Goal: Obtain resource: Obtain resource

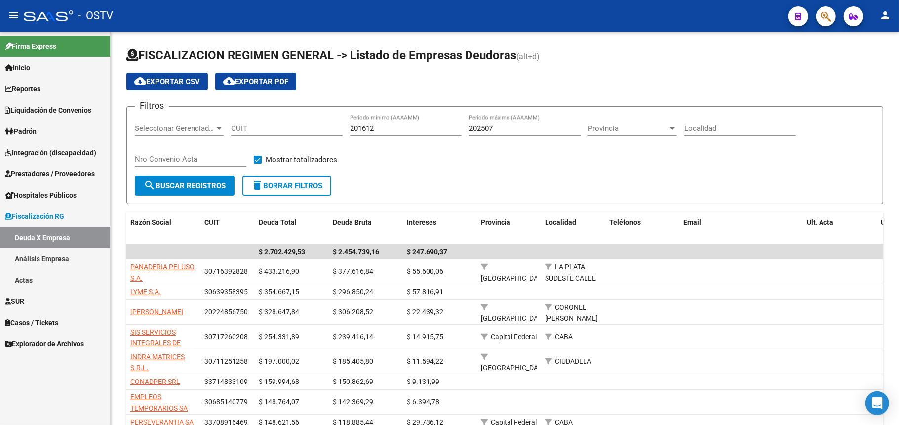
click at [26, 127] on span "Padrón" at bounding box center [21, 131] width 32 height 11
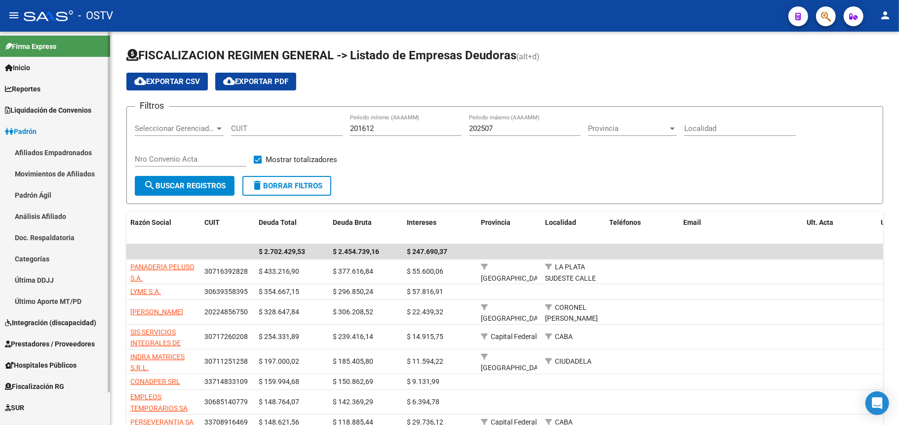
click at [39, 151] on link "Afiliados Empadronados" at bounding box center [55, 152] width 110 height 21
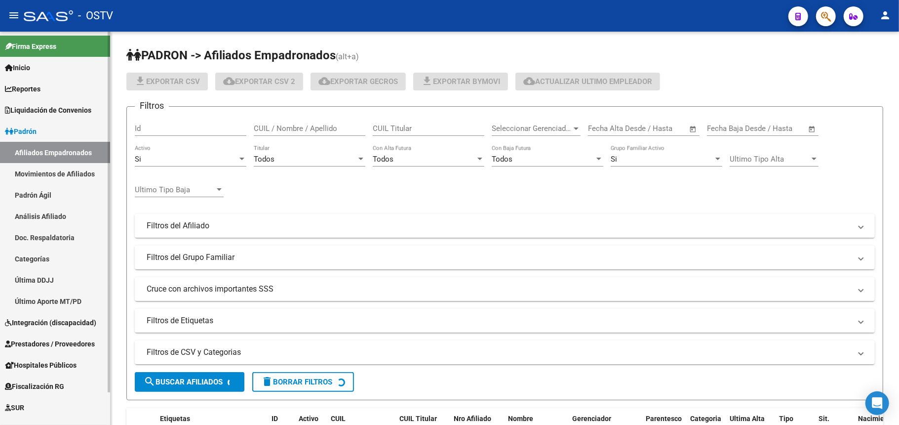
click at [32, 198] on link "Padrón Ágil" at bounding box center [55, 194] width 110 height 21
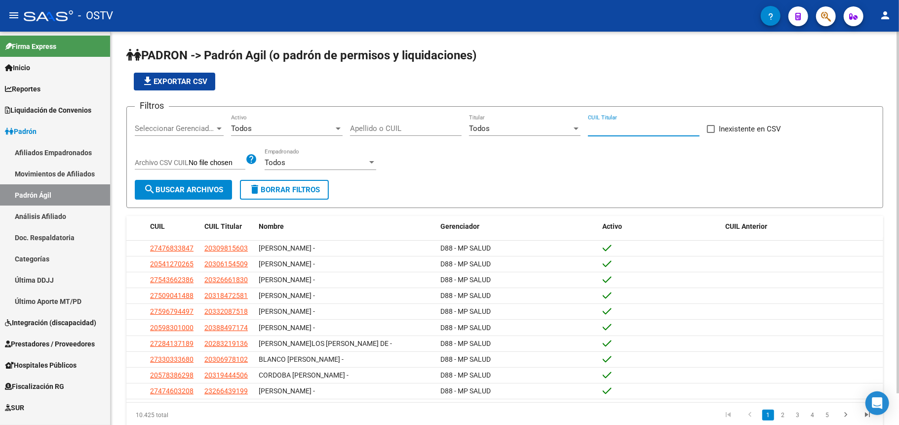
paste input "20-28037717-2"
click at [644, 125] on input "20-28037717-2" at bounding box center [644, 128] width 112 height 9
type input "20-28037717-2"
click at [213, 188] on span "search Buscar Archivos" at bounding box center [184, 189] width 80 height 9
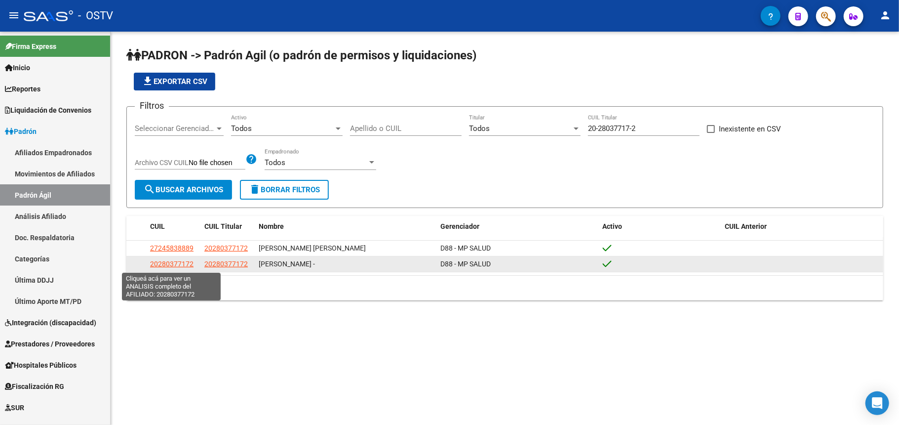
click at [154, 262] on span "20280377172" at bounding box center [171, 264] width 43 height 8
type textarea "20280377172"
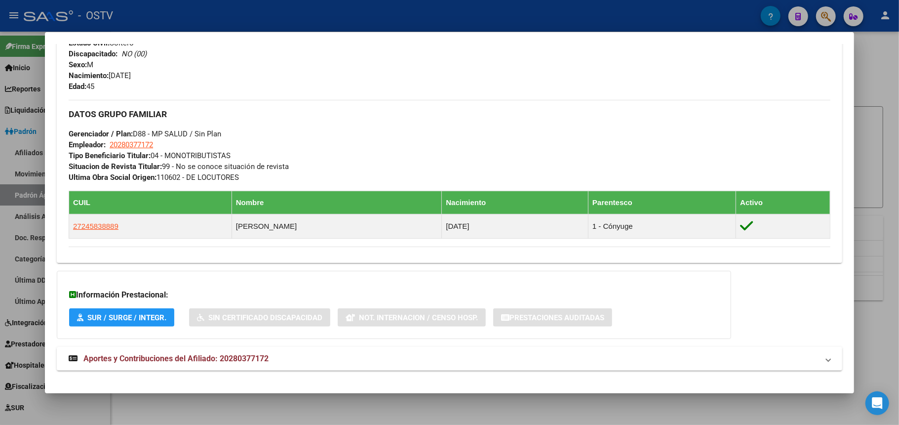
scroll to position [429, 0]
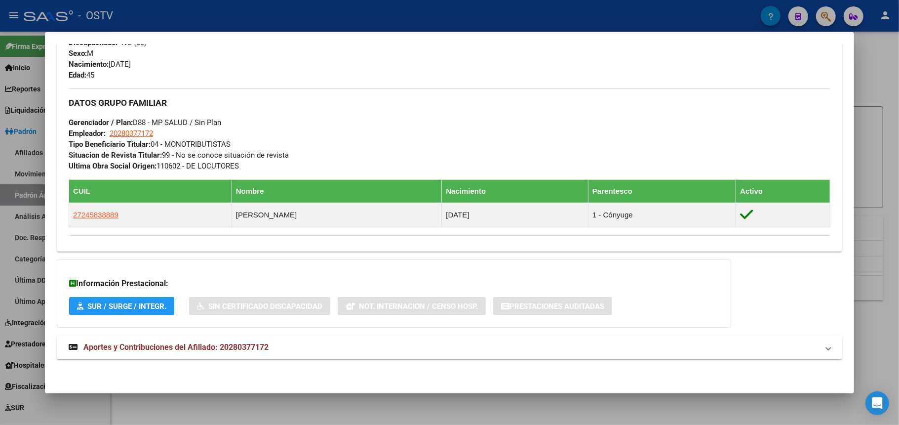
click at [231, 342] on strong "Aportes y Contribuciones del Afiliado: 20280377172" at bounding box center [169, 347] width 200 height 12
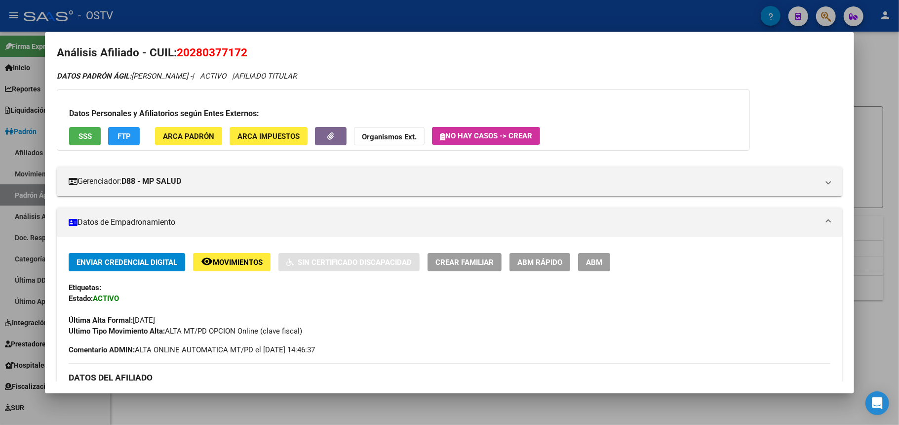
scroll to position [0, 0]
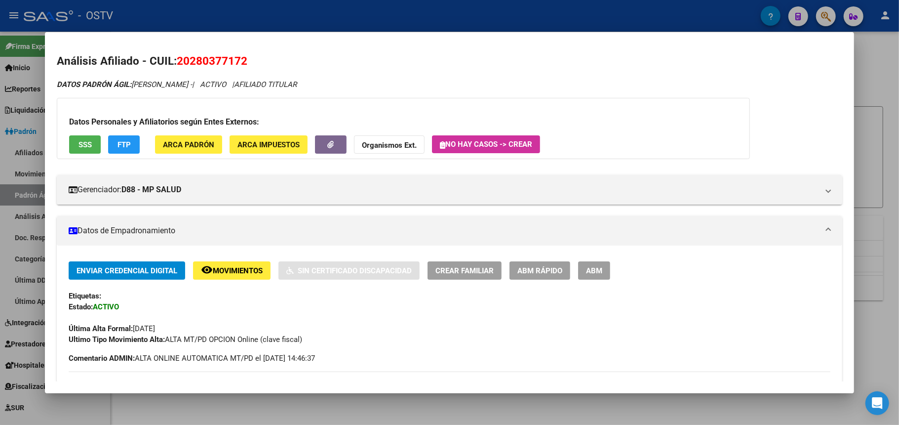
click at [890, 66] on div at bounding box center [449, 212] width 899 height 425
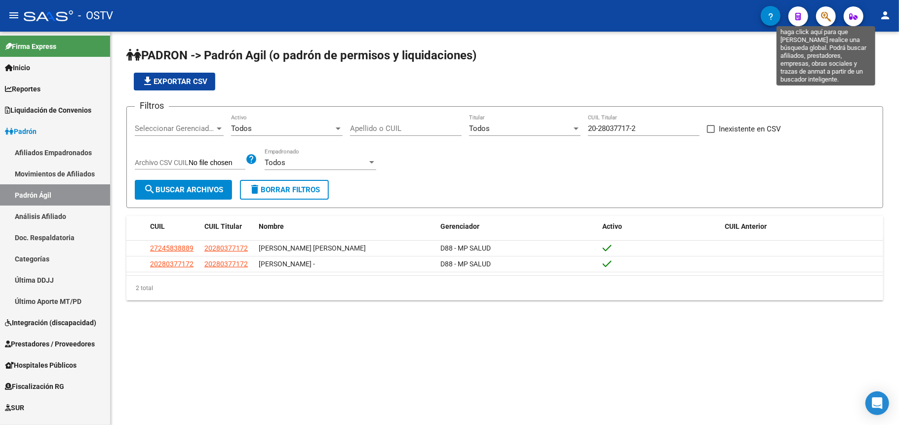
click at [821, 14] on icon "button" at bounding box center [826, 16] width 10 height 11
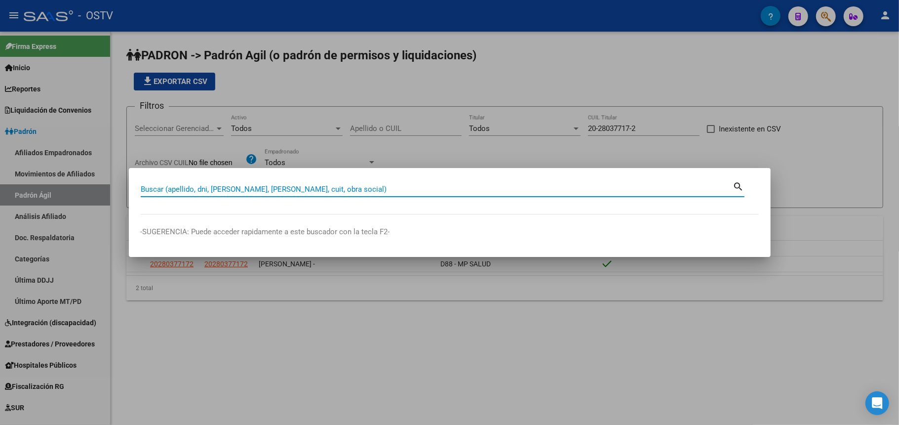
paste input "20405377137"
type input "20405377137"
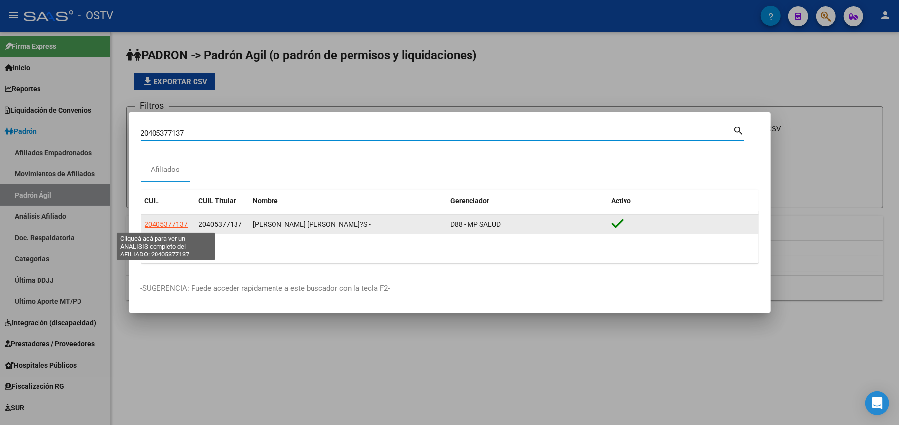
click at [170, 222] on span "20405377137" at bounding box center [166, 224] width 43 height 8
type textarea "20405377137"
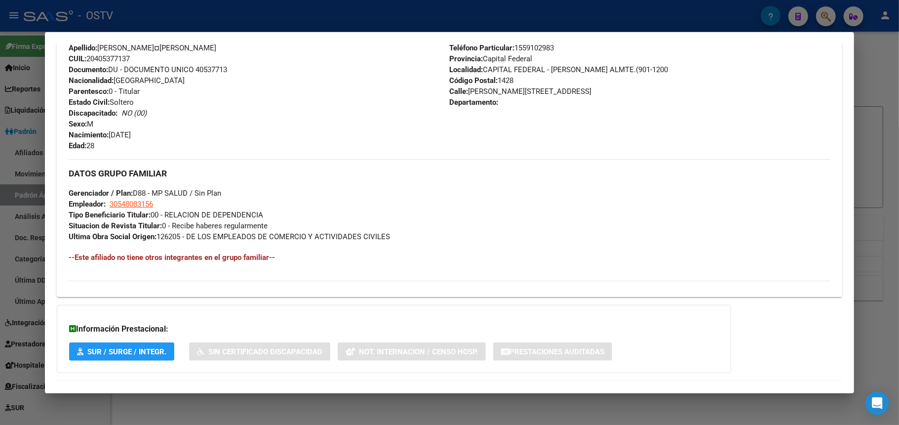
scroll to position [404, 0]
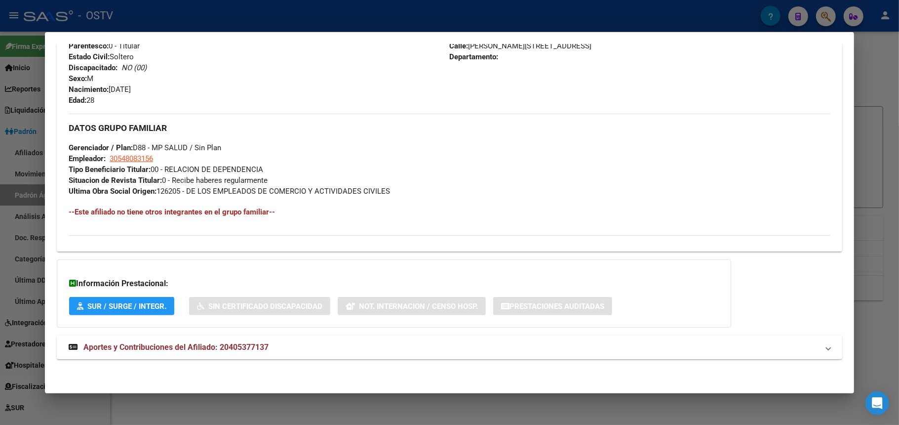
click at [153, 347] on span "Aportes y Contribuciones del Afiliado: 20405377137" at bounding box center [175, 346] width 185 height 9
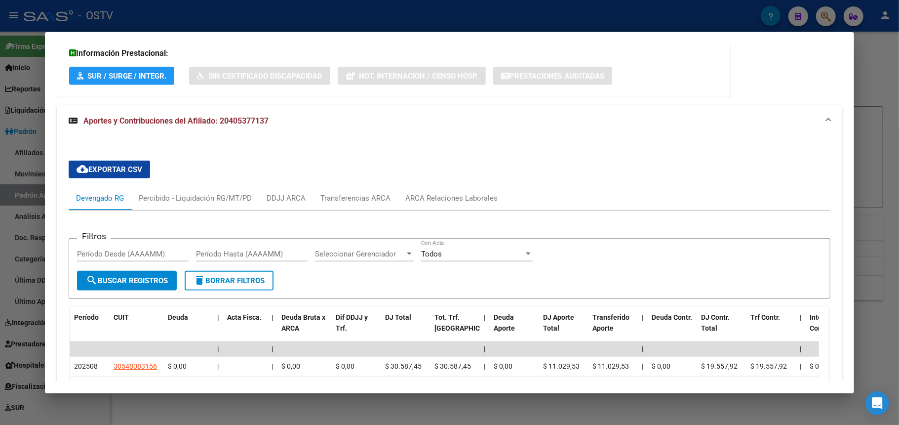
scroll to position [628, 0]
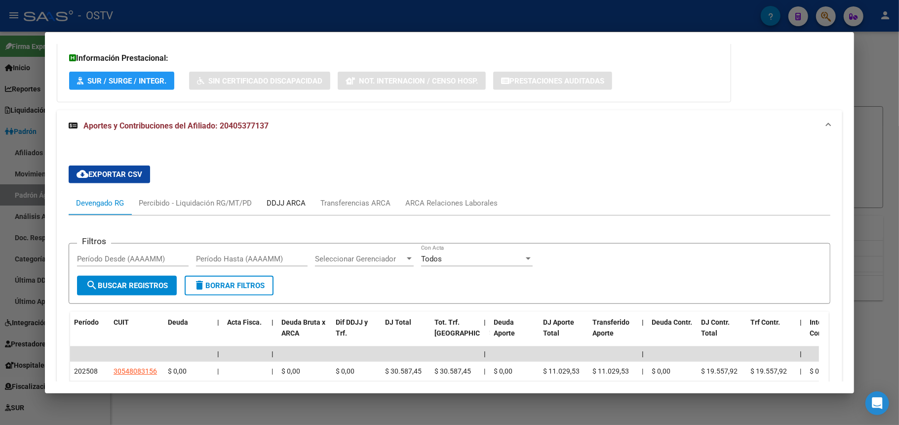
click at [275, 199] on div "DDJJ ARCA" at bounding box center [286, 203] width 39 height 11
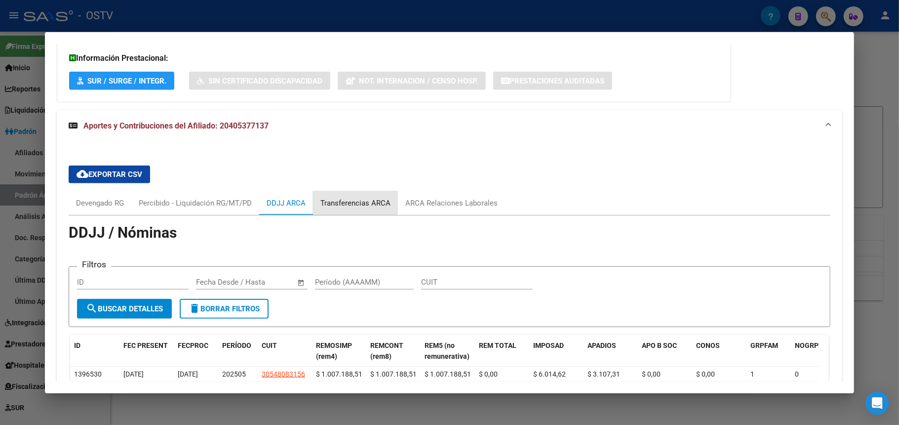
click at [334, 200] on div "Transferencias ARCA" at bounding box center [356, 203] width 70 height 11
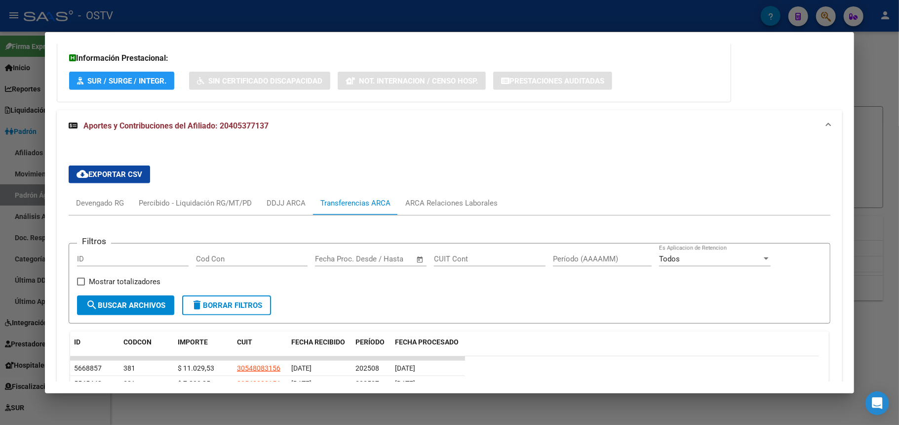
scroll to position [694, 0]
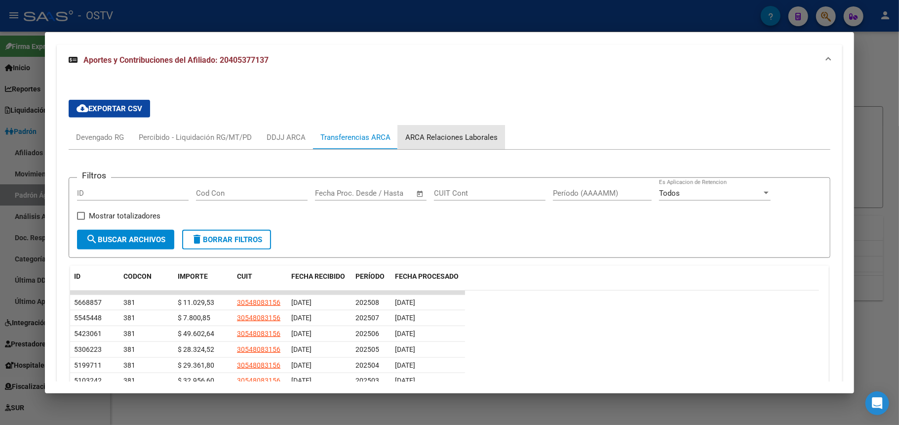
click at [454, 132] on div "ARCA Relaciones Laborales" at bounding box center [451, 137] width 92 height 11
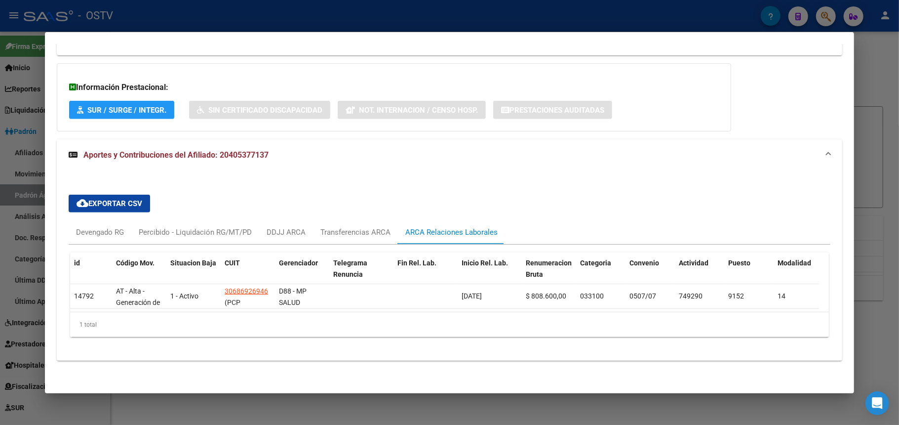
scroll to position [611, 0]
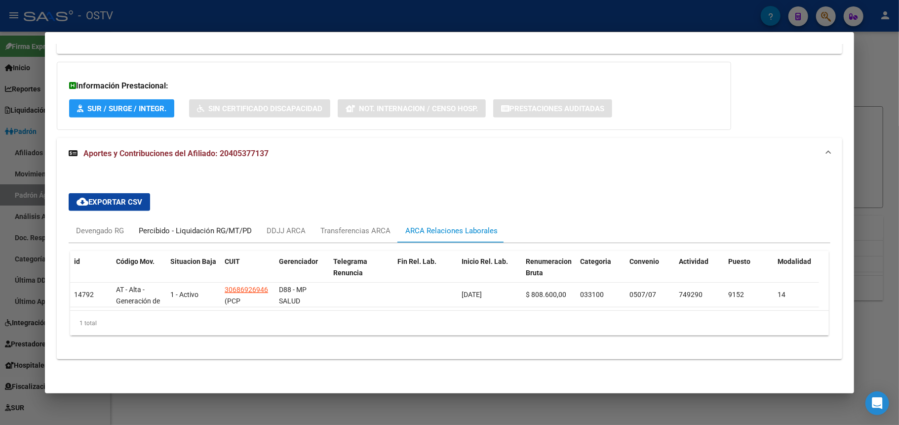
click at [216, 225] on div "Percibido - Liquidación RG/MT/PD" at bounding box center [195, 230] width 113 height 11
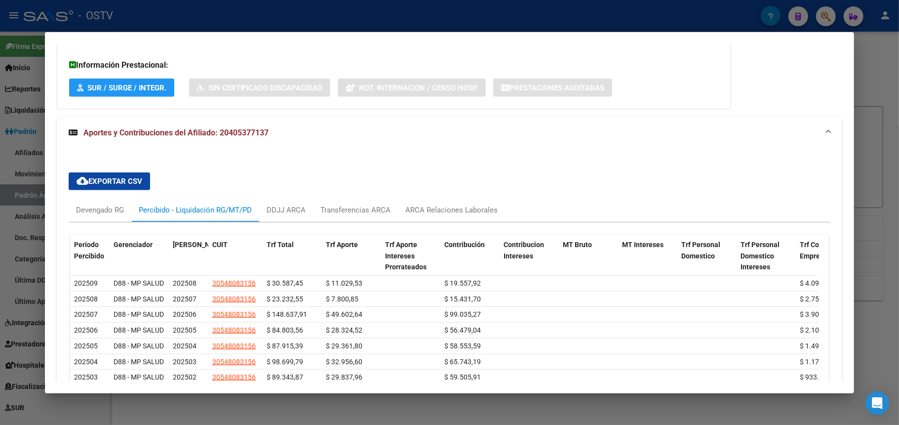
scroll to position [759, 0]
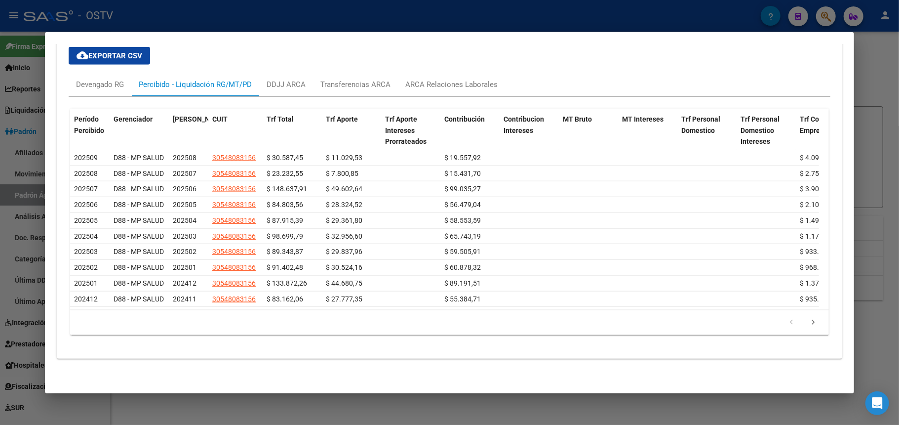
click at [885, 133] on div at bounding box center [449, 212] width 899 height 425
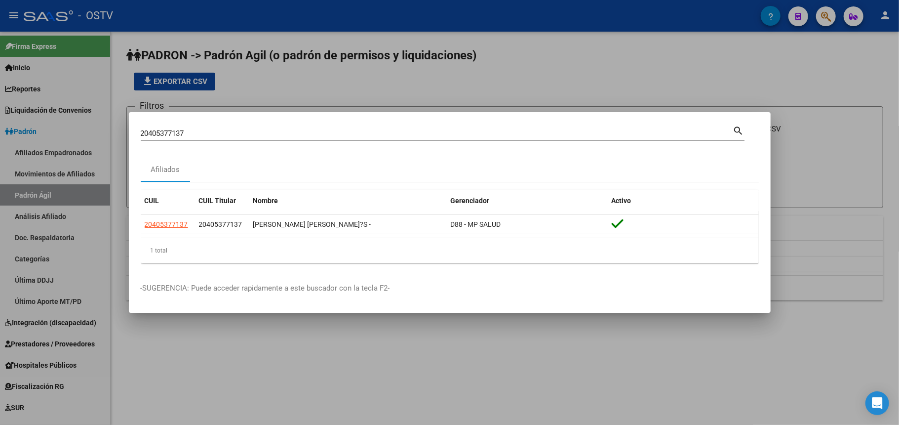
click at [694, 66] on div at bounding box center [449, 212] width 899 height 425
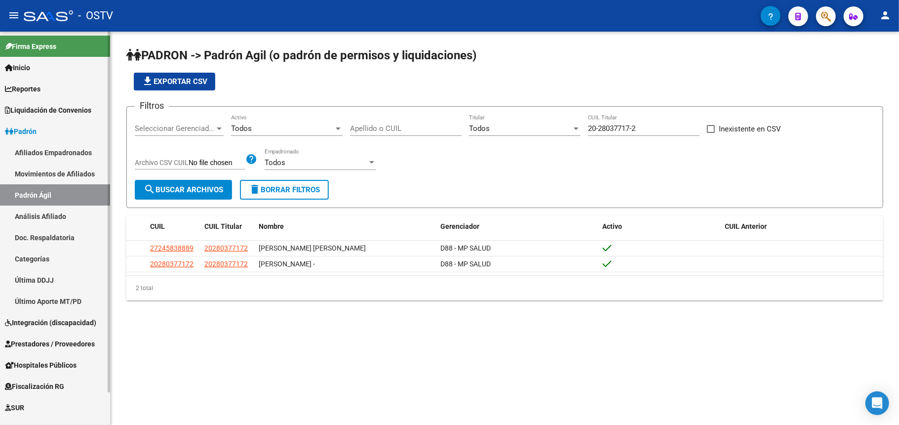
click at [20, 192] on link "Padrón Ágil" at bounding box center [55, 194] width 110 height 21
click at [595, 122] on div "20-28037717-2 CUIL Titular" at bounding box center [644, 125] width 112 height 21
click at [597, 125] on input "20-28037717-2" at bounding box center [644, 128] width 112 height 9
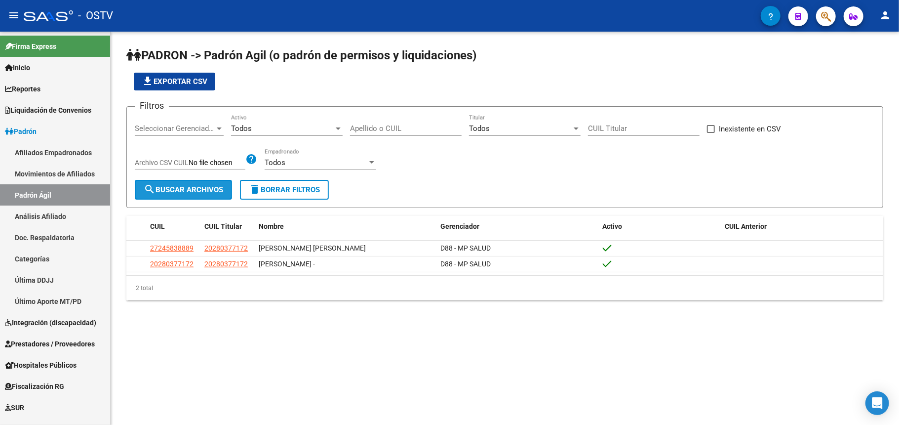
click at [182, 186] on span "search Buscar Archivos" at bounding box center [184, 189] width 80 height 9
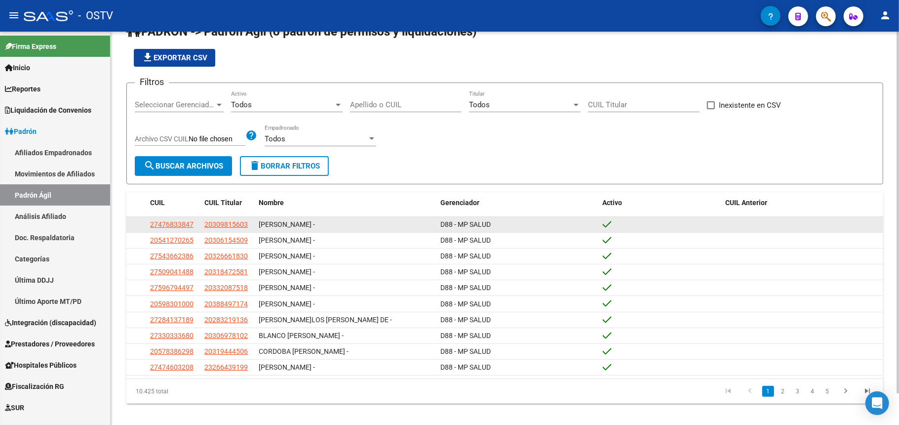
scroll to position [35, 0]
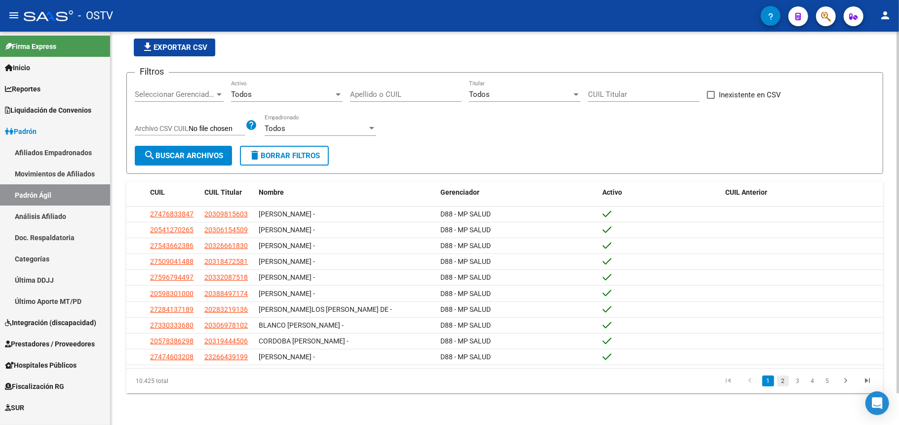
click at [783, 384] on link "2" at bounding box center [783, 380] width 12 height 11
click at [793, 381] on link "3" at bounding box center [798, 380] width 12 height 11
click at [810, 382] on link "4" at bounding box center [813, 380] width 12 height 11
click at [821, 382] on li "6" at bounding box center [827, 380] width 15 height 17
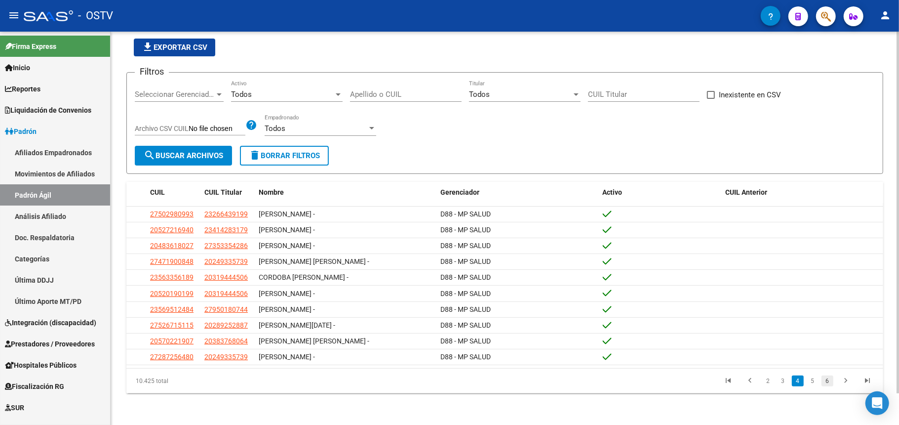
click at [829, 380] on link "6" at bounding box center [828, 380] width 12 height 11
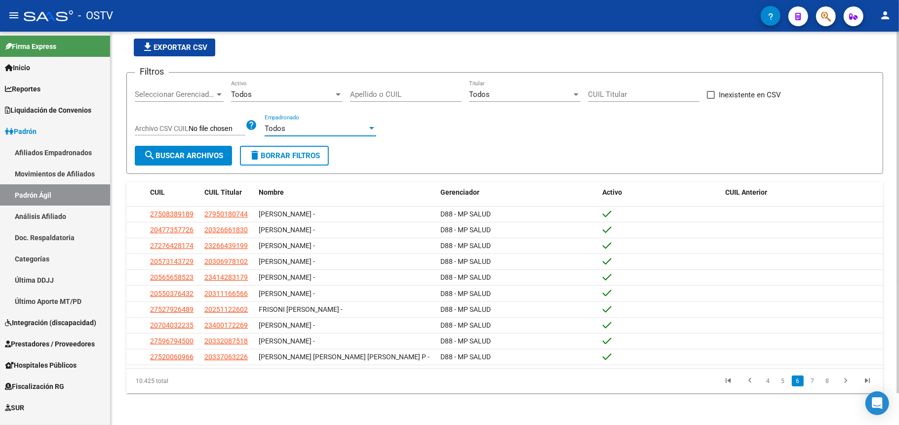
click at [311, 132] on div "Todos" at bounding box center [316, 128] width 103 height 9
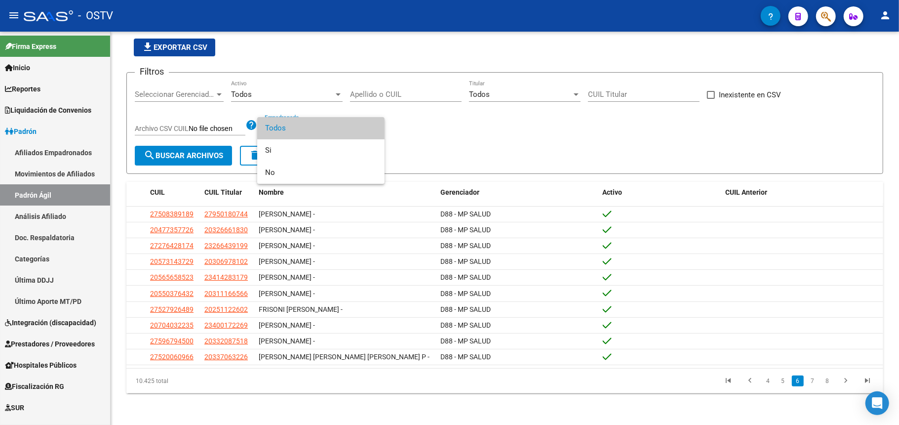
click at [437, 151] on div at bounding box center [449, 212] width 899 height 425
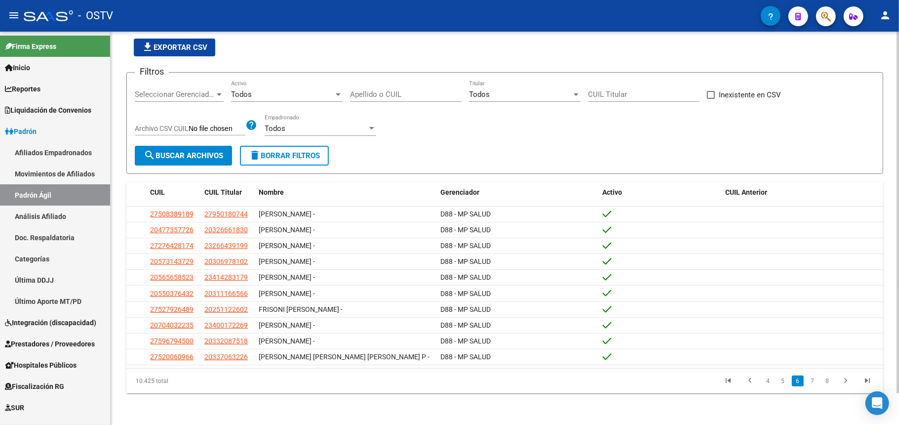
click at [328, 129] on div "Todos" at bounding box center [316, 128] width 103 height 9
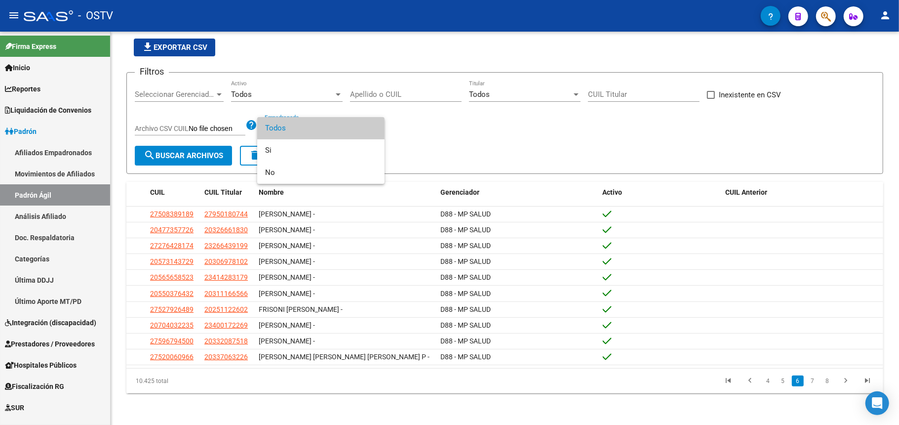
click at [560, 95] on div at bounding box center [449, 212] width 899 height 425
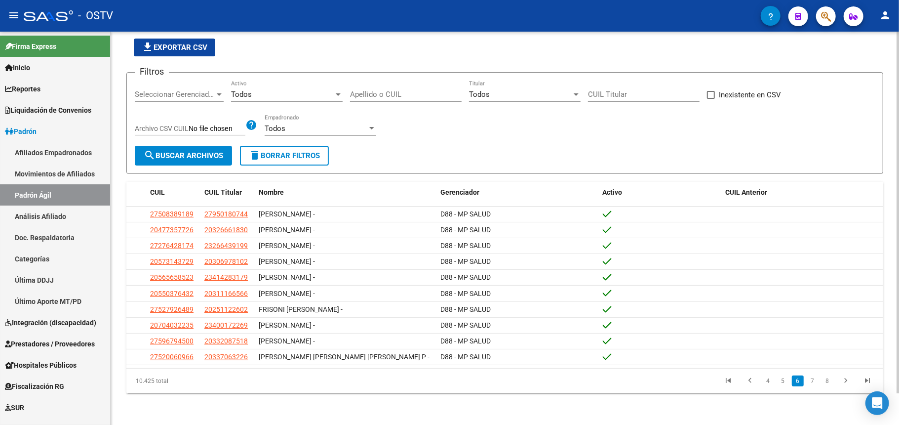
click at [486, 95] on span "Todos" at bounding box center [479, 94] width 21 height 9
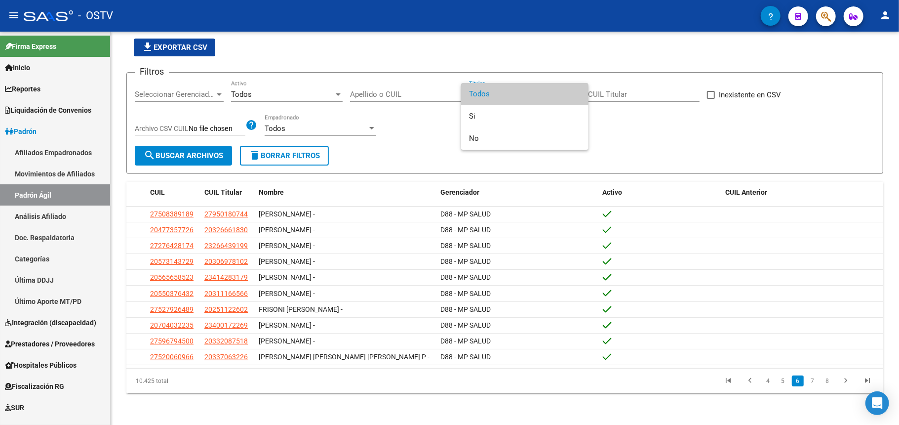
click at [520, 48] on div at bounding box center [449, 212] width 899 height 425
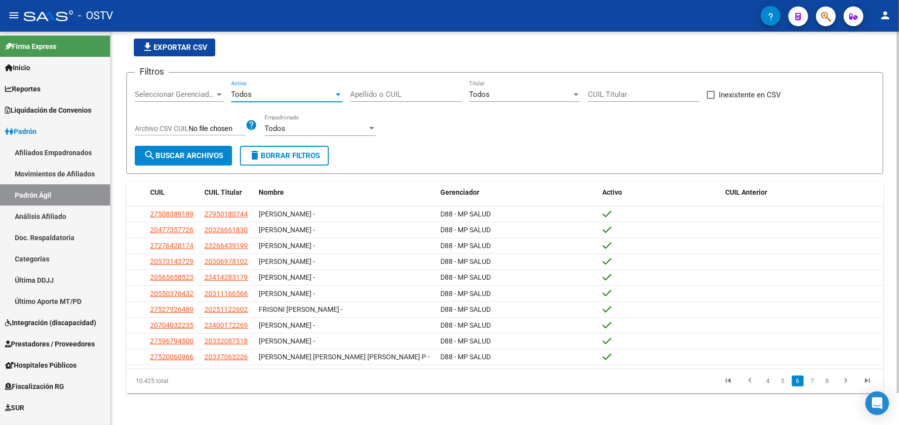
click at [294, 95] on div "Todos" at bounding box center [282, 94] width 103 height 9
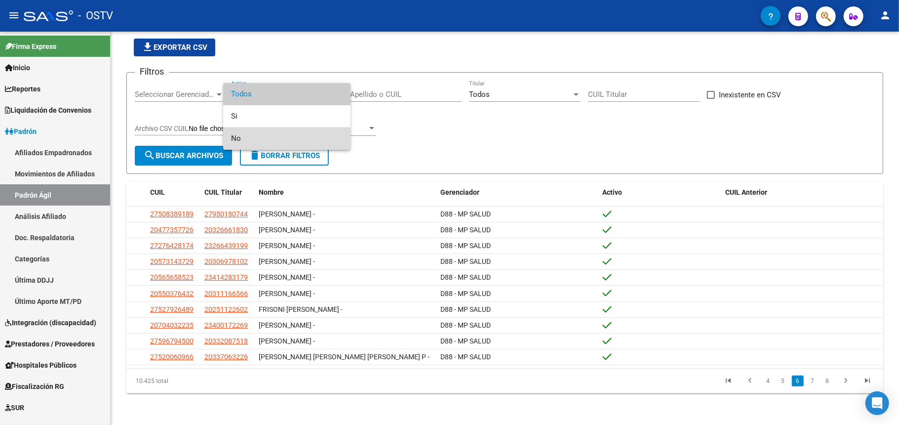
click at [279, 137] on span "No" at bounding box center [287, 138] width 112 height 22
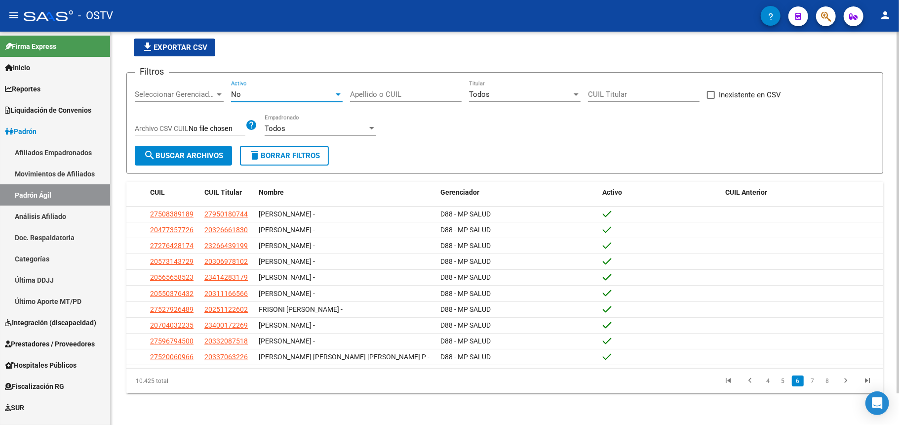
click at [203, 160] on button "search Buscar Archivos" at bounding box center [183, 156] width 97 height 20
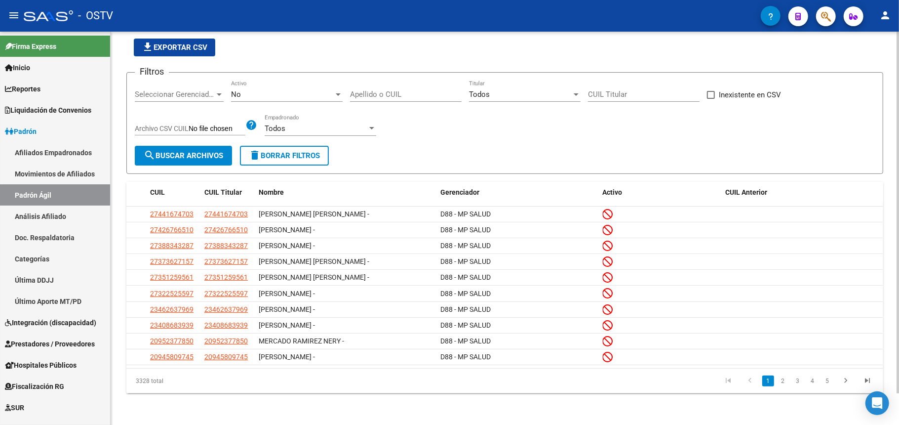
click at [266, 88] on div "No Activo" at bounding box center [287, 91] width 112 height 21
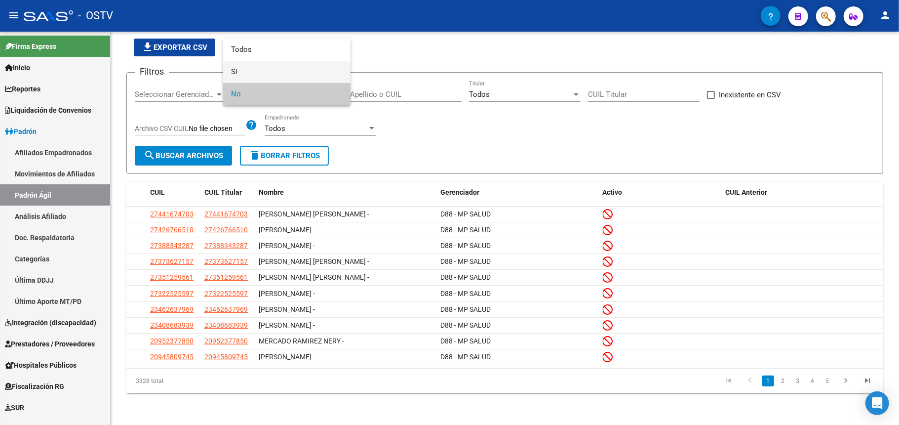
click at [273, 66] on span "Si" at bounding box center [287, 72] width 112 height 22
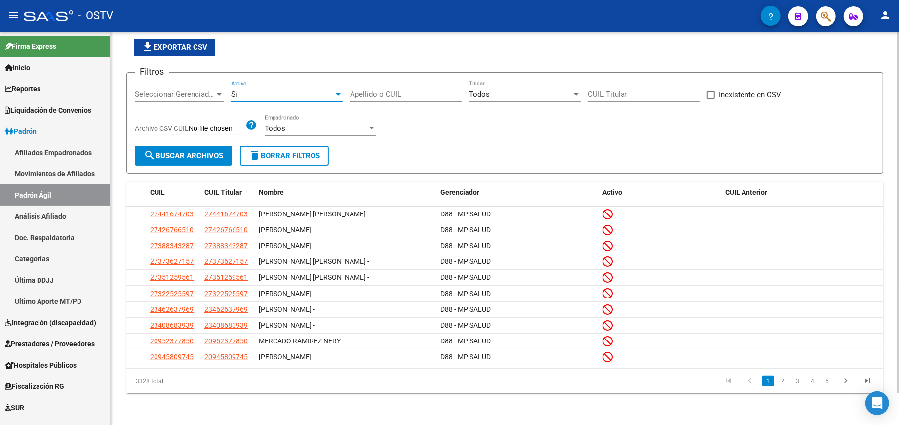
click at [179, 149] on button "search Buscar Archivos" at bounding box center [183, 156] width 97 height 20
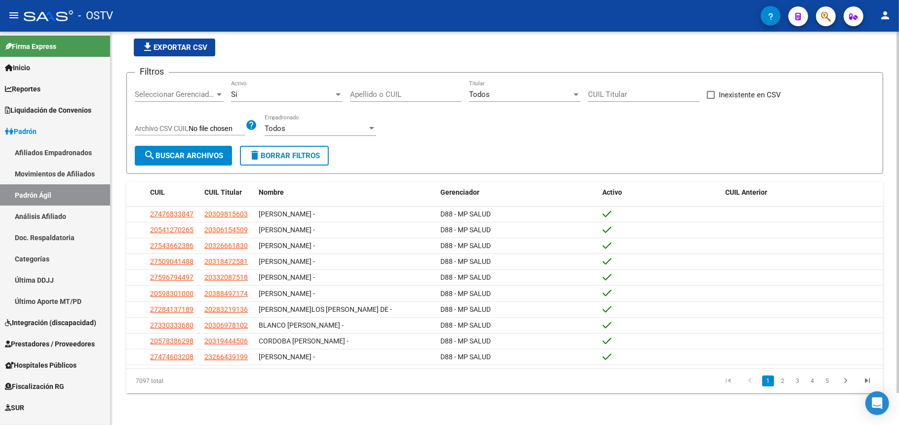
click at [170, 43] on span "file_download Exportar CSV" at bounding box center [175, 47] width 66 height 9
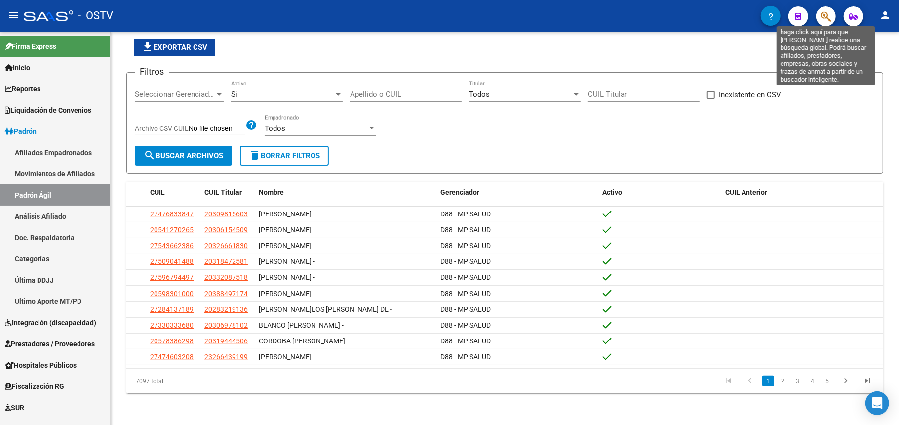
click at [826, 16] on icon "button" at bounding box center [826, 16] width 10 height 11
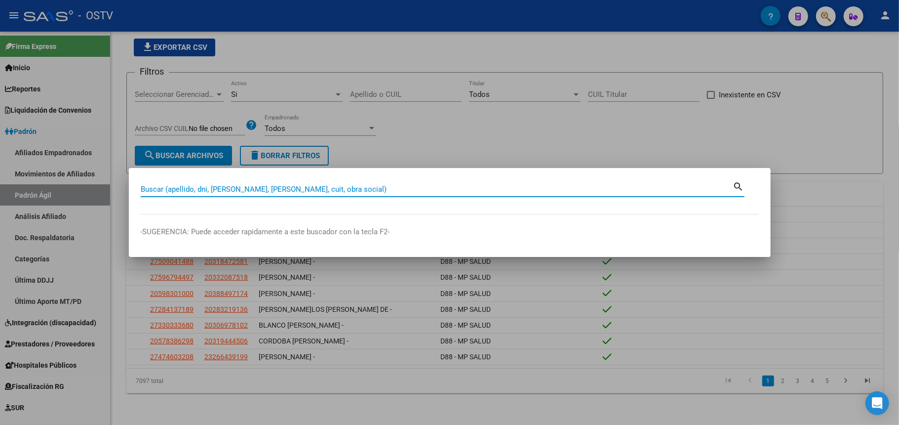
paste input "20230360481"
type input "20230360481"
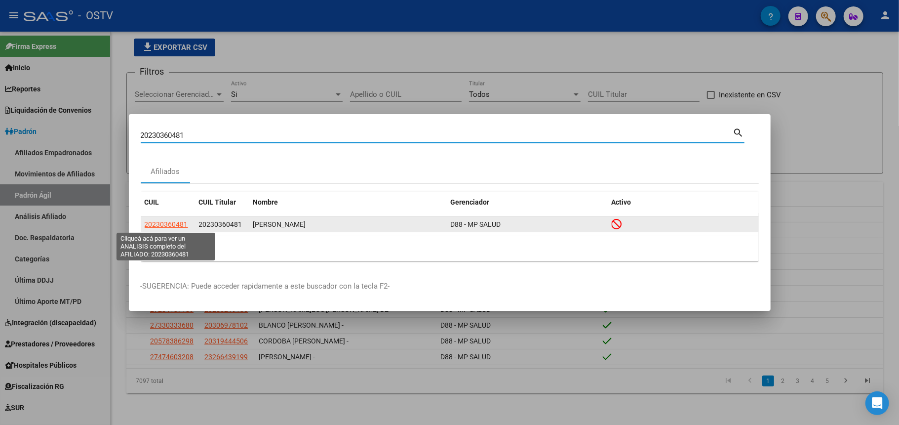
click at [171, 221] on span "20230360481" at bounding box center [166, 224] width 43 height 8
type textarea "20230360481"
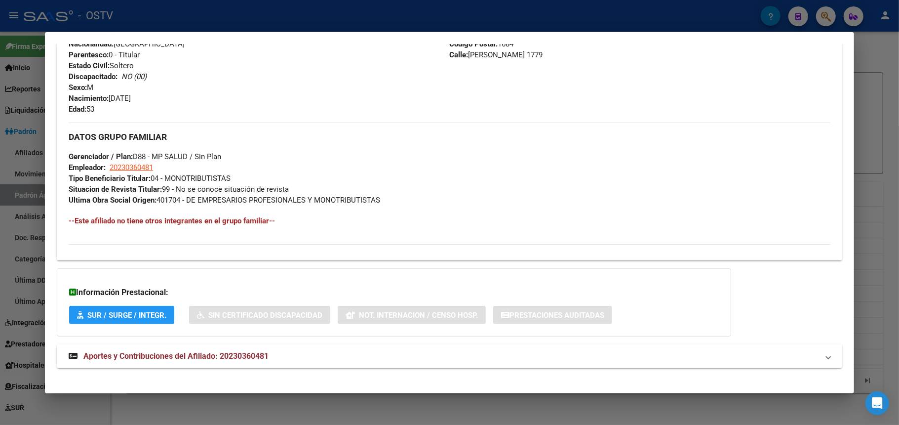
scroll to position [425, 0]
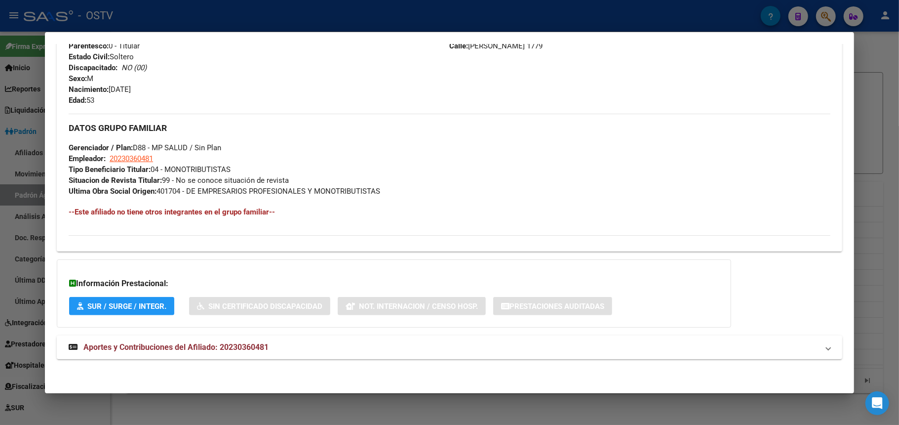
click at [235, 340] on mat-expansion-panel-header "Aportes y Contribuciones del Afiliado: 20230360481" at bounding box center [450, 347] width 786 height 24
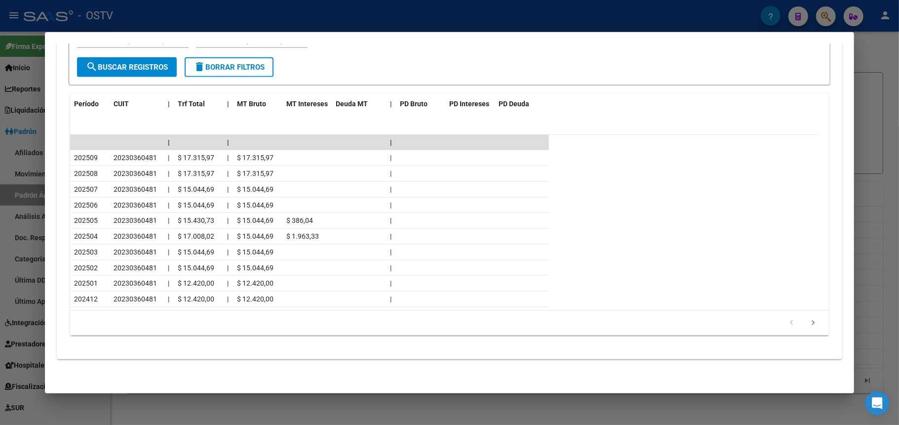
scroll to position [870, 0]
click at [880, 106] on div at bounding box center [449, 212] width 899 height 425
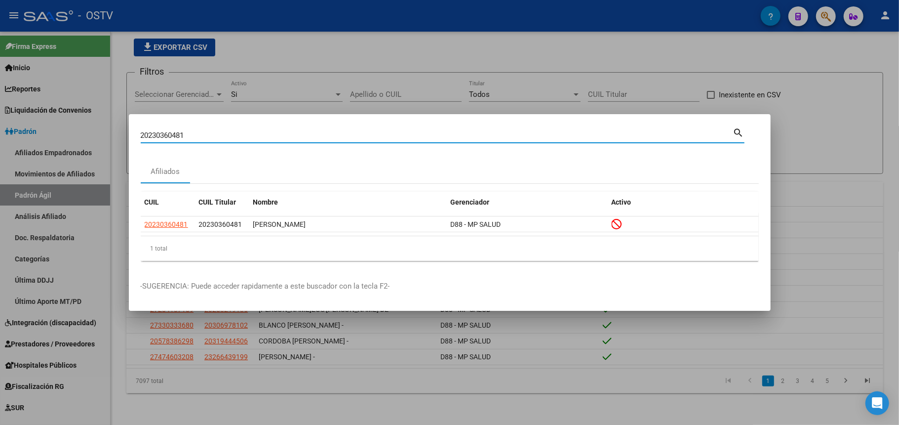
click at [684, 133] on input "20230360481" at bounding box center [437, 135] width 593 height 9
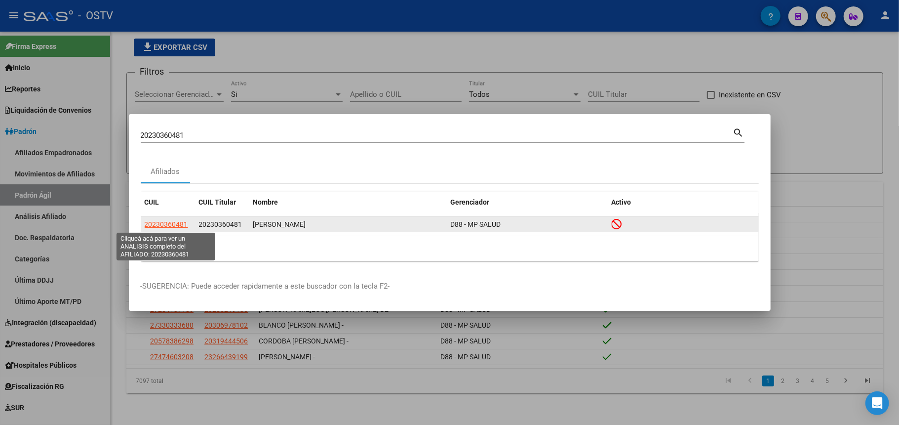
click at [183, 221] on span "20230360481" at bounding box center [166, 224] width 43 height 8
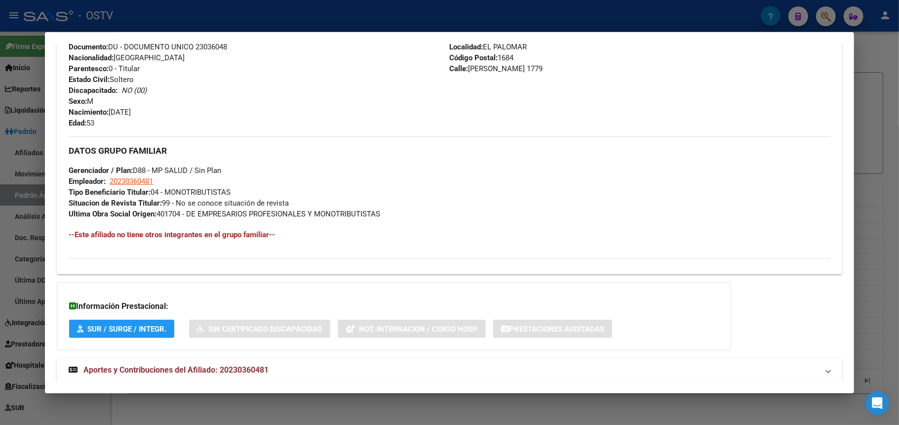
scroll to position [425, 0]
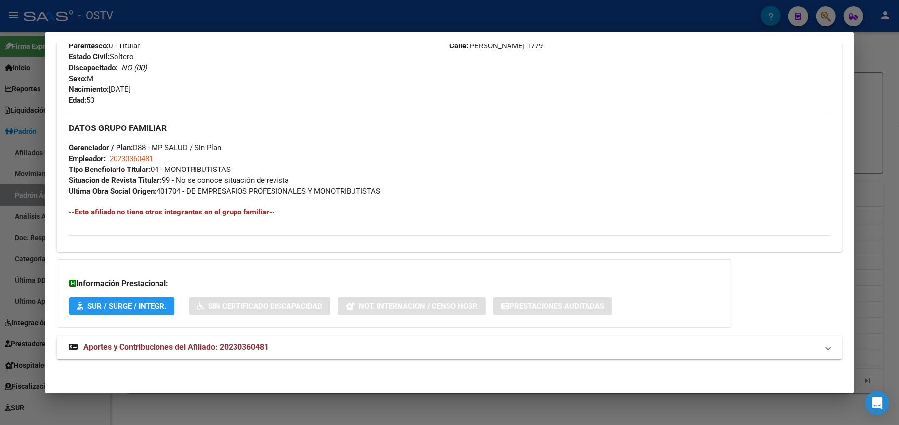
click at [325, 360] on div "DATOS PADRÓN ÁGIL: [PERSON_NAME] | INACTIVO | AFILIADO TITULAR Datos Personales…" at bounding box center [450, 12] width 786 height 716
click at [324, 354] on mat-expansion-panel-header "Aportes y Contribuciones del Afiliado: 20230360481" at bounding box center [450, 347] width 786 height 24
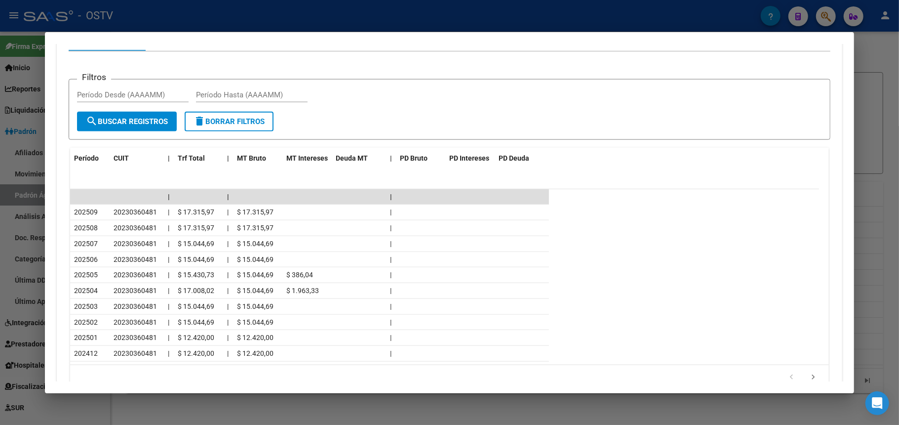
scroll to position [739, 0]
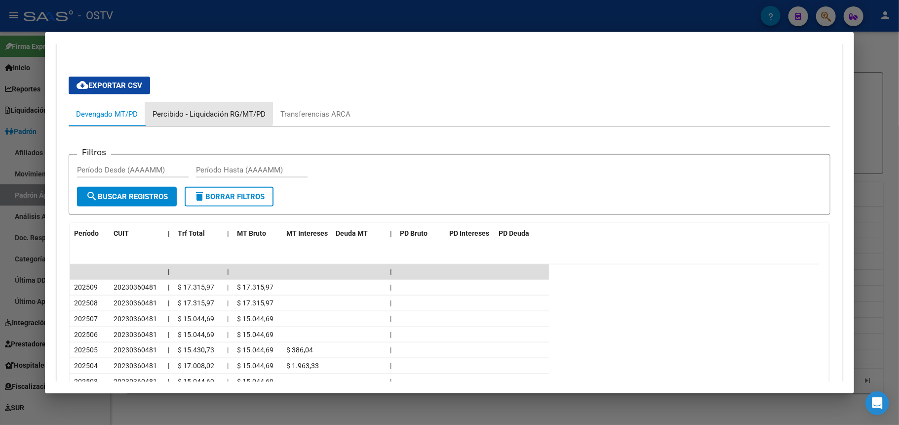
click at [201, 109] on div "Percibido - Liquidación RG/MT/PD" at bounding box center [209, 114] width 113 height 11
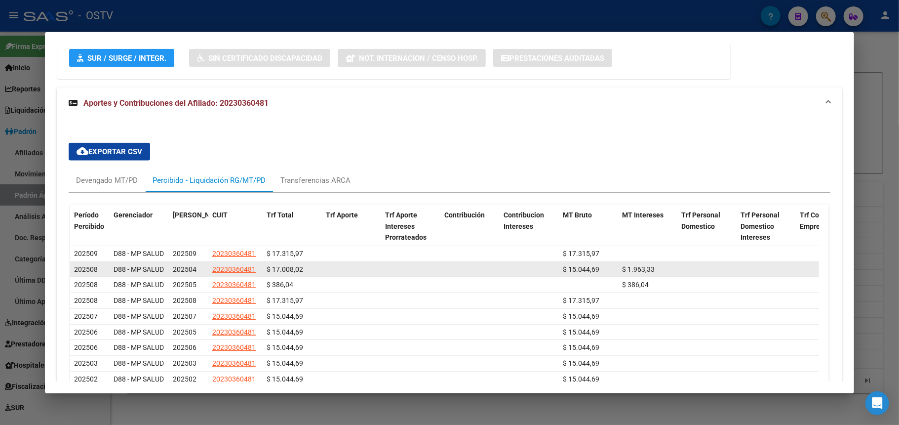
scroll to position [607, 0]
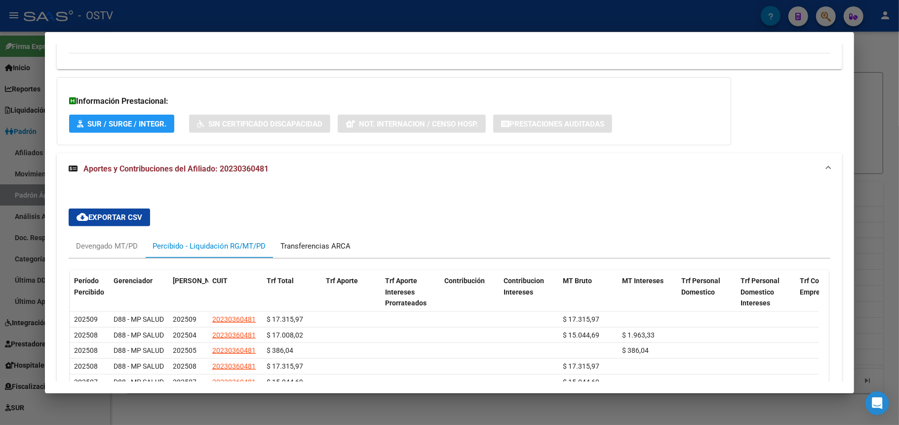
click at [326, 239] on div "Transferencias ARCA" at bounding box center [315, 246] width 85 height 24
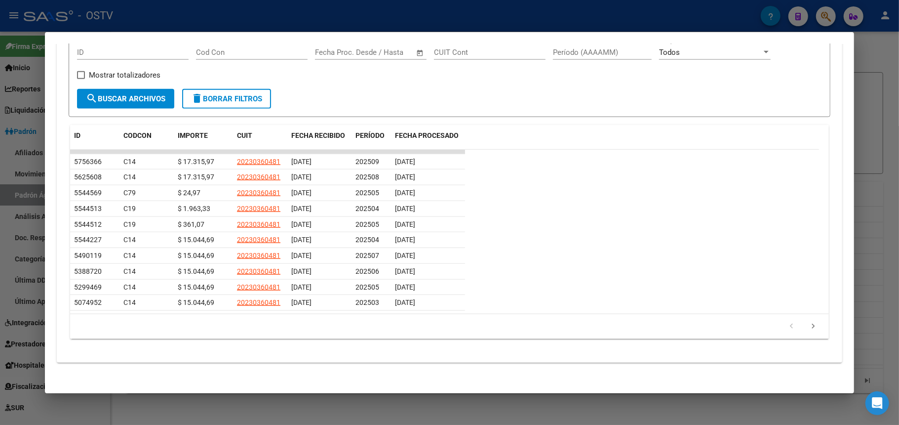
scroll to position [862, 0]
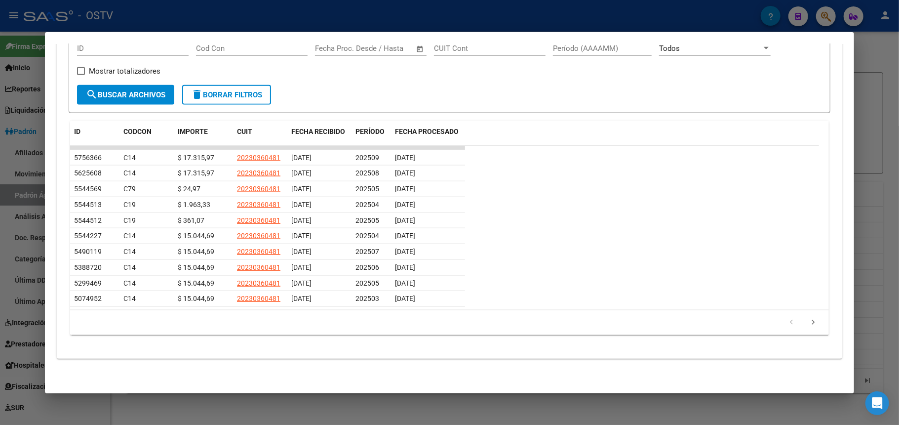
click at [873, 109] on div at bounding box center [449, 212] width 899 height 425
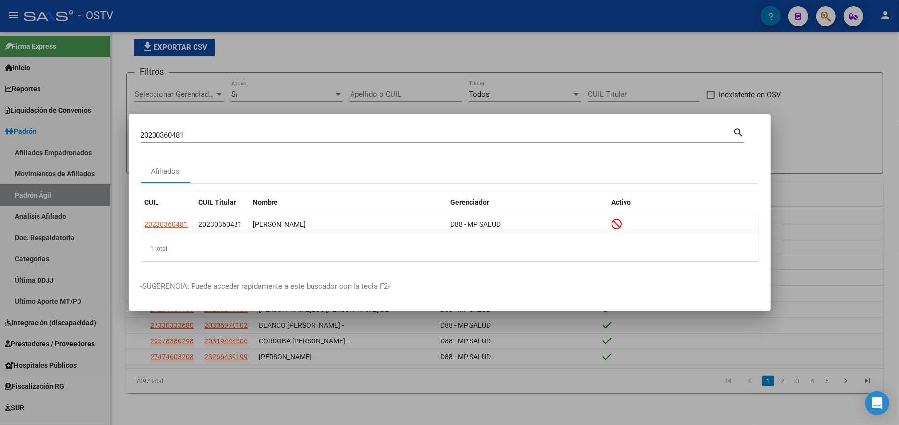
click at [190, 138] on input "20230360481" at bounding box center [437, 135] width 593 height 9
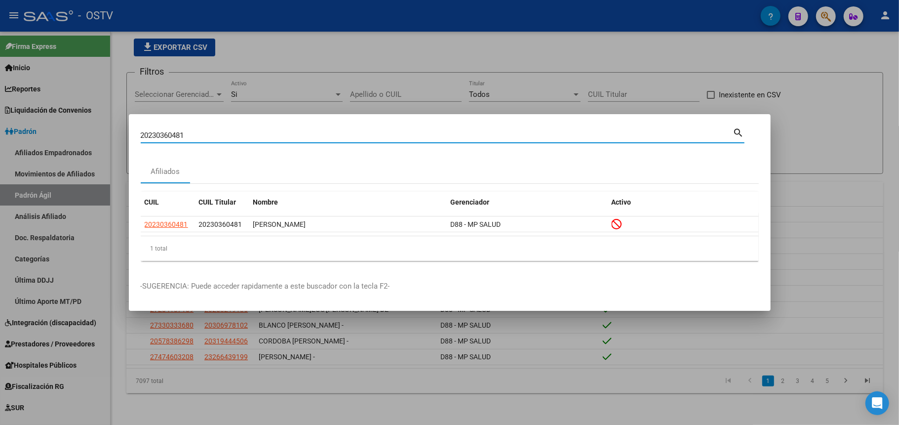
click at [190, 138] on input "20230360481" at bounding box center [437, 135] width 593 height 9
type input "2"
paste input "20252831364"
paste input "6116581"
paste input "368850"
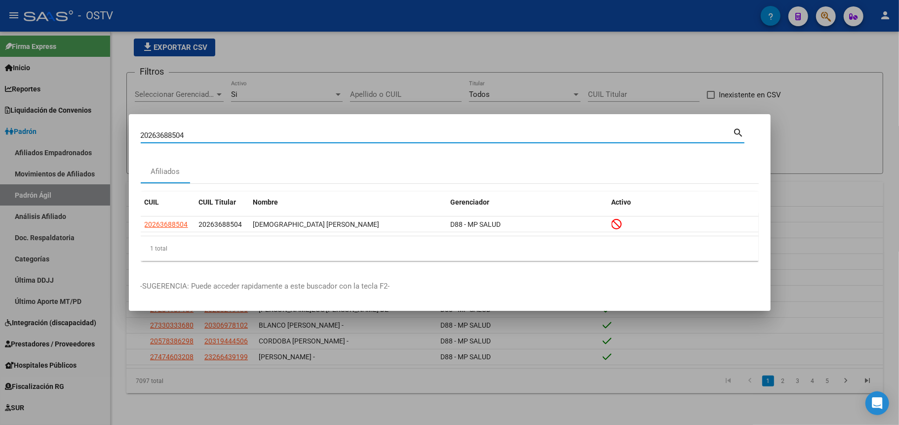
paste input "78570976"
type input "20278570976"
click at [174, 214] on datatable-header "CUIL CUIL Titular Nombre Gerenciador Activo" at bounding box center [450, 204] width 618 height 25
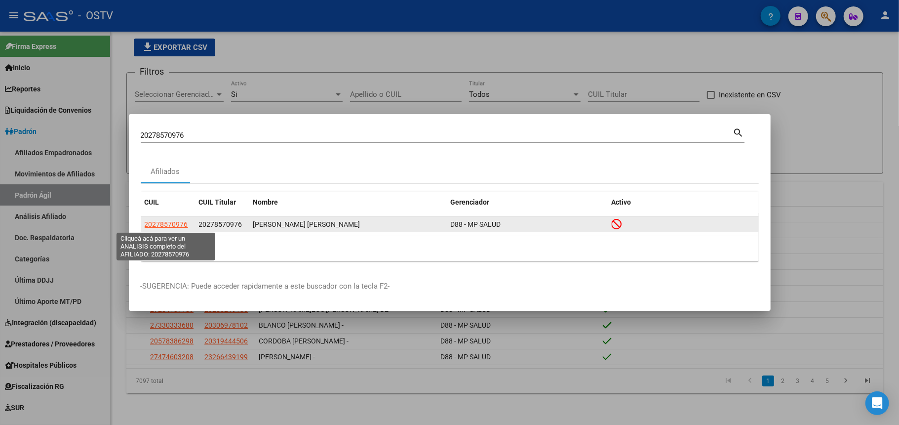
click at [174, 221] on span "20278570976" at bounding box center [166, 224] width 43 height 8
type textarea "20278570976"
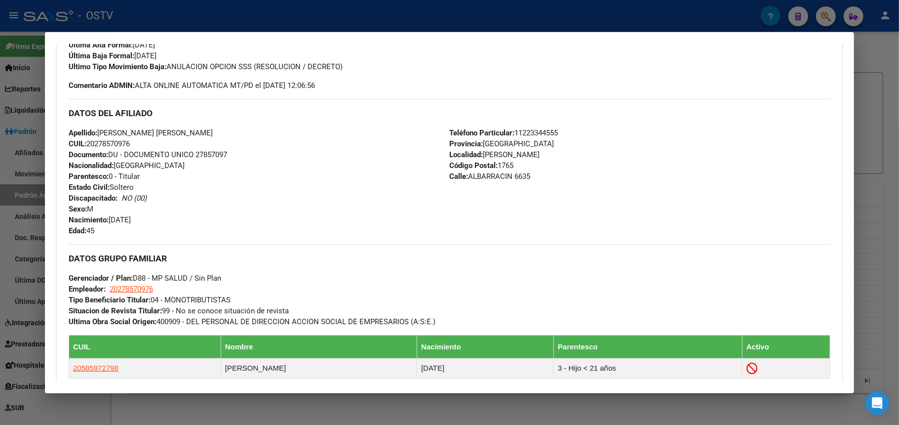
scroll to position [436, 0]
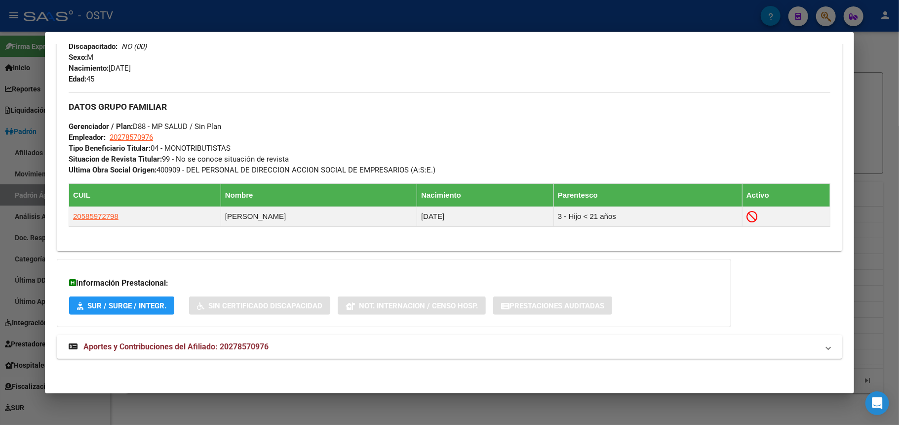
click at [214, 340] on mat-expansion-panel-header "Aportes y Contribuciones del Afiliado: 20278570976" at bounding box center [450, 347] width 786 height 24
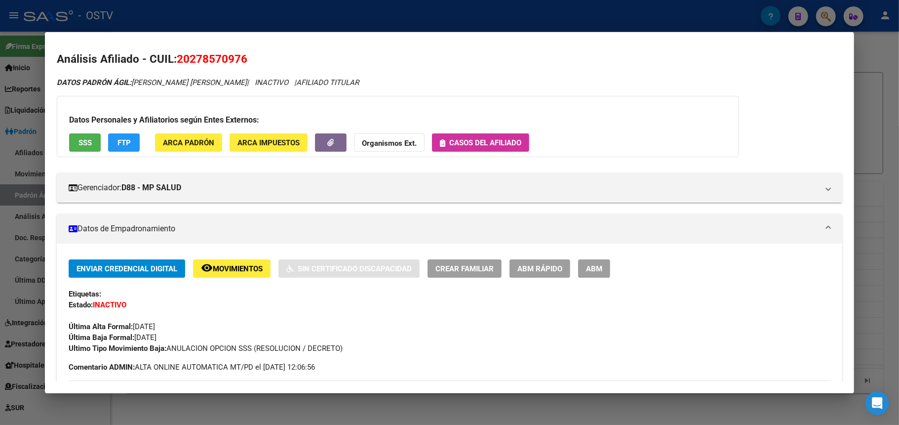
scroll to position [0, 0]
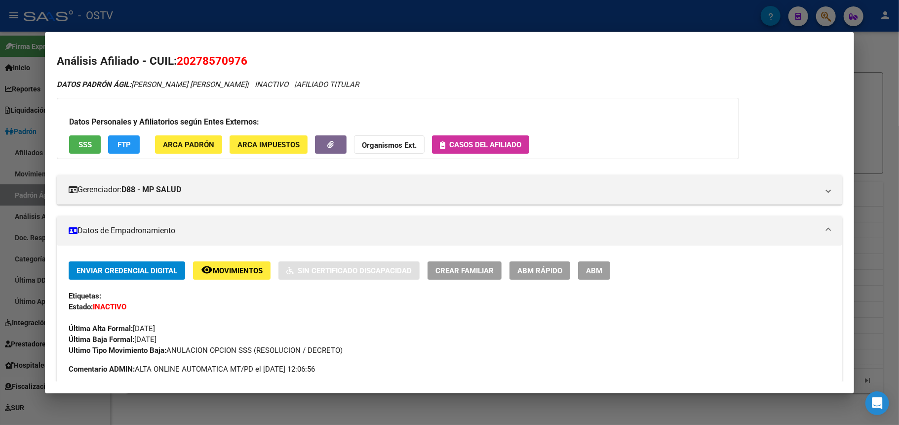
click at [565, 16] on div at bounding box center [449, 212] width 899 height 425
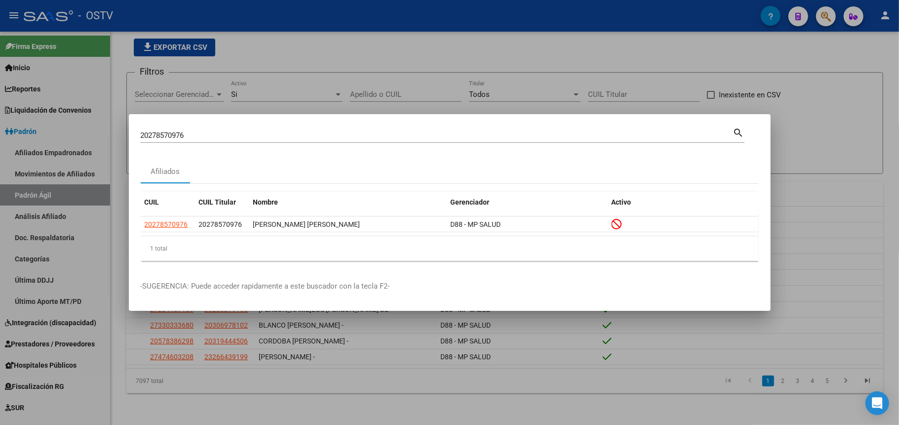
click at [209, 135] on input "20278570976" at bounding box center [437, 135] width 593 height 9
paste input "98247683"
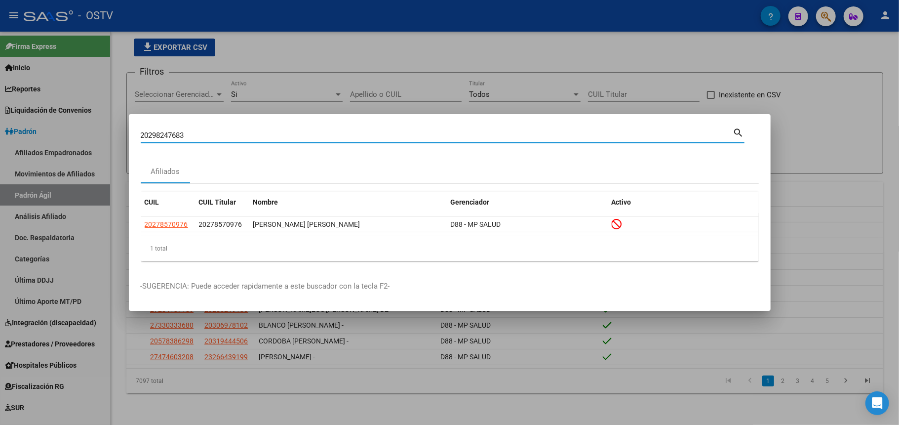
type input "20298247683"
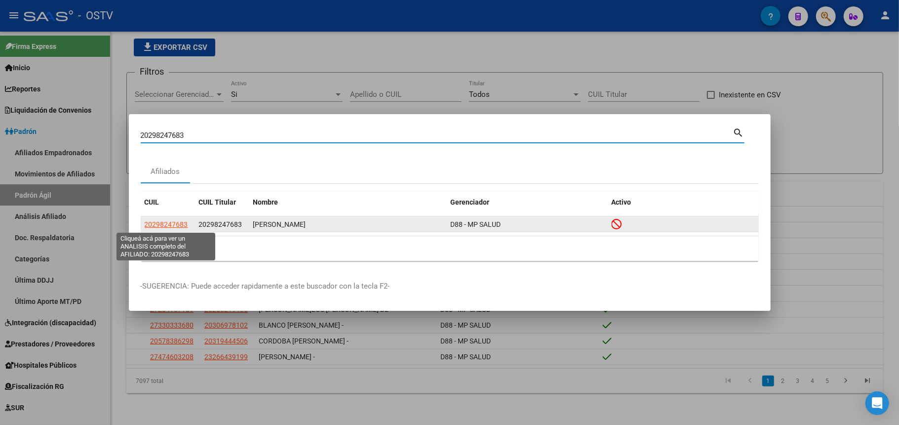
click at [185, 222] on span "20298247683" at bounding box center [166, 224] width 43 height 8
type textarea "20298247683"
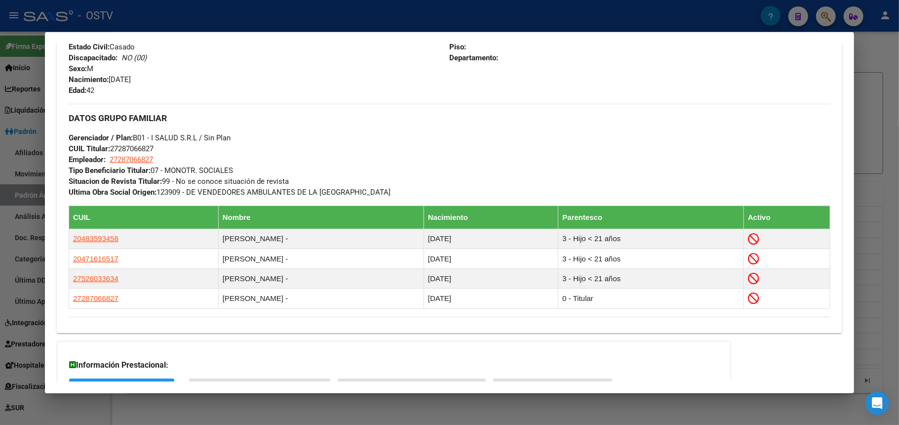
scroll to position [518, 0]
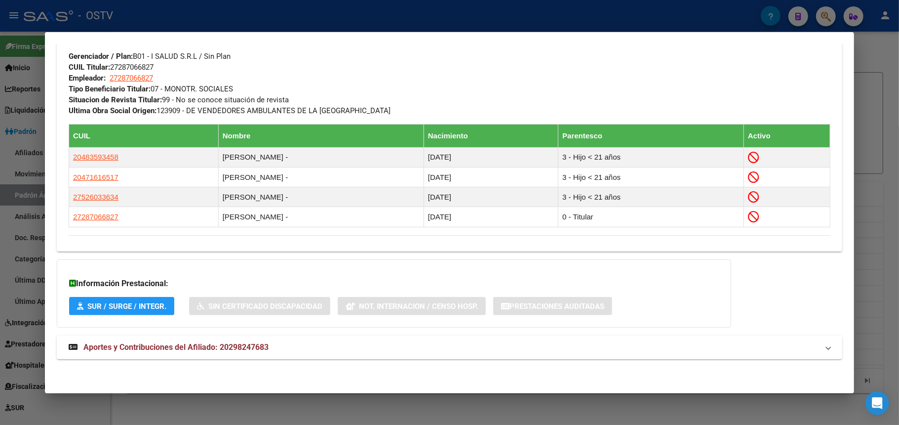
click at [187, 346] on span "Aportes y Contribuciones del Afiliado: 20298247683" at bounding box center [175, 346] width 185 height 9
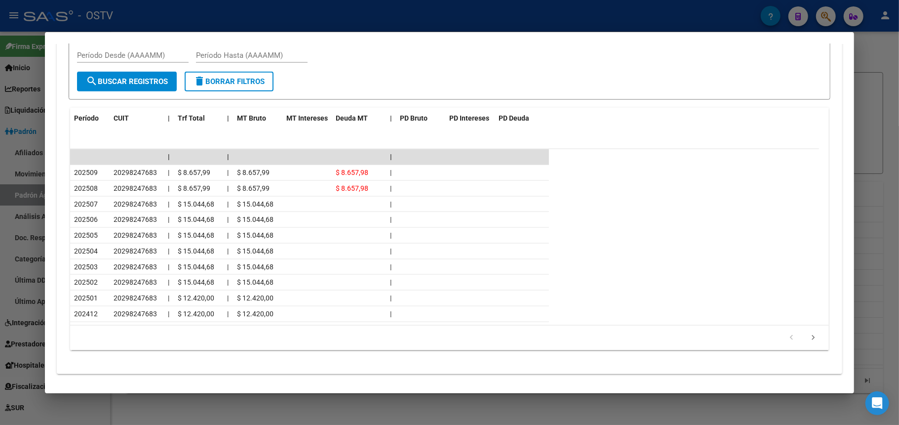
scroll to position [963, 0]
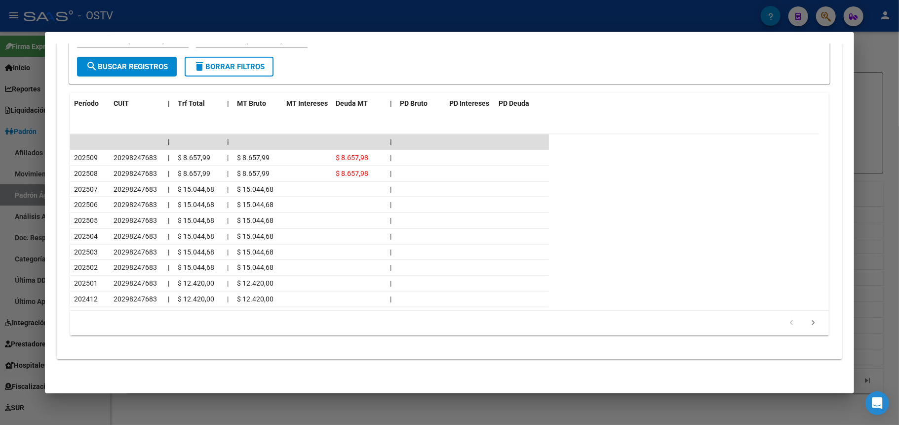
click at [367, 16] on div at bounding box center [449, 212] width 899 height 425
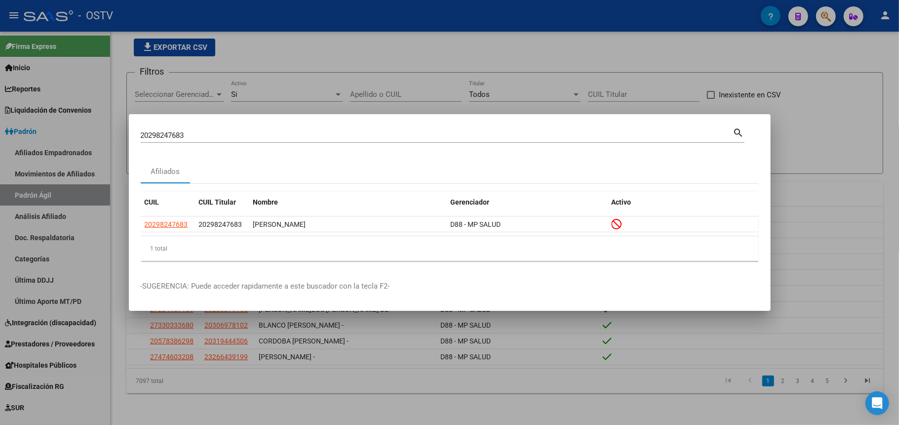
click at [218, 135] on input "20298247683" at bounding box center [437, 135] width 593 height 9
click at [210, 134] on input "20298247683" at bounding box center [437, 135] width 593 height 9
paste input "304080885"
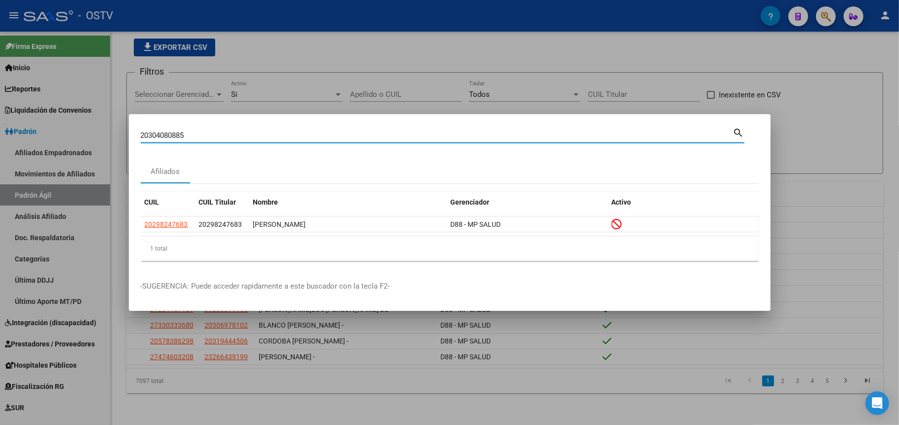
type input "20304080885"
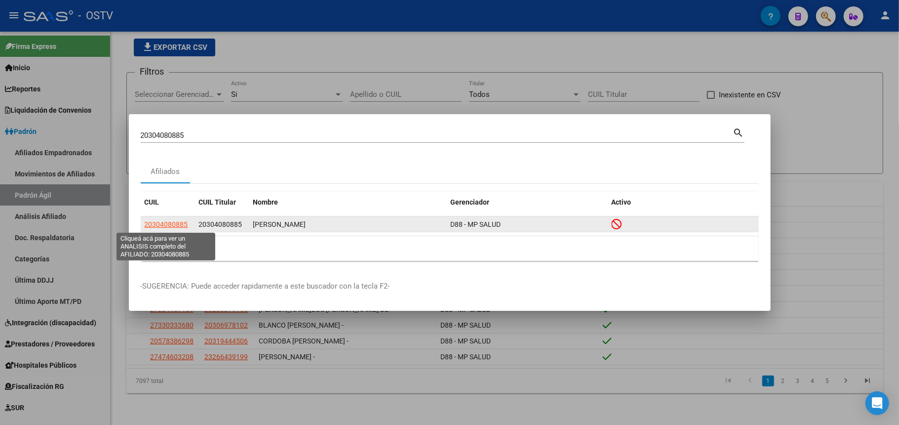
click at [176, 221] on span "20304080885" at bounding box center [166, 224] width 43 height 8
type textarea "20304080885"
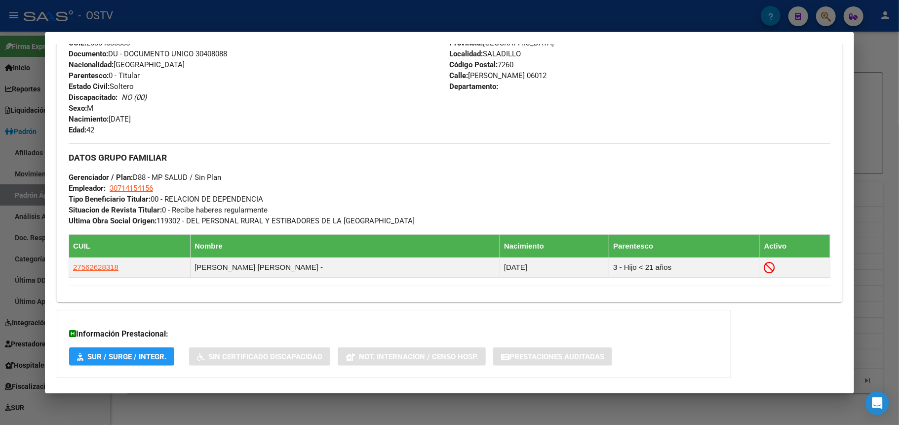
scroll to position [446, 0]
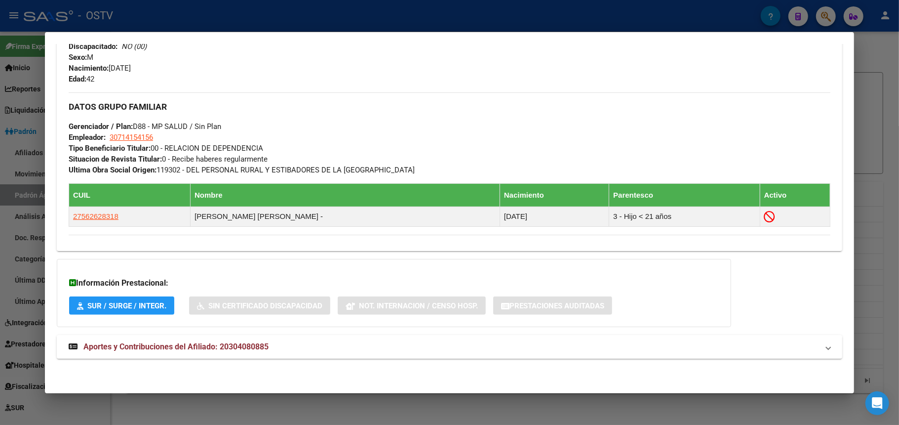
click at [204, 342] on span "Aportes y Contribuciones del Afiliado: 20304080885" at bounding box center [175, 346] width 185 height 9
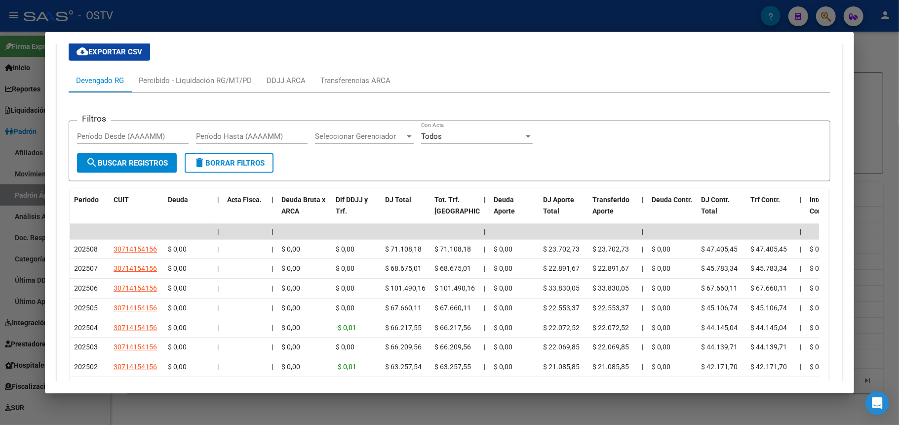
scroll to position [892, 0]
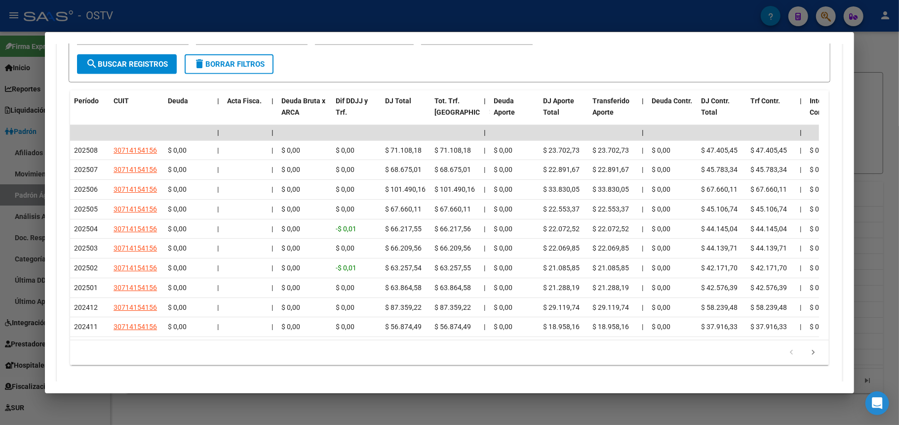
click at [137, 9] on div at bounding box center [449, 212] width 899 height 425
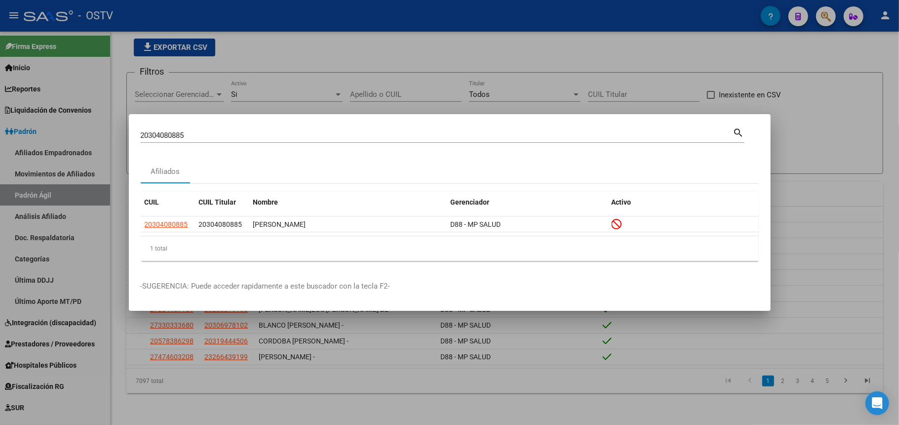
click at [194, 133] on input "20304080885" at bounding box center [437, 135] width 593 height 9
paste input "630016"
type input "20306300165"
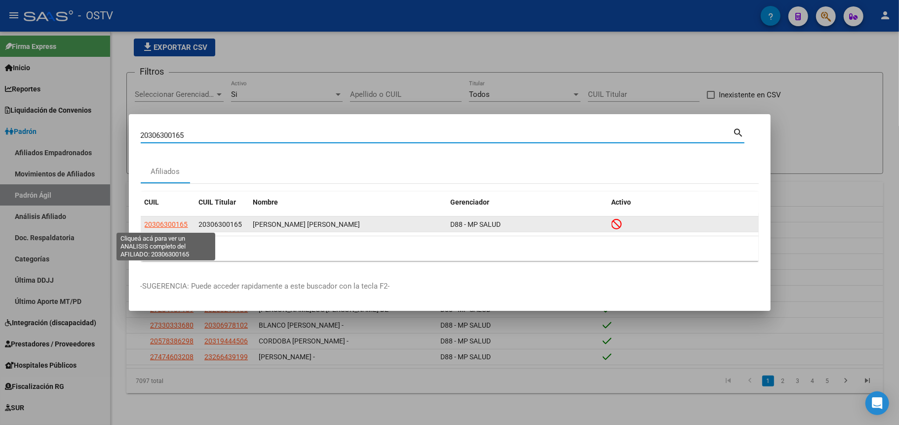
click at [164, 225] on span "20306300165" at bounding box center [166, 224] width 43 height 8
type textarea "20306300165"
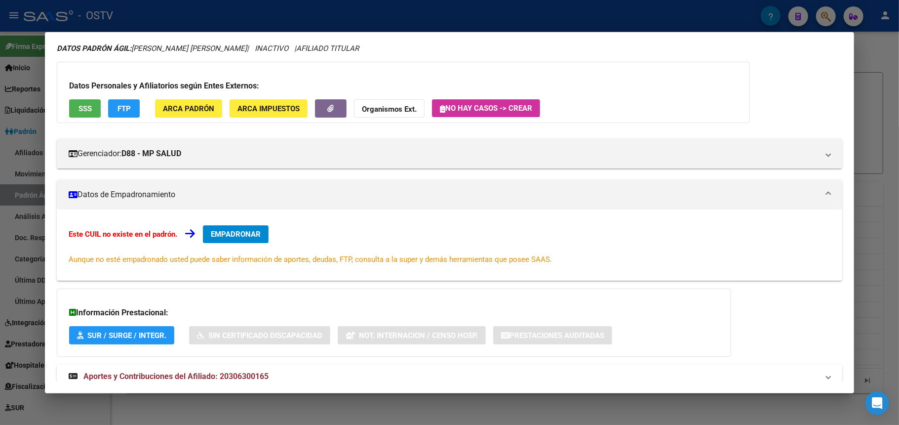
scroll to position [65, 0]
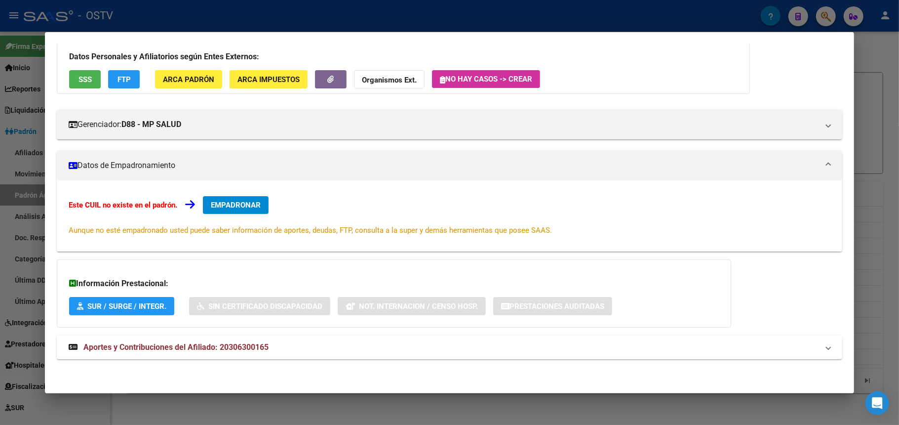
click at [249, 351] on span "Aportes y Contribuciones del Afiliado: 20306300165" at bounding box center [175, 346] width 185 height 9
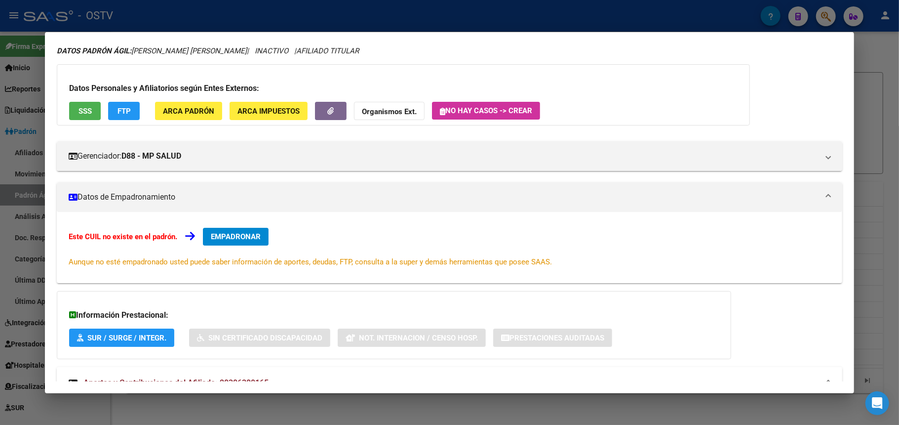
scroll to position [0, 0]
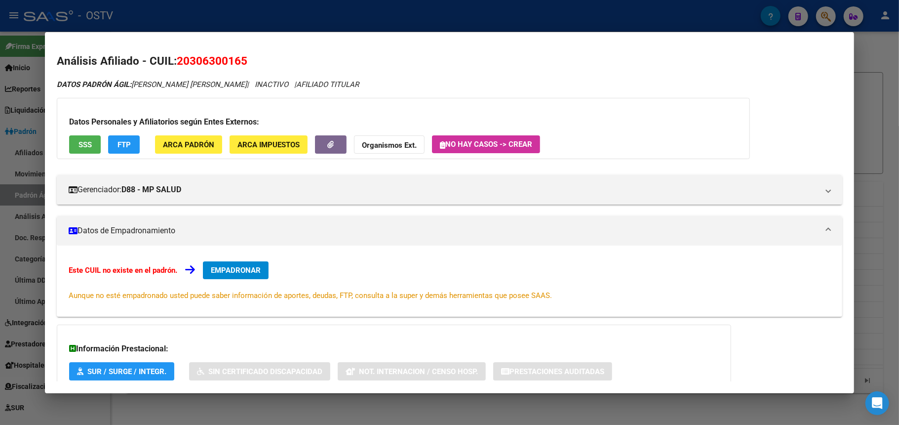
drag, startPoint x: 96, startPoint y: 299, endPoint x: 566, endPoint y: 300, distance: 469.7
click at [566, 300] on div "Este CUIL no existe en el padrón. EMPADRONAR Aunque no esté empadronado usted p…" at bounding box center [450, 281] width 762 height 40
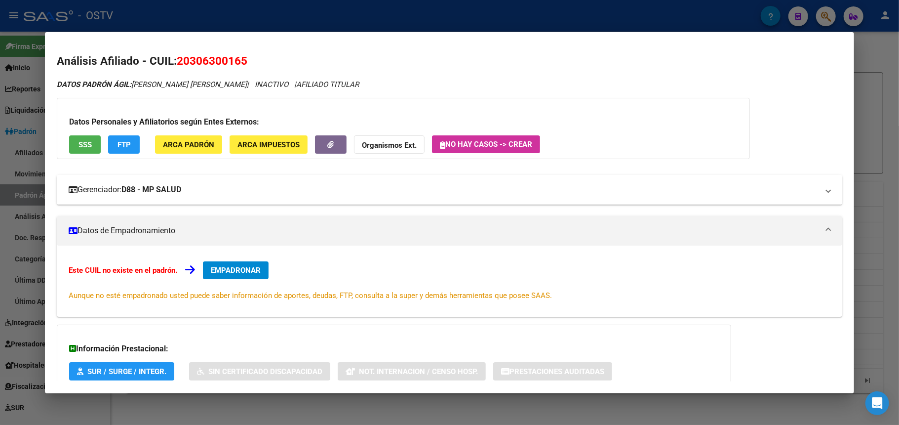
click at [201, 188] on mat-panel-title "Gerenciador: D88 - MP SALUD" at bounding box center [444, 190] width 750 height 12
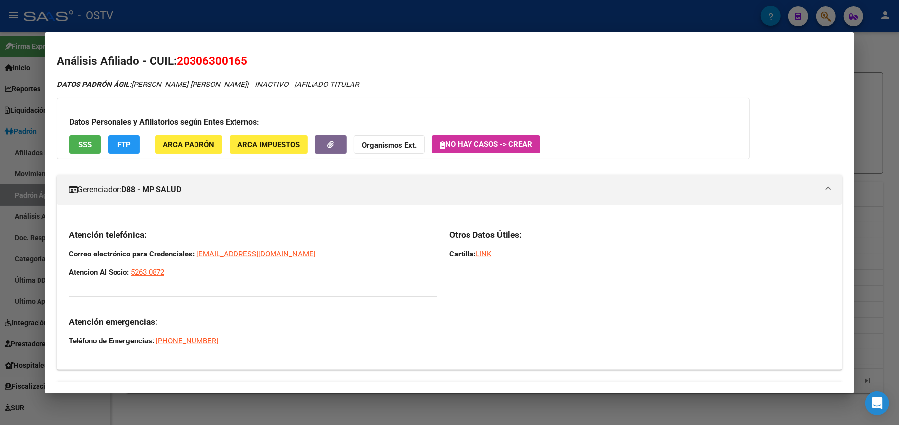
click at [201, 188] on mat-panel-title "Gerenciador: D88 - MP SALUD" at bounding box center [444, 190] width 750 height 12
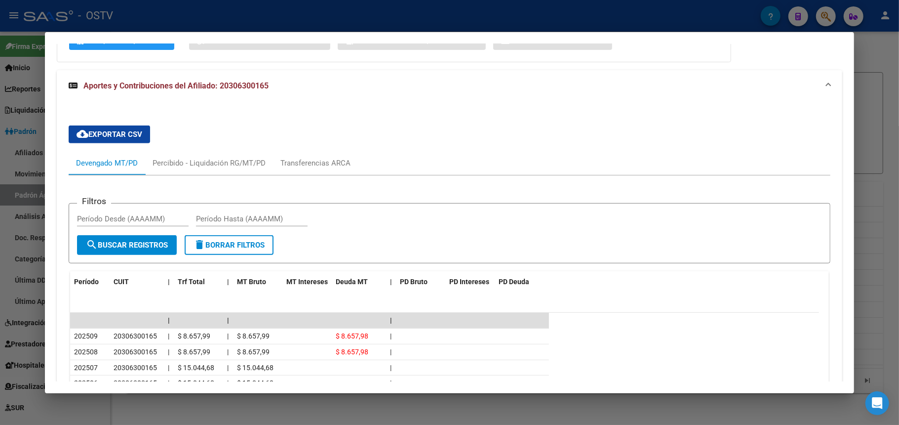
scroll to position [329, 0]
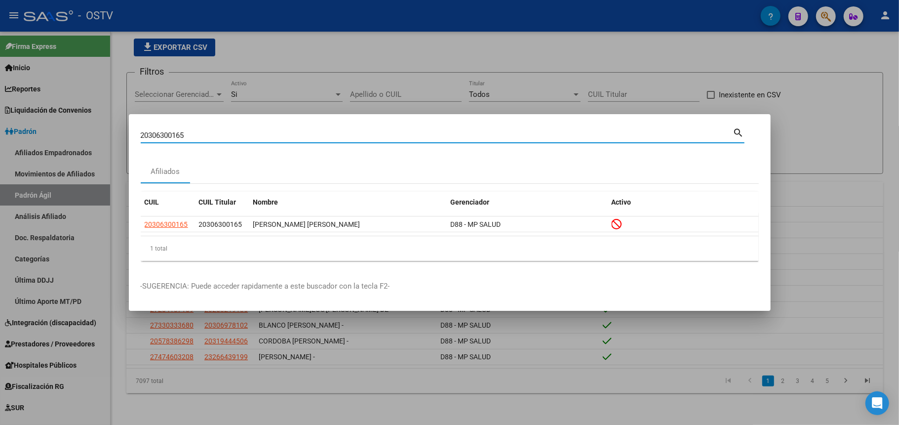
click at [214, 134] on input "20306300165" at bounding box center [437, 135] width 593 height 9
paste input "19727133"
paste input "894048"
type input "20319894048"
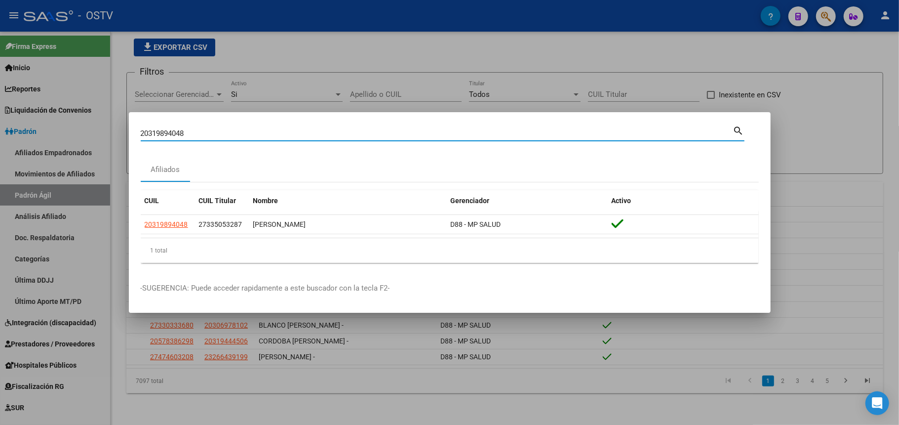
click at [214, 134] on input "20319894048" at bounding box center [437, 133] width 593 height 9
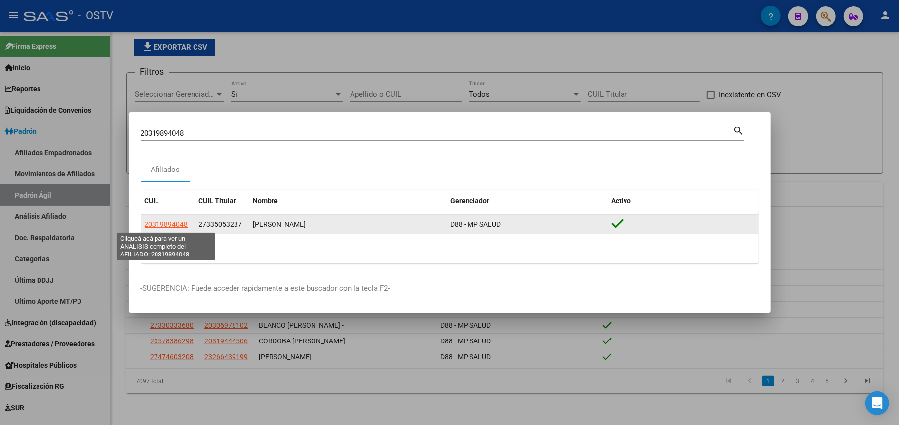
click at [172, 225] on span "20319894048" at bounding box center [166, 224] width 43 height 8
type textarea "20319894048"
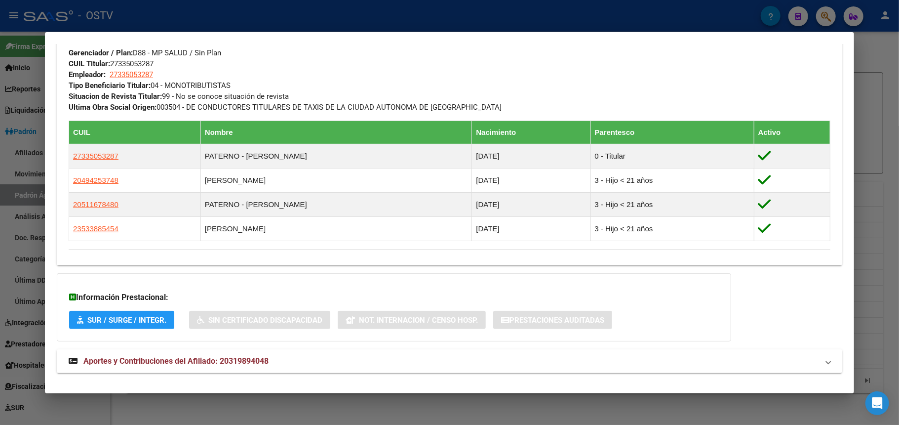
scroll to position [535, 0]
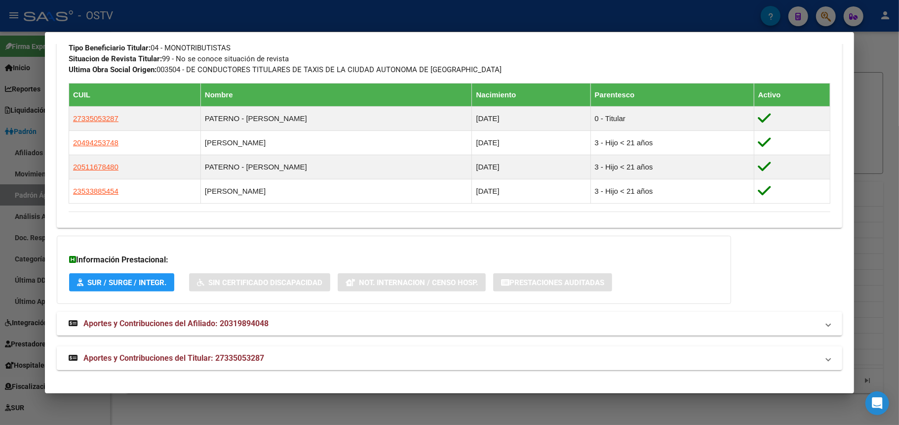
click at [288, 356] on mat-panel-title "Aportes y Contribuciones del Titular: 27335053287" at bounding box center [444, 358] width 750 height 12
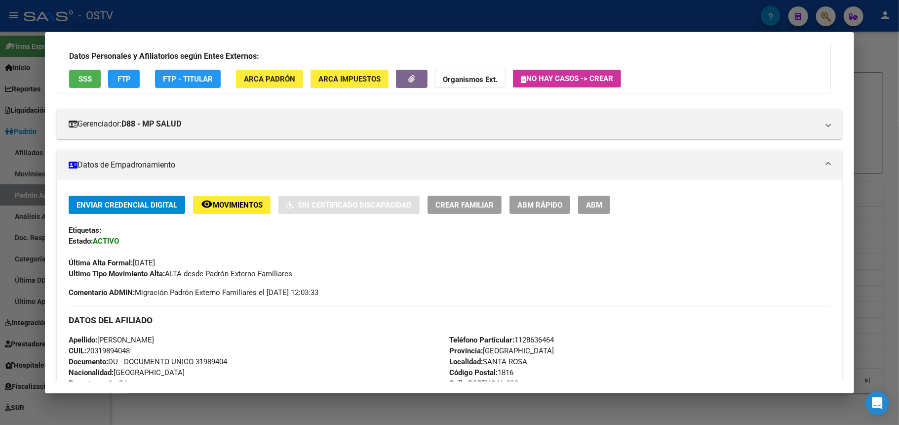
scroll to position [0, 0]
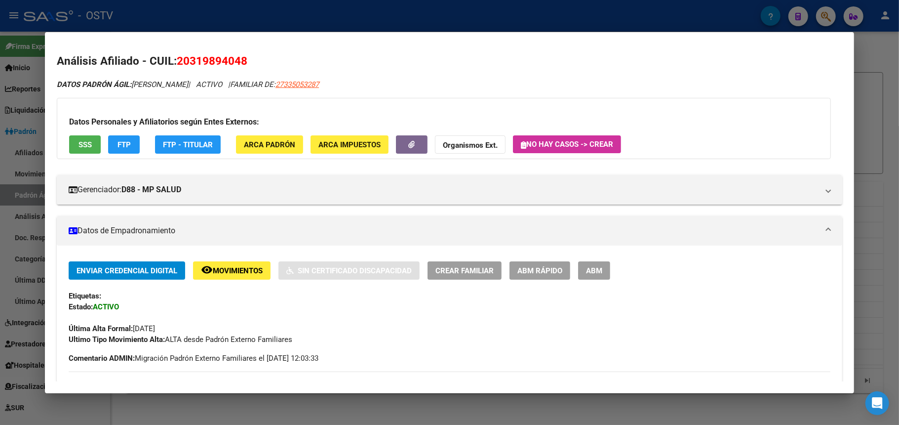
click at [358, 16] on div at bounding box center [449, 212] width 899 height 425
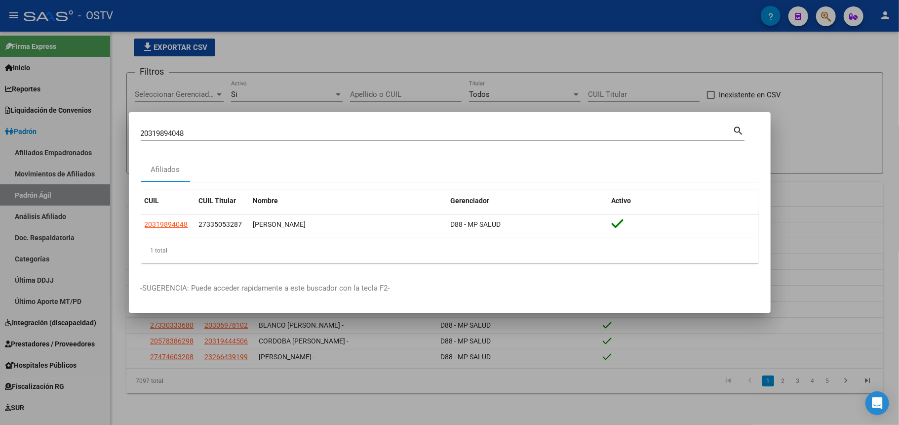
click at [200, 129] on input "20319894048" at bounding box center [437, 133] width 593 height 9
click at [198, 131] on input "20319894048" at bounding box center [437, 133] width 593 height 9
paste input "22625503"
type input "20322625503"
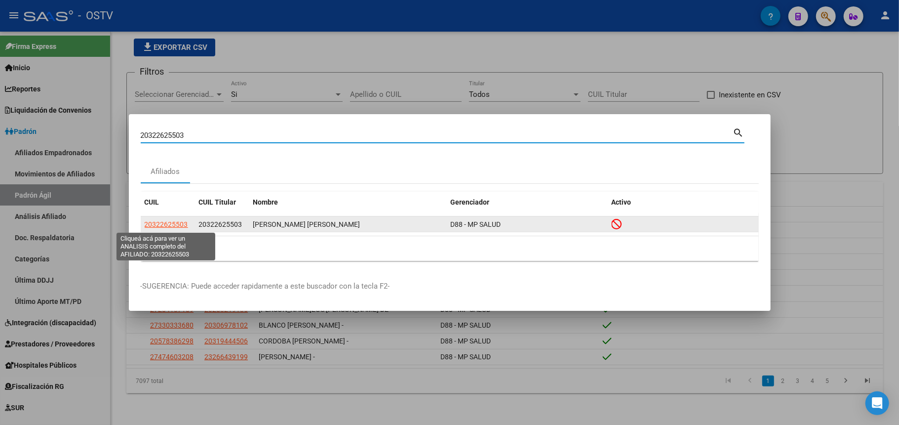
click at [184, 223] on span "20322625503" at bounding box center [166, 224] width 43 height 8
type textarea "20322625503"
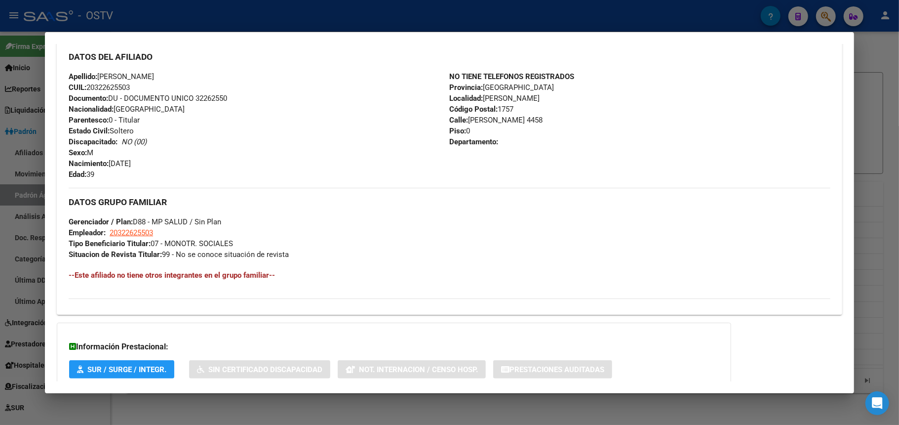
scroll to position [414, 0]
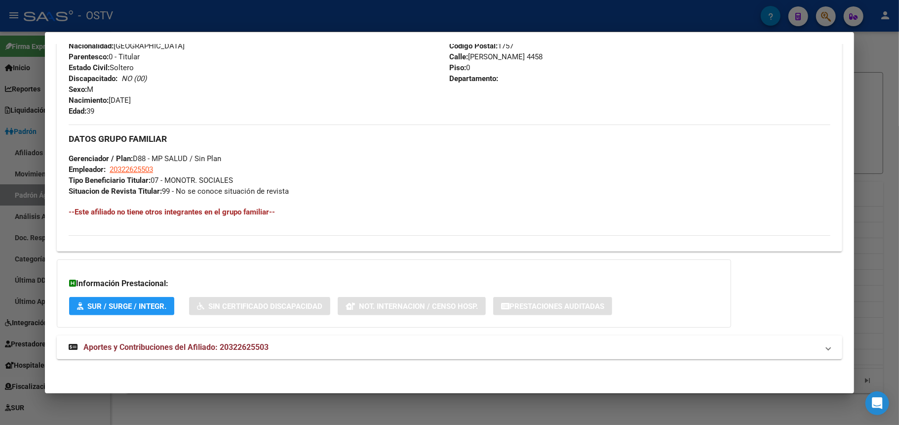
click at [226, 348] on span "Aportes y Contribuciones del Afiliado: 20322625503" at bounding box center [175, 346] width 185 height 9
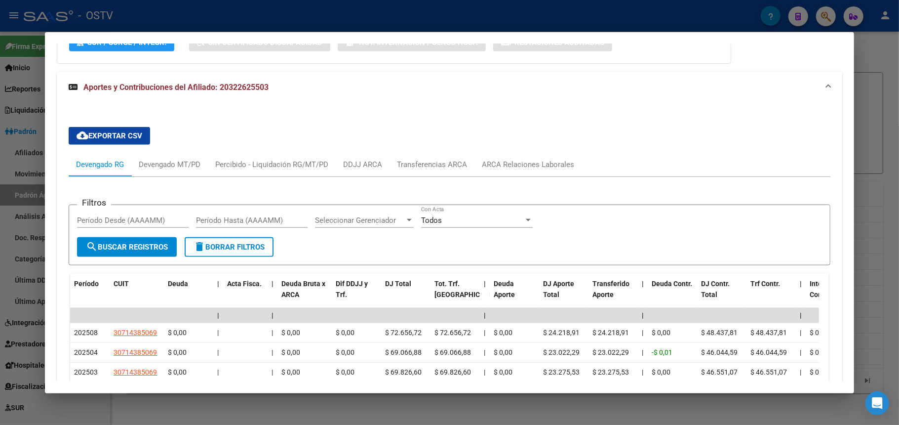
scroll to position [743, 0]
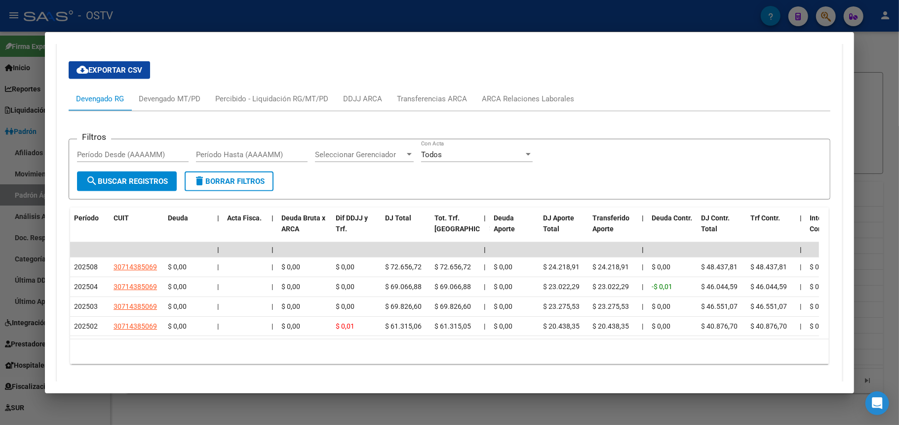
click at [474, 18] on div at bounding box center [449, 212] width 899 height 425
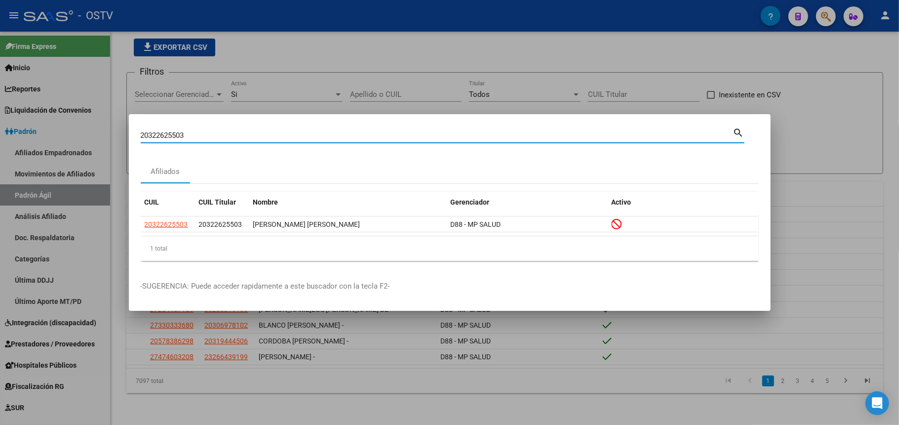
click at [214, 133] on input "20322625503" at bounding box center [437, 135] width 593 height 9
paste input "6443671"
paste input "64431288"
paste input "91549096"
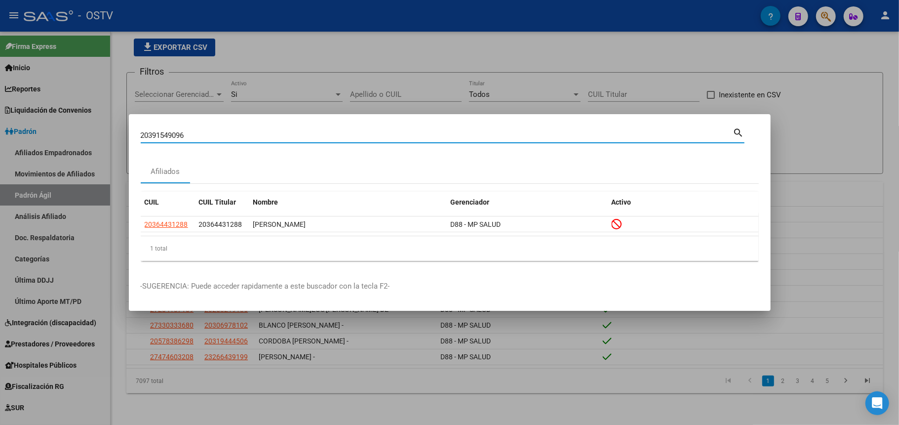
type input "20391549096"
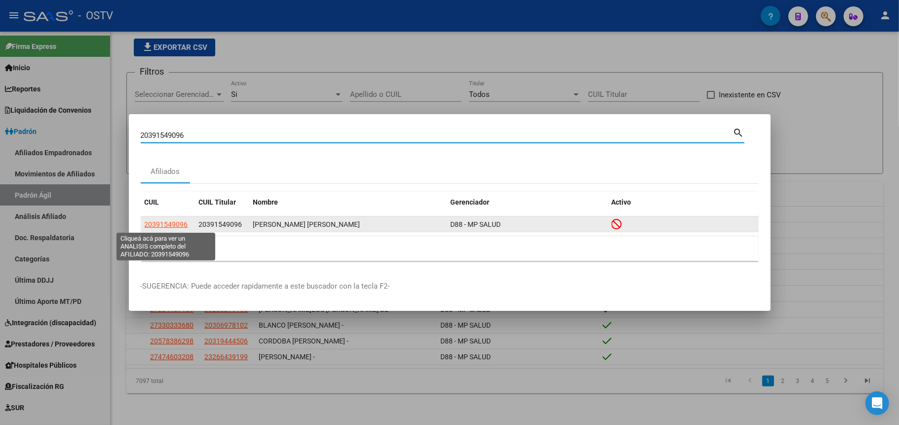
click at [163, 226] on span "20391549096" at bounding box center [166, 224] width 43 height 8
type textarea "20391549096"
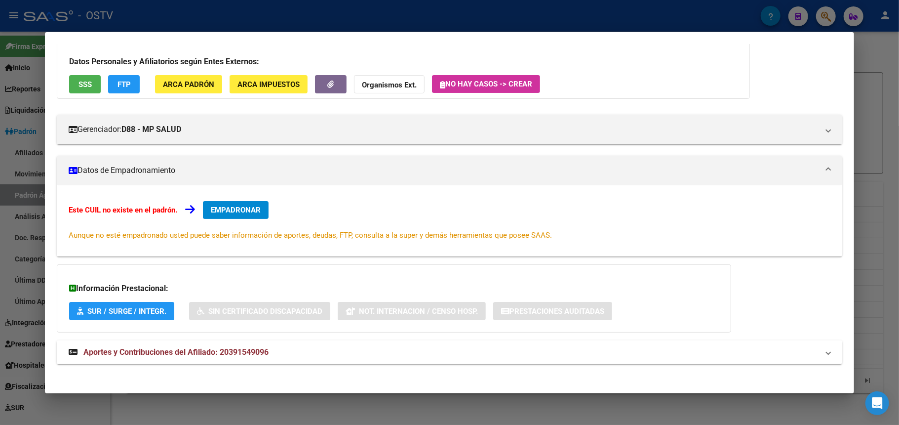
scroll to position [65, 0]
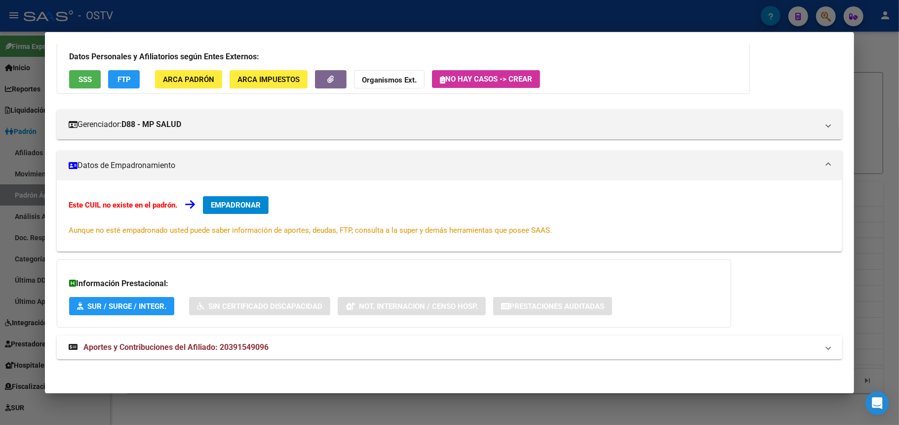
click at [189, 348] on span "Aportes y Contribuciones del Afiliado: 20391549096" at bounding box center [175, 346] width 185 height 9
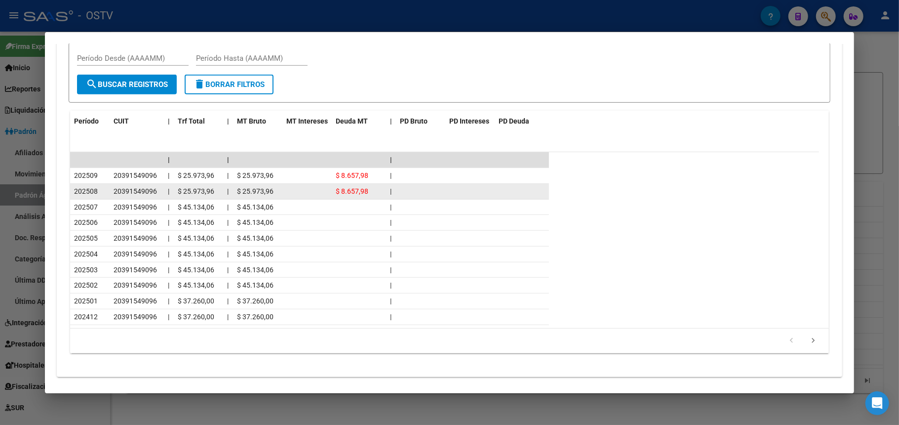
scroll to position [511, 0]
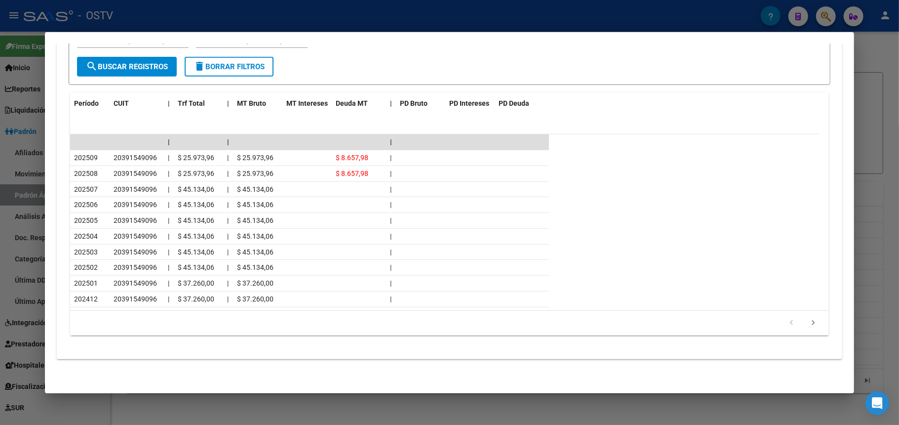
click at [207, 7] on div at bounding box center [449, 212] width 899 height 425
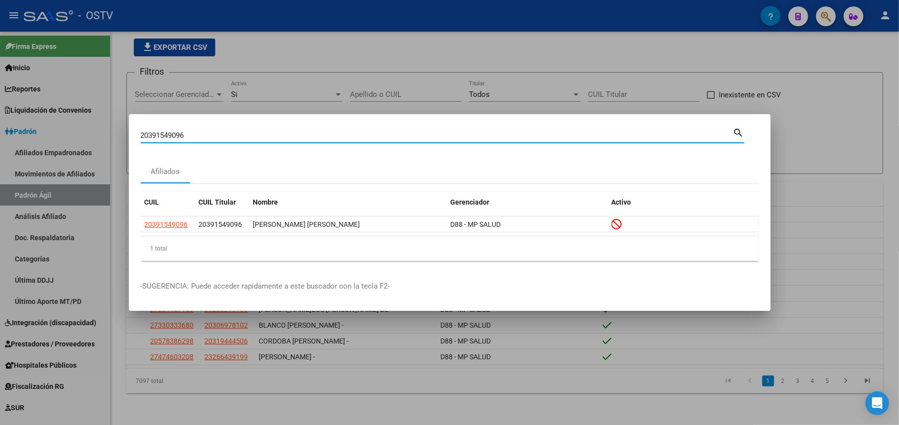
click at [206, 135] on input "20391549096" at bounding box center [437, 135] width 593 height 9
paste input "417230182"
paste input "2672974"
paste input "35078339"
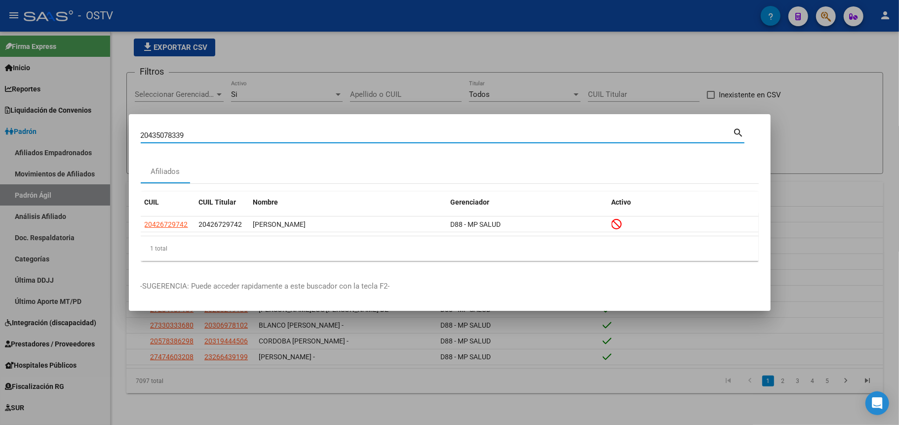
type input "20435078339"
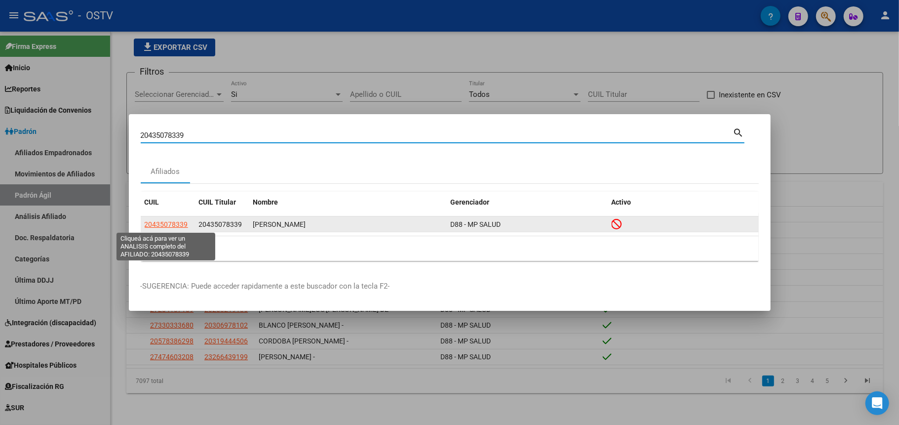
click at [176, 226] on span "20435078339" at bounding box center [166, 224] width 43 height 8
type textarea "20435078339"
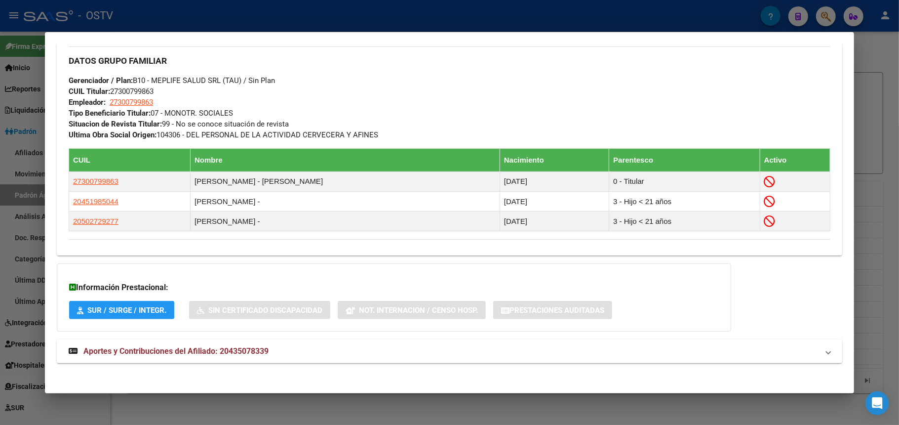
scroll to position [498, 0]
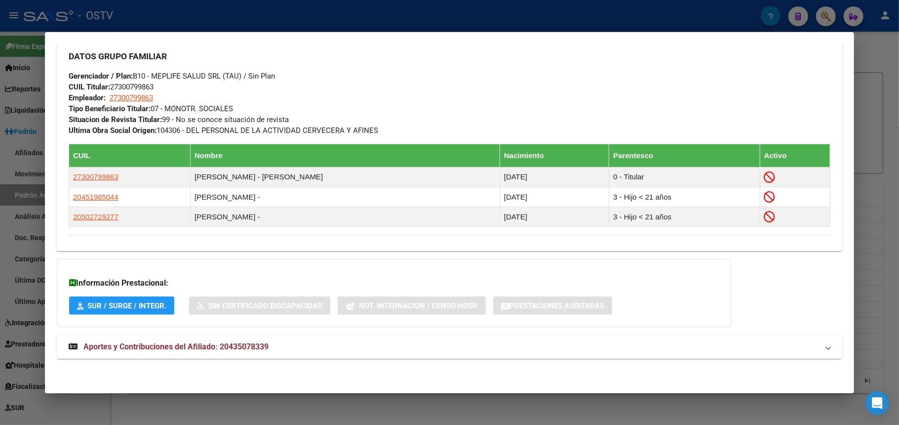
click at [172, 347] on span "Aportes y Contribuciones del Afiliado: 20435078339" at bounding box center [175, 346] width 185 height 9
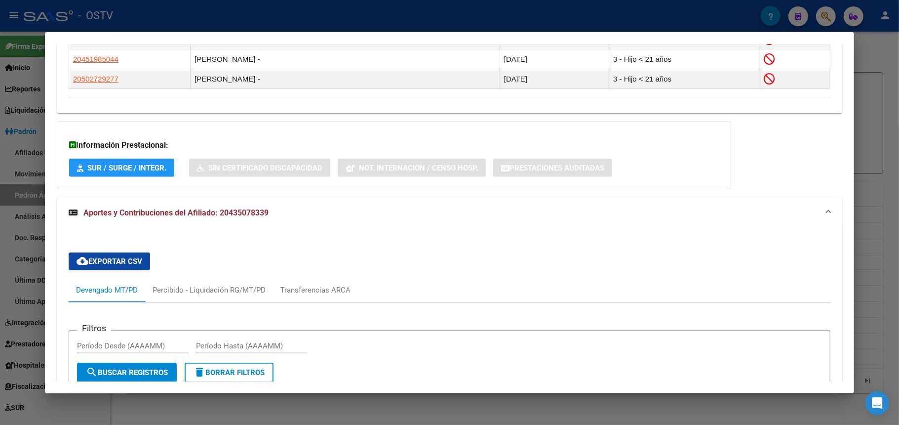
scroll to position [613, 0]
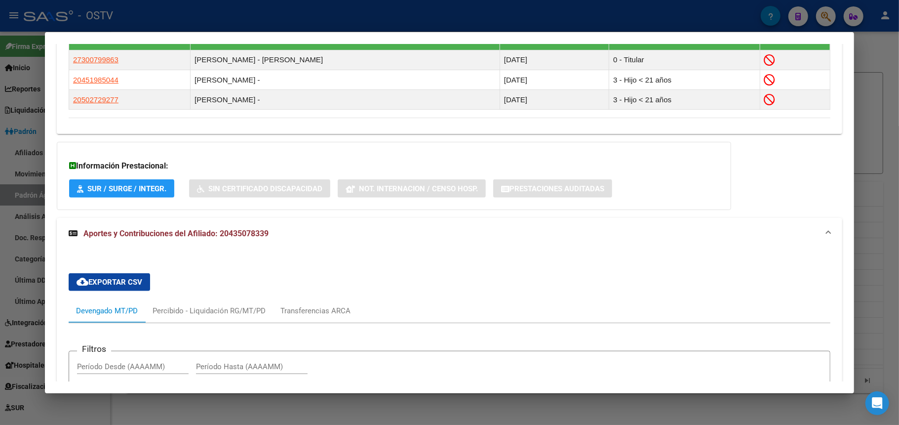
click at [292, 20] on div at bounding box center [449, 212] width 899 height 425
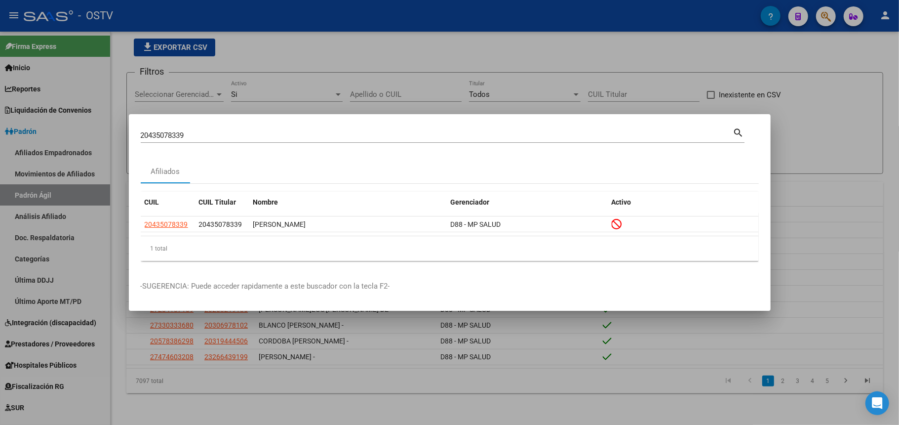
click at [216, 137] on input "20435078339" at bounding box center [437, 135] width 593 height 9
paste input "364431288"
type input "20364431288"
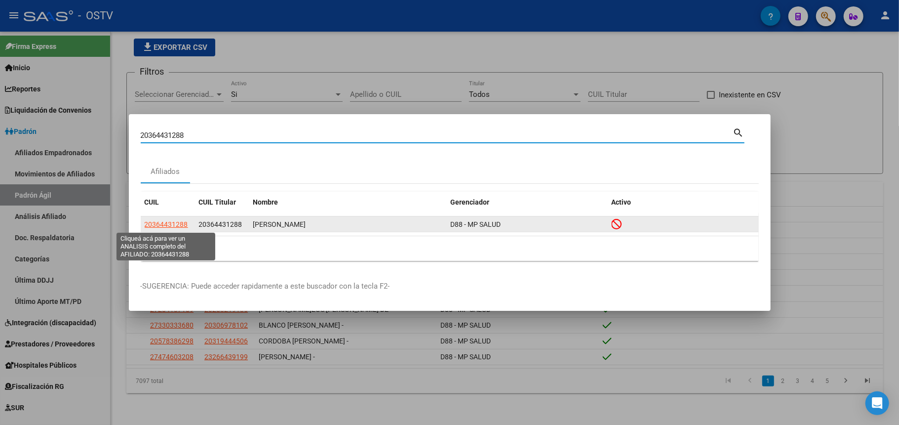
click at [168, 226] on span "20364431288" at bounding box center [166, 224] width 43 height 8
type textarea "20364431288"
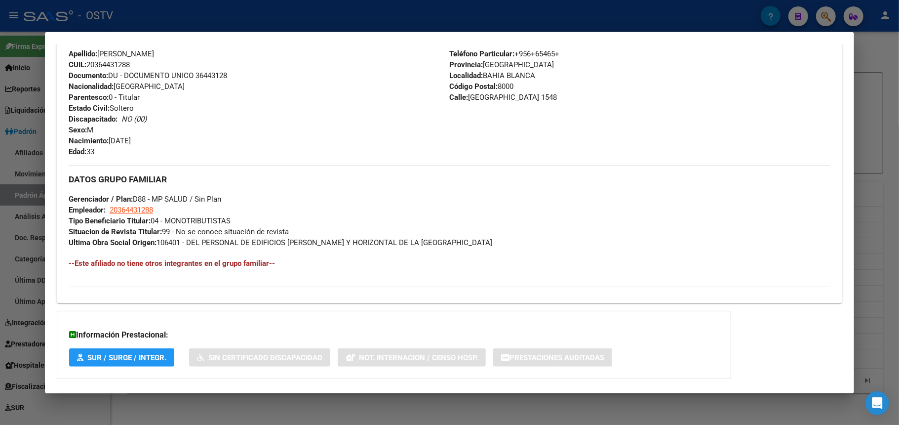
scroll to position [425, 0]
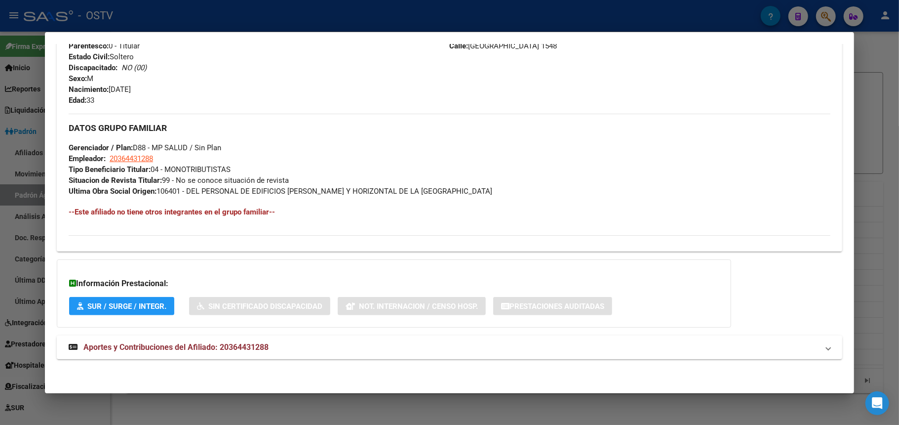
click at [186, 344] on span "Aportes y Contribuciones del Afiliado: 20364431288" at bounding box center [175, 346] width 185 height 9
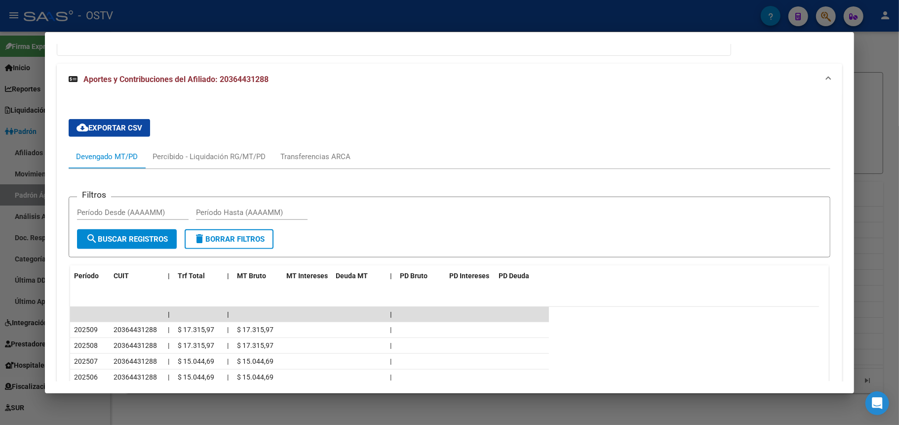
scroll to position [615, 0]
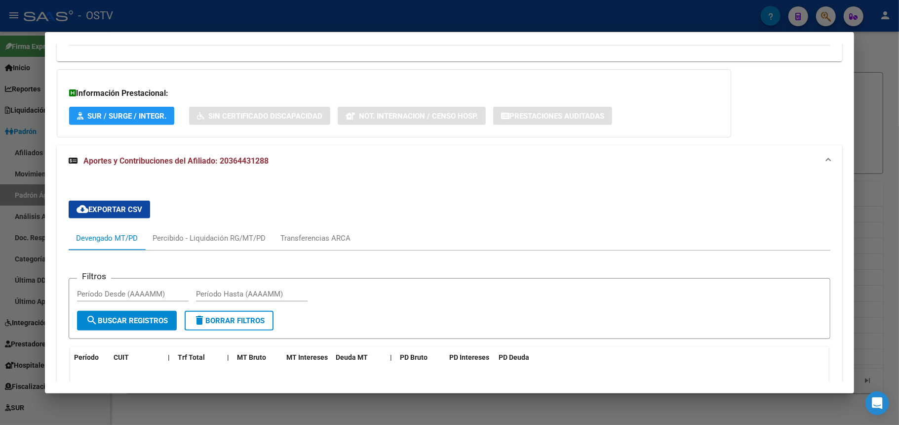
click at [206, 16] on div at bounding box center [449, 212] width 899 height 425
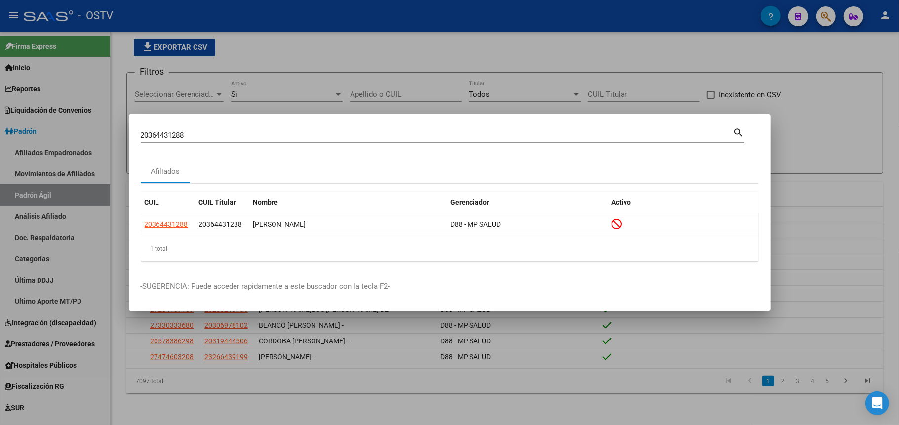
click at [183, 133] on input "20364431288" at bounding box center [437, 135] width 593 height 9
paste input "91549096"
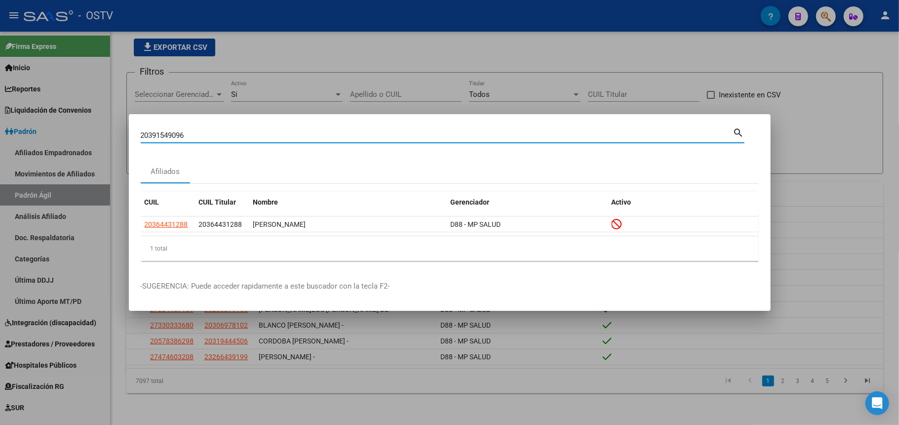
type input "20391549096"
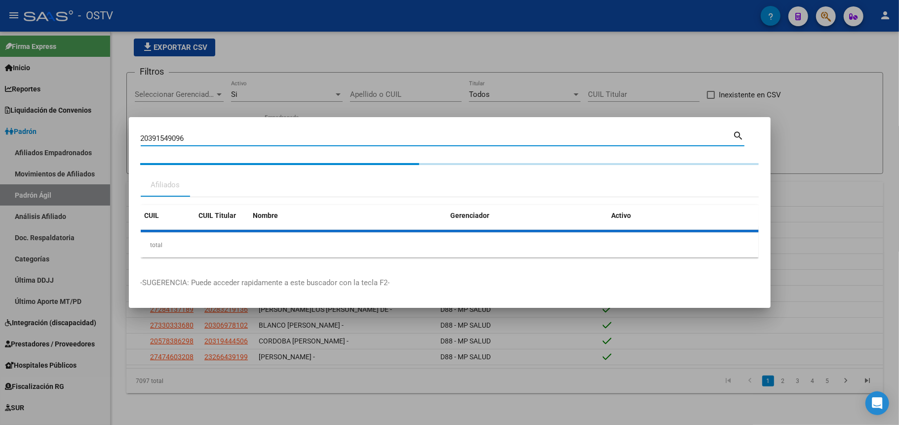
click at [183, 134] on input "20391549096" at bounding box center [437, 138] width 593 height 9
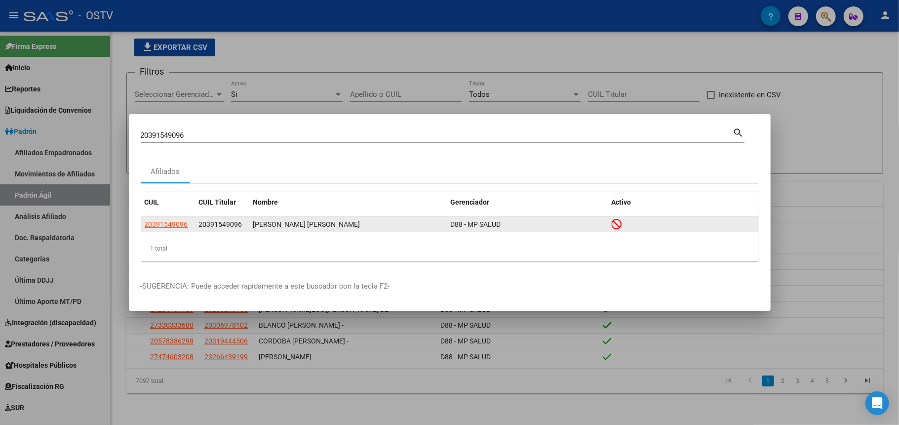
click at [172, 219] on app-link-go-to "20391549096" at bounding box center [166, 224] width 43 height 11
click at [172, 223] on span "20391549096" at bounding box center [166, 224] width 43 height 8
type textarea "20391549096"
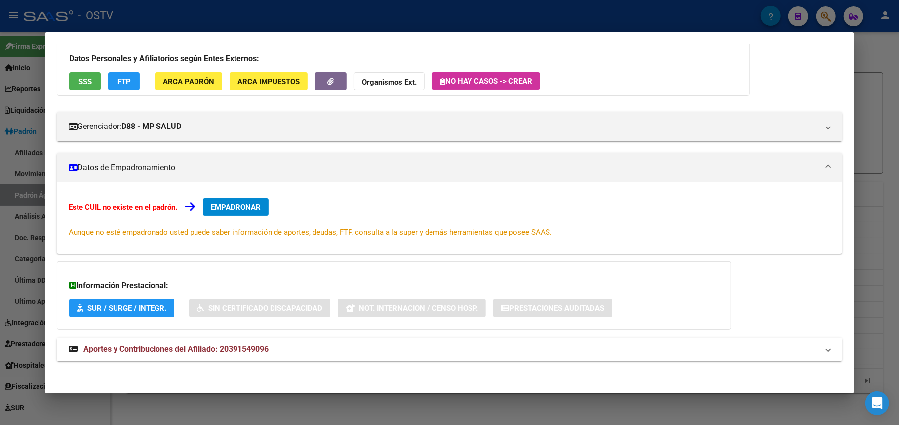
scroll to position [65, 0]
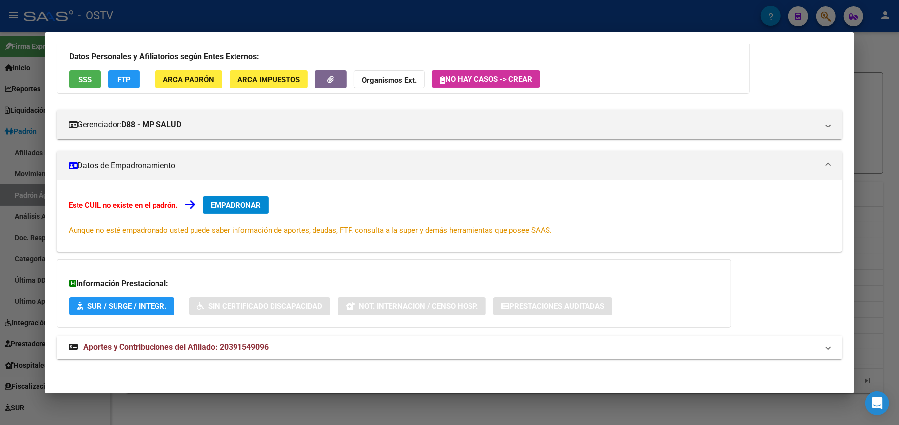
click at [168, 349] on span "Aportes y Contribuciones del Afiliado: 20391549096" at bounding box center [175, 346] width 185 height 9
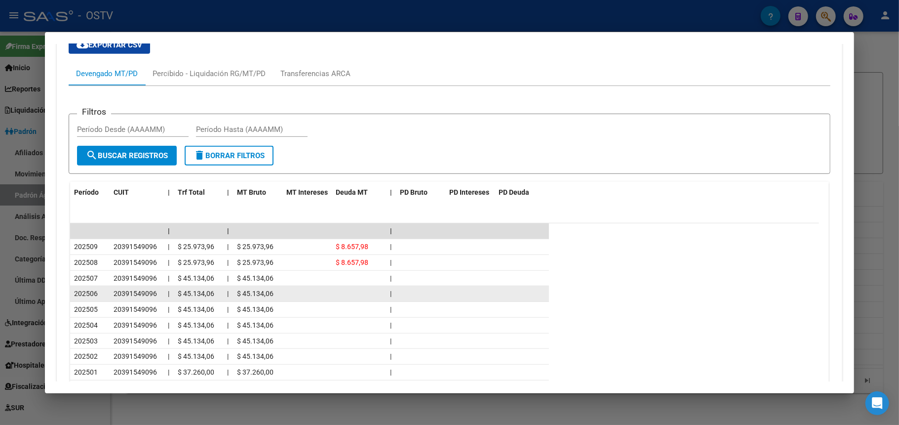
scroll to position [451, 0]
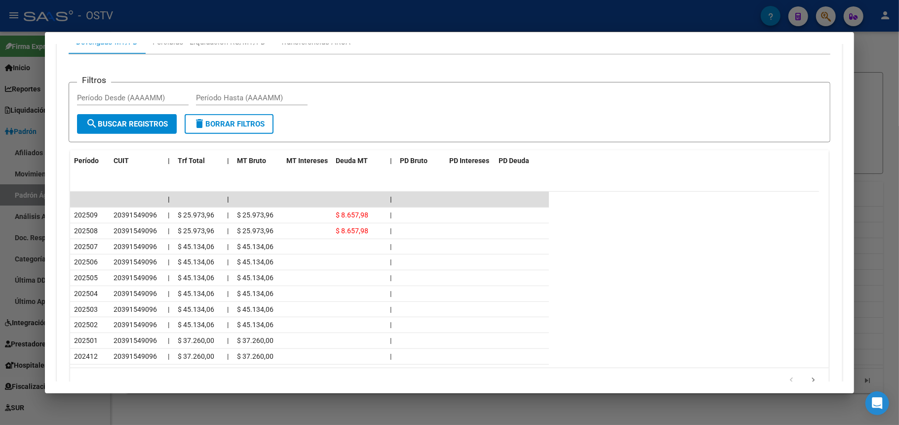
click at [175, 14] on div at bounding box center [449, 212] width 899 height 425
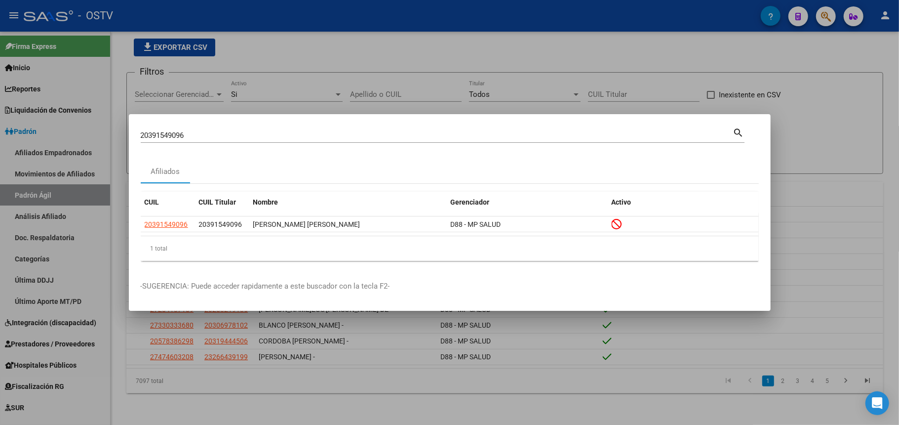
click at [168, 133] on input "20391549096" at bounding box center [437, 135] width 593 height 9
click at [168, 132] on input "20391549096" at bounding box center [437, 135] width 593 height 9
paste input "22625503"
type input "20322625503"
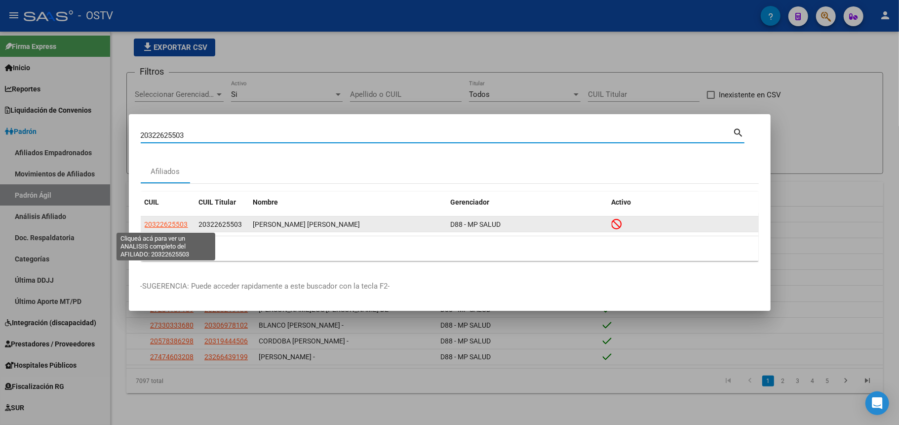
click at [179, 228] on span "20322625503" at bounding box center [166, 224] width 43 height 8
type textarea "20322625503"
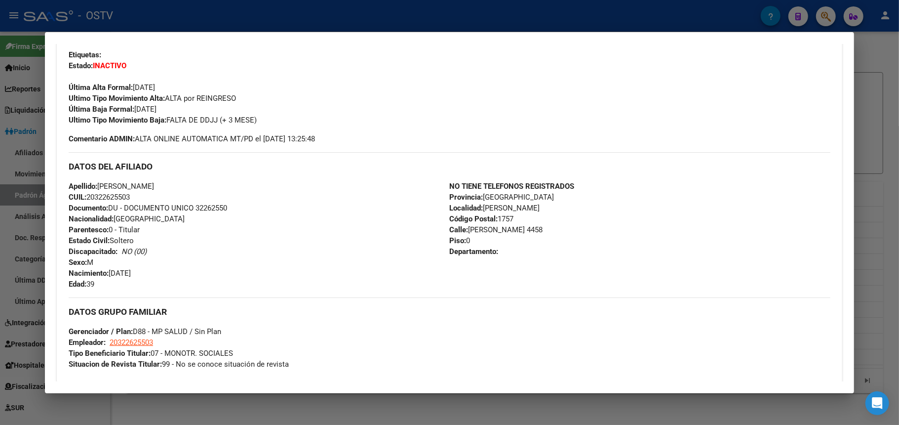
scroll to position [414, 0]
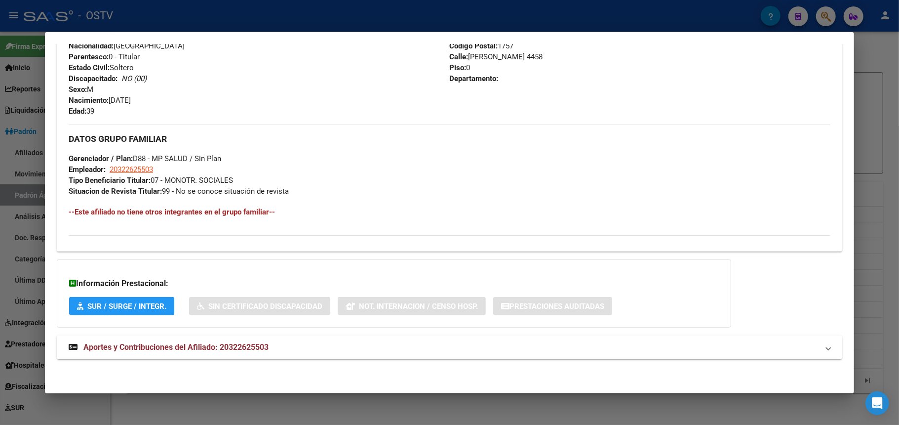
click at [178, 342] on strong "Aportes y Contribuciones del Afiliado: 20322625503" at bounding box center [169, 347] width 200 height 12
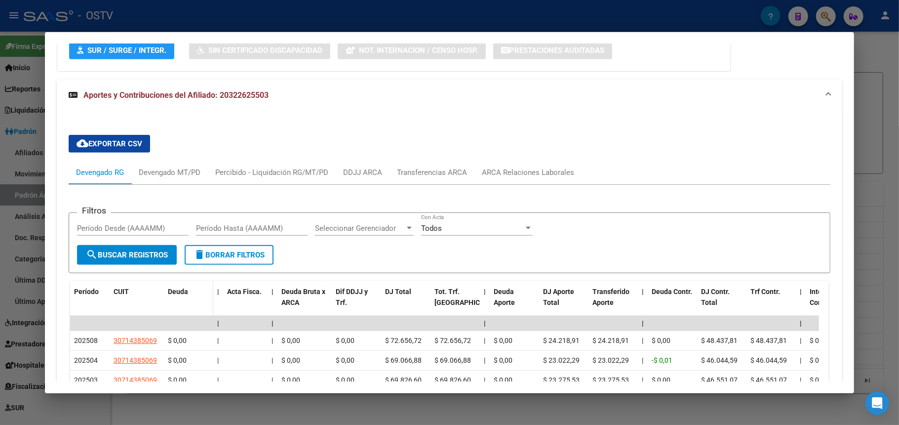
scroll to position [783, 0]
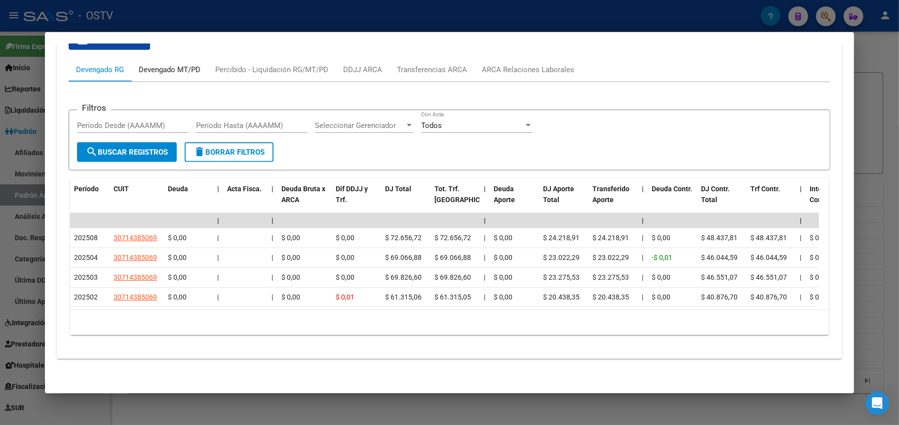
click at [185, 64] on div "Devengado MT/PD" at bounding box center [170, 69] width 62 height 11
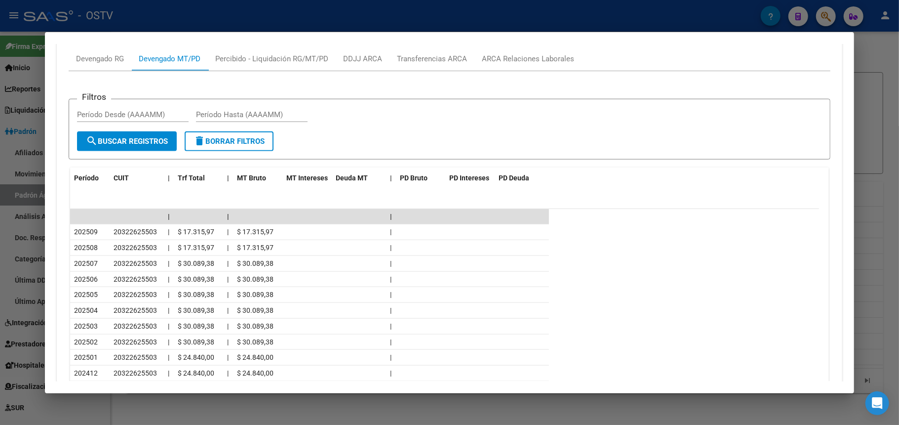
click at [481, 18] on div at bounding box center [449, 212] width 899 height 425
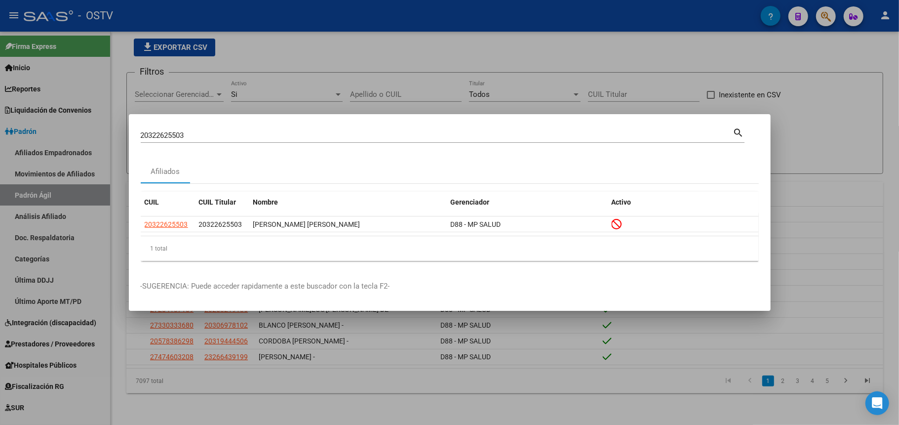
click at [346, 52] on div at bounding box center [449, 212] width 899 height 425
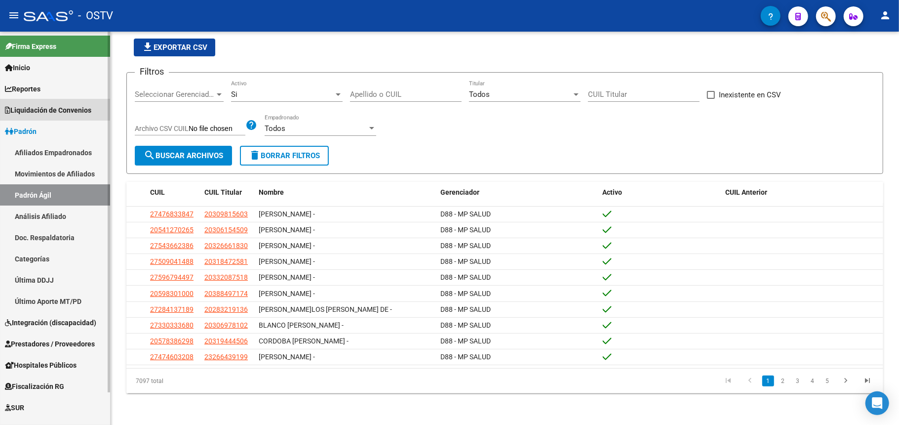
click at [54, 109] on span "Liquidación de Convenios" at bounding box center [48, 110] width 86 height 11
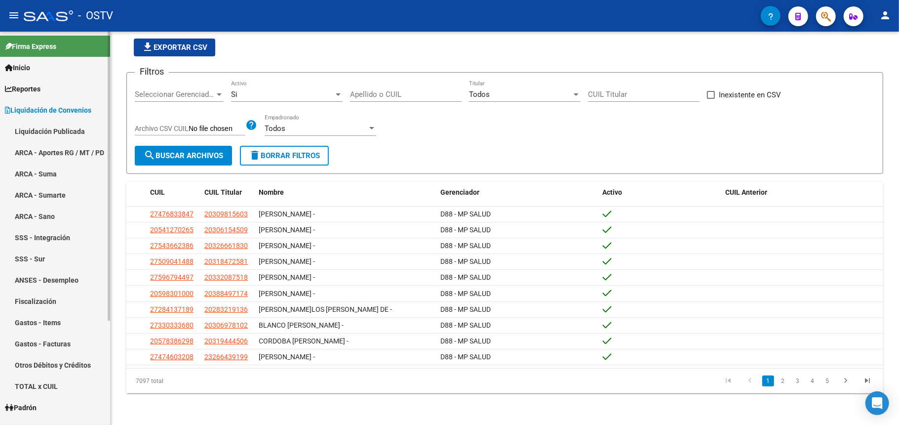
click at [57, 384] on link "TOTAL x CUIL" at bounding box center [55, 385] width 110 height 21
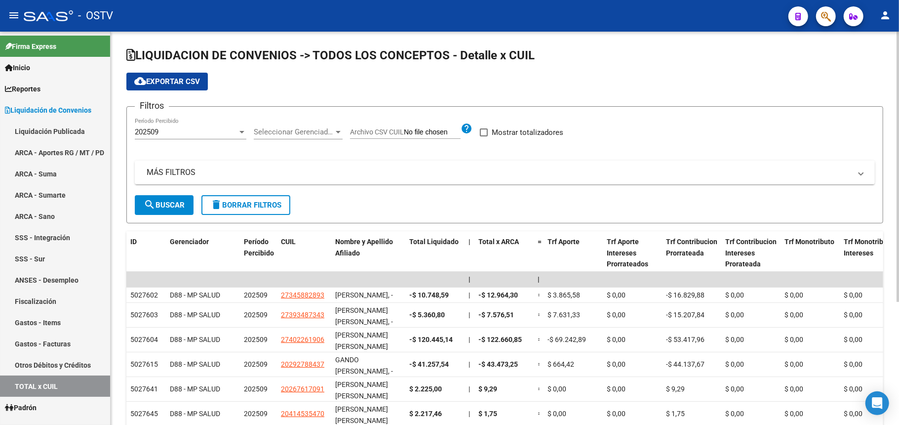
click at [374, 129] on span "Archivo CSV CUIL" at bounding box center [377, 132] width 54 height 8
click at [404, 129] on input "Archivo CSV CUIL" at bounding box center [432, 132] width 57 height 9
click at [171, 174] on mat-panel-title "MÁS FILTROS" at bounding box center [499, 172] width 705 height 11
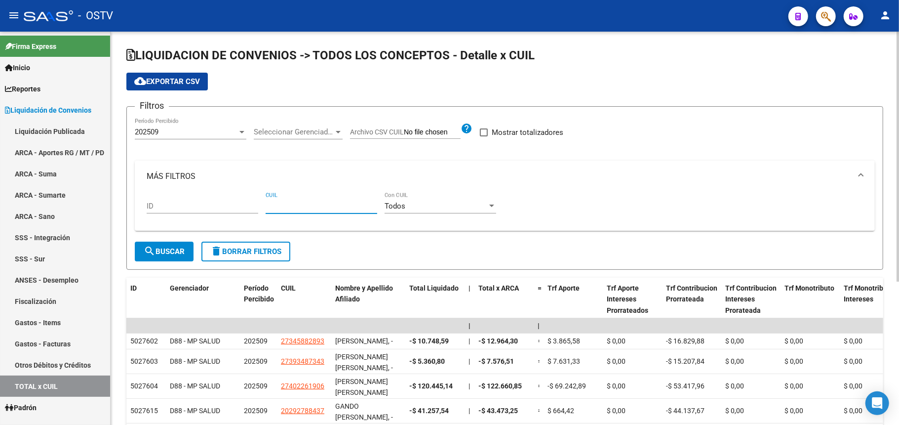
click at [315, 204] on input "CUIL" at bounding box center [322, 206] width 112 height 9
paste input "20-32262550-3"
type input "20-32262550-3"
click at [159, 254] on span "search Buscar" at bounding box center [164, 251] width 41 height 9
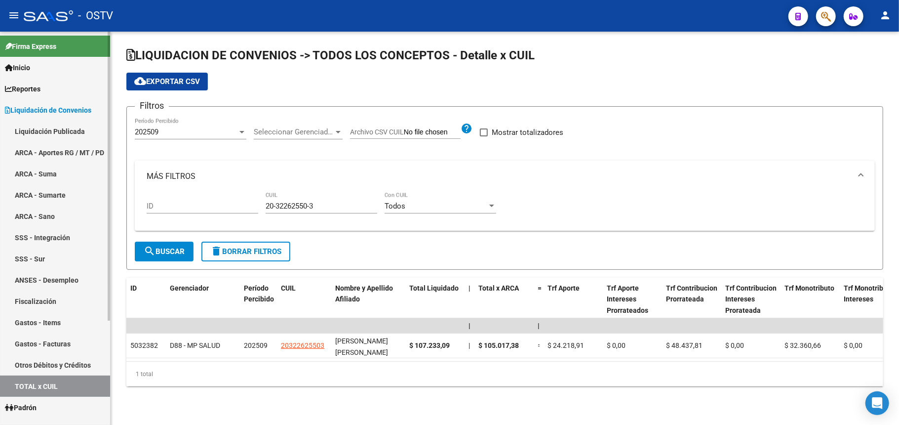
click at [15, 108] on span "Liquidación de Convenios" at bounding box center [48, 110] width 86 height 11
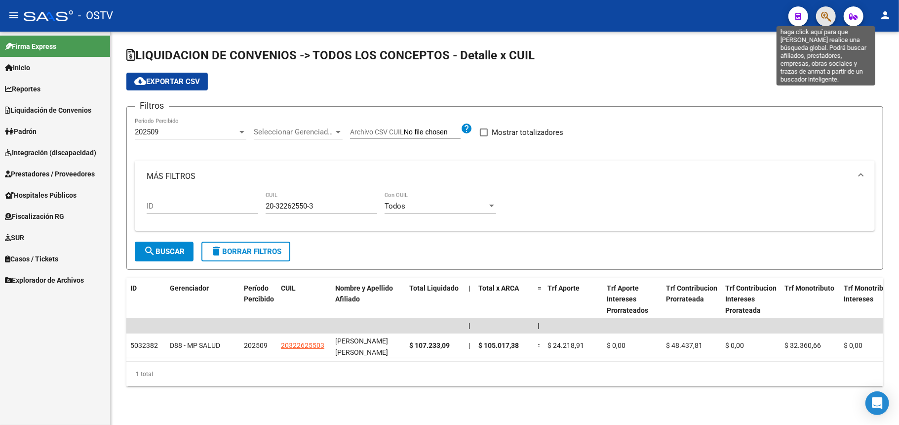
click at [823, 16] on icon "button" at bounding box center [826, 16] width 10 height 11
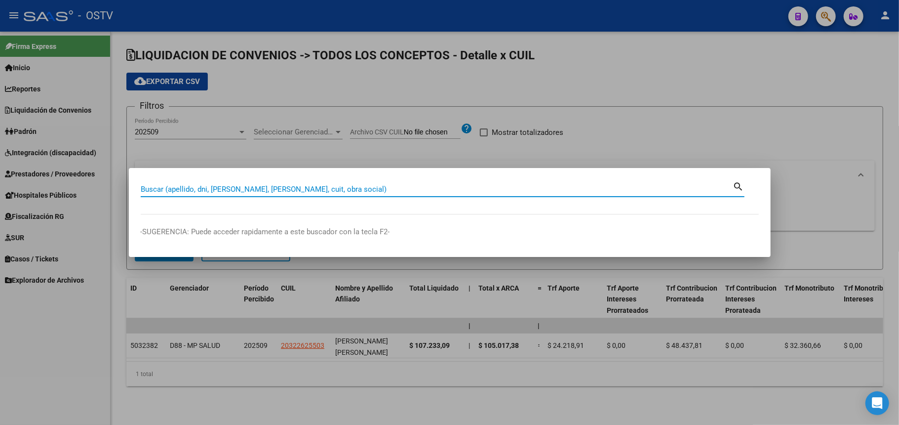
paste input "23407614909"
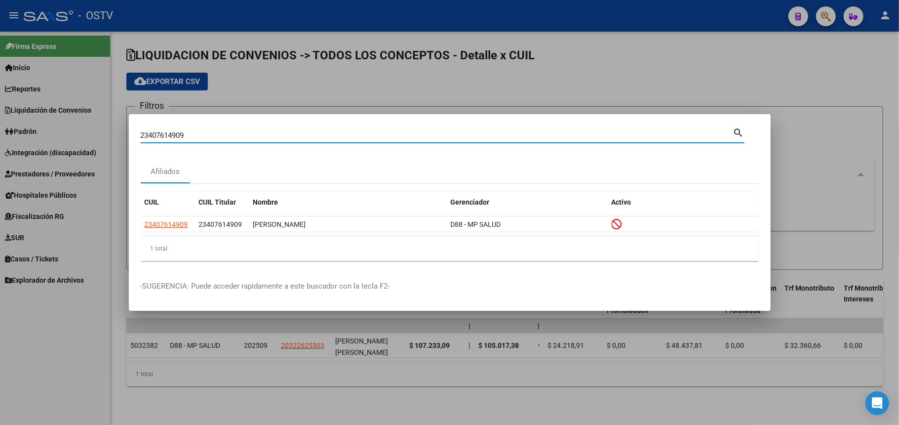
paste input "3895234"
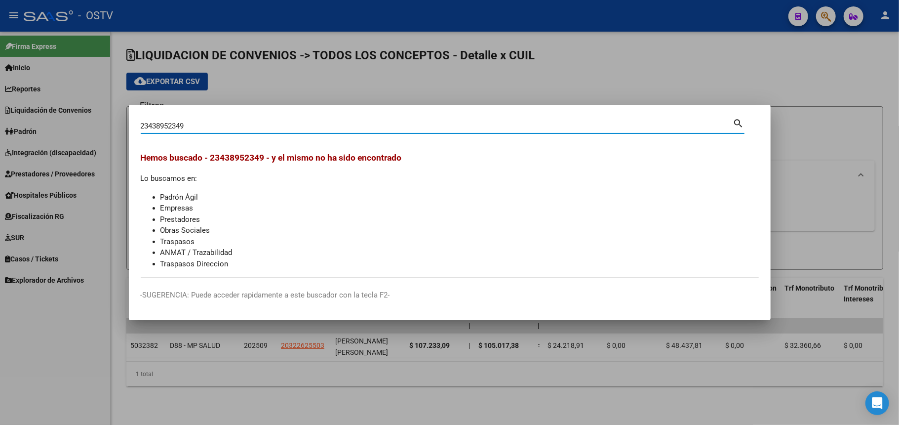
click at [189, 119] on div "23438952349 Buscar (apellido, dni, [PERSON_NAME], [PERSON_NAME], cuit, obra soc…" at bounding box center [437, 126] width 593 height 15
click at [186, 123] on input "23438952349" at bounding box center [437, 126] width 593 height 9
paste input "42676844"
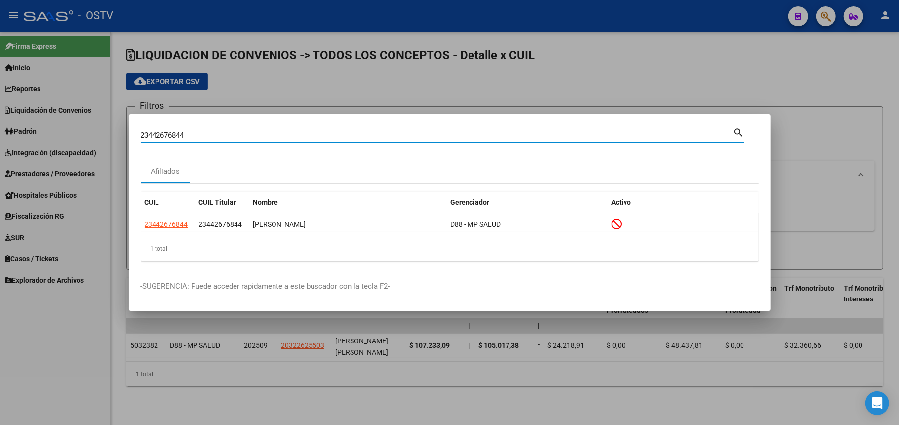
drag, startPoint x: 200, startPoint y: 132, endPoint x: 113, endPoint y: 136, distance: 87.0
click at [113, 136] on div "23442676844 Buscar (apellido, dni, cuil, nro traspaso, cuit, obra social) searc…" at bounding box center [449, 212] width 899 height 425
paste input "7247496020"
paste input "57792663"
paste input "313634014"
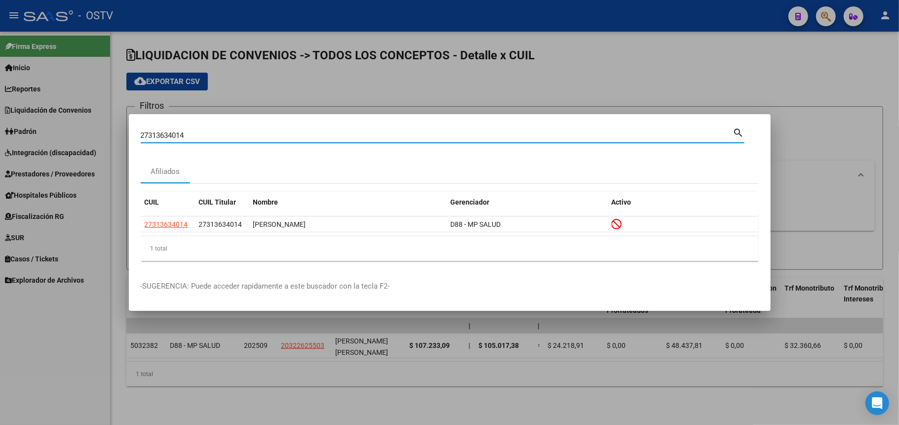
paste input "86848705"
paste input "415615529"
type input "27415615529"
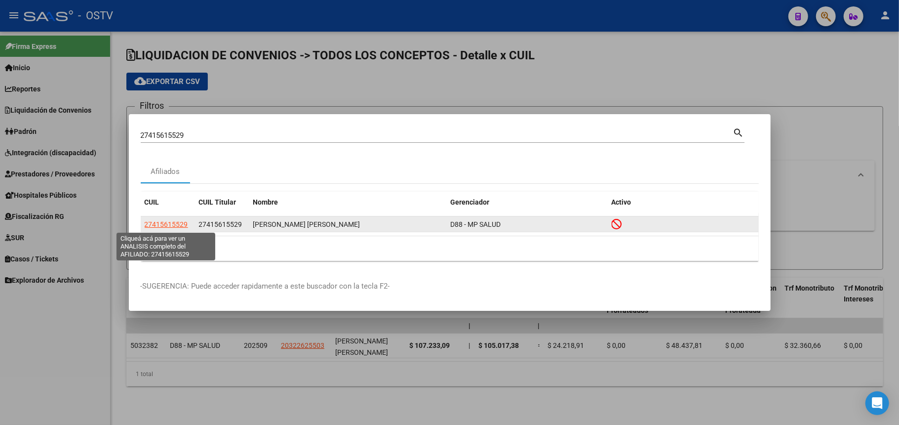
click at [182, 224] on span "27415615529" at bounding box center [166, 224] width 43 height 8
type textarea "27415615529"
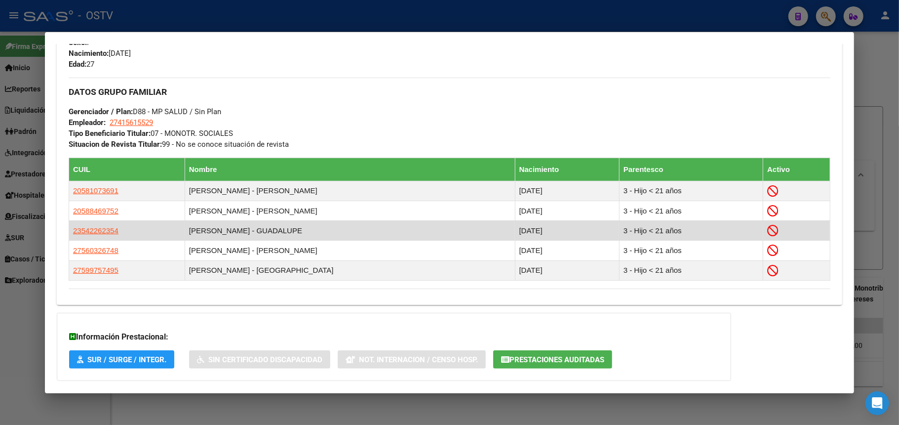
scroll to position [516, 0]
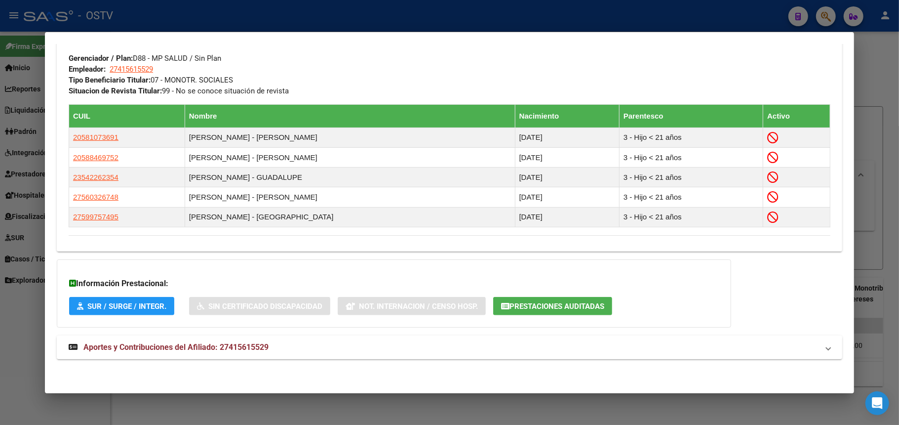
click at [202, 349] on span "Aportes y Contribuciones del Afiliado: 27415615529" at bounding box center [175, 346] width 185 height 9
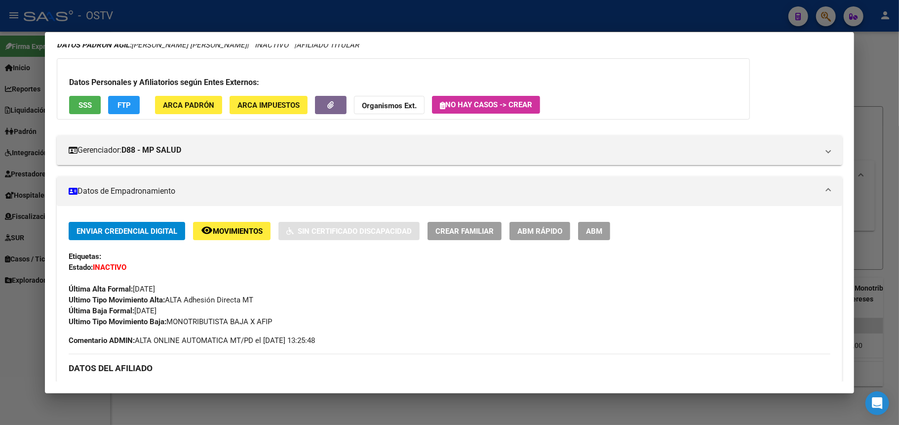
scroll to position [0, 0]
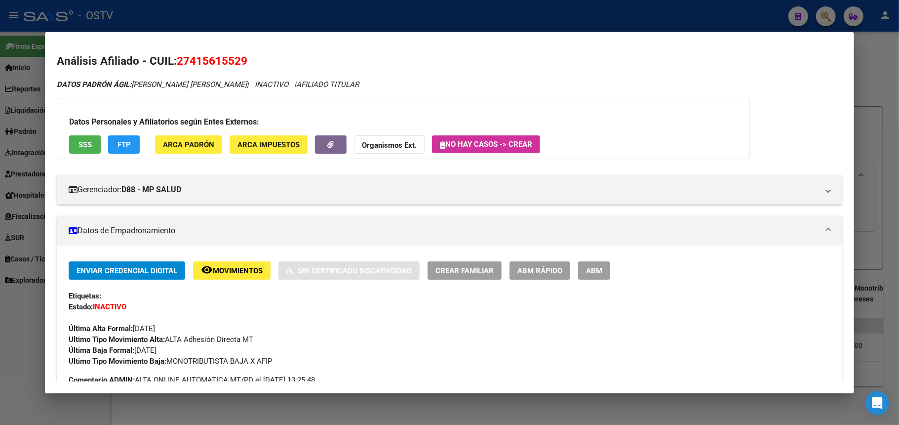
click at [247, 29] on div at bounding box center [449, 212] width 899 height 425
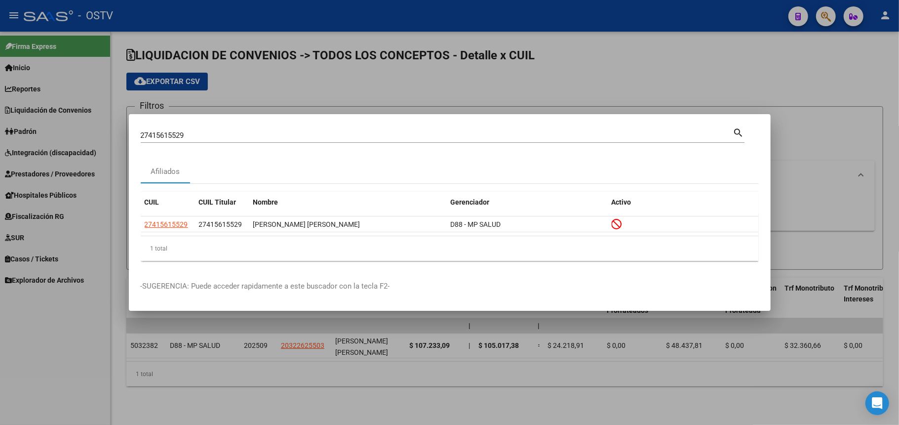
click at [224, 131] on input "27415615529" at bounding box center [437, 135] width 593 height 9
paste input "095566388"
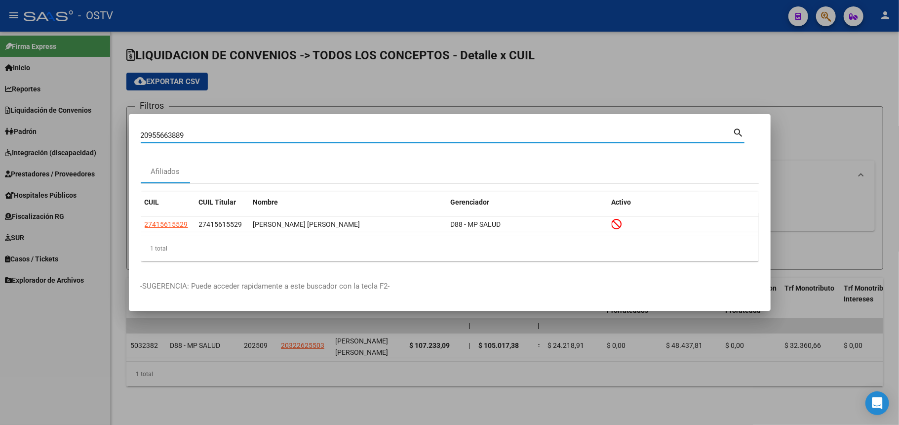
type input "20955663889"
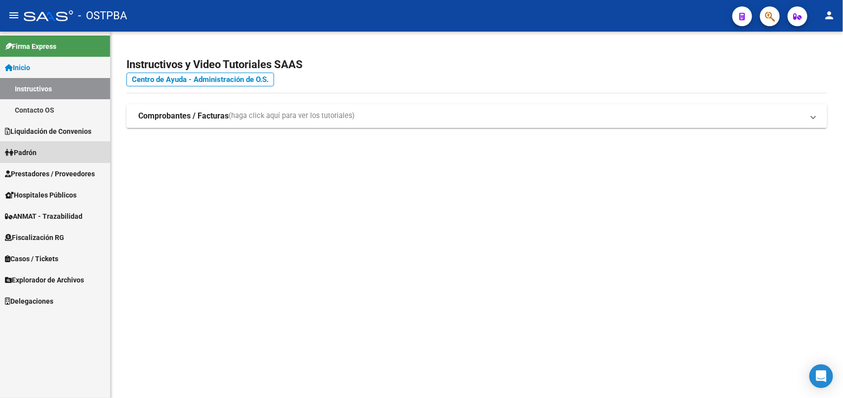
click at [36, 151] on span "Padrón" at bounding box center [21, 152] width 32 height 11
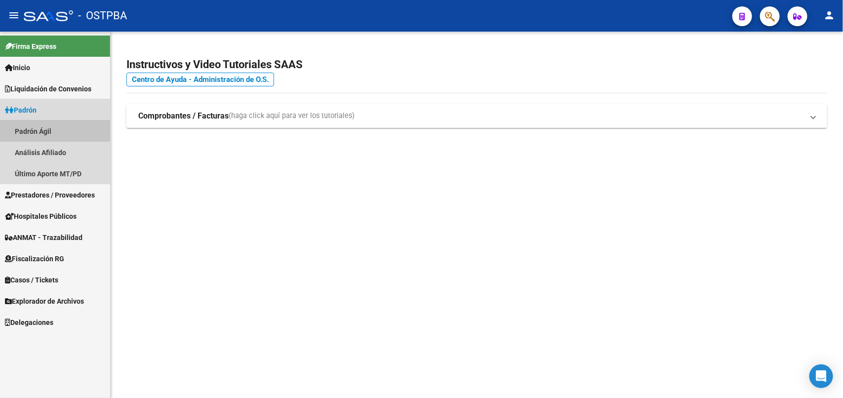
drag, startPoint x: 41, startPoint y: 126, endPoint x: 327, endPoint y: 154, distance: 287.3
click at [42, 126] on link "Padrón Ágil" at bounding box center [55, 131] width 110 height 21
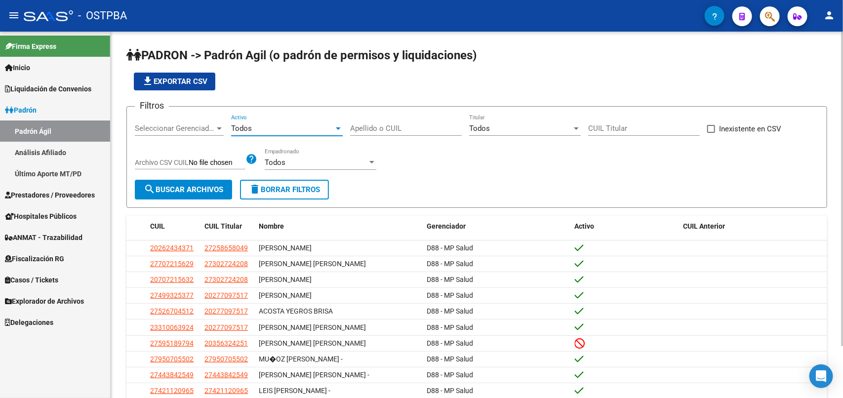
click at [329, 126] on div "Todos" at bounding box center [282, 128] width 103 height 9
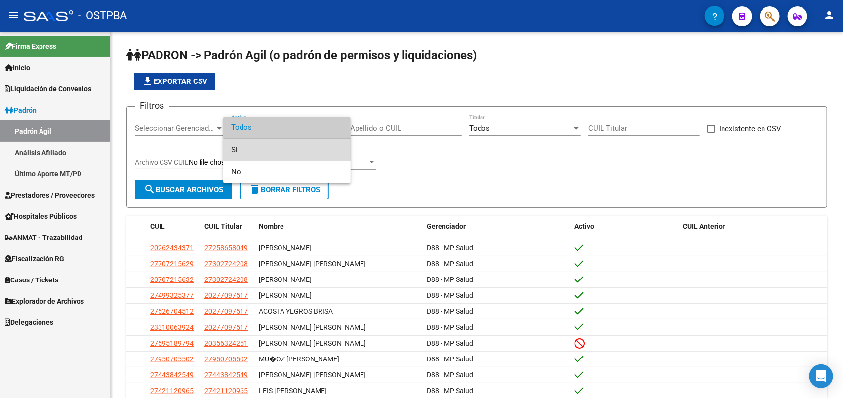
click at [289, 152] on span "Si" at bounding box center [287, 150] width 112 height 22
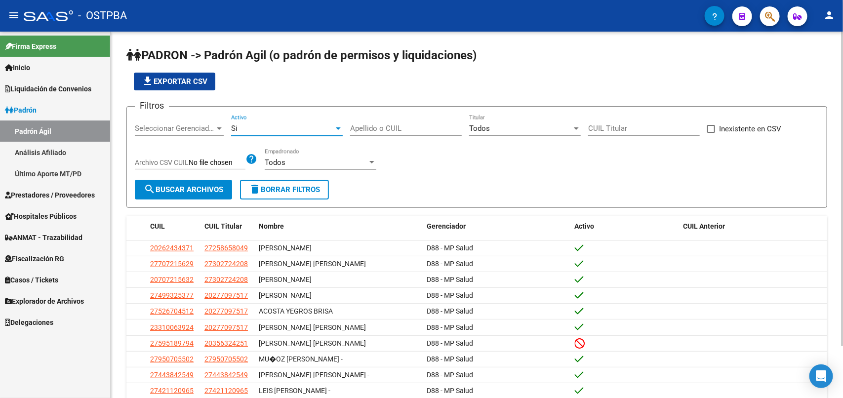
click at [198, 181] on button "search Buscar Archivos" at bounding box center [183, 190] width 97 height 20
click at [187, 85] on button "file_download Exportar CSV" at bounding box center [174, 82] width 81 height 18
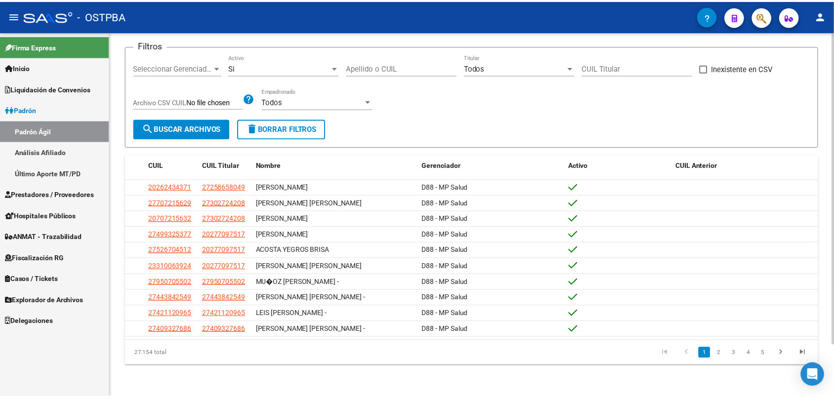
scroll to position [60, 0]
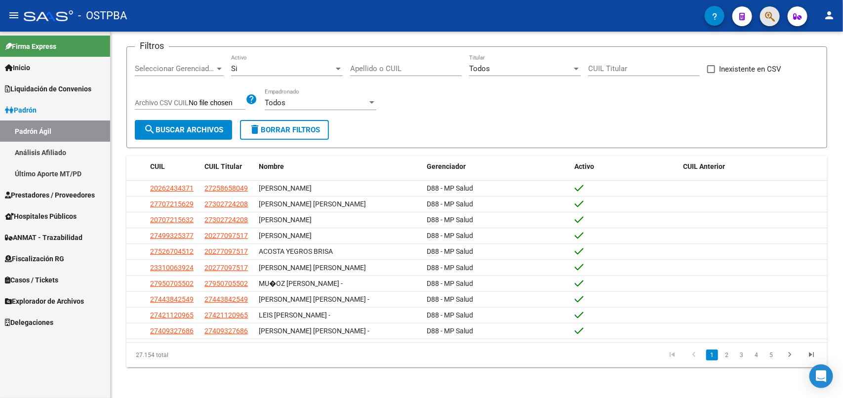
click at [762, 11] on button "button" at bounding box center [770, 16] width 20 height 20
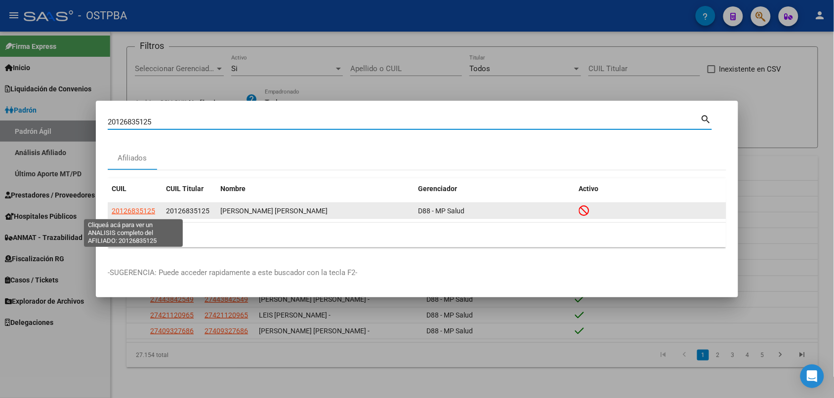
click at [146, 211] on span "20126835125" at bounding box center [133, 211] width 43 height 8
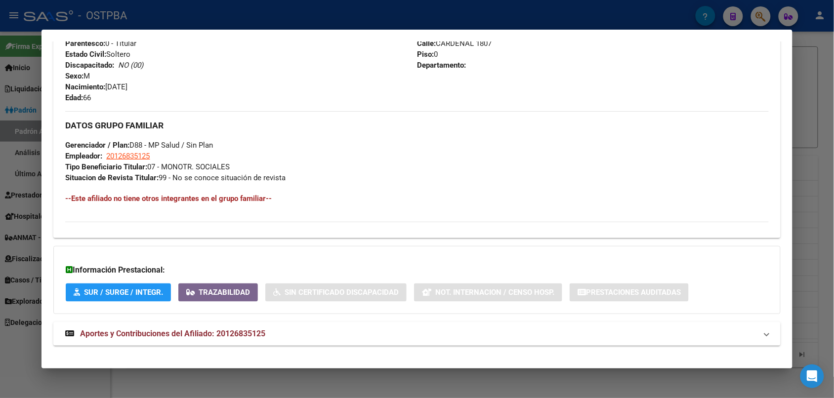
scroll to position [404, 0]
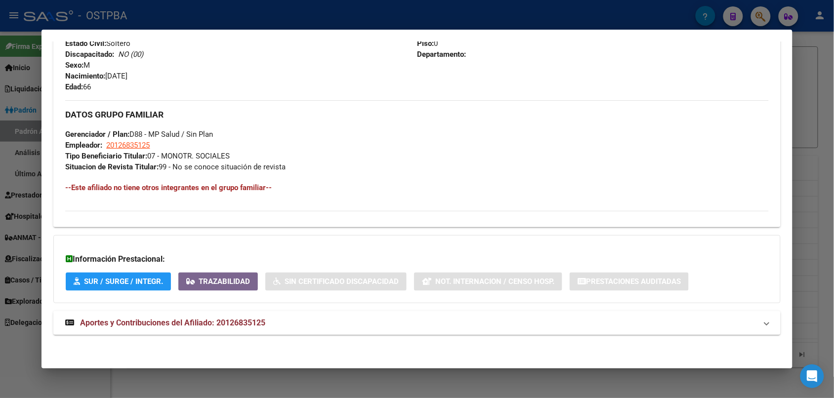
click at [253, 327] on strong "Aportes y Contribuciones del Afiliado: 20126835125" at bounding box center [165, 323] width 200 height 12
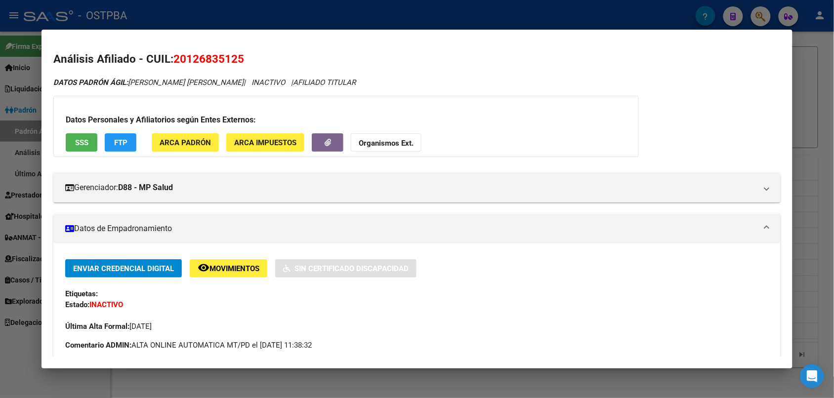
scroll to position [309, 0]
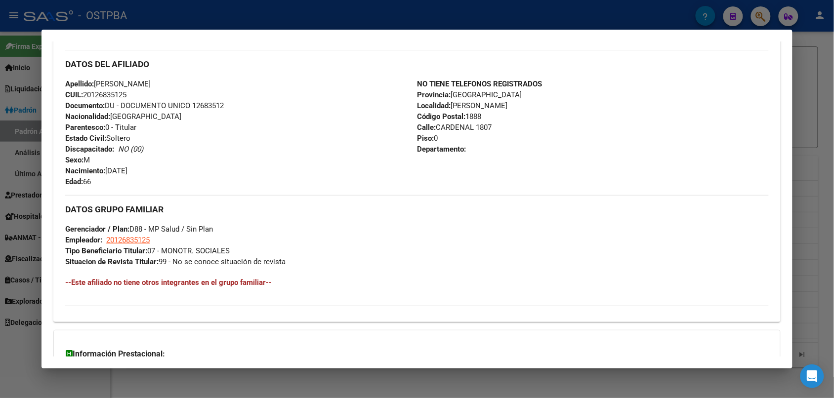
drag, startPoint x: 482, startPoint y: 84, endPoint x: 419, endPoint y: 81, distance: 62.8
click at [419, 81] on strong "NO TIENE TELEFONOS REGISTRADOS" at bounding box center [479, 84] width 125 height 9
drag, startPoint x: 419, startPoint y: 81, endPoint x: 532, endPoint y: 81, distance: 113.1
click at [532, 81] on strong "NO TIENE TELEFONOS REGISTRADOS" at bounding box center [479, 84] width 125 height 9
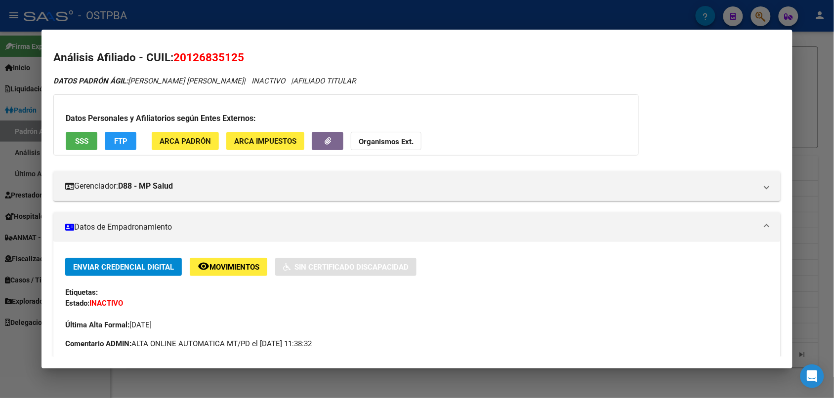
scroll to position [0, 0]
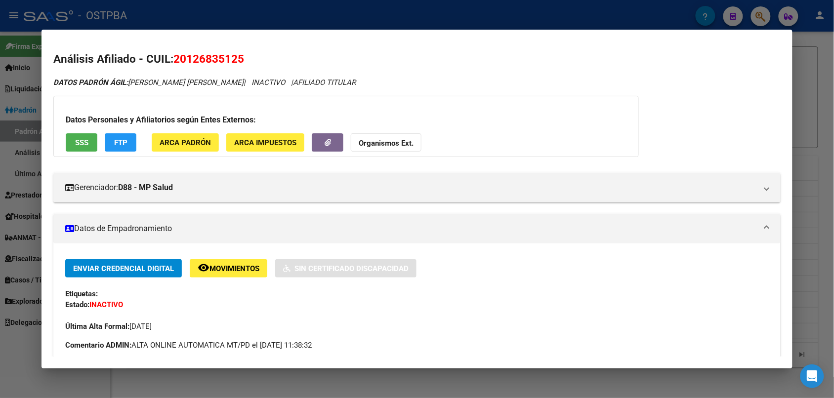
click at [308, 9] on div at bounding box center [417, 199] width 834 height 398
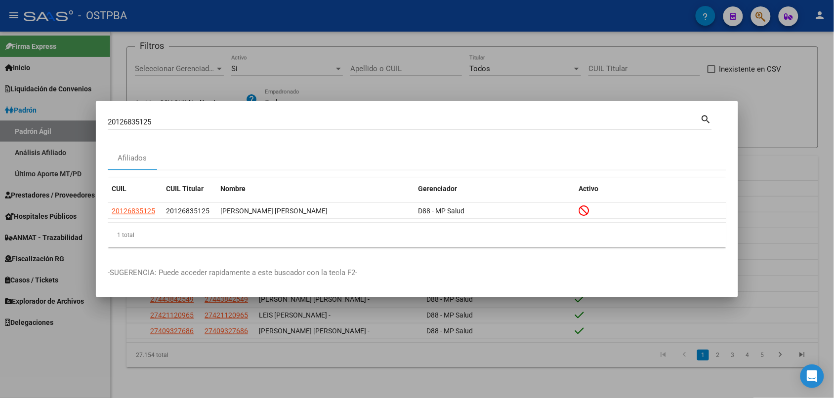
click at [245, 120] on input "20126835125" at bounding box center [404, 122] width 593 height 9
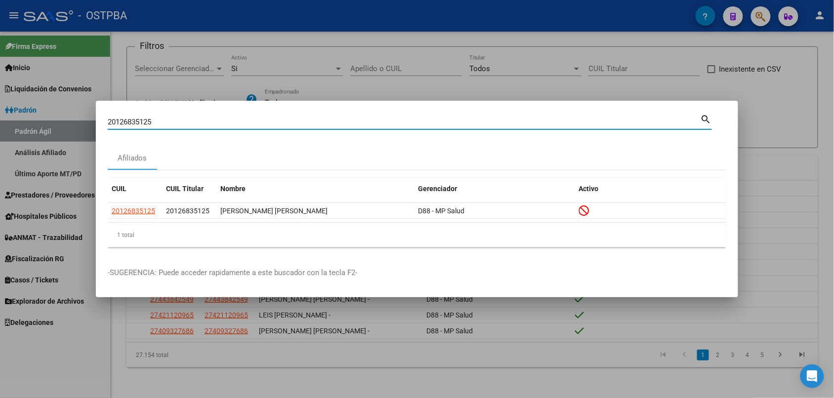
click at [245, 120] on input "20126835125" at bounding box center [404, 122] width 593 height 9
paste input "34385740"
type input "20134385740"
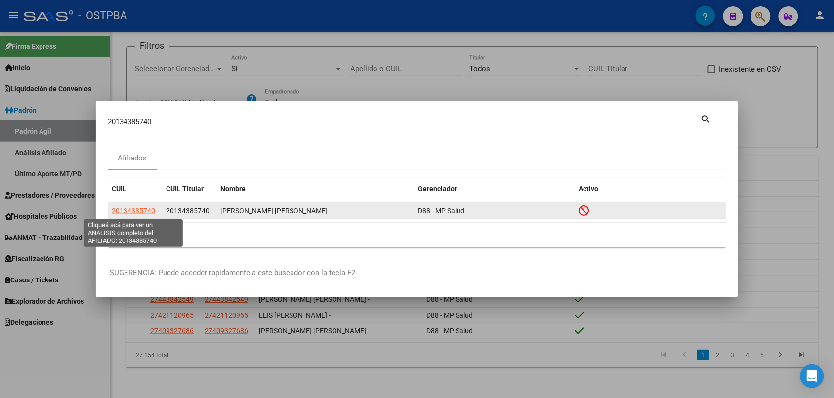
click at [142, 210] on span "20134385740" at bounding box center [133, 211] width 43 height 8
type textarea "20134385740"
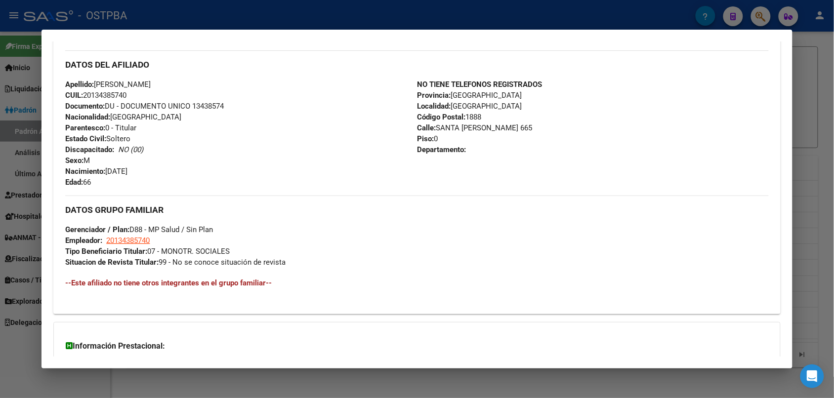
scroll to position [428, 0]
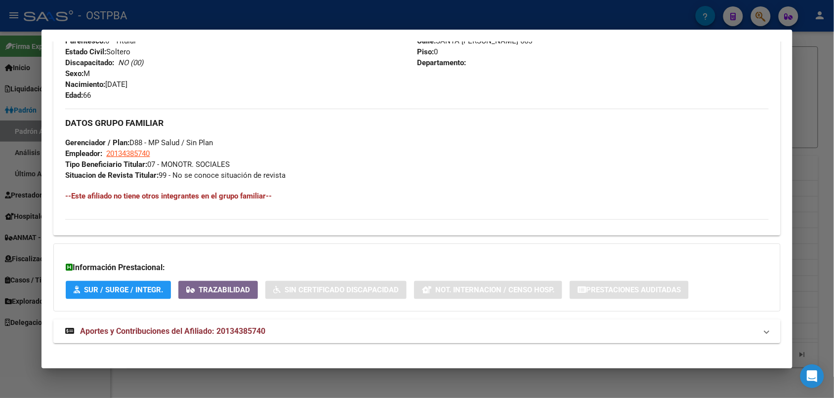
click at [231, 326] on span "Aportes y Contribuciones del Afiliado: 20134385740" at bounding box center [172, 330] width 185 height 9
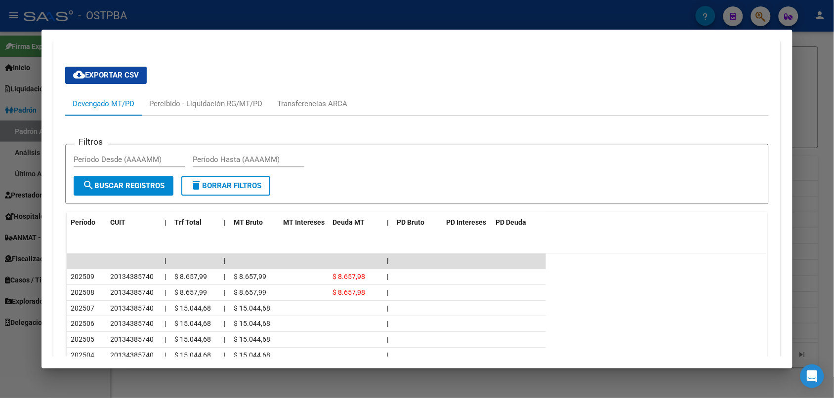
scroll to position [882, 0]
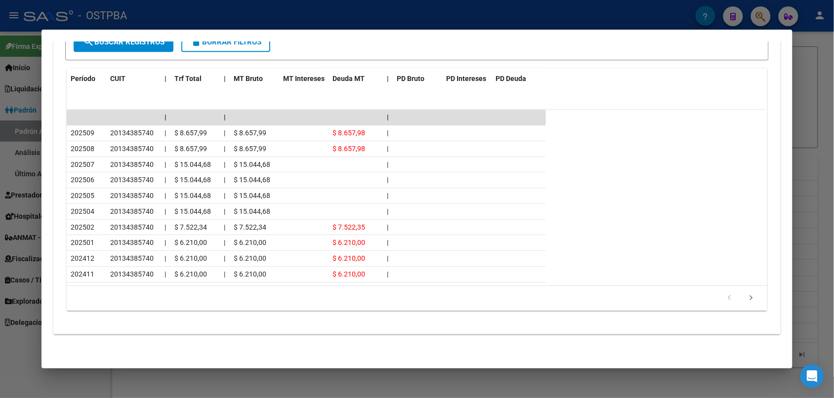
drag, startPoint x: 268, startPoint y: 6, endPoint x: 268, endPoint y: 13, distance: 6.9
click at [269, 6] on div at bounding box center [417, 199] width 834 height 398
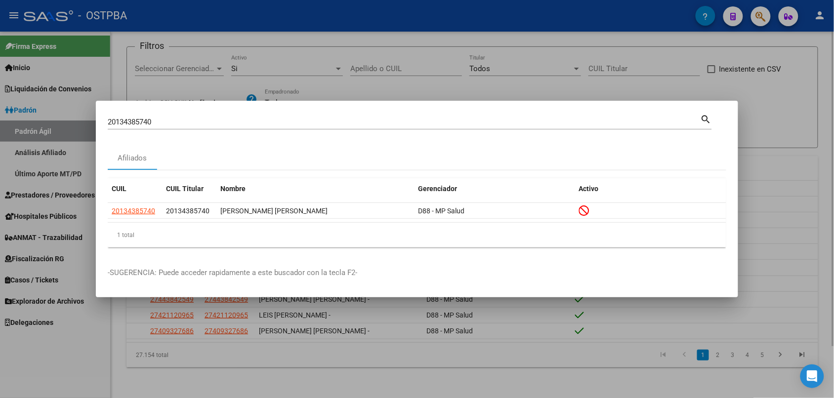
drag, startPoint x: 268, startPoint y: 13, endPoint x: 225, endPoint y: 67, distance: 69.0
click at [268, 13] on div at bounding box center [417, 199] width 834 height 398
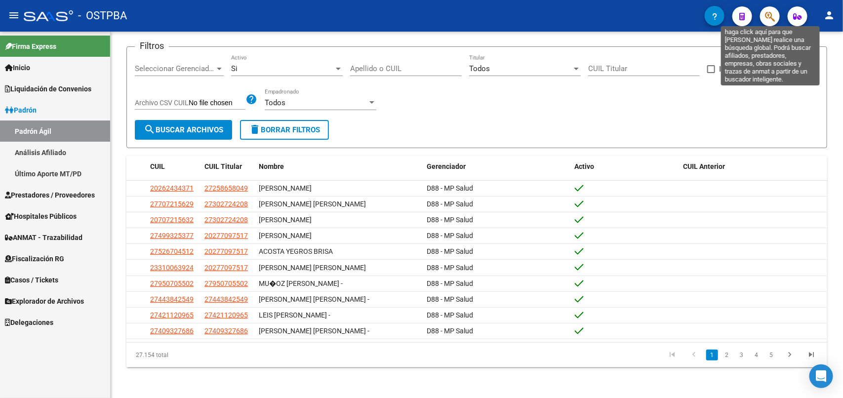
click at [766, 18] on icon "button" at bounding box center [770, 16] width 10 height 11
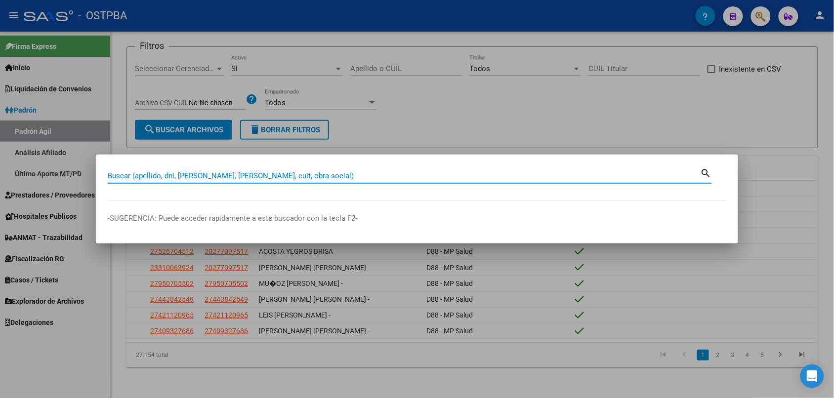
paste input "20134385740"
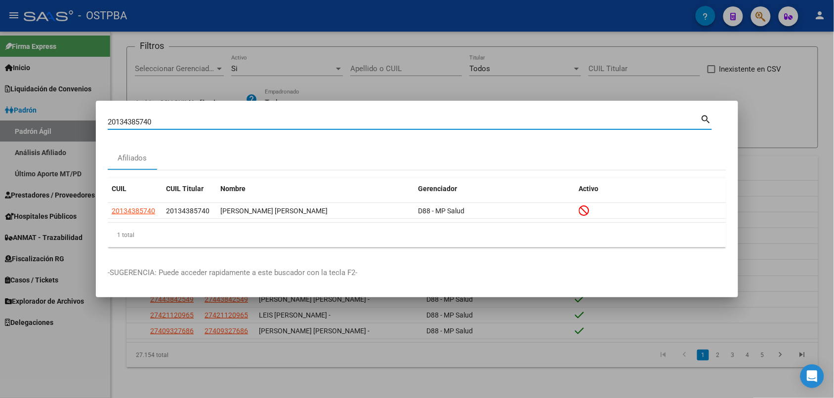
paste input "204781428"
paste input "5981641"
paste input "14627397"
paste input "47619861"
paste input "58150113"
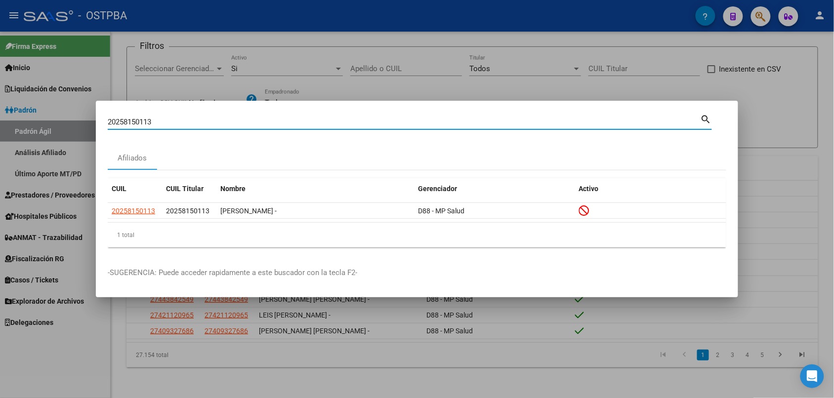
paste input "72588326"
type input "20272588326"
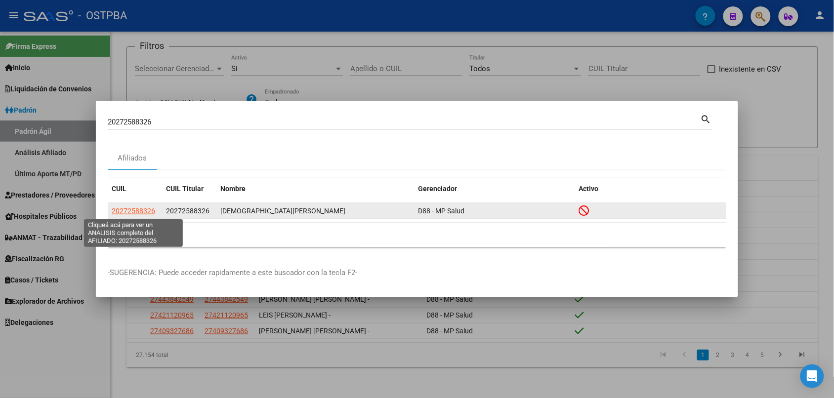
click at [123, 213] on span "20272588326" at bounding box center [133, 211] width 43 height 8
type textarea "20272588326"
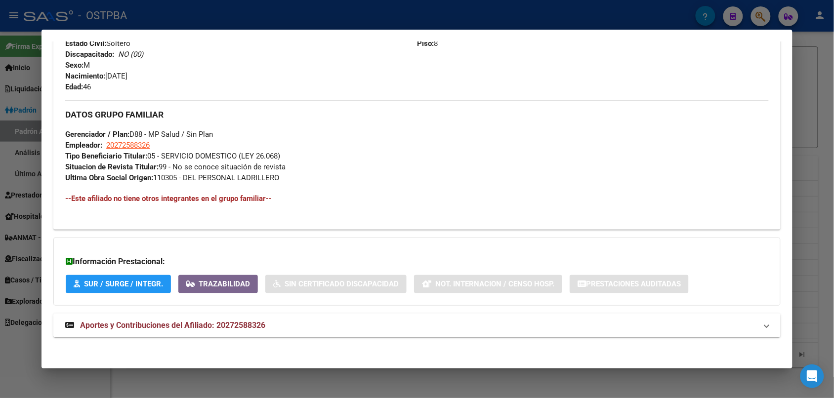
scroll to position [439, 0]
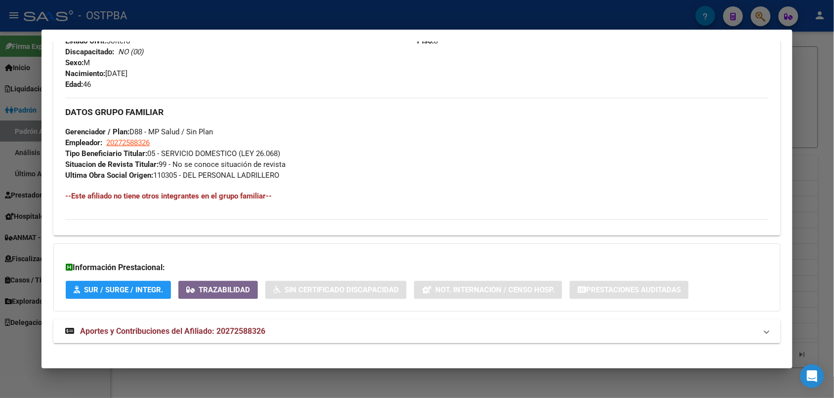
click at [160, 324] on mat-expansion-panel-header "Aportes y Contribuciones del Afiliado: 20272588326" at bounding box center [416, 332] width 727 height 24
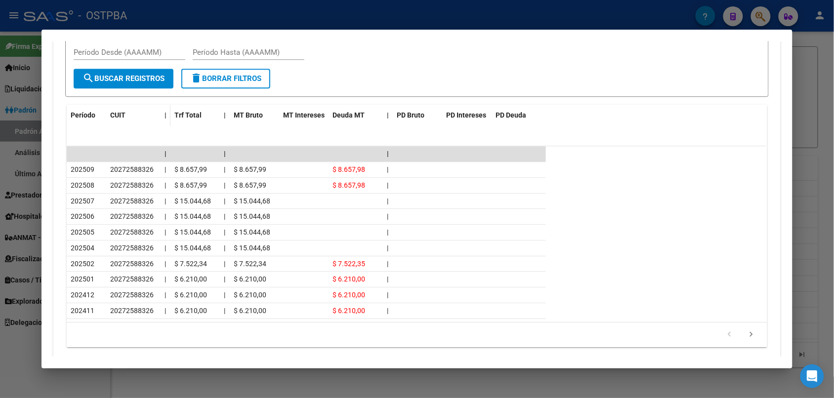
scroll to position [887, 0]
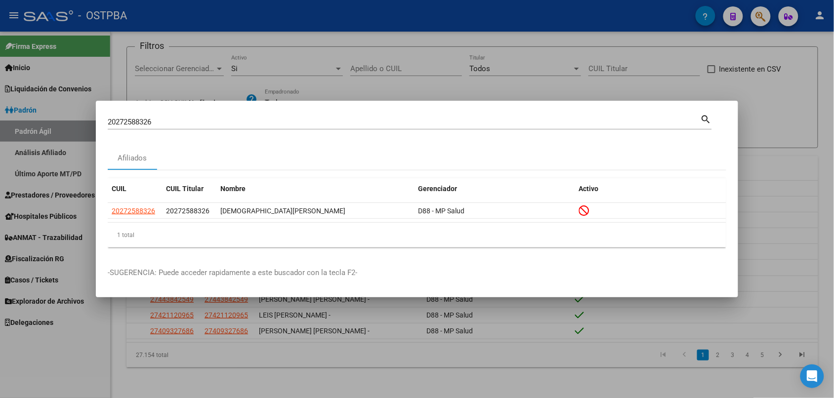
click at [218, 107] on mat-dialog-container "20272588326 Buscar (apellido, dni, cuil, nro traspaso, cuit, obra social) searc…" at bounding box center [417, 199] width 642 height 197
click at [215, 113] on div "20272588326 Buscar (apellido, dni, cuil, nro traspaso, cuit, obra social) search" at bounding box center [410, 121] width 604 height 17
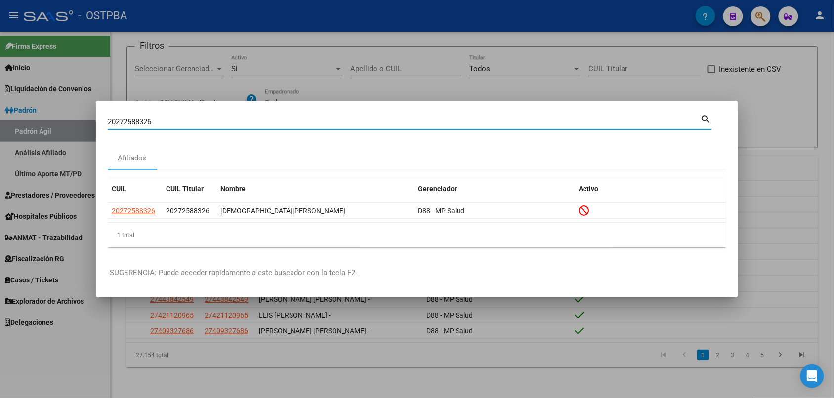
click at [212, 115] on div "20272588326 Buscar (apellido, dni, cuil, nro traspaso, cuit, obra social)" at bounding box center [404, 122] width 593 height 15
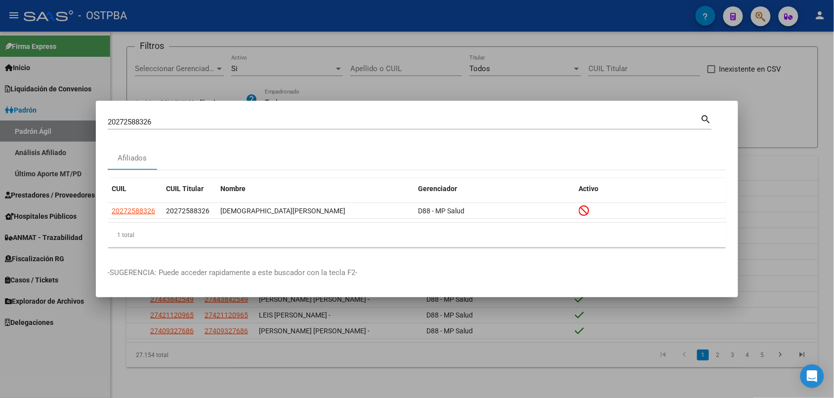
click at [212, 115] on div "20272588326 Buscar (apellido, dni, cuil, nro traspaso, cuit, obra social)" at bounding box center [404, 122] width 593 height 15
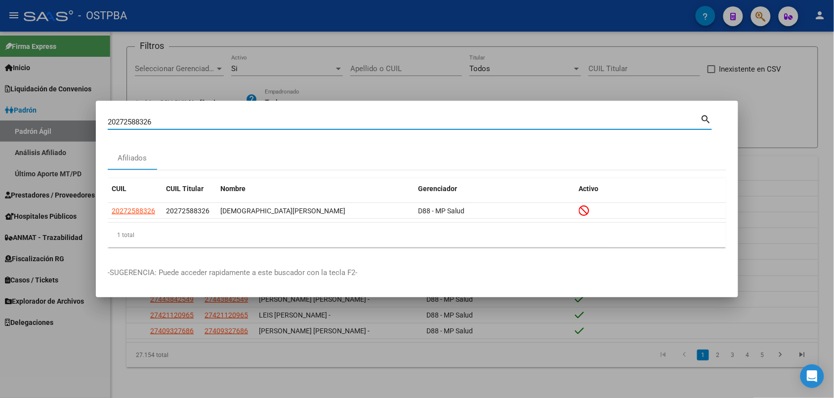
click at [210, 118] on input "20272588326" at bounding box center [404, 122] width 593 height 9
paste input "8785883"
paste input "82892759"
paste input "493428"
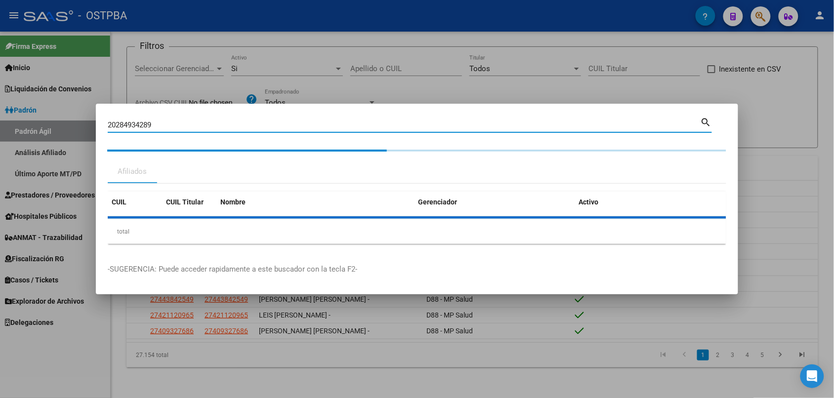
paste input "9079189"
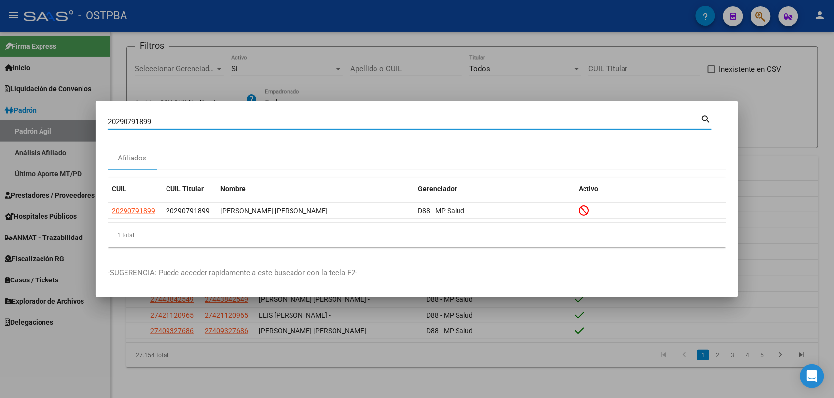
paste input "5227851"
paste input "323369713"
paste input "43390808"
paste input "76590934"
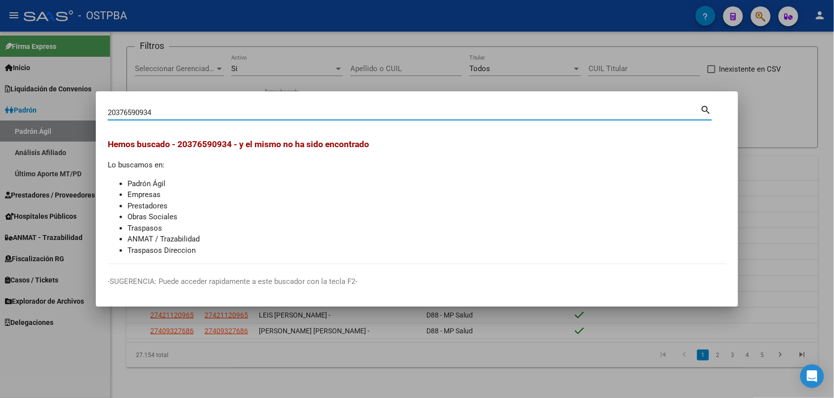
paste input "8228957"
type input "20378228957"
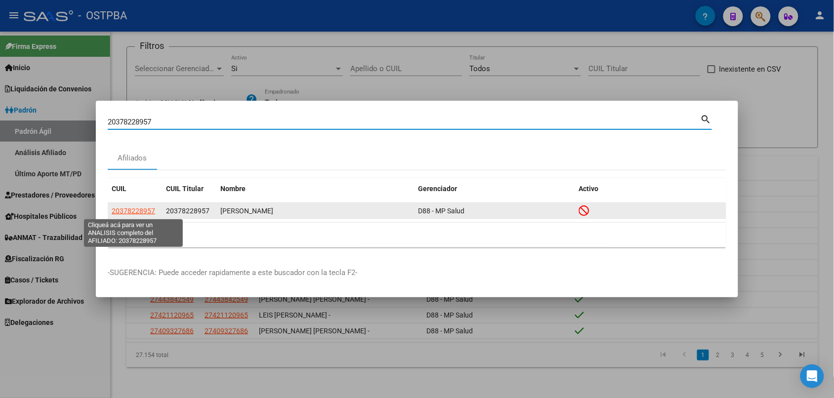
click at [137, 214] on span "20378228957" at bounding box center [133, 211] width 43 height 8
type textarea "20378228957"
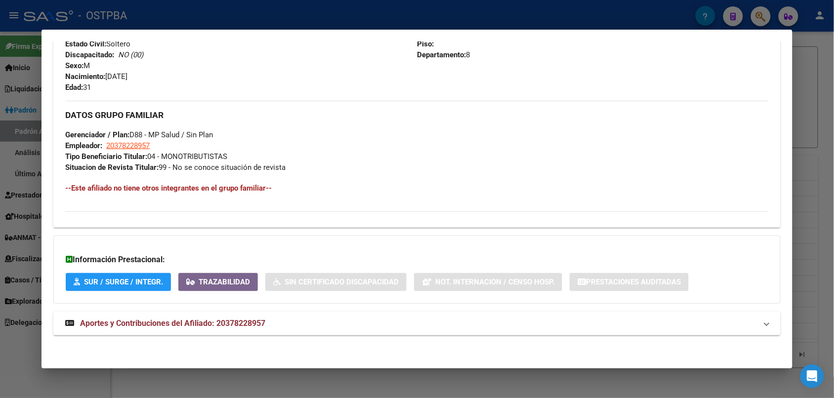
scroll to position [436, 0]
click at [162, 323] on span "Aportes y Contribuciones del Afiliado: 20378228957" at bounding box center [172, 322] width 185 height 9
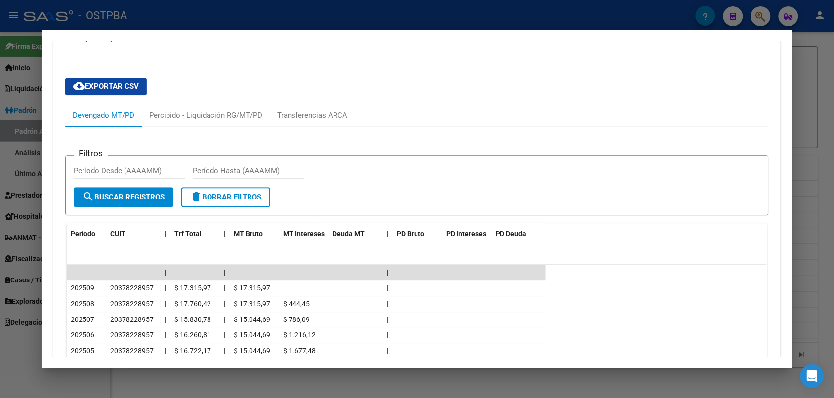
scroll to position [753, 0]
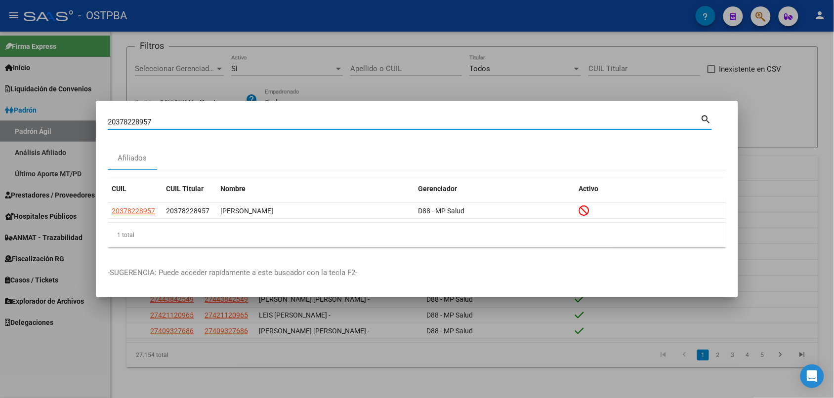
click at [173, 119] on input "20378228957" at bounding box center [404, 122] width 593 height 9
paste input "91049158"
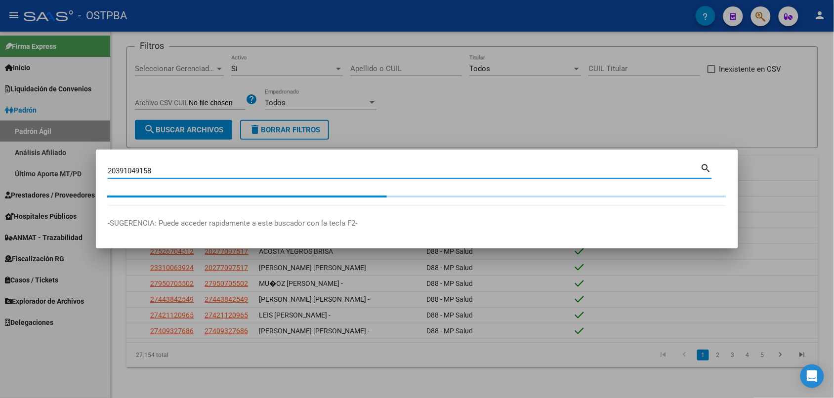
click at [174, 118] on div "20391049158 Buscar (apellido, dni, cuil, nro traspaso, cuit, obra social) searc…" at bounding box center [417, 199] width 834 height 398
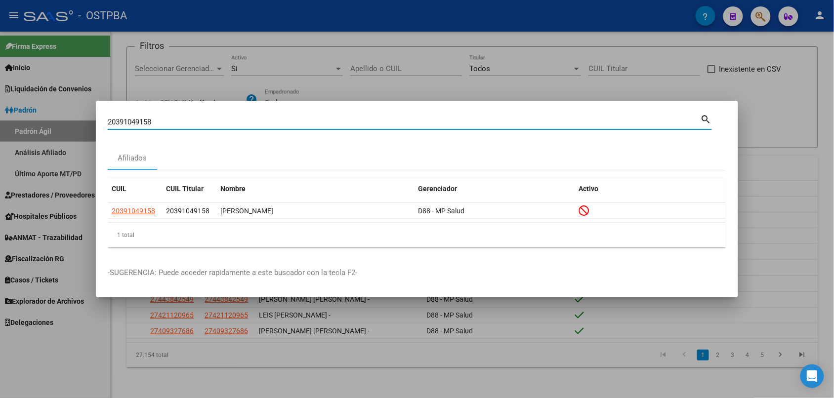
paste input "40699610"
paste input "7606176"
type input "20407606176"
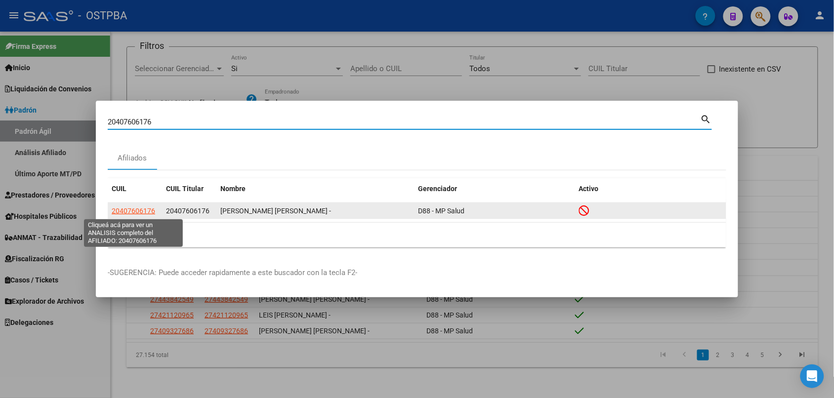
click at [144, 209] on span "20407606176" at bounding box center [133, 211] width 43 height 8
type textarea "20407606176"
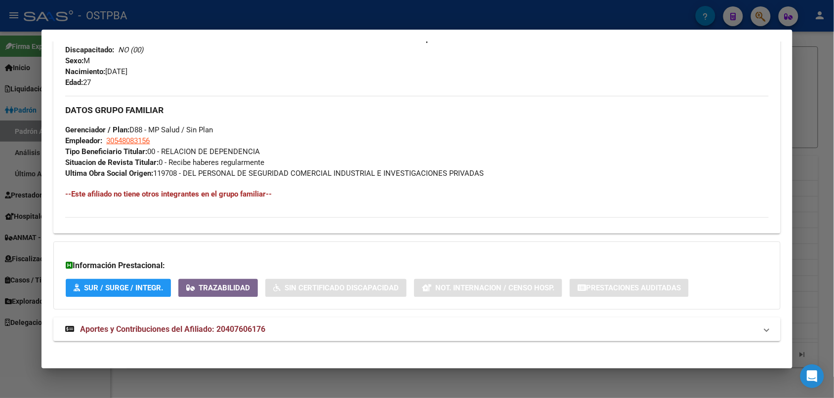
scroll to position [447, 0]
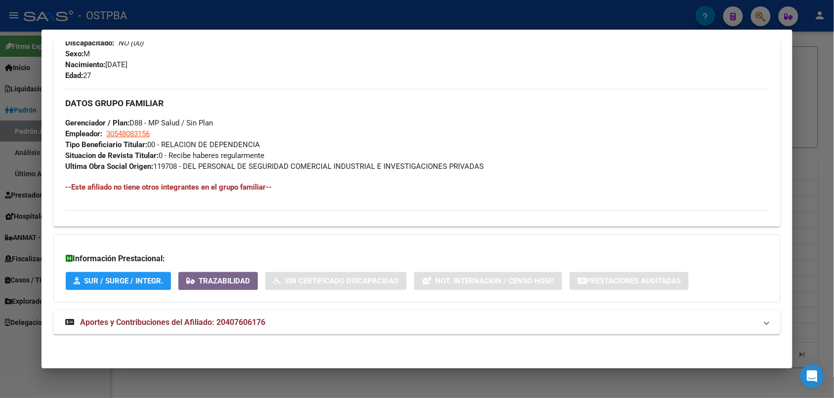
click at [175, 321] on span "Aportes y Contribuciones del Afiliado: 20407606176" at bounding box center [172, 322] width 185 height 9
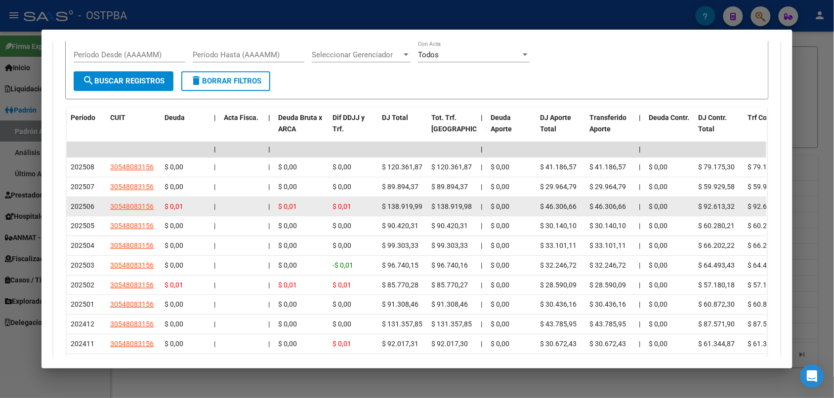
scroll to position [880, 0]
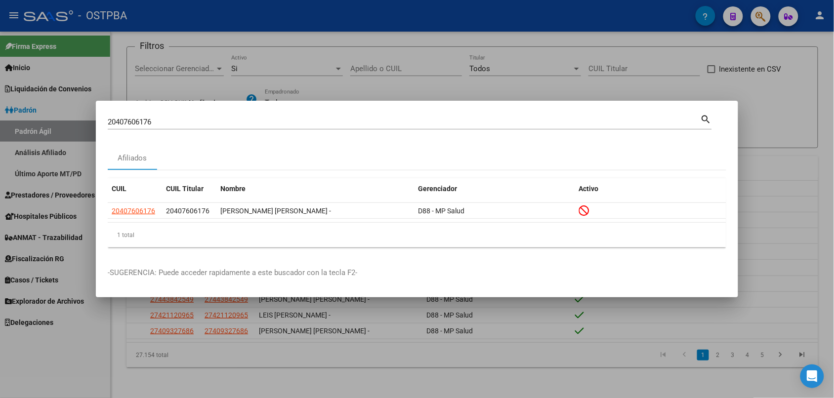
click at [154, 118] on input "20407606176" at bounding box center [404, 122] width 593 height 9
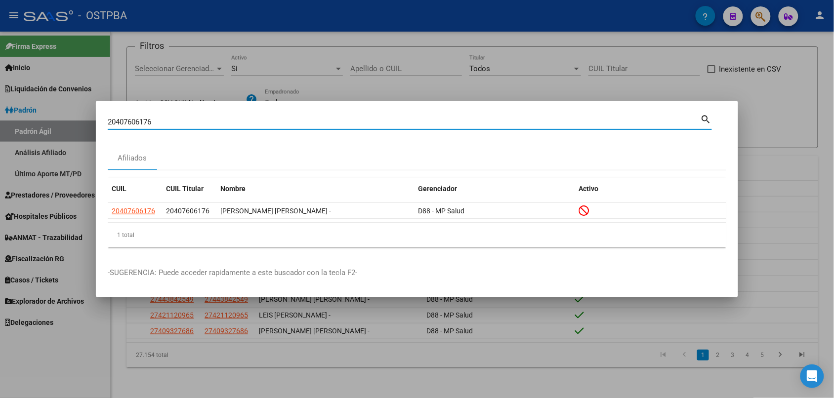
click at [154, 118] on input "20407606176" at bounding box center [404, 122] width 593 height 9
paste input "10647975"
paste input "21588881"
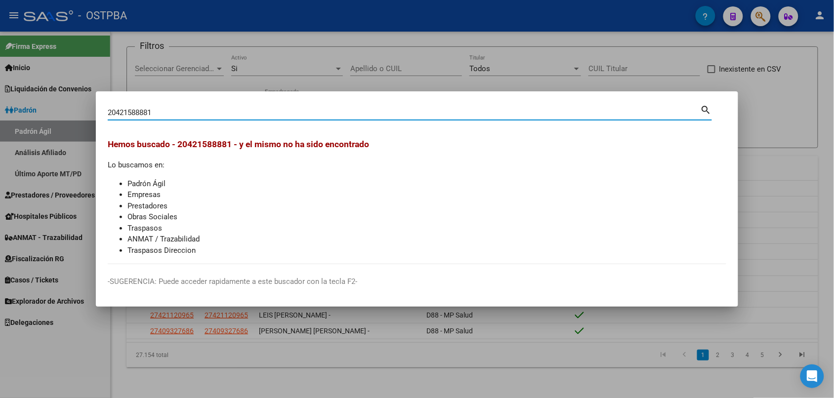
paste input "32418430"
click at [344, 104] on div "20432418430 Buscar (apellido, dni, cuil, nro traspaso, cuit, obra social) search" at bounding box center [410, 111] width 604 height 17
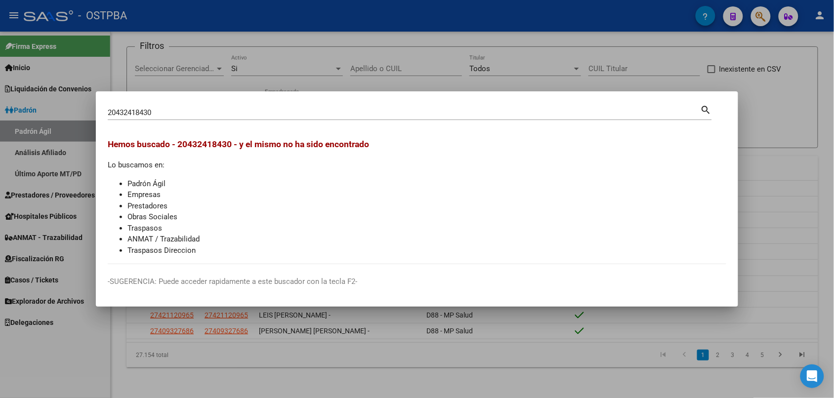
click at [344, 104] on div "20432418430 Buscar (apellido, dni, cuil, nro traspaso, cuit, obra social) search" at bounding box center [410, 111] width 604 height 17
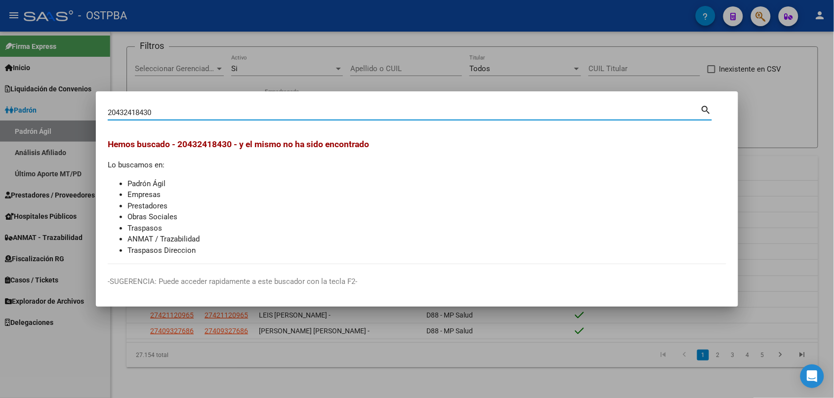
click at [226, 111] on input "20432418430" at bounding box center [404, 112] width 593 height 9
paste input "42852783"
type input "20442852783"
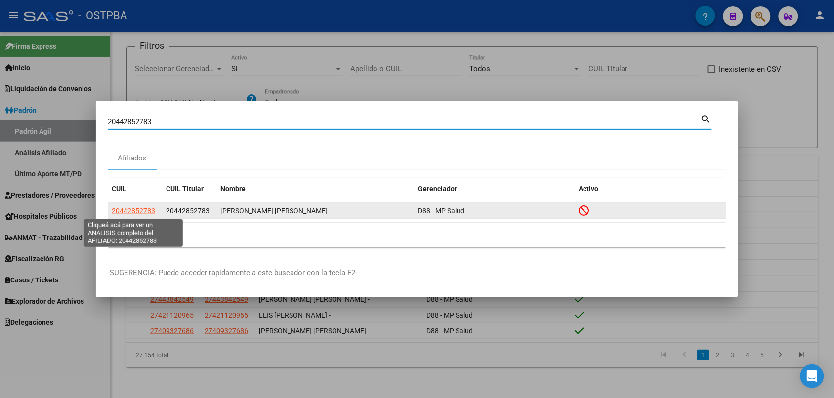
click at [139, 210] on span "20442852783" at bounding box center [133, 211] width 43 height 8
type textarea "20442852783"
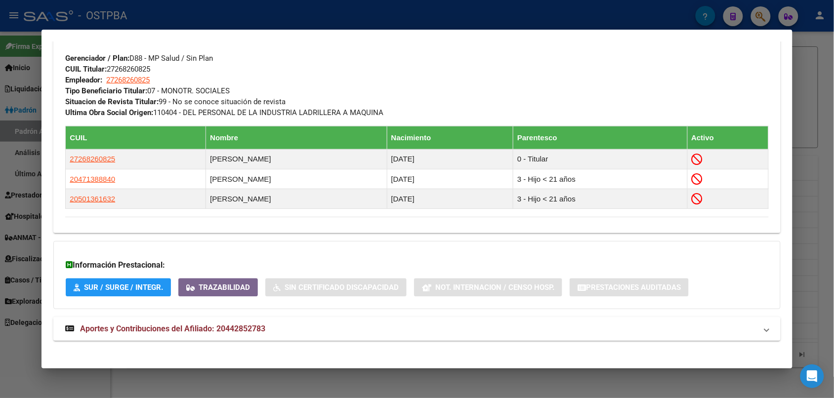
scroll to position [521, 0]
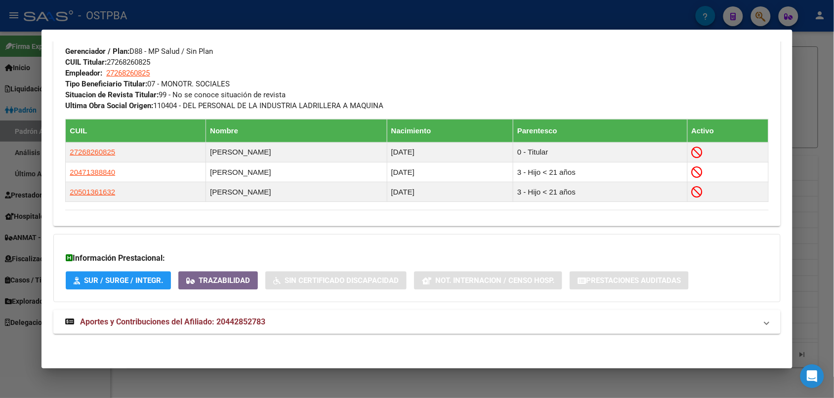
click at [195, 319] on span "Aportes y Contribuciones del Afiliado: 20442852783" at bounding box center [172, 321] width 185 height 9
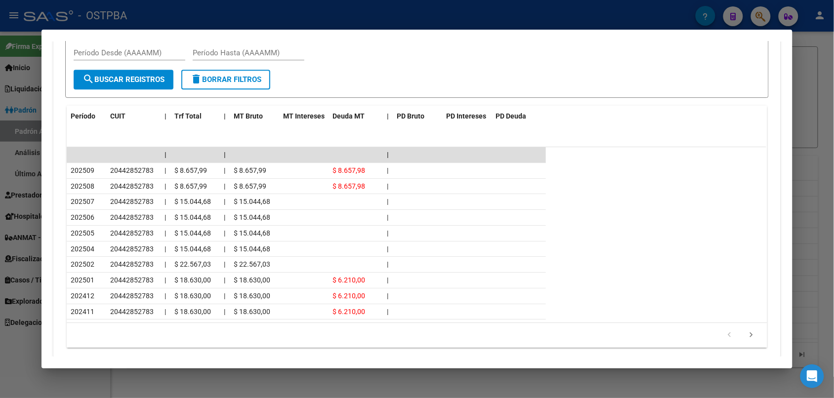
scroll to position [904, 0]
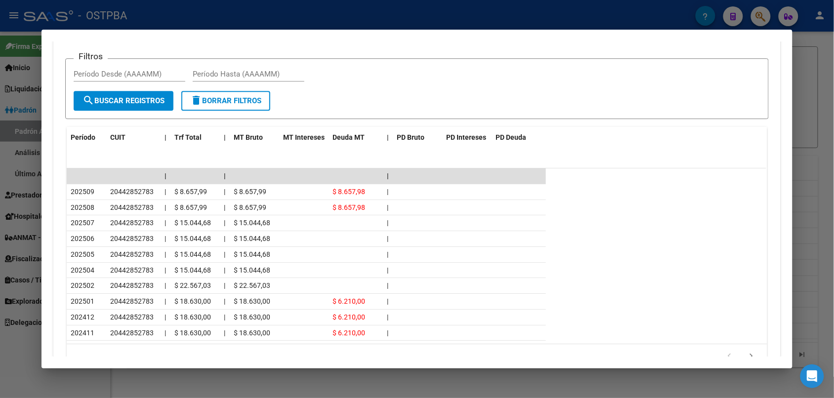
click at [608, 16] on div at bounding box center [417, 199] width 834 height 398
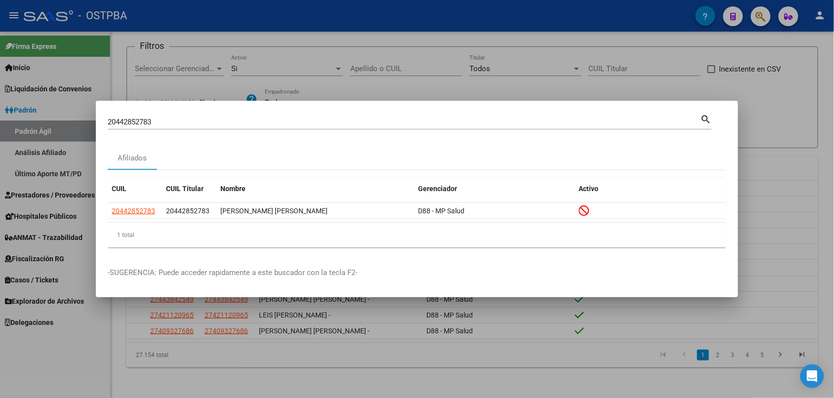
click at [210, 113] on div "20442852783 Buscar (apellido, dni, cuil, nro traspaso, cuit, obra social) search" at bounding box center [410, 121] width 604 height 17
click at [208, 114] on div "20442852783 Buscar (apellido, dni, cuil, nro traspaso, cuit, obra social) search" at bounding box center [410, 121] width 604 height 17
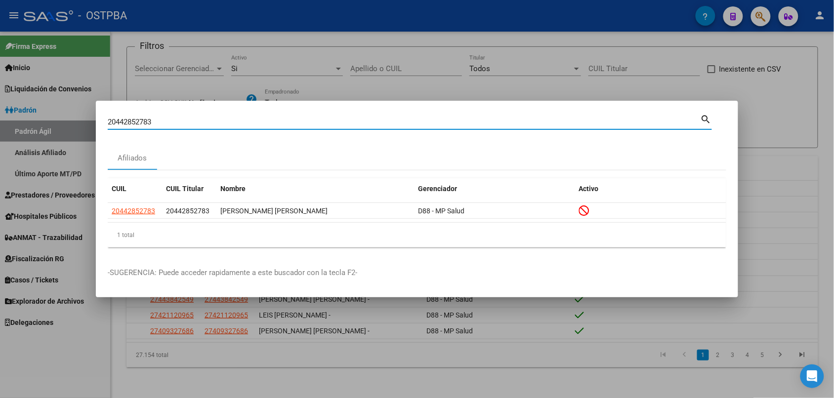
click at [202, 122] on input "20442852783" at bounding box center [404, 122] width 593 height 9
paste input "52940494"
paste input "61918299"
paste input "945630532"
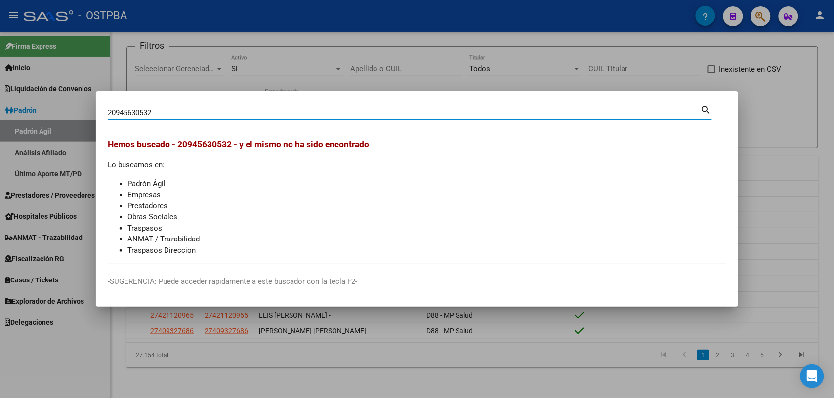
click at [220, 105] on div "20945630532 Buscar (apellido, dni, cuil, nro traspaso, cuit, obra social)" at bounding box center [404, 112] width 593 height 15
paste input "54719880"
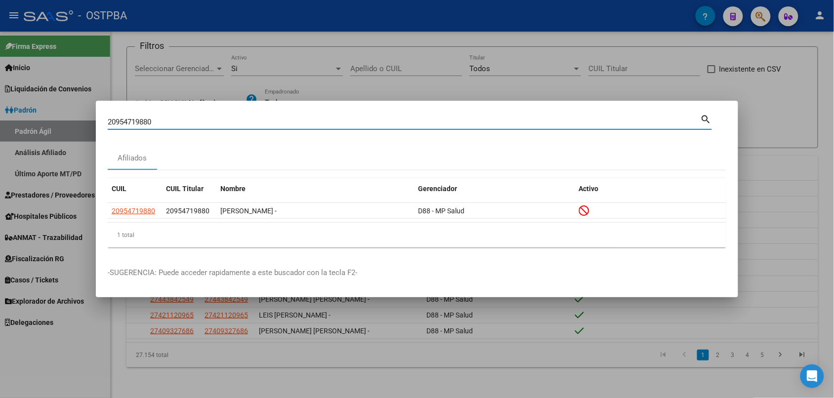
paste input "3167364314"
paste input "219922949"
paste input "32615214"
paste input "41516679"
paste input "5658244"
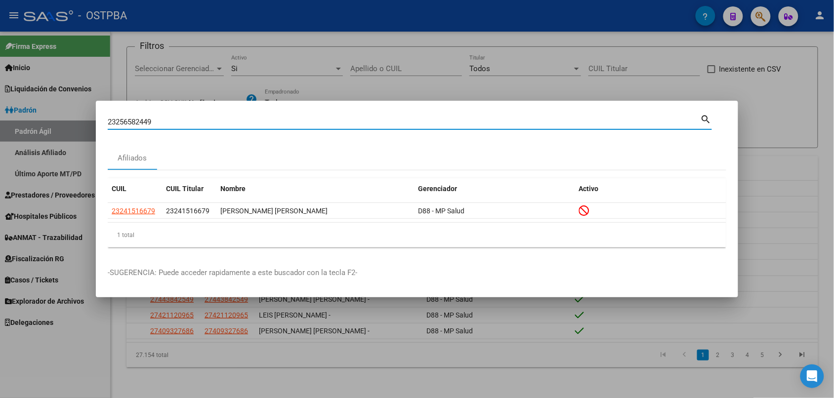
type input "23256582449"
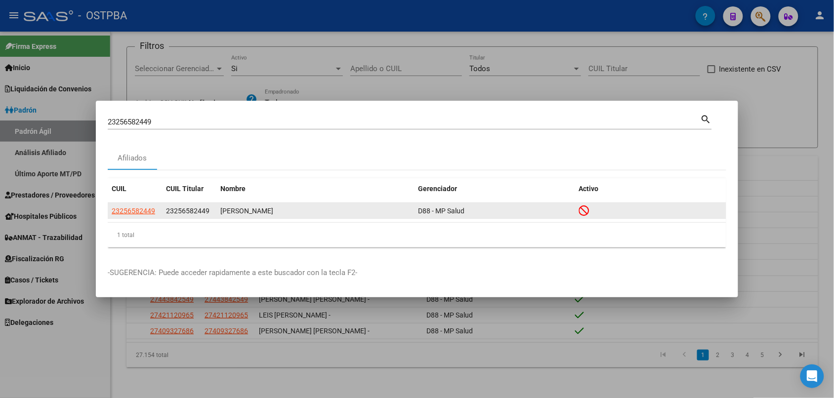
click at [120, 216] on app-link-go-to "23256582449" at bounding box center [133, 210] width 43 height 11
click at [124, 213] on span "23256582449" at bounding box center [133, 211] width 43 height 8
type textarea "23256582449"
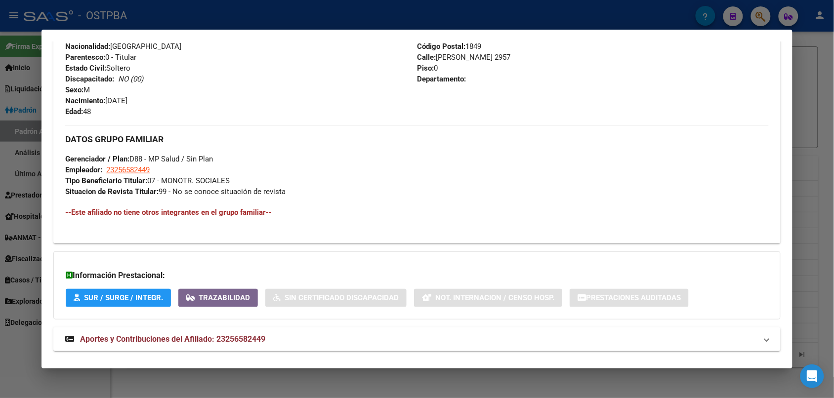
scroll to position [428, 0]
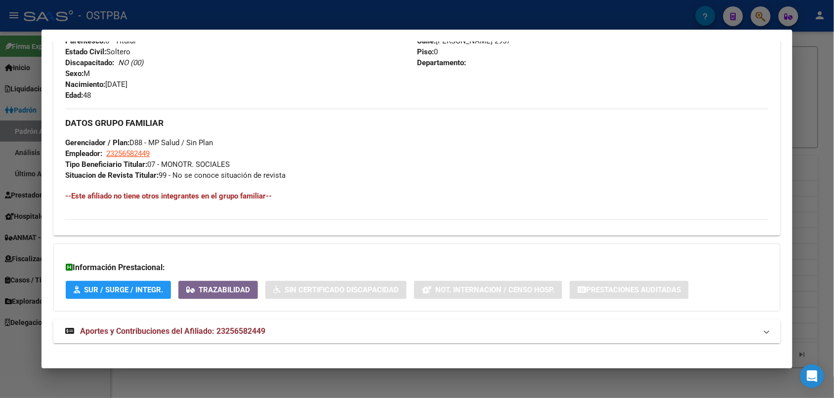
click at [223, 334] on span "Aportes y Contribuciones del Afiliado: 23256582449" at bounding box center [172, 330] width 185 height 9
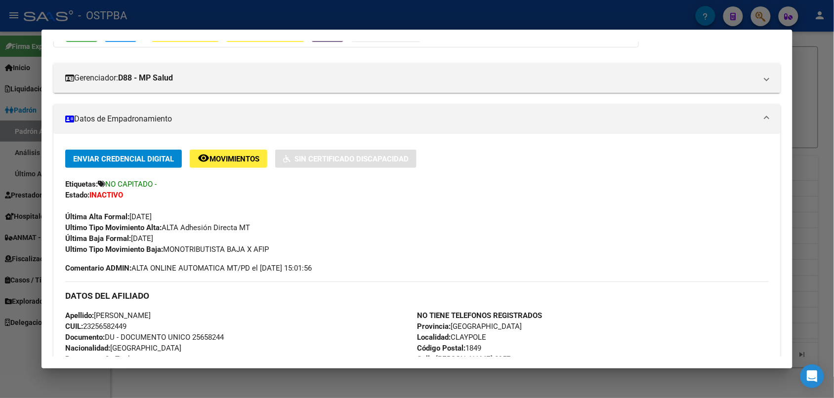
scroll to position [0, 0]
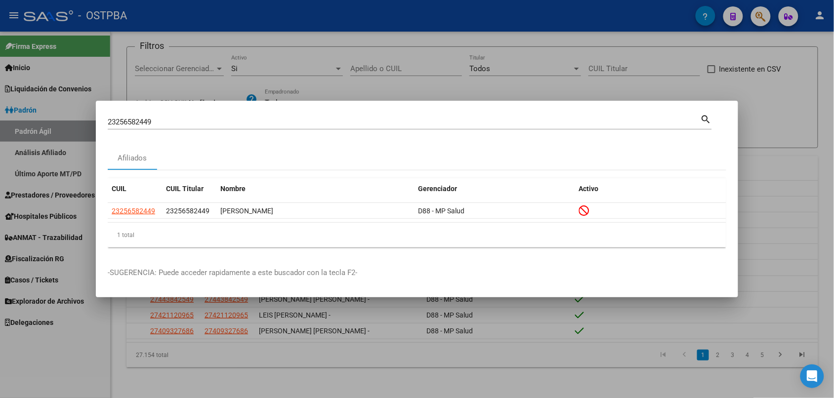
click at [151, 123] on input "23256582449" at bounding box center [404, 122] width 593 height 9
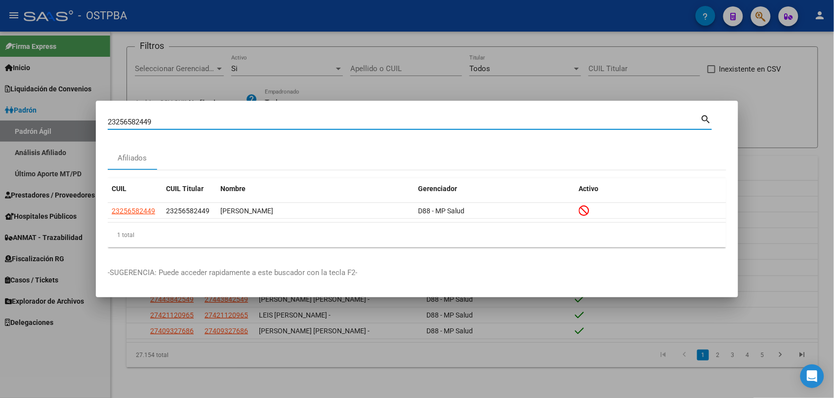
click at [151, 123] on input "23256582449" at bounding box center [404, 122] width 593 height 9
paste input "6424622"
paste input "6749414"
paste input "7820527"
paste input "82329239"
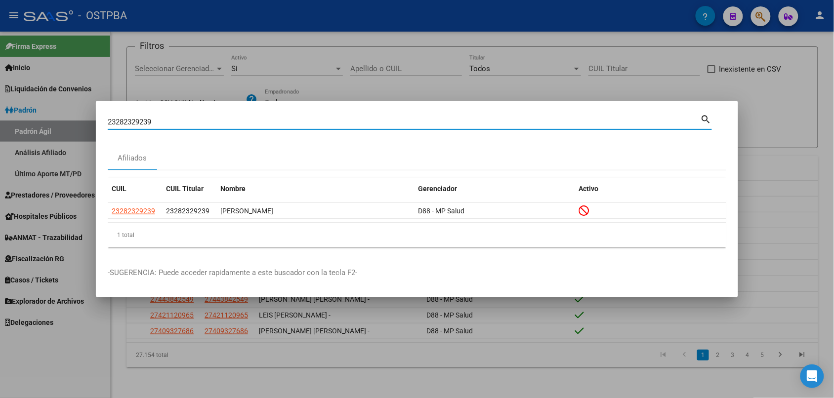
paste input "320478944"
paste input "5256699"
type input "23325256699"
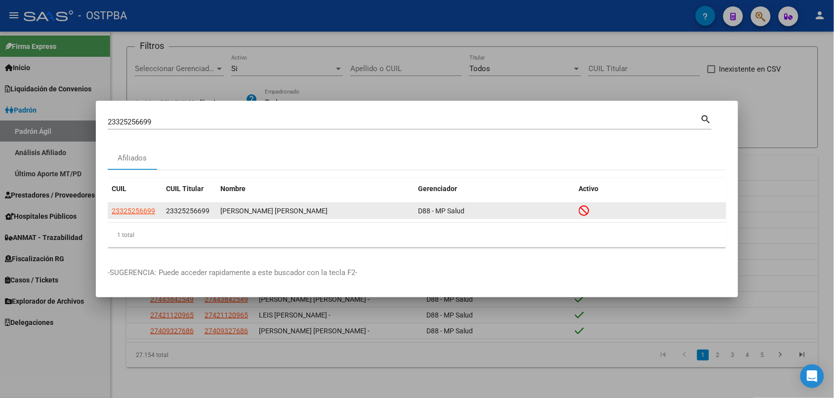
click at [146, 216] on app-link-go-to "23325256699" at bounding box center [133, 210] width 43 height 11
click at [146, 213] on span "23325256699" at bounding box center [133, 211] width 43 height 8
type textarea "23325256699"
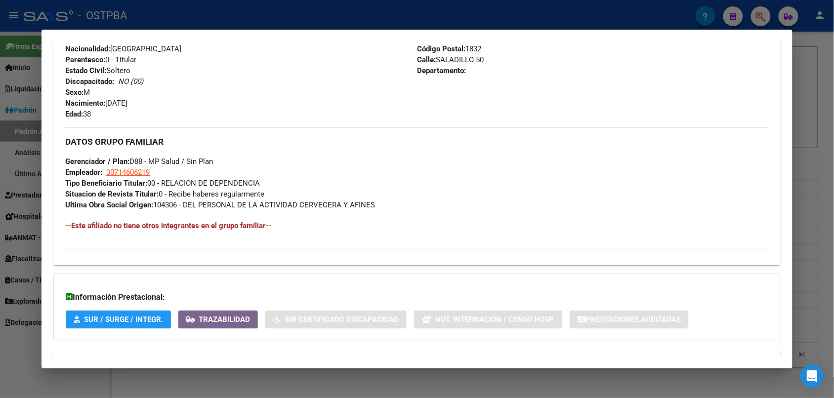
scroll to position [447, 0]
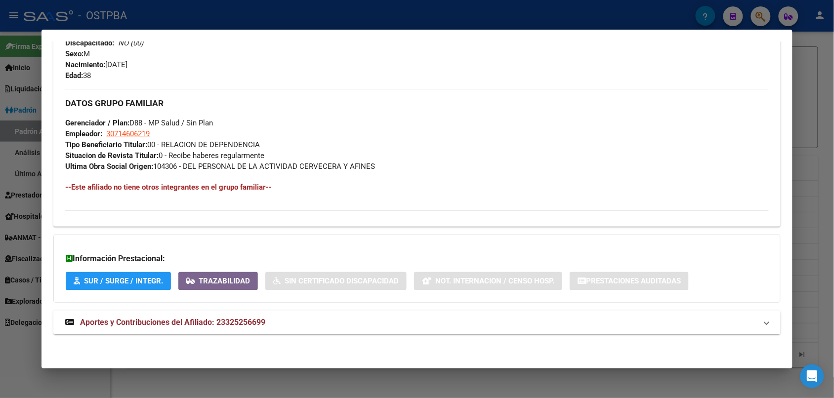
click at [241, 329] on mat-expansion-panel-header "Aportes y Contribuciones del Afiliado: 23325256699" at bounding box center [416, 323] width 727 height 24
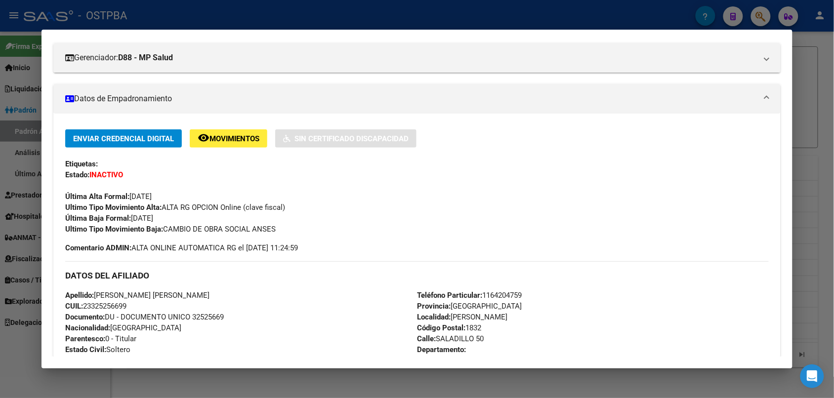
scroll to position [247, 0]
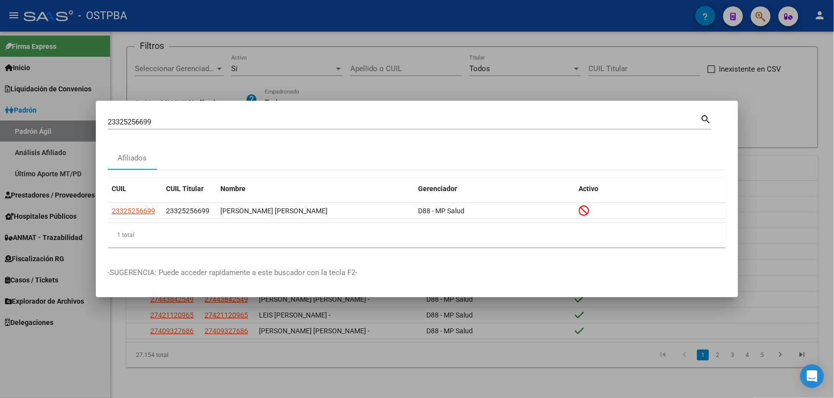
click at [173, 119] on input "23325256699" at bounding box center [404, 122] width 593 height 9
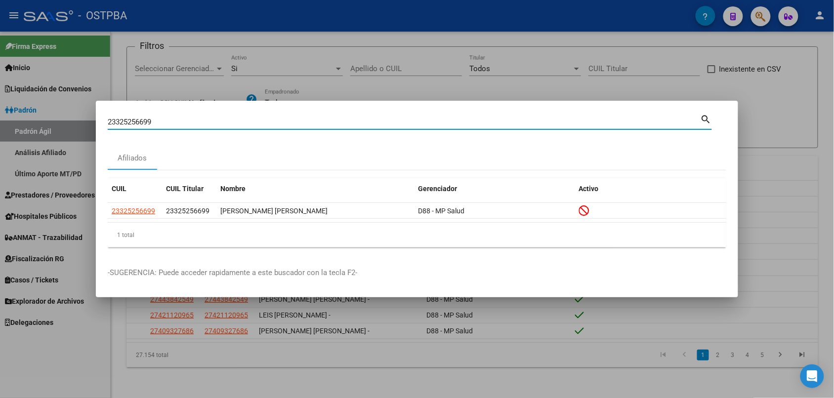
click at [173, 119] on input "23325256699" at bounding box center [404, 122] width 593 height 9
paste input "4511350"
type input "23345113509"
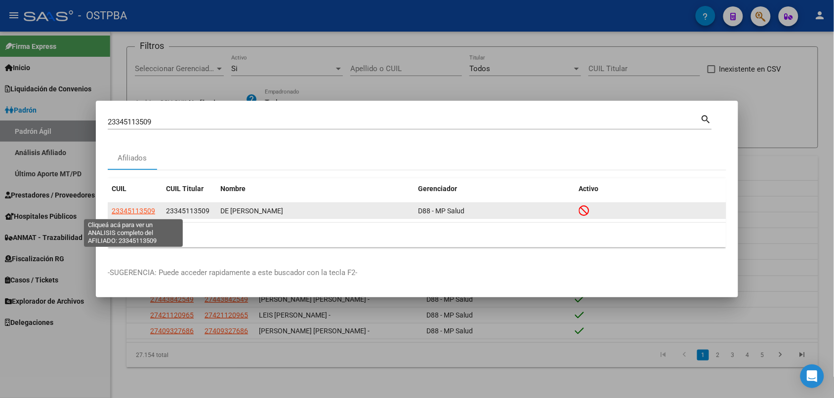
click at [149, 207] on span "23345113509" at bounding box center [133, 211] width 43 height 8
type textarea "23345113509"
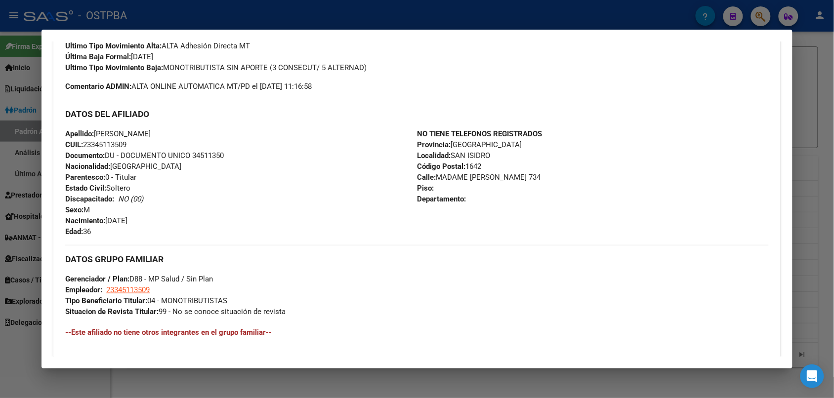
scroll to position [428, 0]
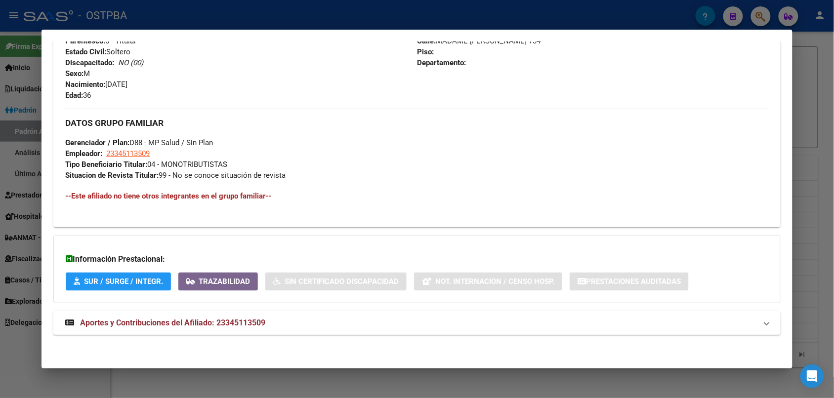
click at [218, 321] on span "Aportes y Contribuciones del Afiliado: 23345113509" at bounding box center [172, 322] width 185 height 9
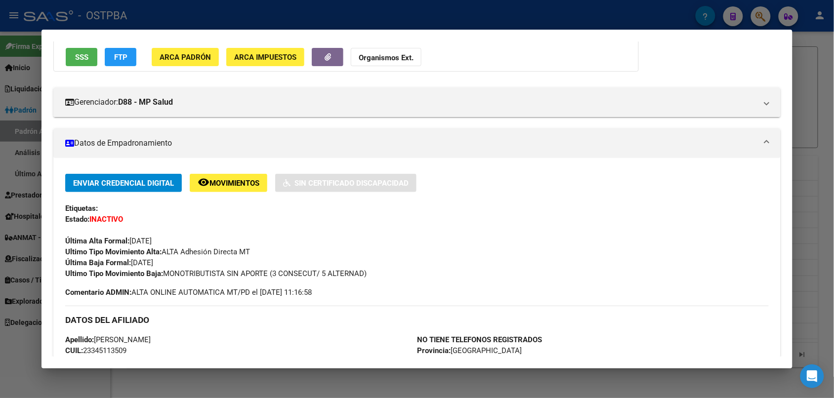
scroll to position [123, 0]
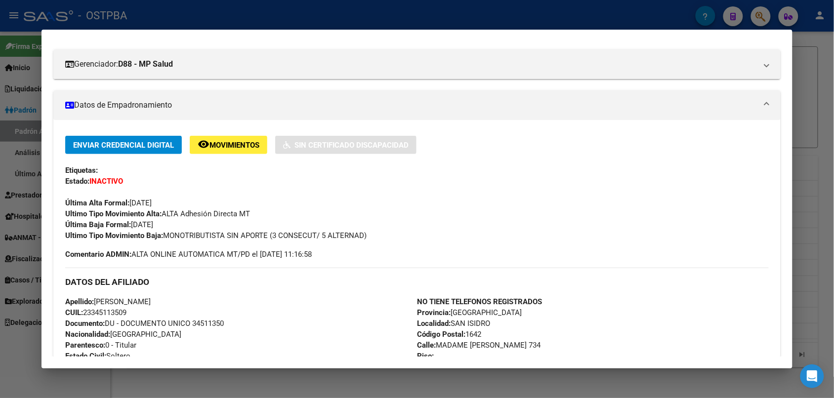
click at [243, 14] on div at bounding box center [417, 199] width 834 height 398
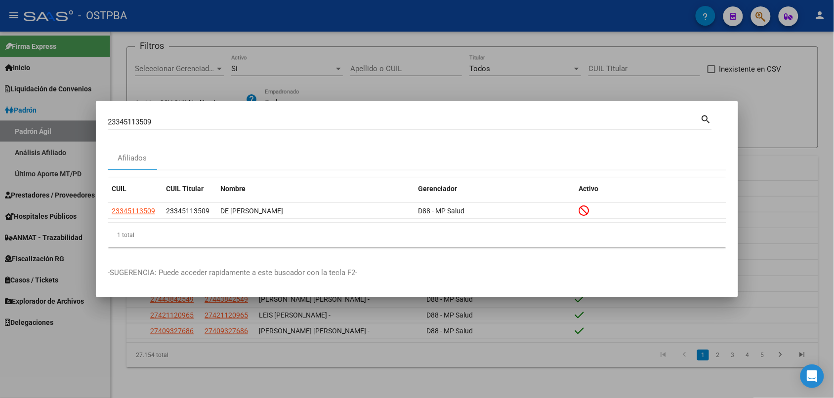
drag, startPoint x: 198, startPoint y: 114, endPoint x: 116, endPoint y: 127, distance: 83.1
click at [116, 127] on div "23345113509 Buscar (apellido, dni, cuil, nro traspaso, cuit, obra social) search" at bounding box center [410, 121] width 604 height 17
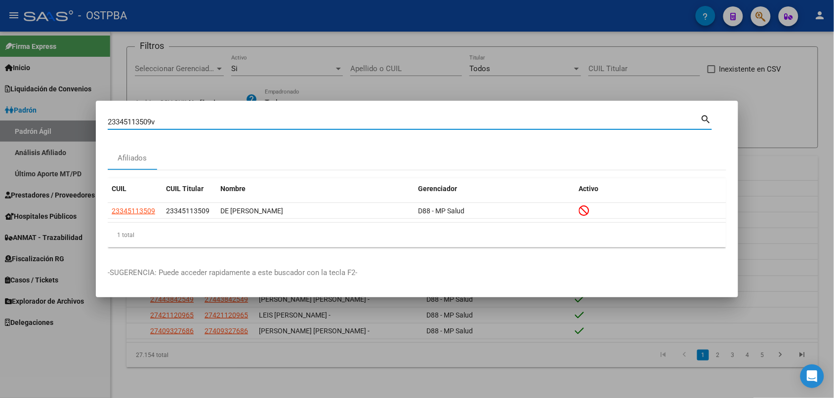
paste input "23370364044"
drag, startPoint x: 194, startPoint y: 123, endPoint x: 34, endPoint y: 132, distance: 160.3
click at [34, 132] on div "23345113509v23370364044 Buscar (apellido, dni, cuil, nro traspaso, cuit, obra s…" at bounding box center [417, 199] width 834 height 398
paste input
type input "23370364044"
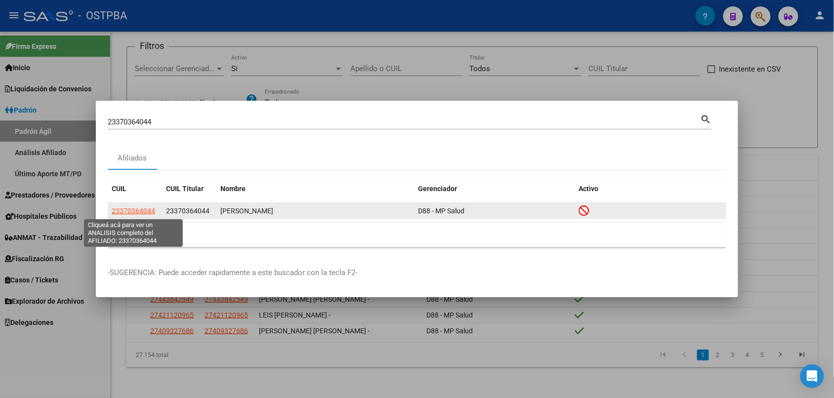
click at [147, 208] on span "23370364044" at bounding box center [133, 211] width 43 height 8
type textarea "23370364044"
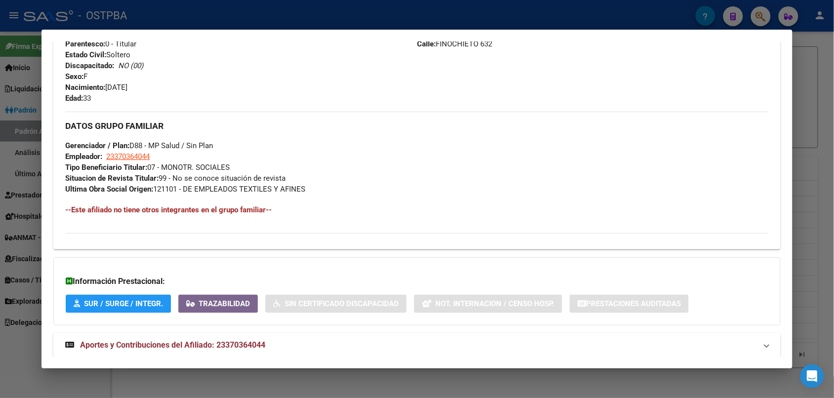
scroll to position [425, 0]
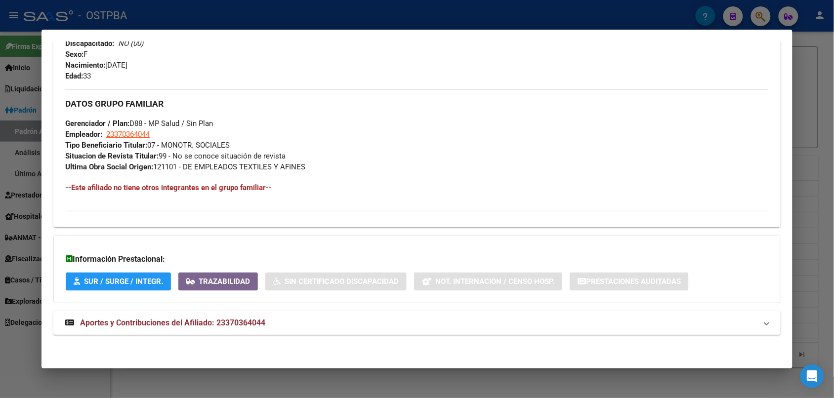
click at [170, 317] on strong "Aportes y Contribuciones del Afiliado: 23370364044" at bounding box center [165, 323] width 200 height 12
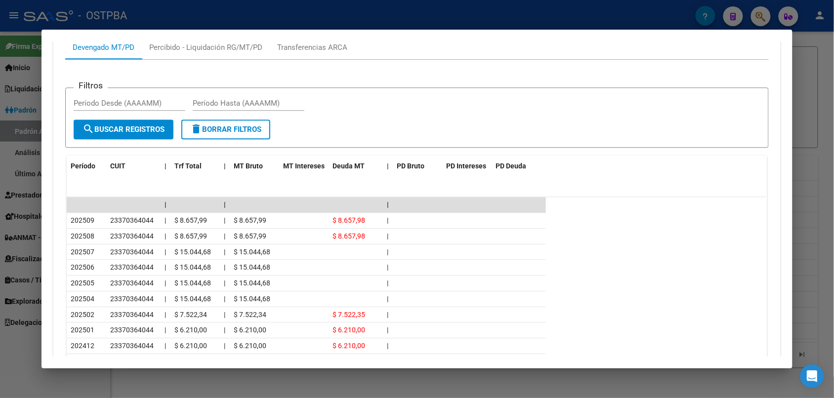
scroll to position [796, 0]
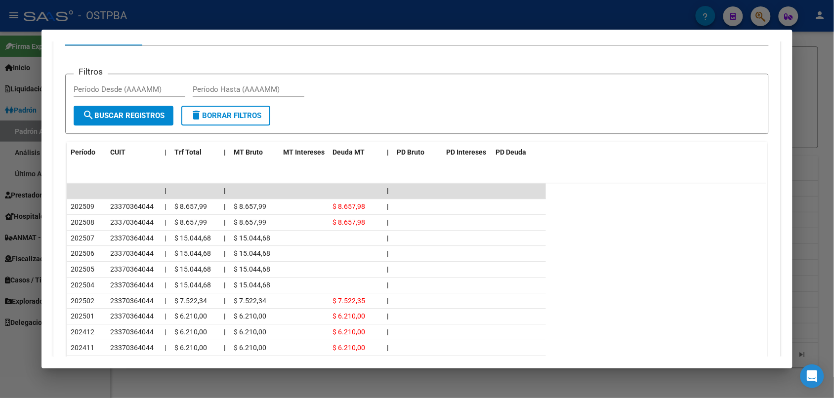
click at [233, 12] on div at bounding box center [417, 199] width 834 height 398
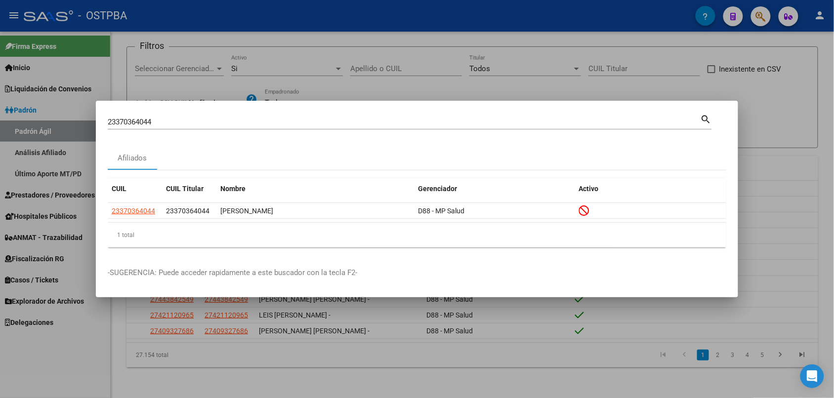
click at [163, 118] on input "23370364044" at bounding box center [404, 122] width 593 height 9
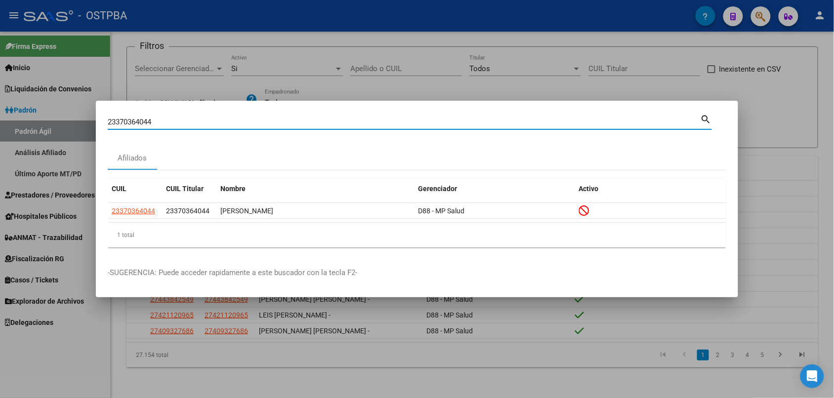
click at [163, 118] on input "23370364044" at bounding box center [404, 122] width 593 height 9
paste input "42687707"
type input "23426877074"
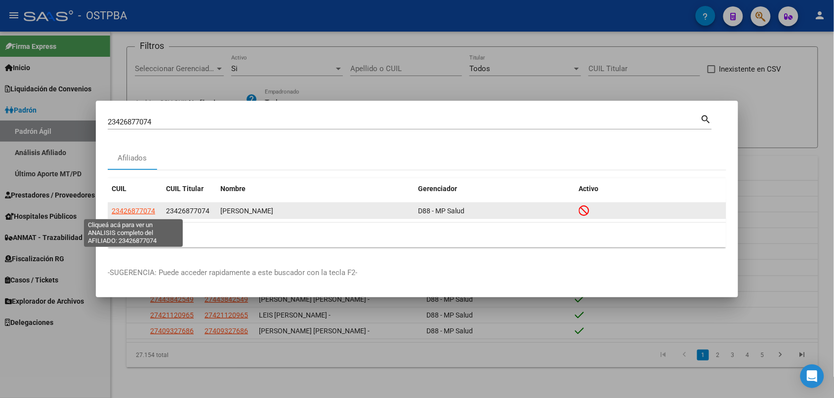
click at [140, 213] on span "23426877074" at bounding box center [133, 211] width 43 height 8
type textarea "23426877074"
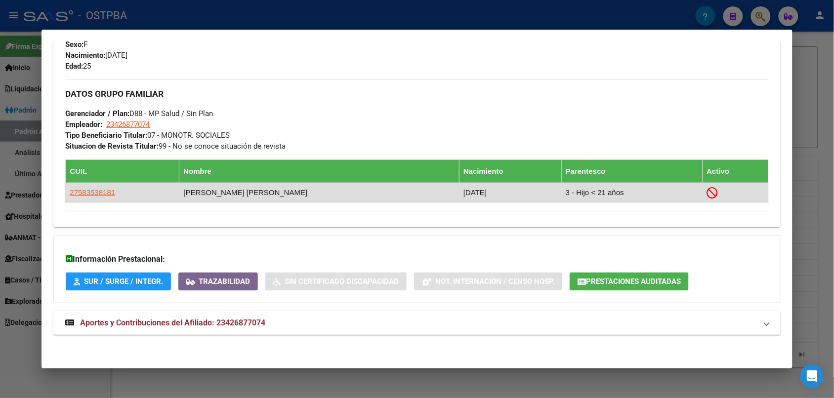
scroll to position [458, 0]
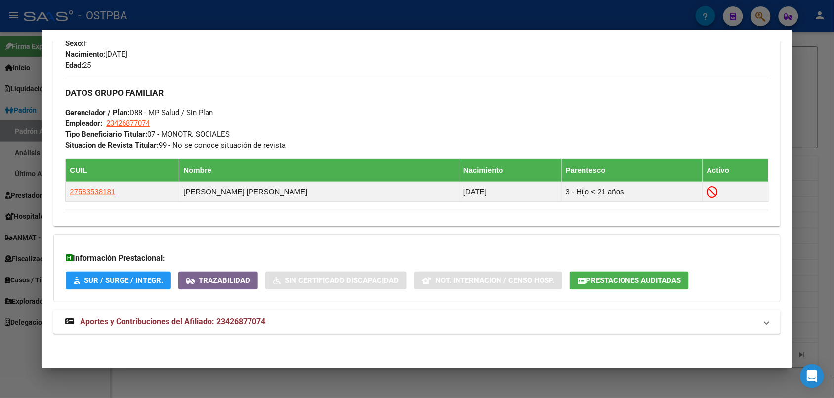
click at [259, 327] on strong "Aportes y Contribuciones del Afiliado: 23426877074" at bounding box center [165, 322] width 200 height 12
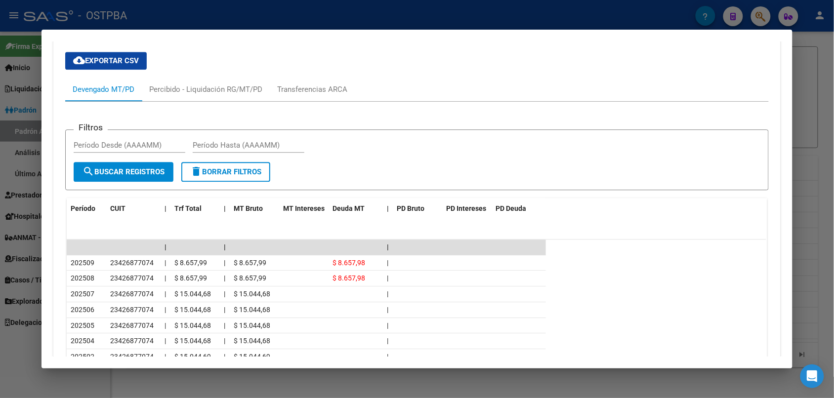
scroll to position [898, 0]
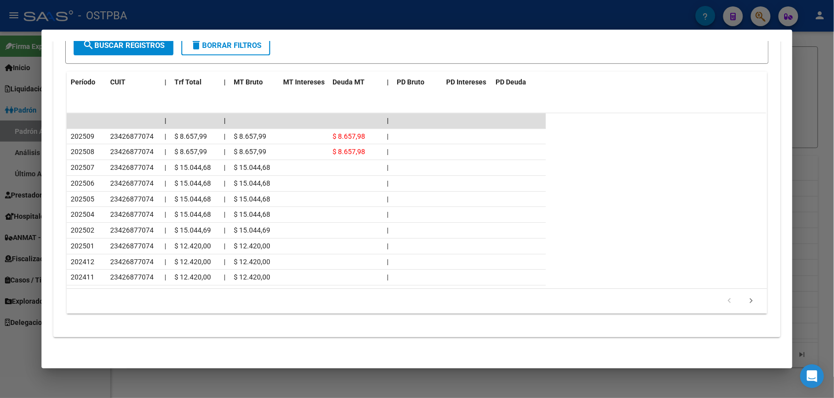
click at [311, 6] on div at bounding box center [417, 199] width 834 height 398
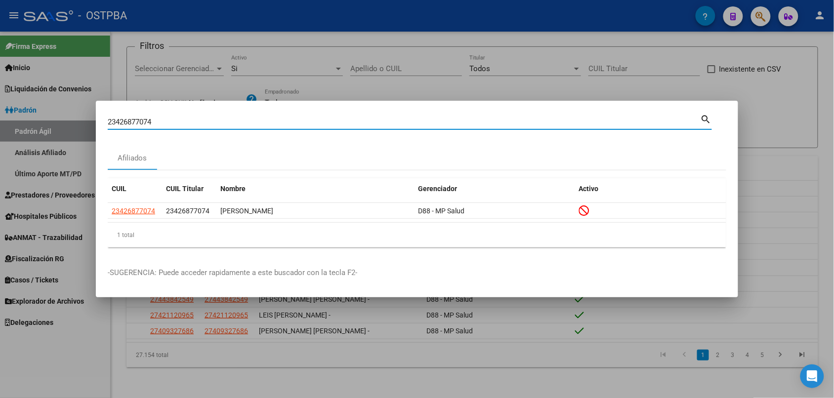
click at [231, 122] on input "23426877074" at bounding box center [404, 122] width 593 height 9
paste input "5309754"
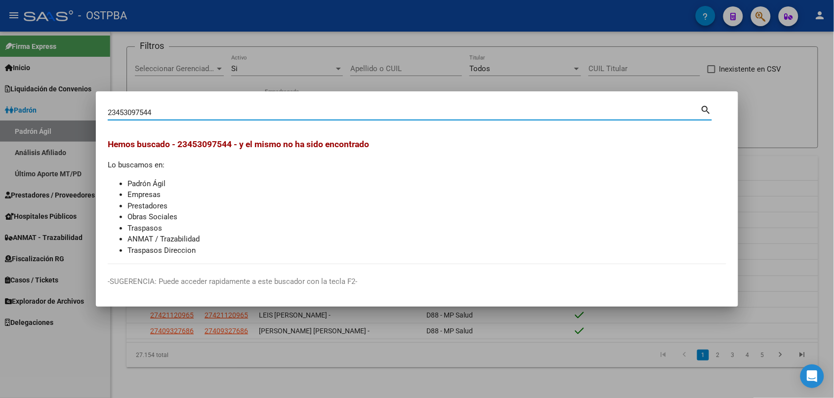
paste input "93969048"
type input "23939690484"
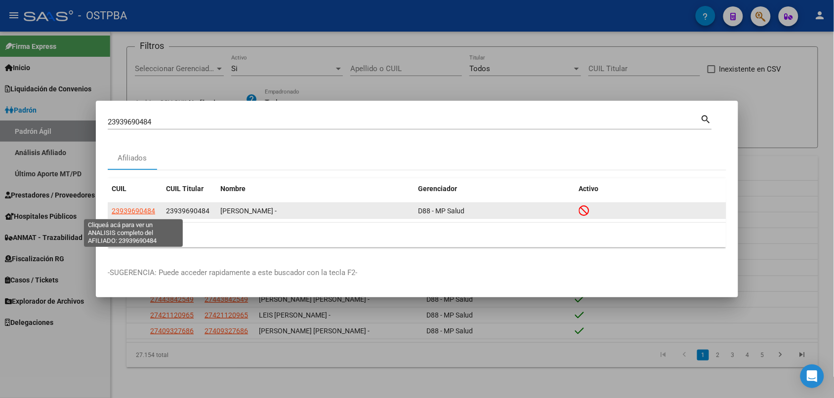
click at [145, 208] on span "23939690484" at bounding box center [133, 211] width 43 height 8
type textarea "23939690484"
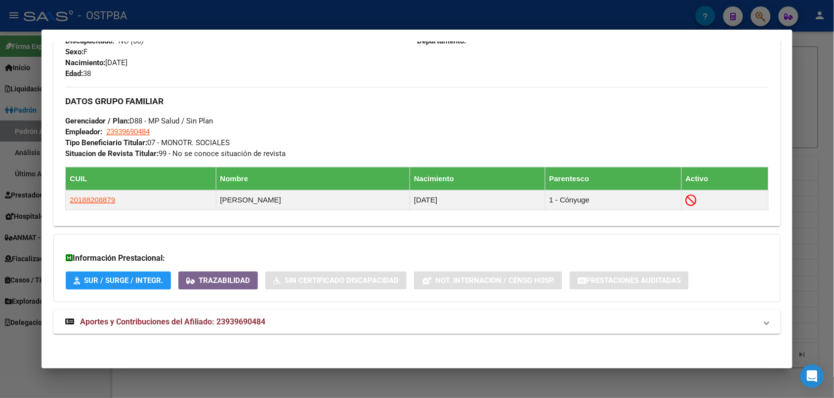
scroll to position [450, 0]
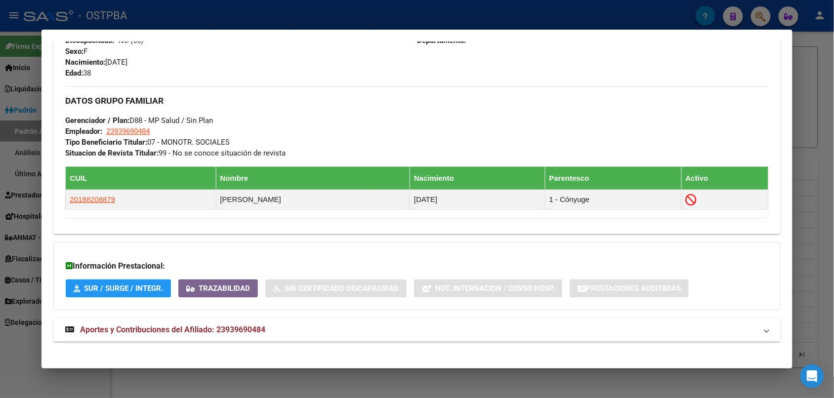
click at [241, 331] on span "Aportes y Contribuciones del Afiliado: 23939690484" at bounding box center [172, 329] width 185 height 9
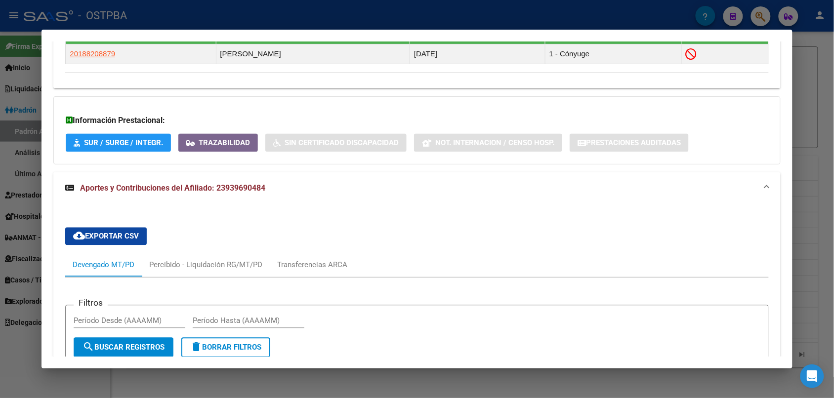
scroll to position [594, 0]
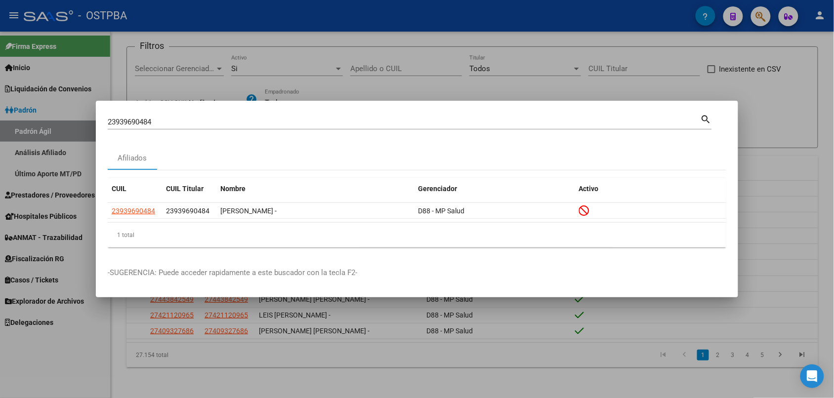
click at [301, 122] on input "23939690484" at bounding box center [404, 122] width 593 height 9
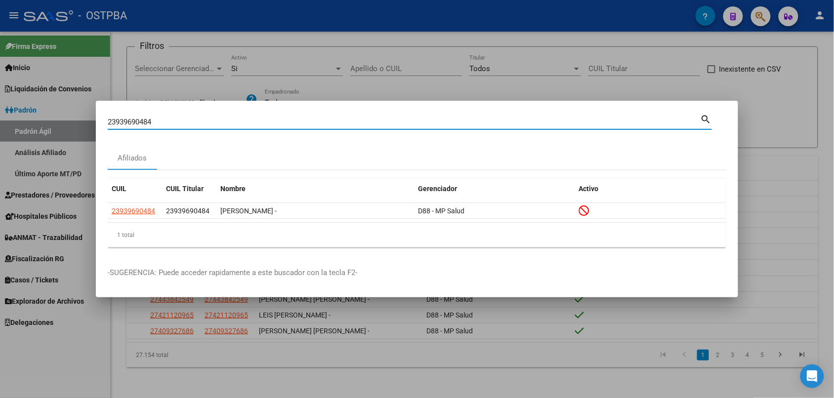
paste input "434862560"
type input "24348625604"
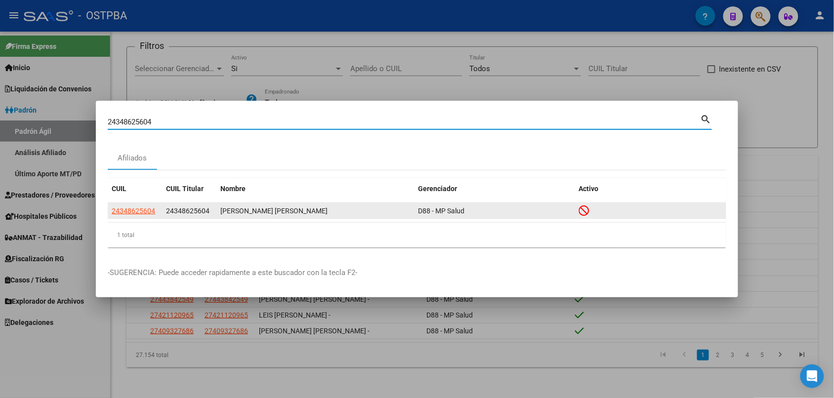
click at [133, 204] on datatable-body-cell "24348625604" at bounding box center [135, 210] width 54 height 15
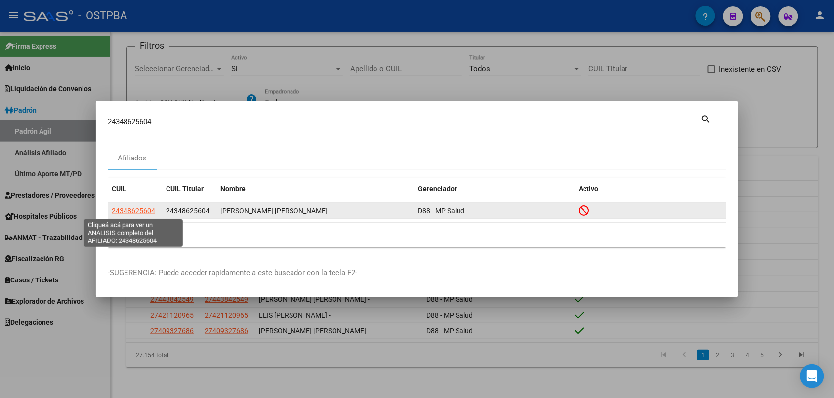
click at [133, 207] on span "24348625604" at bounding box center [133, 211] width 43 height 8
type textarea "24348625604"
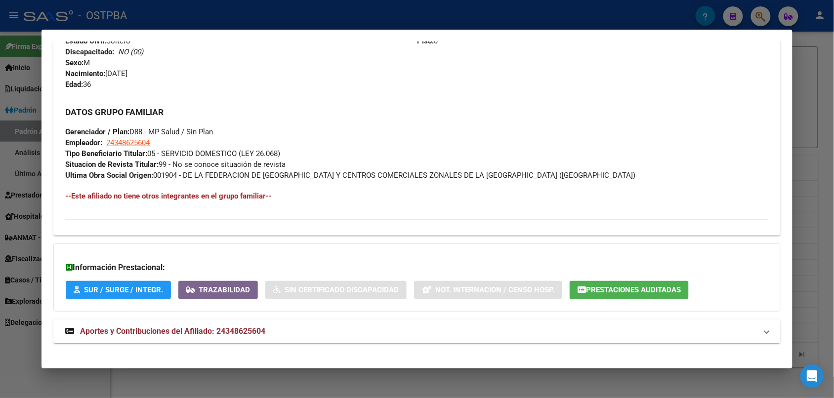
click at [243, 320] on mat-expansion-panel-header "Aportes y Contribuciones del Afiliado: 24348625604" at bounding box center [416, 332] width 727 height 24
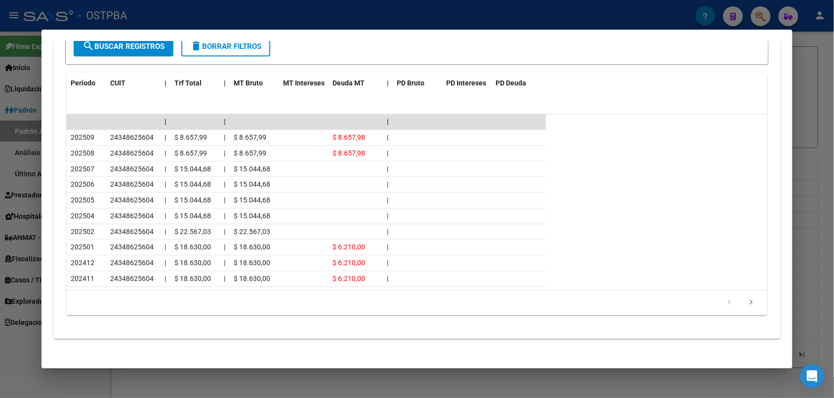
scroll to position [887, 0]
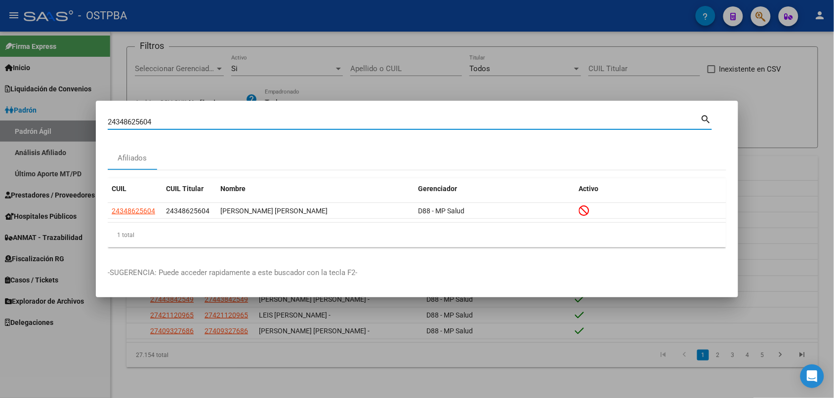
click at [188, 120] on input "24348625604" at bounding box center [404, 122] width 593 height 9
paste input "92851573"
type input "24392851573"
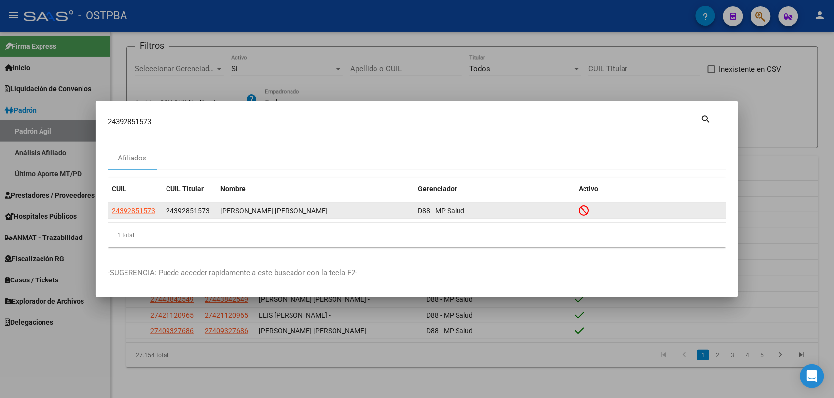
click at [136, 218] on div "24392851573 24392851573 GALVAN SOL MAITE D88 - MP Salud" at bounding box center [417, 211] width 618 height 16
click at [139, 212] on span "24392851573" at bounding box center [133, 211] width 43 height 8
type textarea "24392851573"
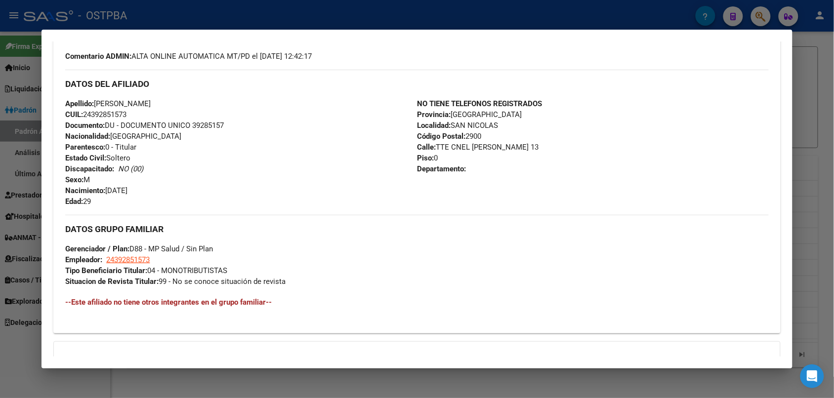
scroll to position [428, 0]
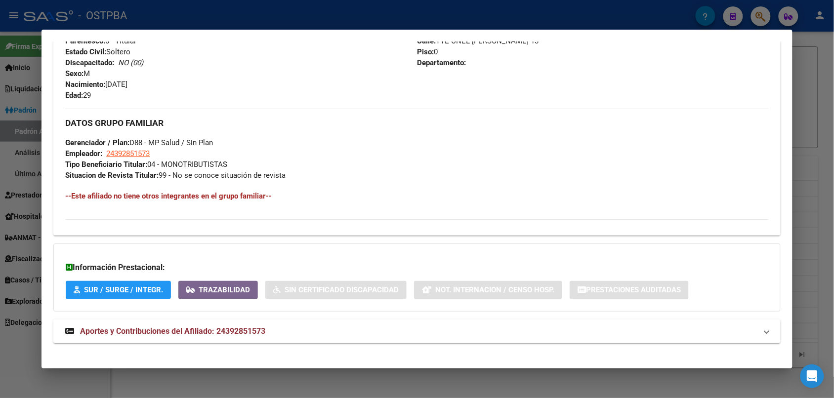
click at [151, 314] on div "DATOS PADRÓN ÁGIL: GALVAN SOL MAITE | INACTIVO | AFILIADO TITULAR Datos Persona…" at bounding box center [416, 1] width 727 height 705
click at [151, 325] on strong "Aportes y Contribuciones del Afiliado: 24392851573" at bounding box center [165, 331] width 200 height 12
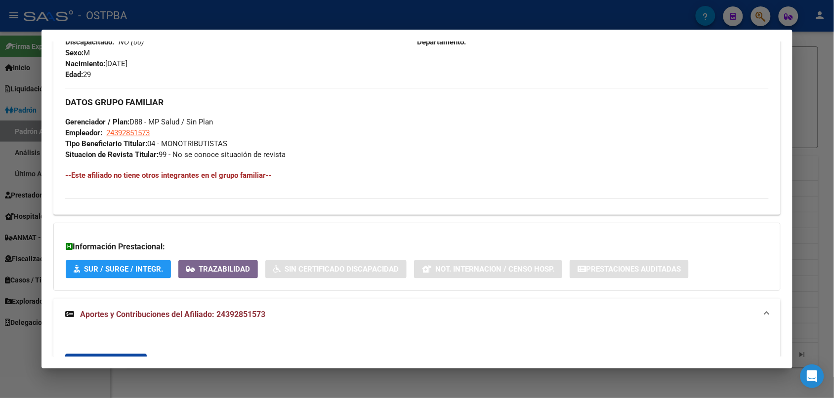
scroll to position [231, 0]
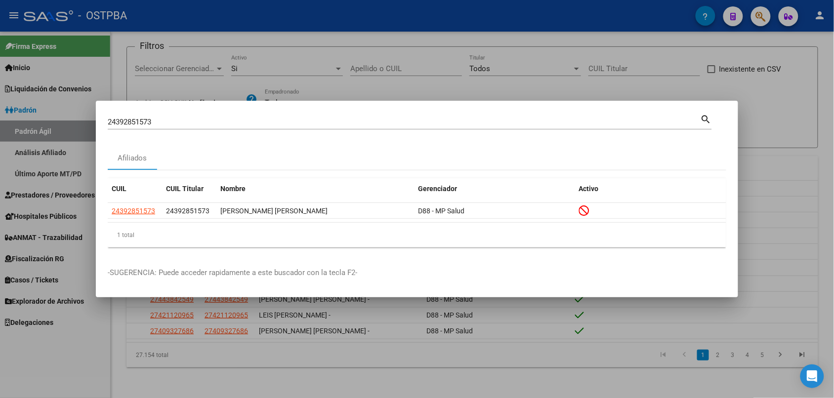
click at [162, 115] on div "24392851573 Buscar (apellido, dni, cuil, nro traspaso, cuit, obra social)" at bounding box center [404, 122] width 593 height 15
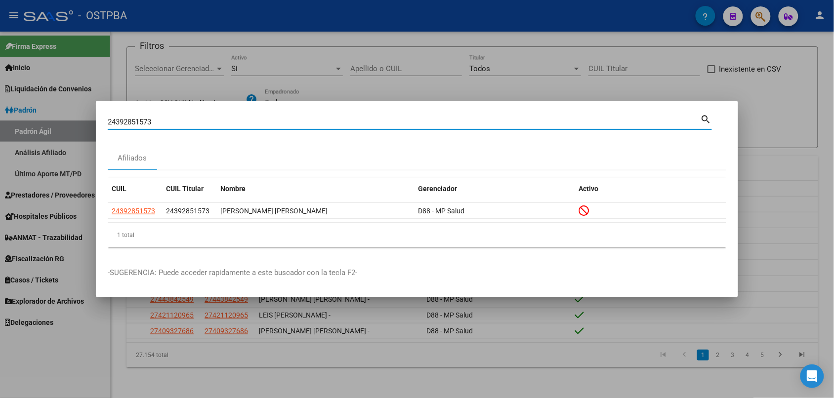
click at [162, 121] on input "24392851573" at bounding box center [404, 122] width 593 height 9
click at [162, 122] on input "24392851573" at bounding box center [404, 122] width 593 height 9
type input "v"
paste input "27165706922"
type input "27165706922"
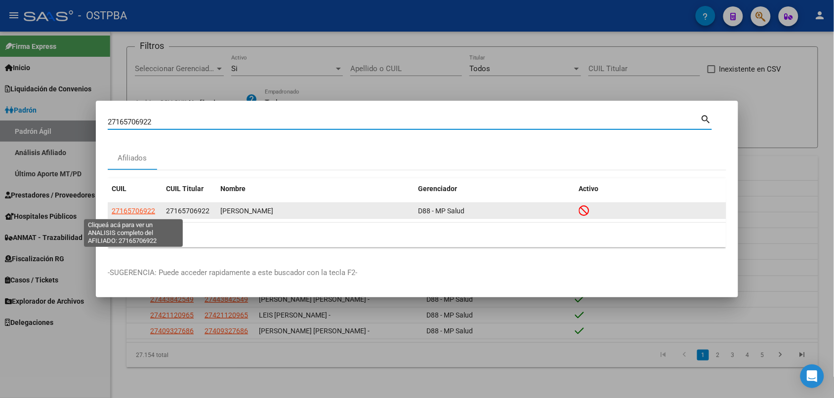
click at [148, 207] on span "27165706922" at bounding box center [133, 211] width 43 height 8
type textarea "27165706922"
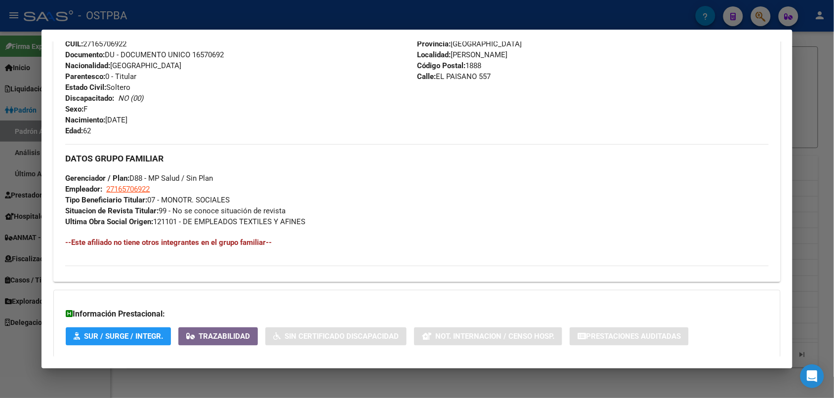
scroll to position [425, 0]
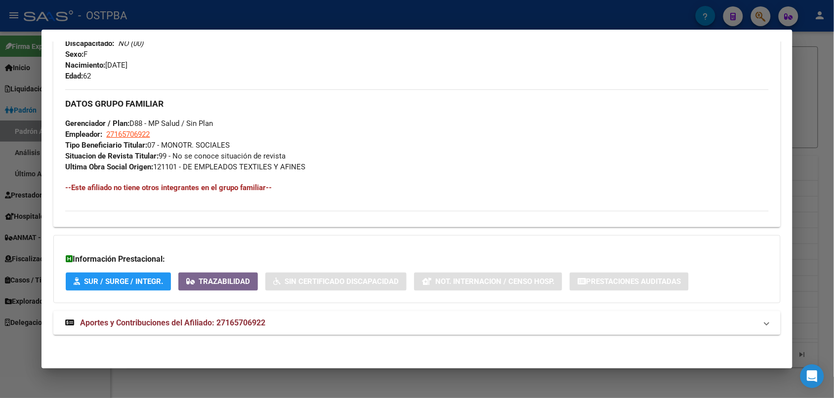
click at [158, 320] on span "Aportes y Contribuciones del Afiliado: 27165706922" at bounding box center [172, 322] width 185 height 9
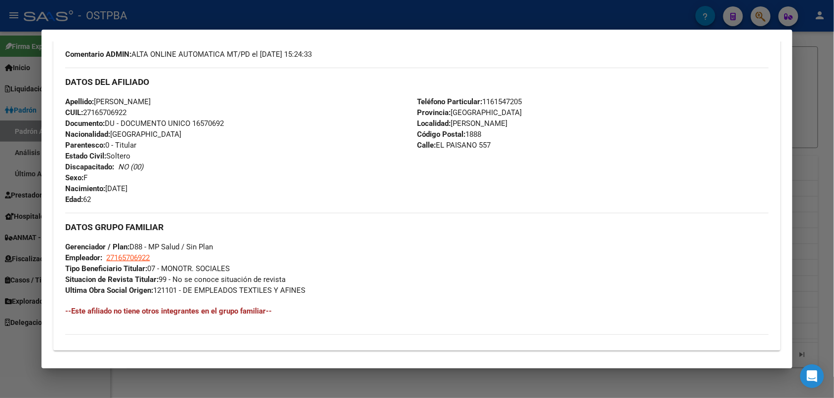
scroll to position [240, 0]
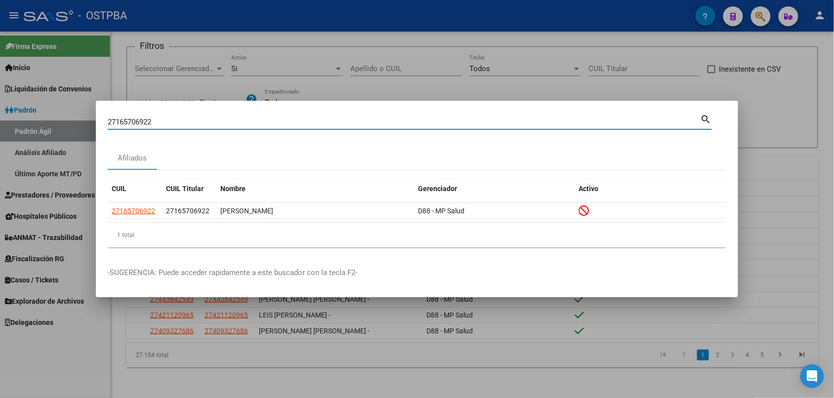
click at [179, 122] on input "27165706922" at bounding box center [404, 122] width 593 height 9
paste input "6519700"
type input "27166519700"
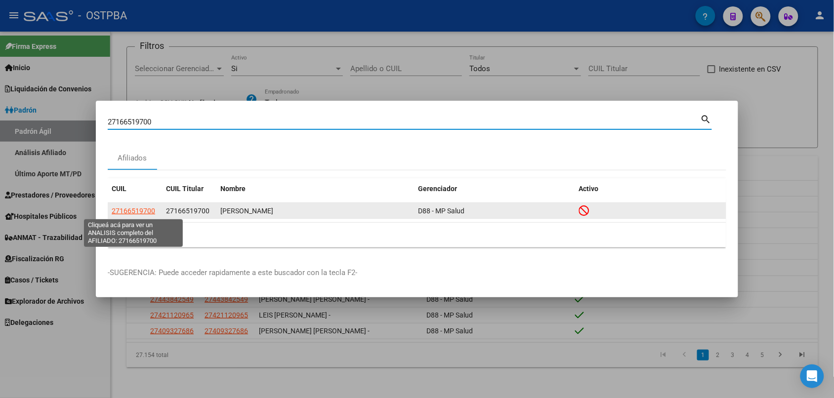
click at [144, 207] on span "27166519700" at bounding box center [133, 211] width 43 height 8
type textarea "27166519700"
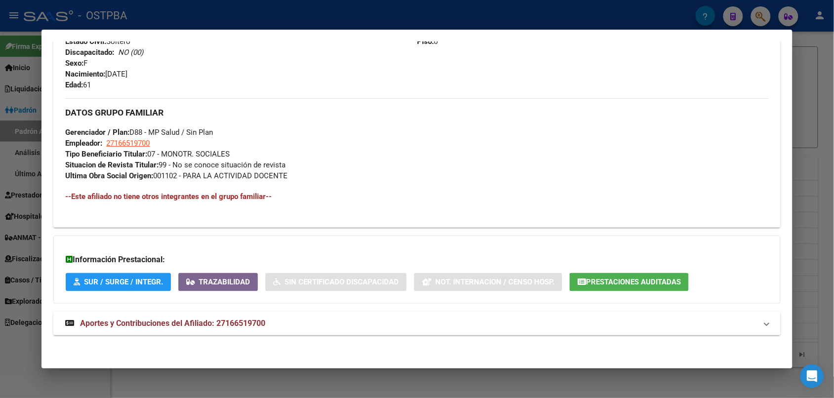
scroll to position [417, 0]
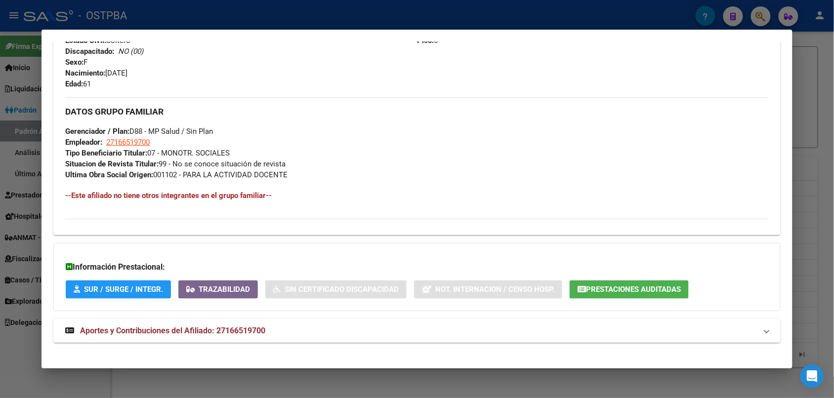
click at [170, 336] on strong "Aportes y Contribuciones del Afiliado: 27166519700" at bounding box center [165, 331] width 200 height 12
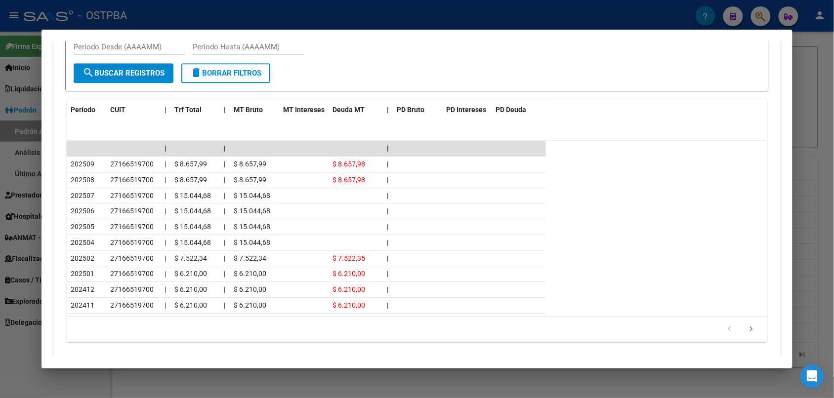
scroll to position [854, 0]
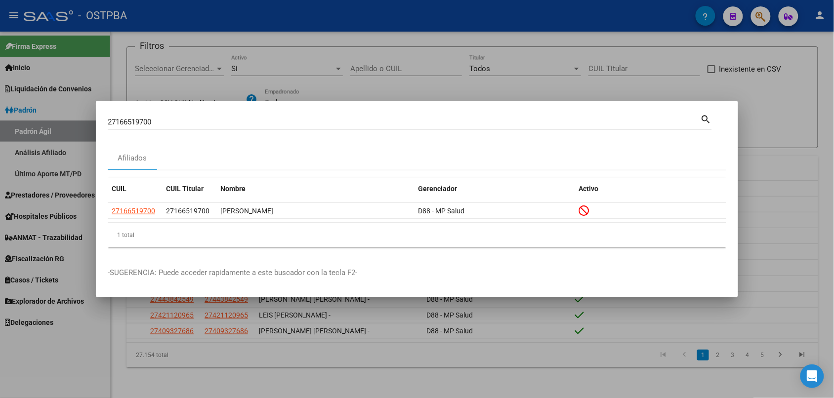
click at [164, 124] on input "27166519700" at bounding box center [404, 122] width 593 height 9
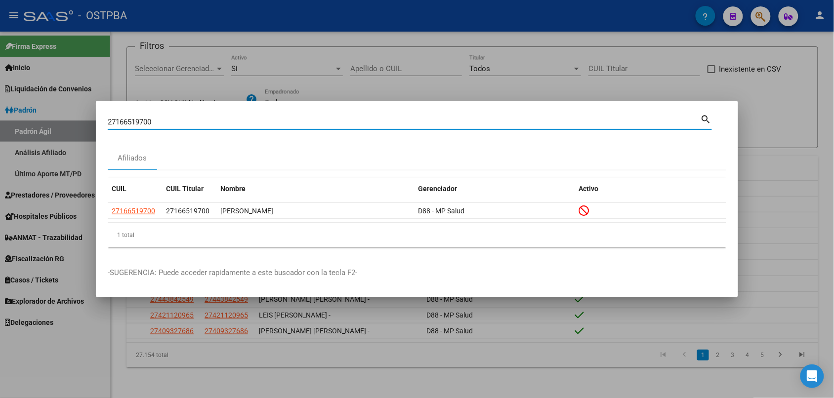
click at [164, 124] on input "27166519700" at bounding box center [404, 122] width 593 height 9
paste input "7663384"
type input "27167663384"
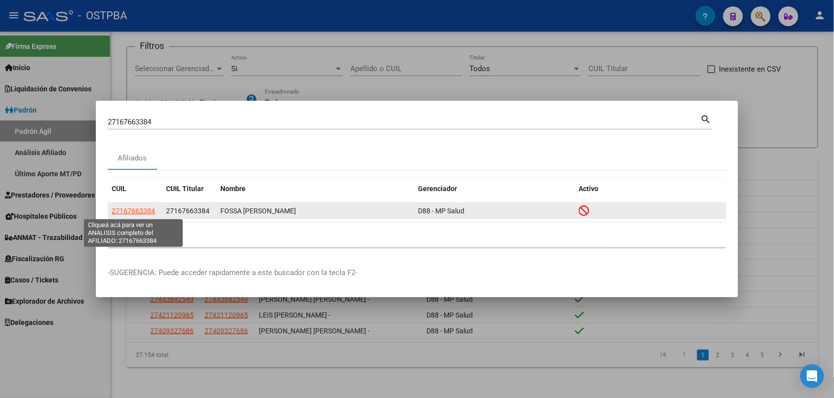
click at [148, 208] on span "27167663384" at bounding box center [133, 211] width 43 height 8
type textarea "27167663384"
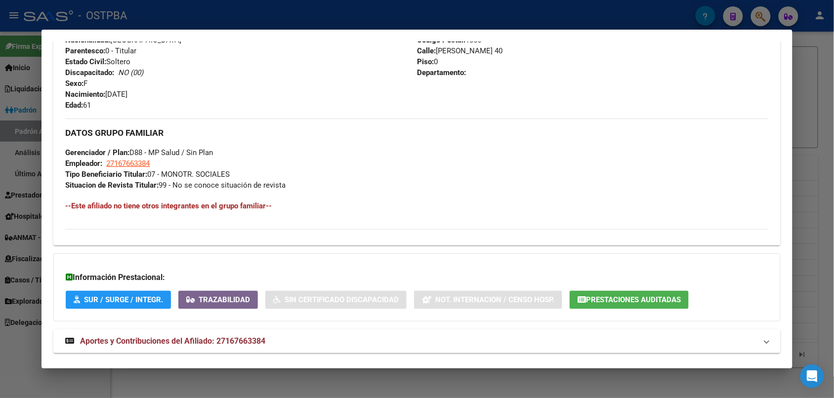
scroll to position [406, 0]
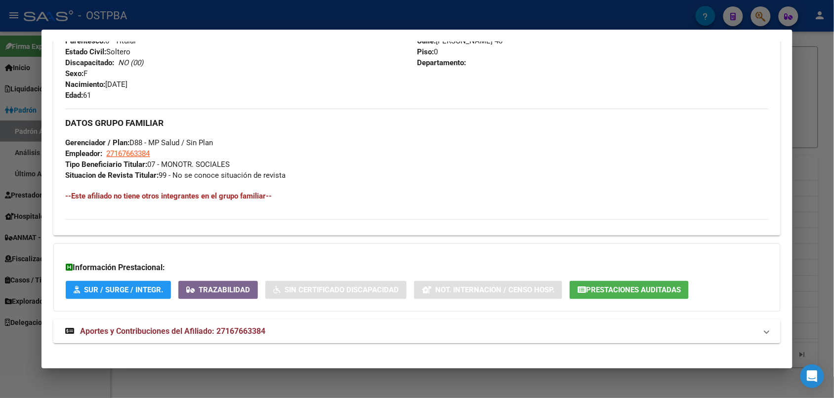
click at [164, 332] on span "Aportes y Contribuciones del Afiliado: 27167663384" at bounding box center [172, 330] width 185 height 9
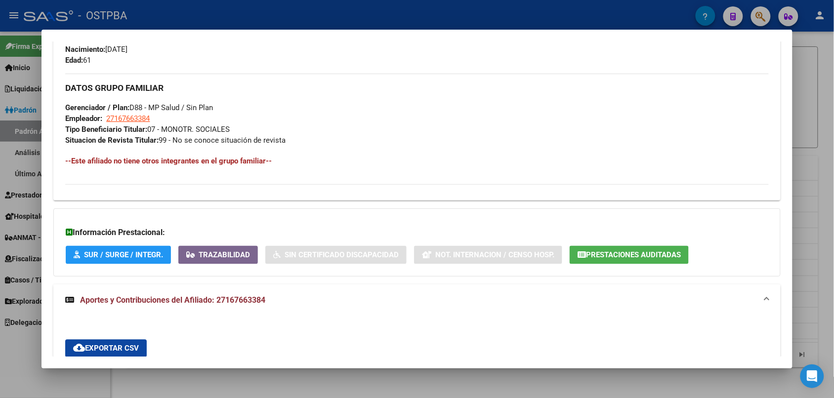
scroll to position [287, 0]
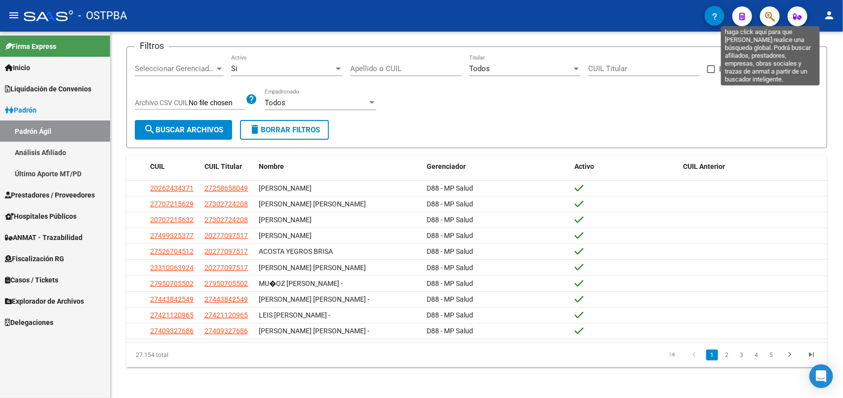
click at [770, 17] on icon "button" at bounding box center [770, 16] width 10 height 11
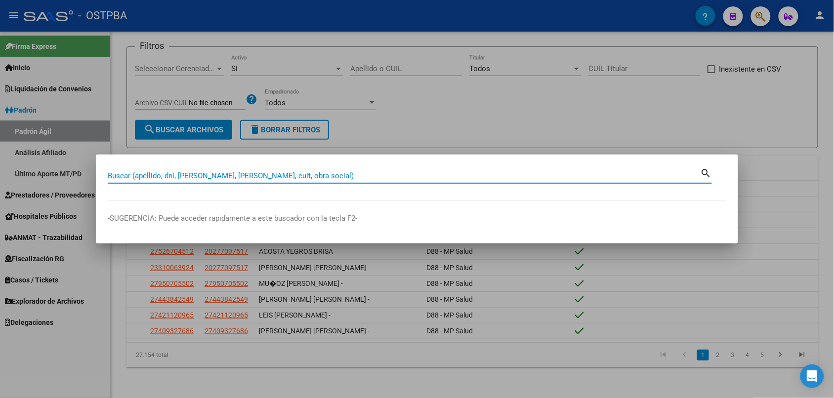
paste input "27168696634"
type input "27168696634"
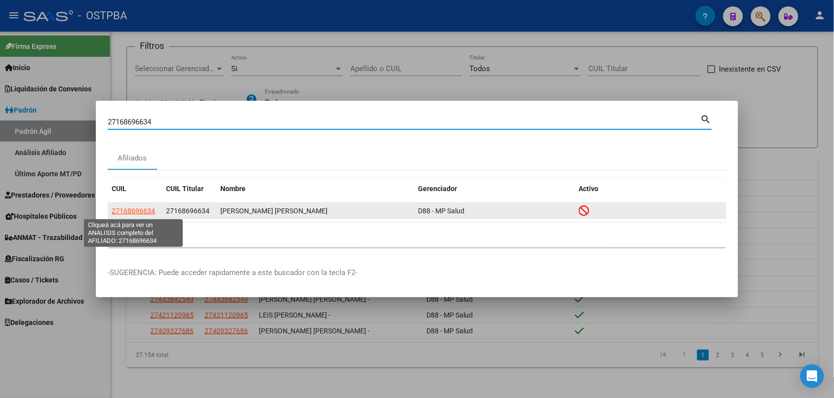
click at [134, 210] on span "27168696634" at bounding box center [133, 211] width 43 height 8
type textarea "27168696634"
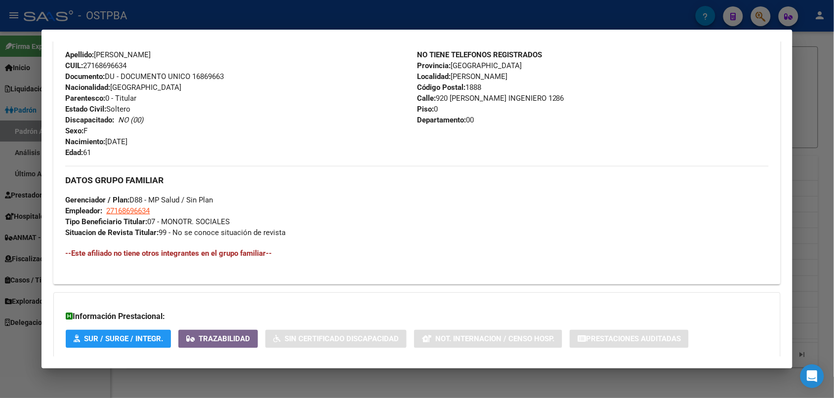
scroll to position [406, 0]
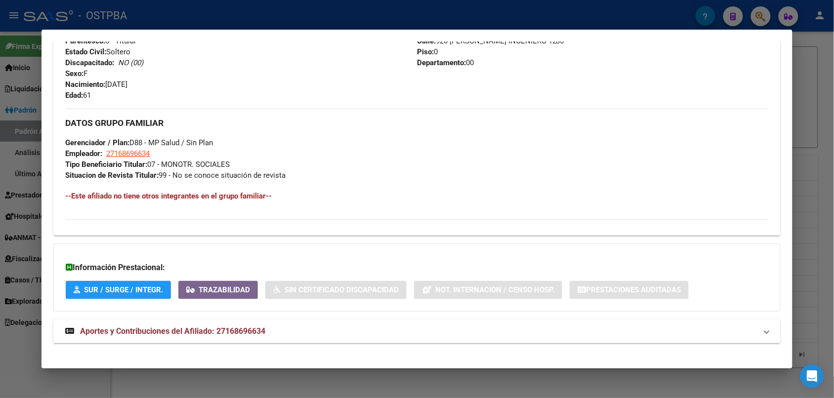
click at [166, 331] on span "Aportes y Contribuciones del Afiliado: 27168696634" at bounding box center [172, 330] width 185 height 9
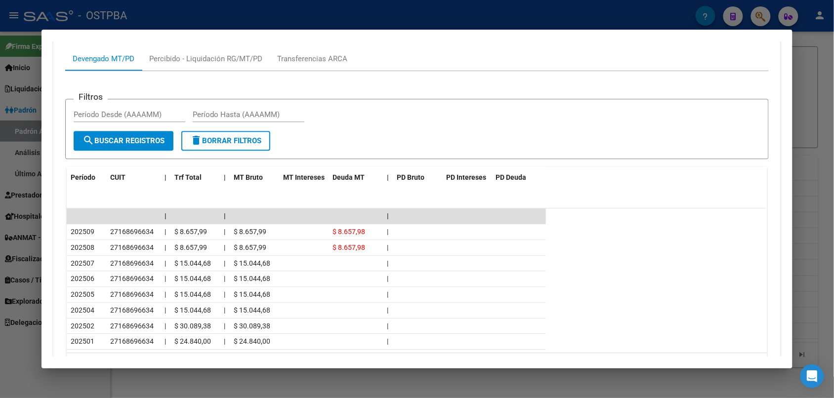
scroll to position [781, 0]
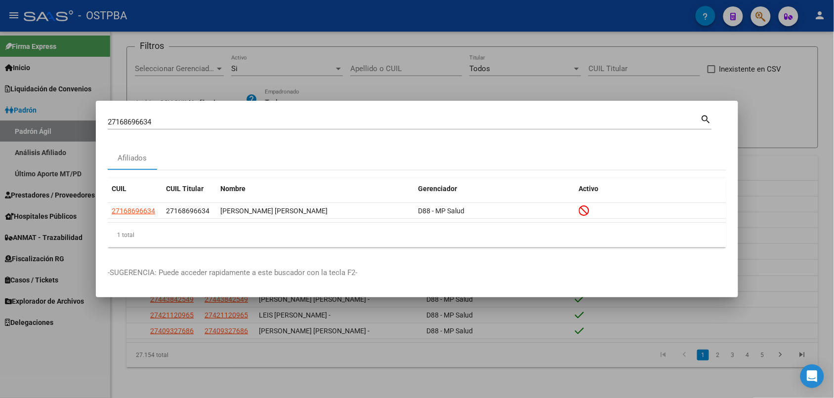
click at [191, 113] on div "27168696634 Buscar (apellido, dni, cuil, nro traspaso, cuit, obra social) search" at bounding box center [410, 121] width 604 height 17
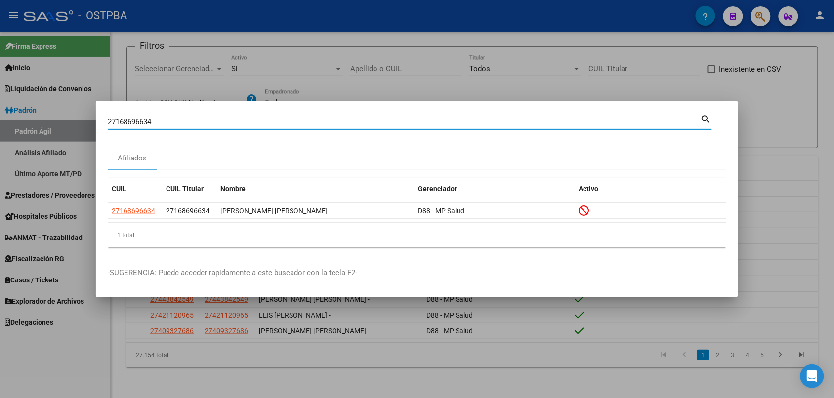
click at [187, 119] on input "27168696634" at bounding box center [404, 122] width 593 height 9
paste input "714489"
type input "27168714489"
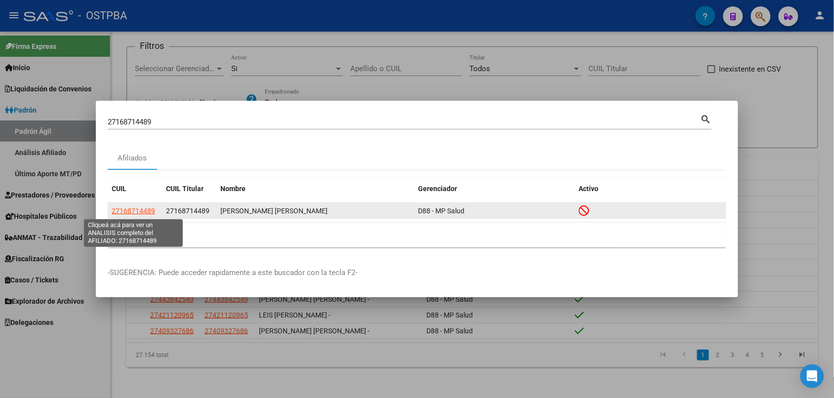
click at [132, 214] on span "27168714489" at bounding box center [133, 211] width 43 height 8
type textarea "27168714489"
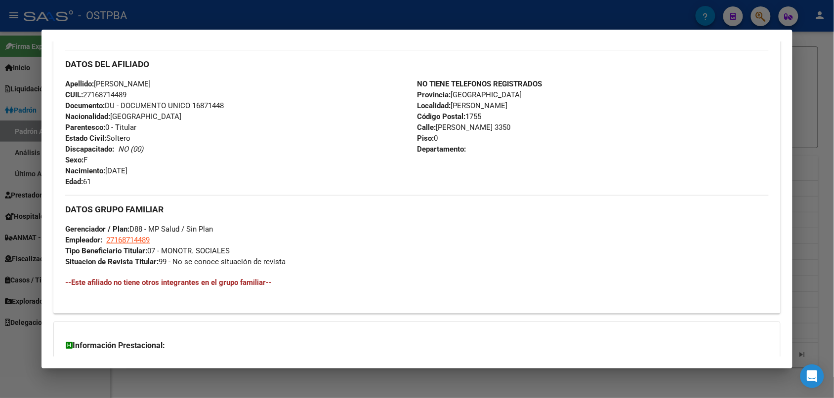
scroll to position [395, 0]
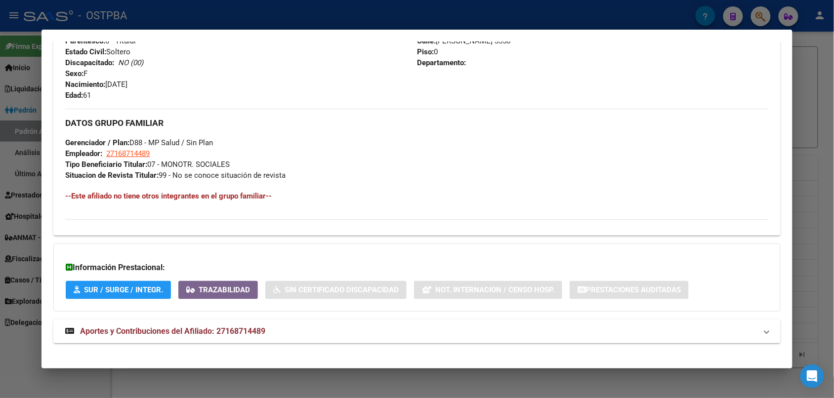
click at [241, 329] on span "Aportes y Contribuciones del Afiliado: 27168714489" at bounding box center [172, 330] width 185 height 9
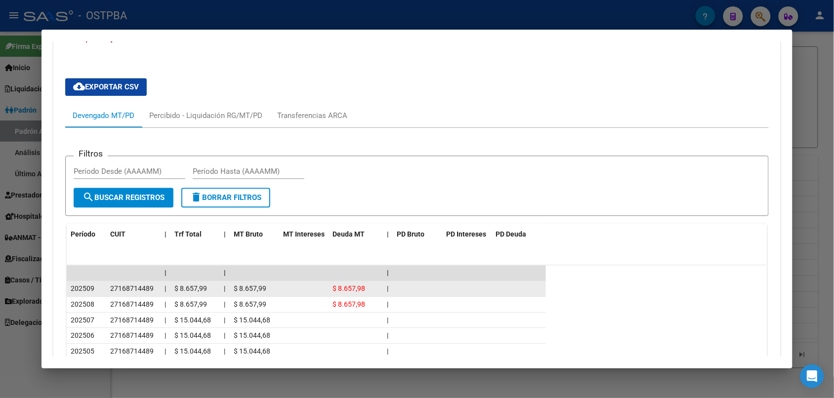
scroll to position [720, 0]
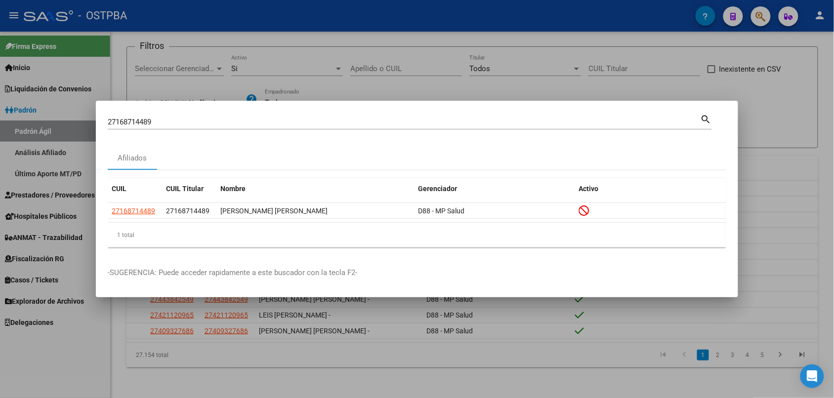
click at [245, 118] on input "27168714489" at bounding box center [404, 122] width 593 height 9
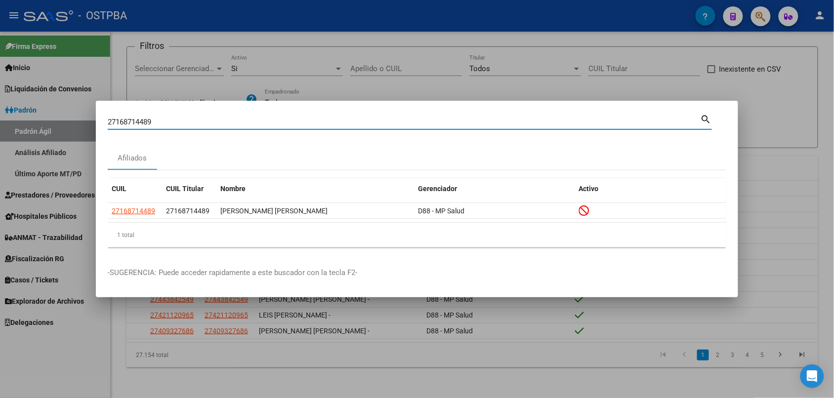
click at [245, 118] on input "27168714489" at bounding box center [404, 122] width 593 height 9
paste input "71930397"
type input "27171930397"
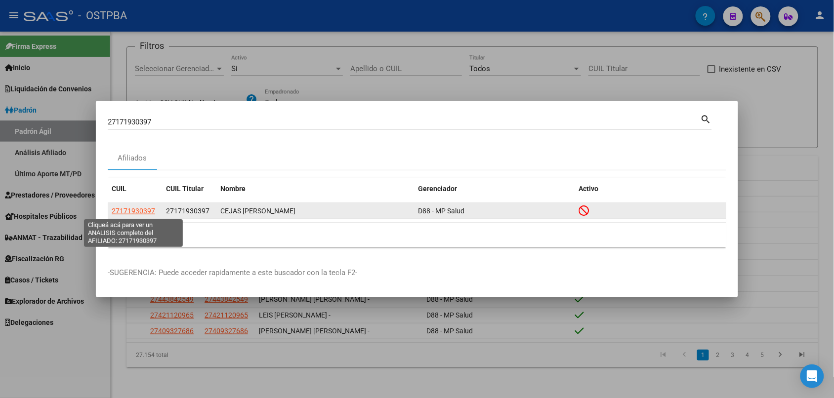
click at [127, 210] on span "27171930397" at bounding box center [133, 211] width 43 height 8
type textarea "27171930397"
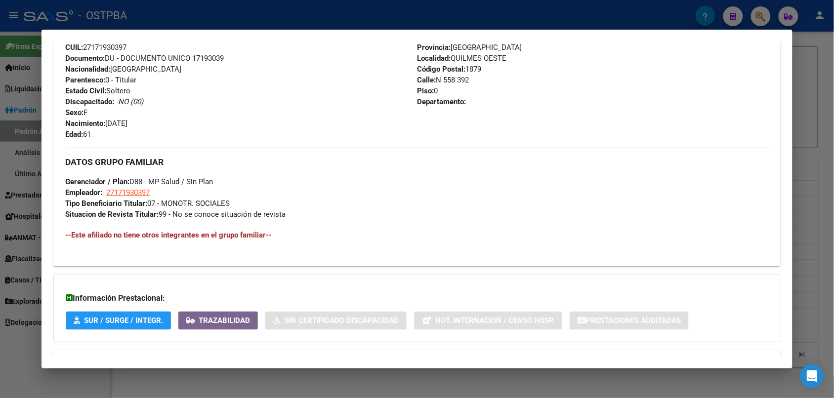
scroll to position [428, 0]
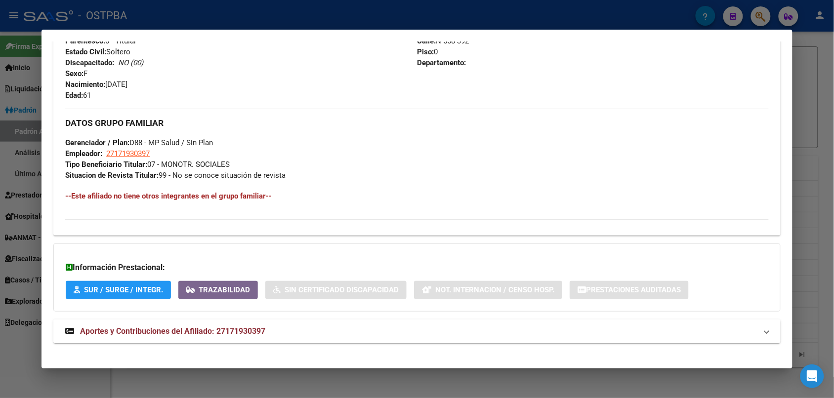
click at [186, 328] on span "Aportes y Contribuciones del Afiliado: 27171930397" at bounding box center [172, 330] width 185 height 9
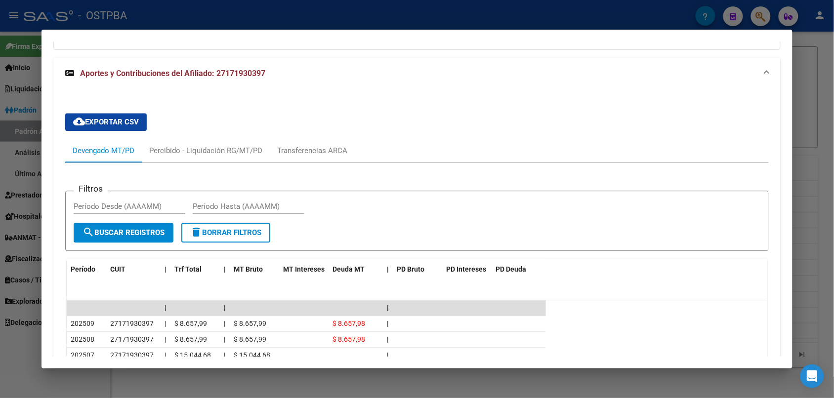
scroll to position [691, 0]
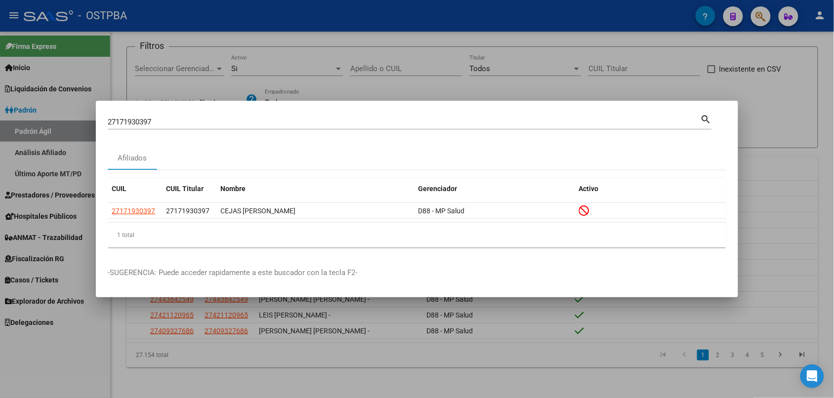
click at [162, 115] on div "27171930397 Buscar (apellido, dni, cuil, nro traspaso, cuit, obra social)" at bounding box center [404, 122] width 593 height 15
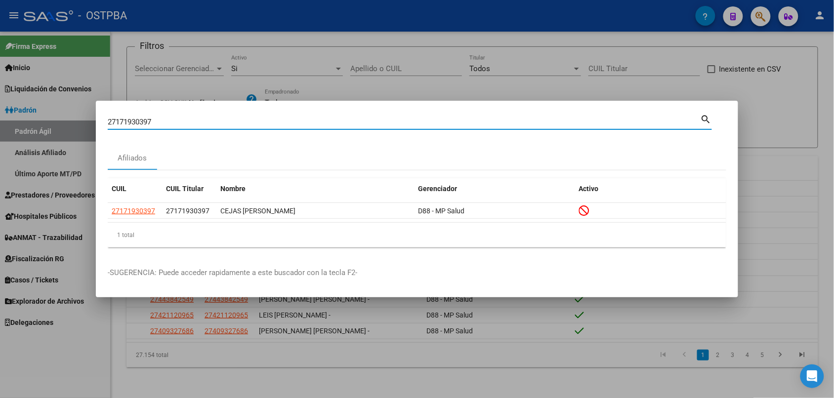
paste input "2361140"
type input "27172361140"
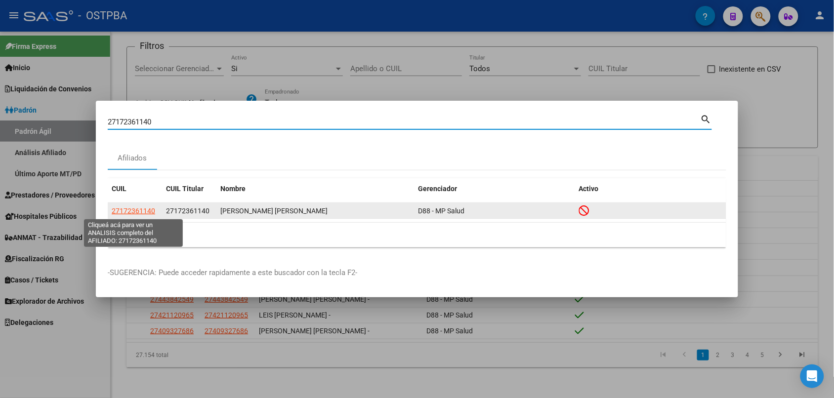
click at [136, 208] on span "27172361140" at bounding box center [133, 211] width 43 height 8
type textarea "27172361140"
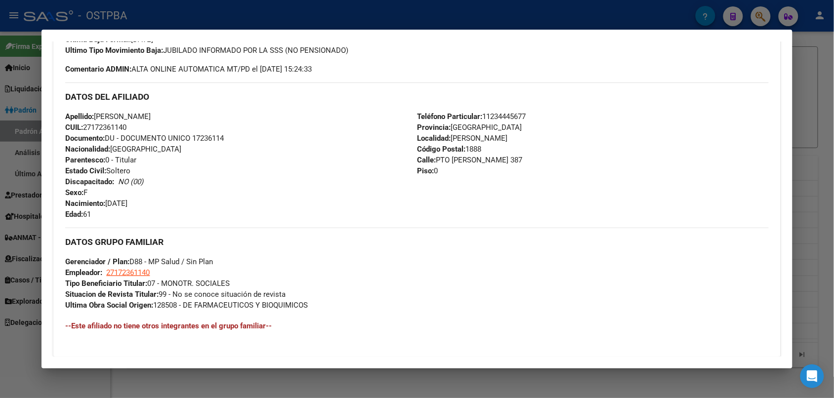
scroll to position [439, 0]
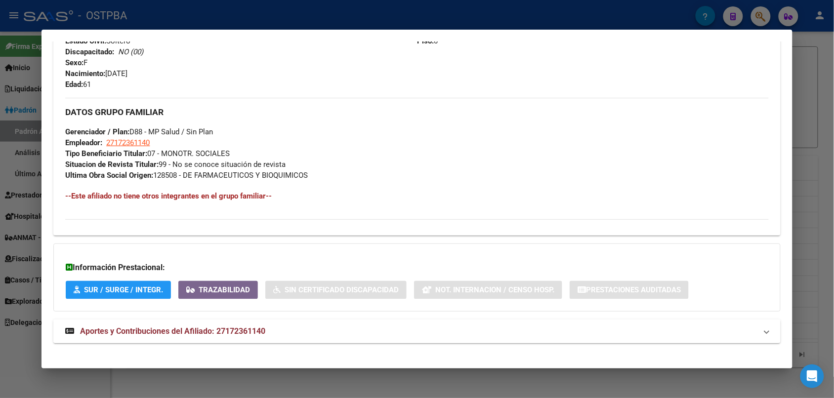
click at [232, 326] on span "Aportes y Contribuciones del Afiliado: 27172361140" at bounding box center [172, 330] width 185 height 9
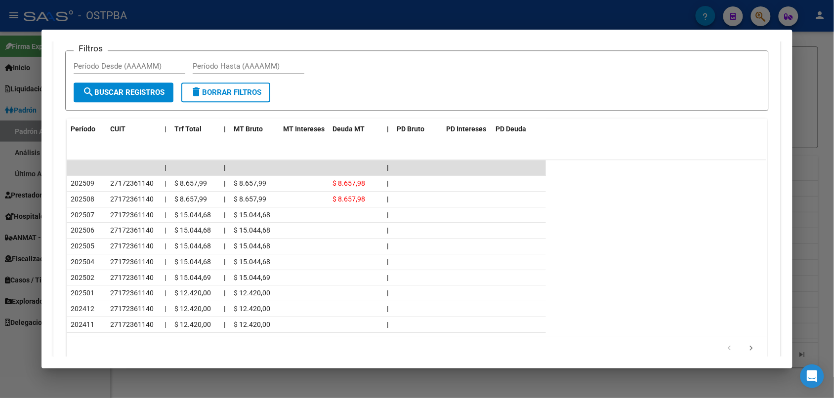
scroll to position [892, 0]
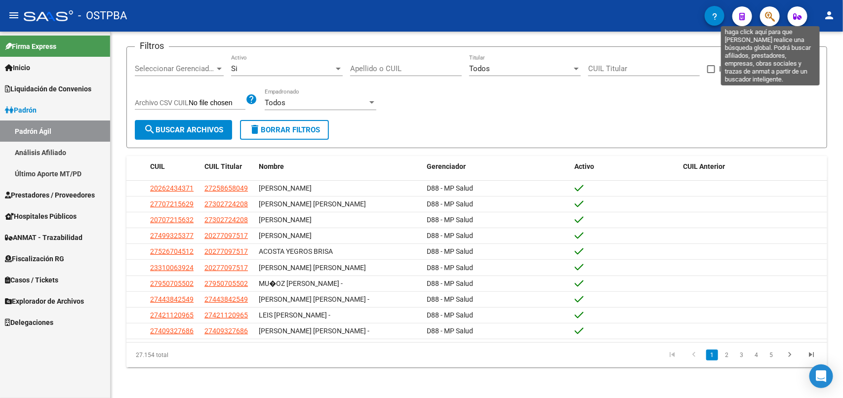
click at [767, 13] on icon "button" at bounding box center [770, 16] width 10 height 11
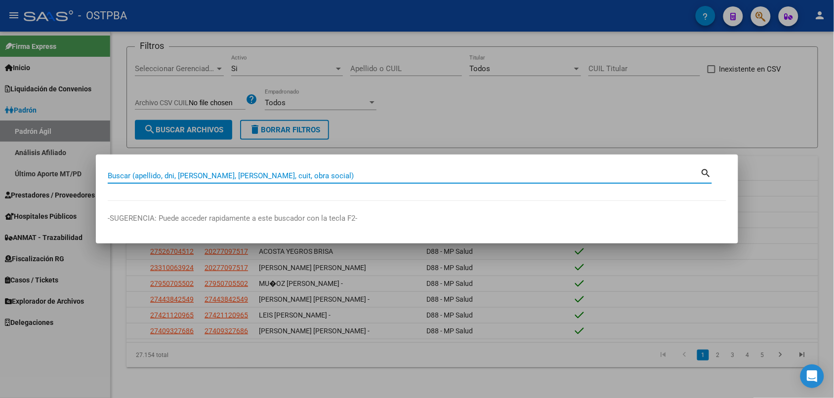
paste input "27173122662"
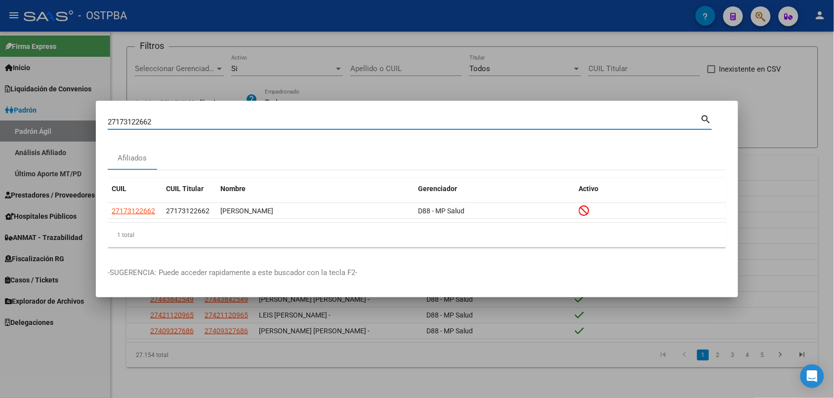
paste input "586766"
paste input "4498127"
paste input "88108526"
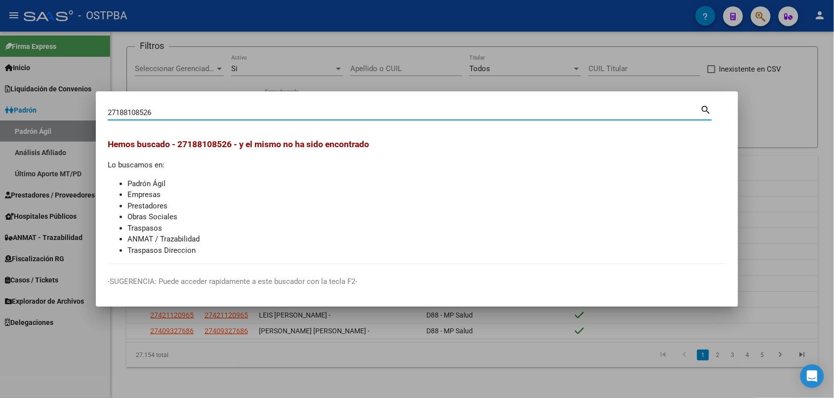
paste input "90534567"
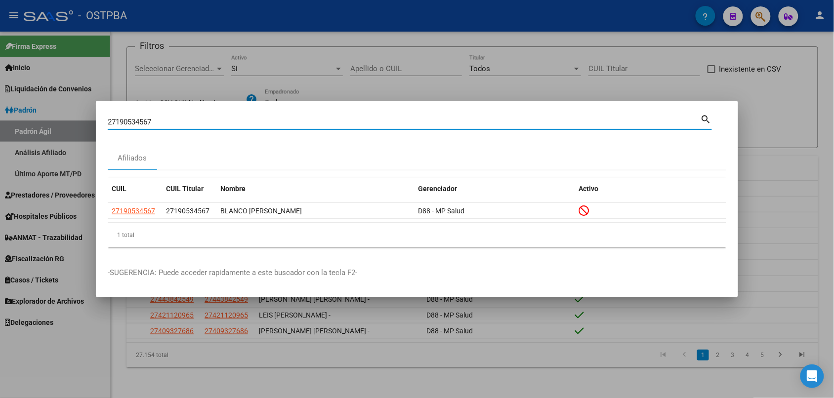
paste input "206862039"
paste input "10487463"
type input "27210487463"
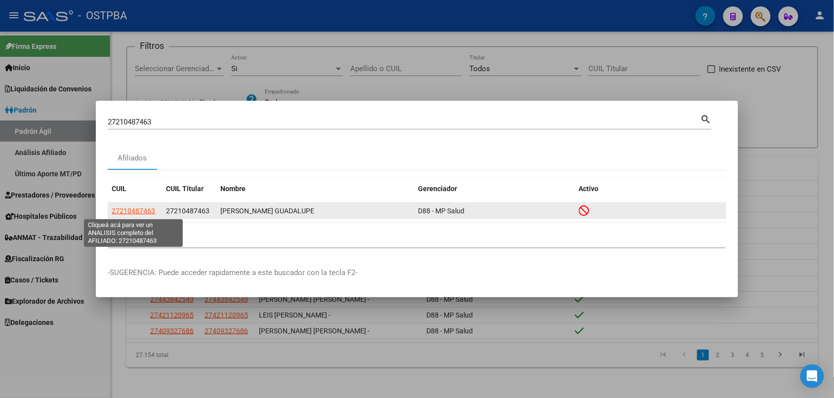
click at [141, 207] on span "27210487463" at bounding box center [133, 211] width 43 height 8
type textarea "27210487463"
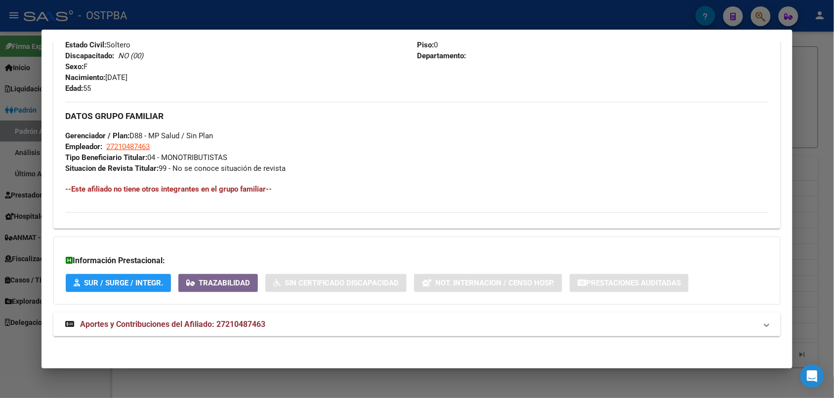
scroll to position [436, 0]
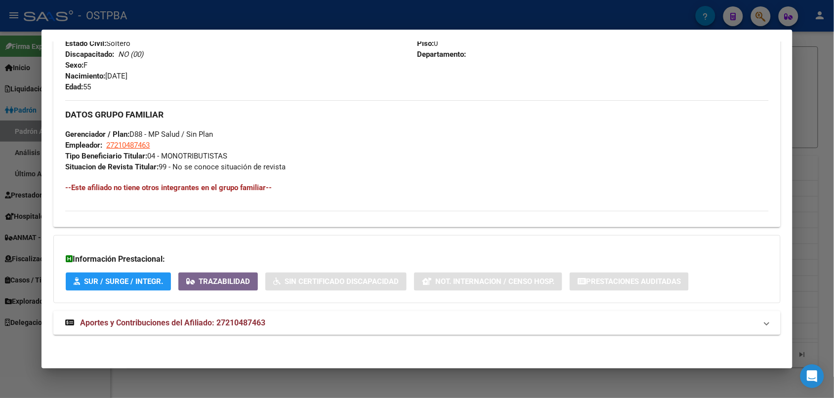
click at [221, 322] on span "Aportes y Contribuciones del Afiliado: 27210487463" at bounding box center [172, 322] width 185 height 9
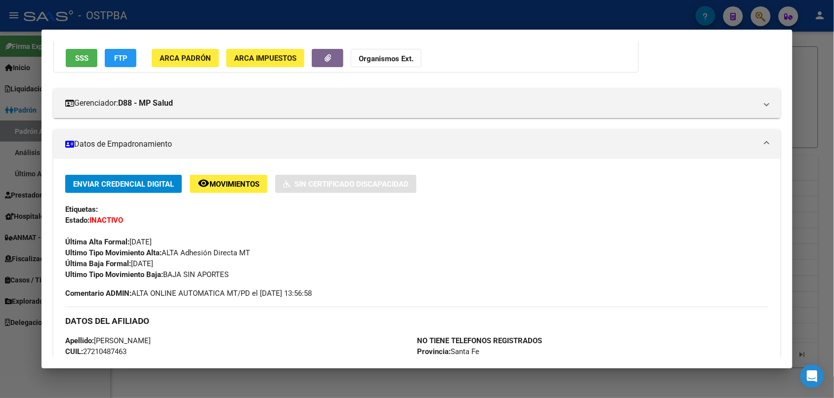
scroll to position [76, 0]
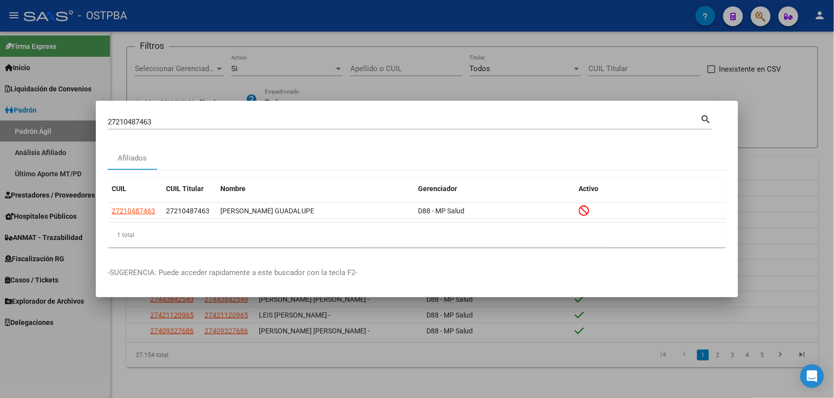
click at [169, 105] on mat-dialog-container "27210487463 Buscar (apellido, dni, cuil, nro traspaso, cuit, obra social) searc…" at bounding box center [417, 199] width 642 height 197
click at [164, 117] on div "27210487463 Buscar (apellido, dni, cuil, nro traspaso, cuit, obra social)" at bounding box center [404, 122] width 593 height 15
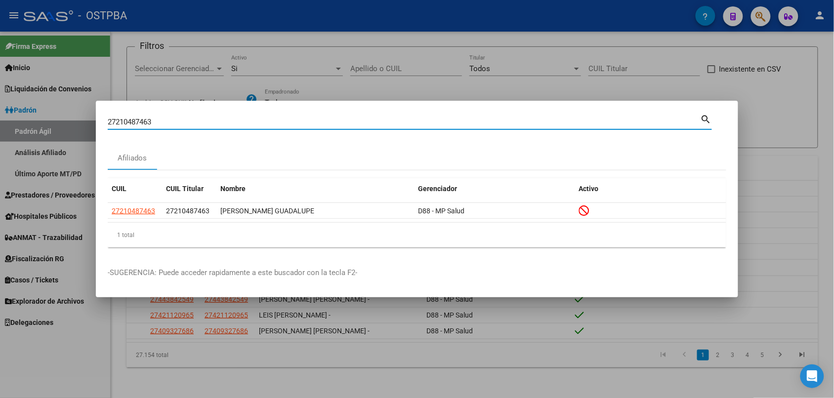
click at [164, 117] on div "27210487463 Buscar (apellido, dni, cuil, nro traspaso, cuit, obra social)" at bounding box center [404, 122] width 593 height 15
click at [163, 120] on input "27210487463" at bounding box center [404, 122] width 593 height 9
paste input "5772670"
paste input "907967"
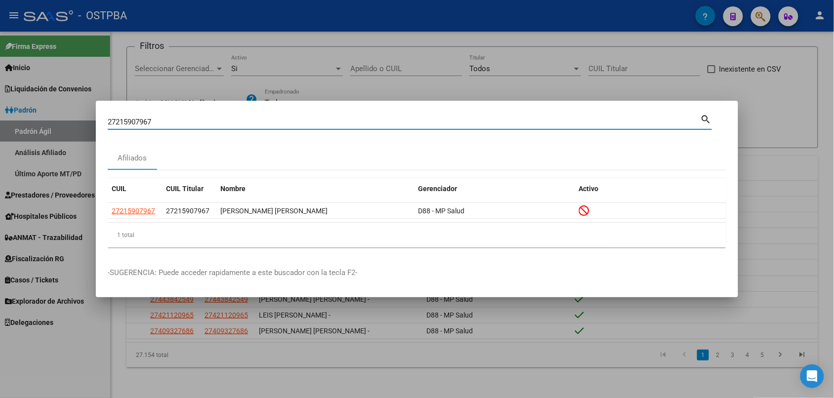
paste input "25464699"
type input "27225464699"
click at [146, 201] on datatable-header "CUIL CUIL Titular Nombre Gerenciador Activo" at bounding box center [417, 190] width 618 height 25
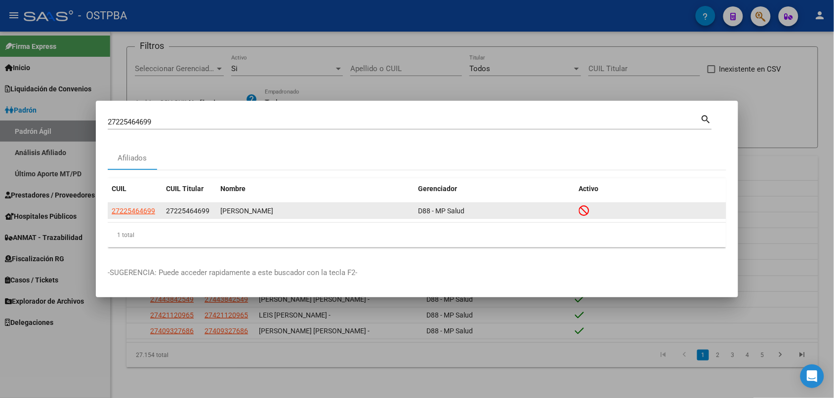
click at [142, 210] on span "27225464699" at bounding box center [133, 211] width 43 height 8
type textarea "27225464699"
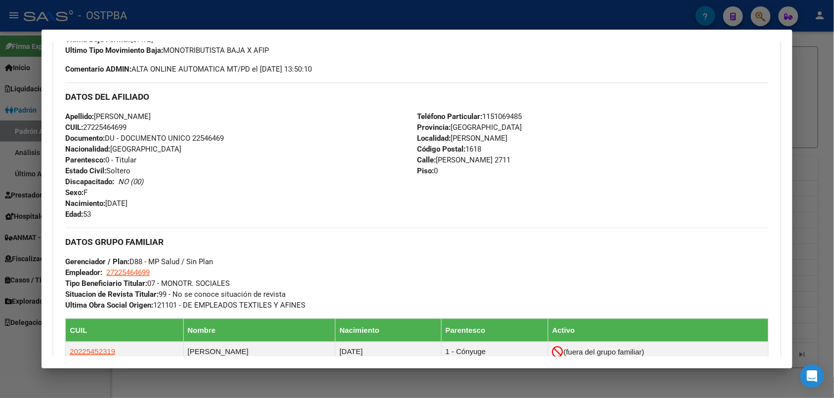
scroll to position [469, 0]
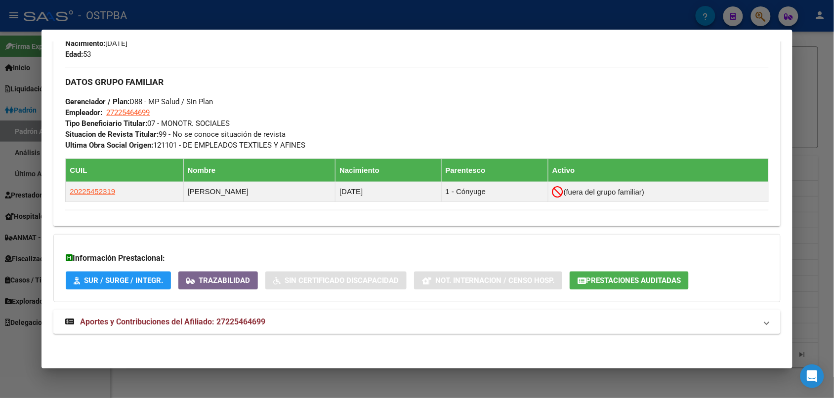
click at [164, 331] on mat-expansion-panel-header "Aportes y Contribuciones del Afiliado: 27225464699" at bounding box center [416, 322] width 727 height 24
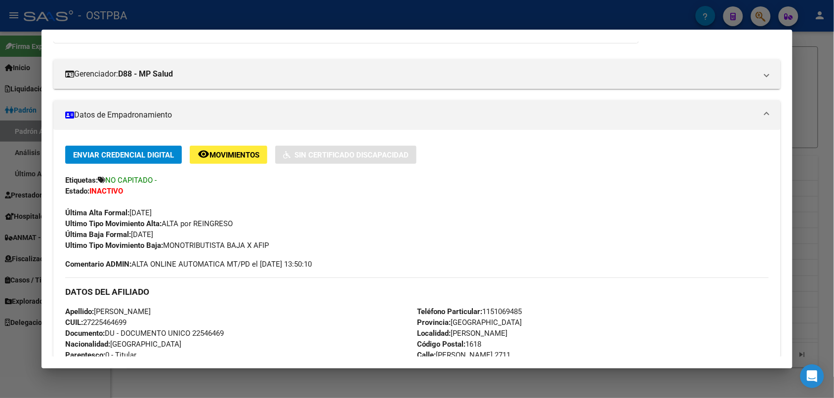
scroll to position [0, 0]
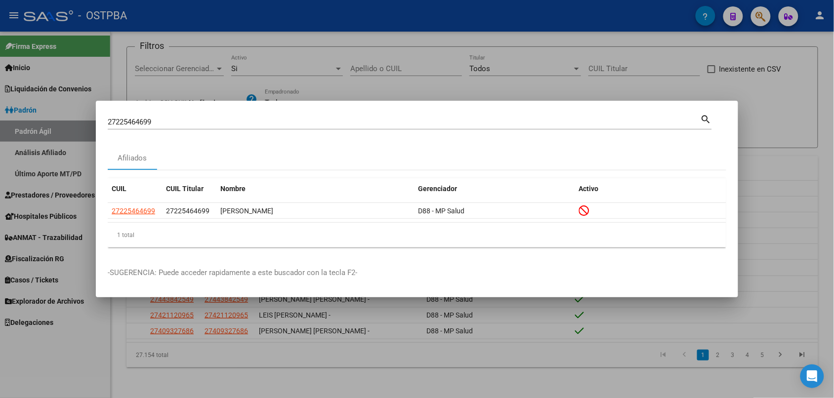
click at [176, 120] on input "27225464699" at bounding box center [404, 122] width 593 height 9
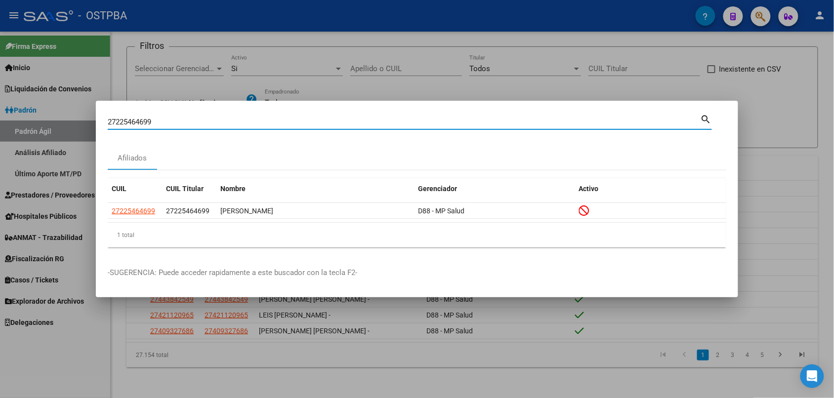
click at [176, 120] on input "27225464699" at bounding box center [404, 122] width 593 height 9
paste input "36625058"
type input "27236625058"
paste input
paste input "27240754415"
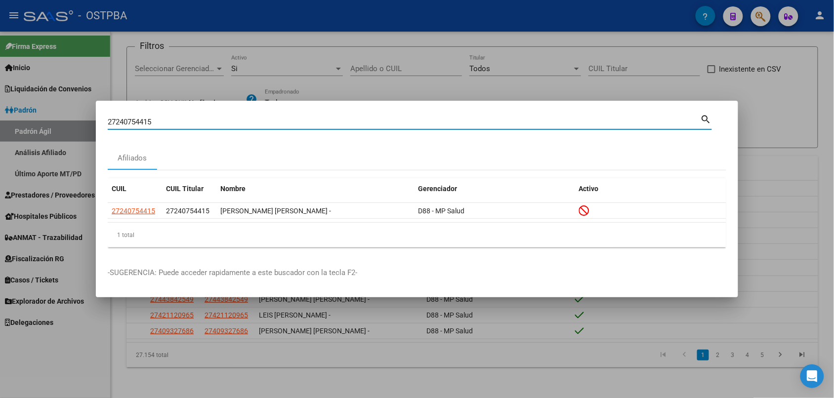
paste input "5563447"
type input "27255634475"
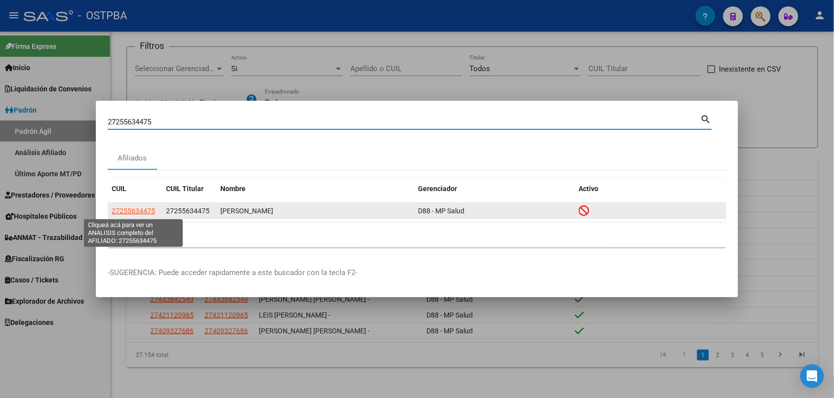
click at [144, 210] on span "27255634475" at bounding box center [133, 211] width 43 height 8
type textarea "27255634475"
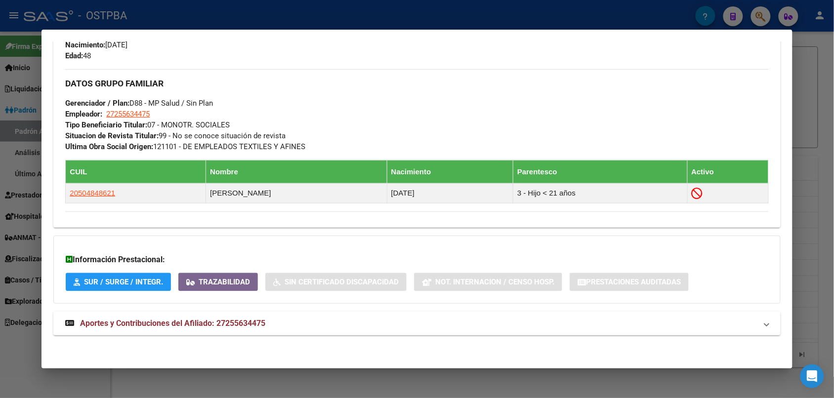
scroll to position [469, 0]
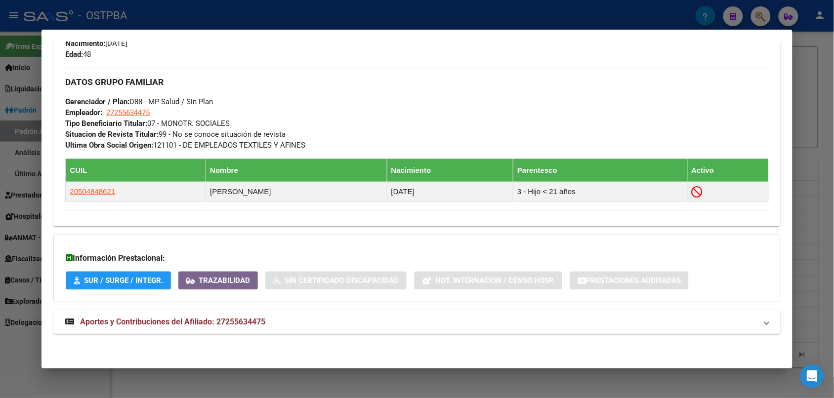
click at [247, 332] on mat-expansion-panel-header "Aportes y Contribuciones del Afiliado: 27255634475" at bounding box center [416, 322] width 727 height 24
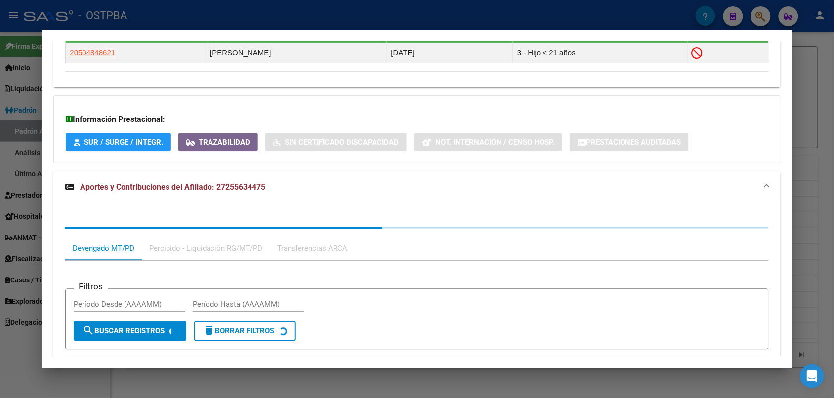
scroll to position [724, 0]
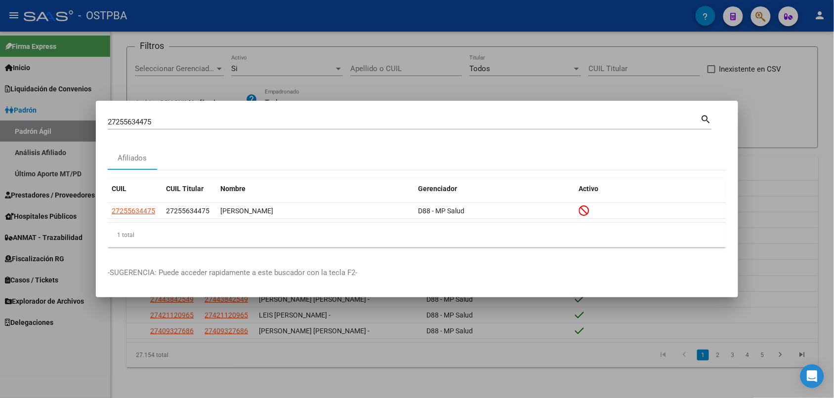
click at [224, 117] on div "27255634475 Buscar (apellido, dni, cuil, nro traspaso, cuit, obra social)" at bounding box center [404, 122] width 593 height 15
click at [225, 117] on div "27255634475 Buscar (apellido, dni, cuil, nro traspaso, cuit, obra social)" at bounding box center [404, 122] width 593 height 15
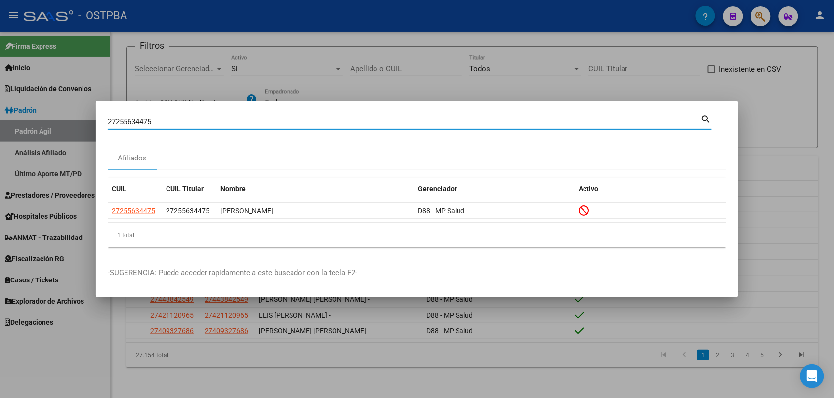
click at [225, 121] on input "27255634475" at bounding box center [404, 122] width 593 height 9
click at [224, 122] on input "27255634475" at bounding box center [404, 122] width 593 height 9
click at [223, 122] on input "27255634475" at bounding box center [404, 122] width 593 height 9
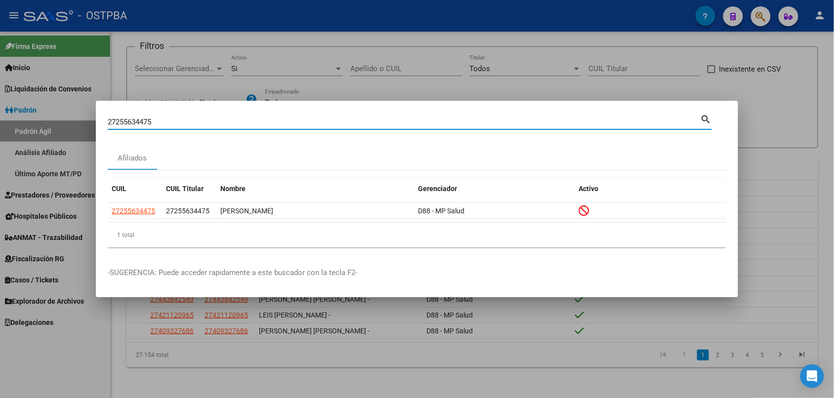
paste input "8413658"
paste input "64618113"
type input "27264618113"
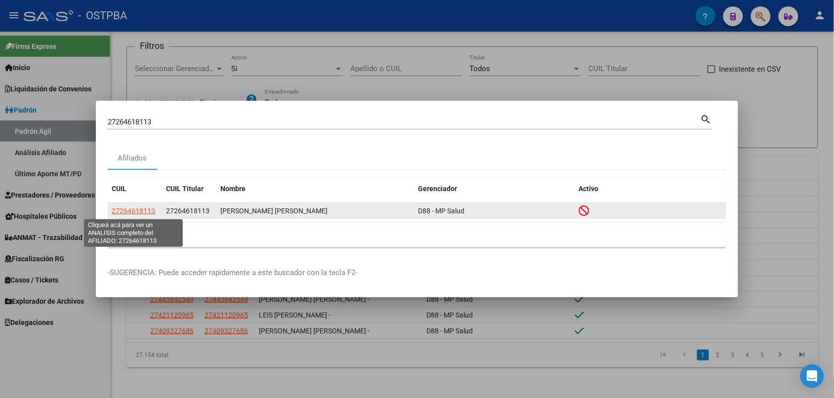
click at [142, 211] on span "27264618113" at bounding box center [133, 211] width 43 height 8
type textarea "27264618113"
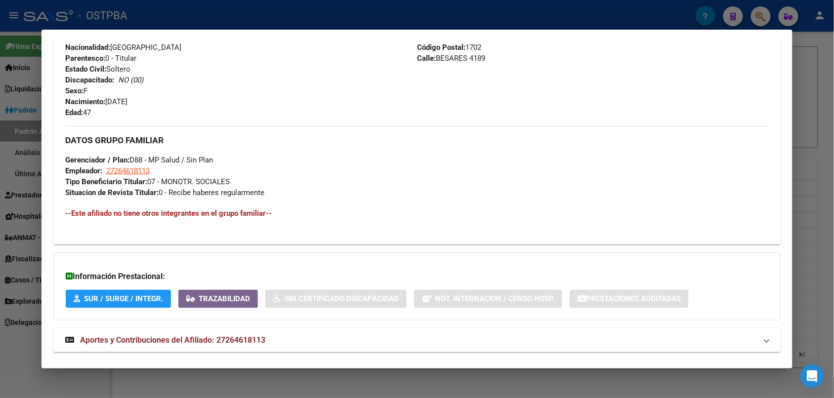
scroll to position [428, 0]
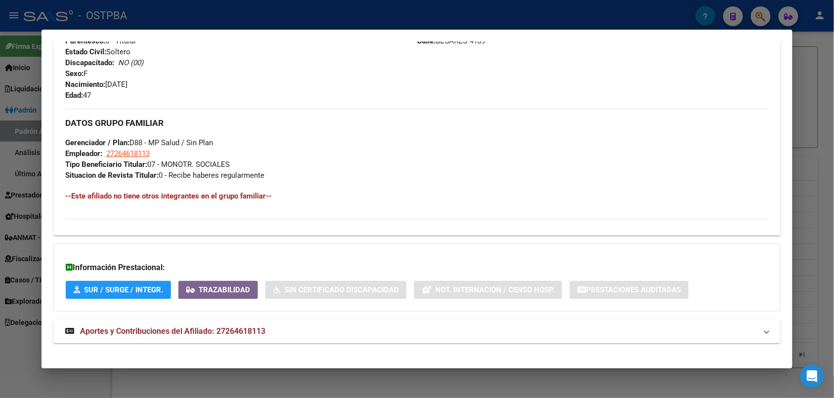
click at [174, 333] on span "Aportes y Contribuciones del Afiliado: 27264618113" at bounding box center [172, 330] width 185 height 9
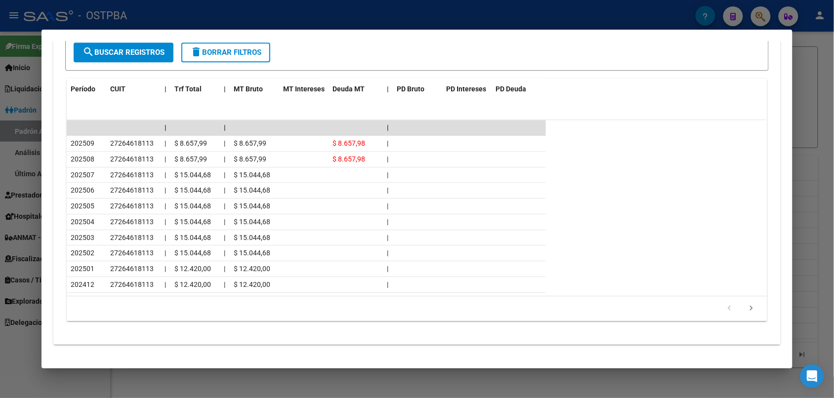
scroll to position [876, 0]
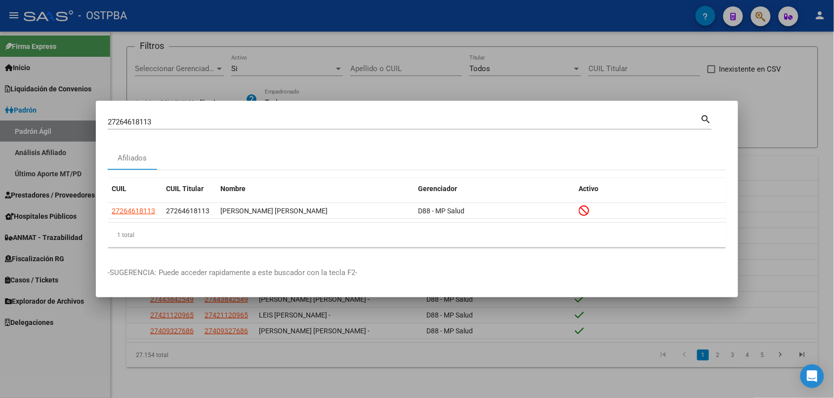
click at [232, 41] on div at bounding box center [417, 199] width 834 height 398
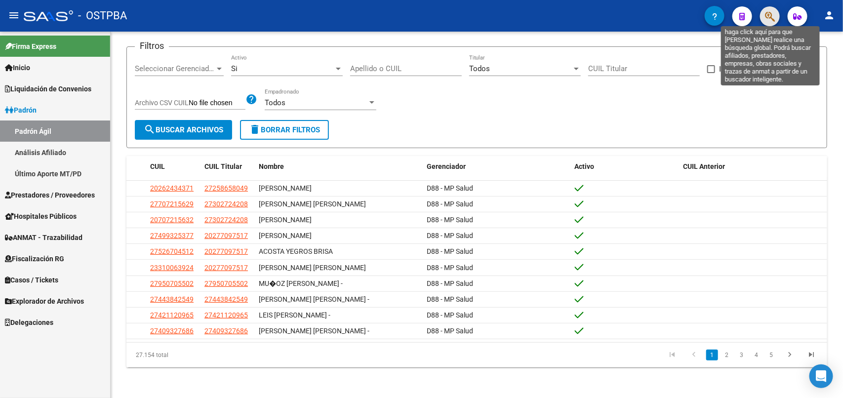
click at [770, 14] on icon "button" at bounding box center [770, 16] width 10 height 11
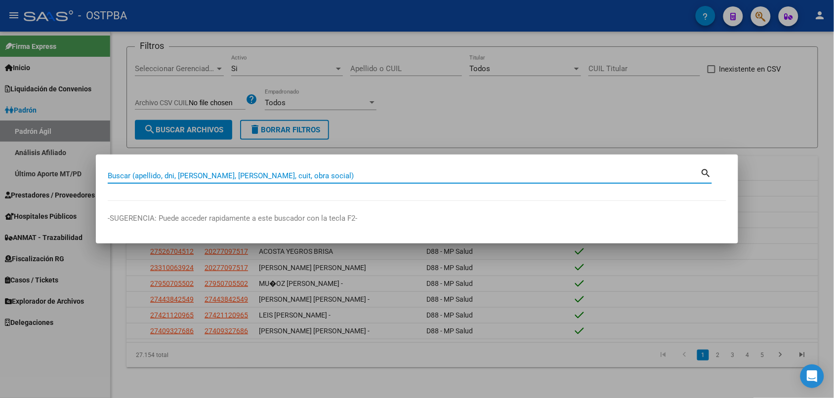
paste input "27270250969"
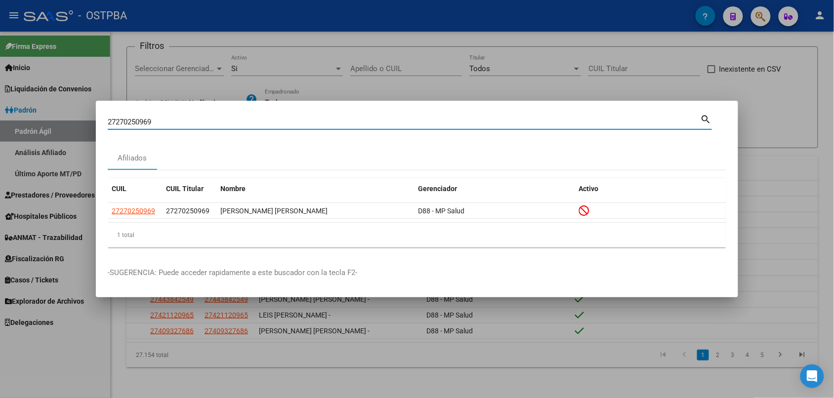
paste input "855372"
paste input "2950488"
paste input "8066601"
type input "27278066601"
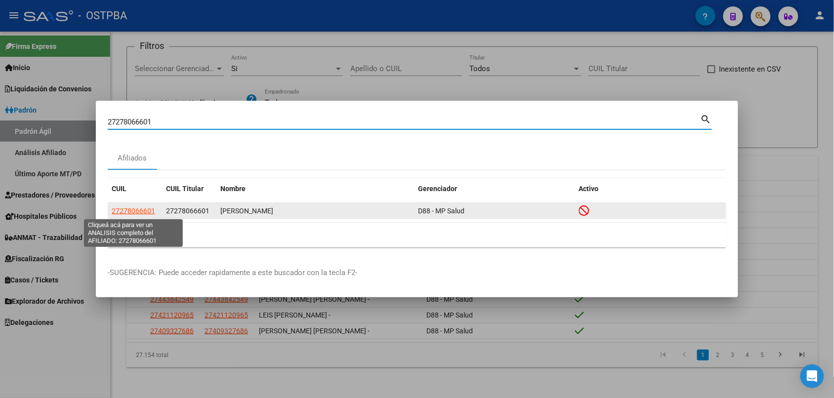
click at [142, 209] on span "27278066601" at bounding box center [133, 211] width 43 height 8
type textarea "27278066601"
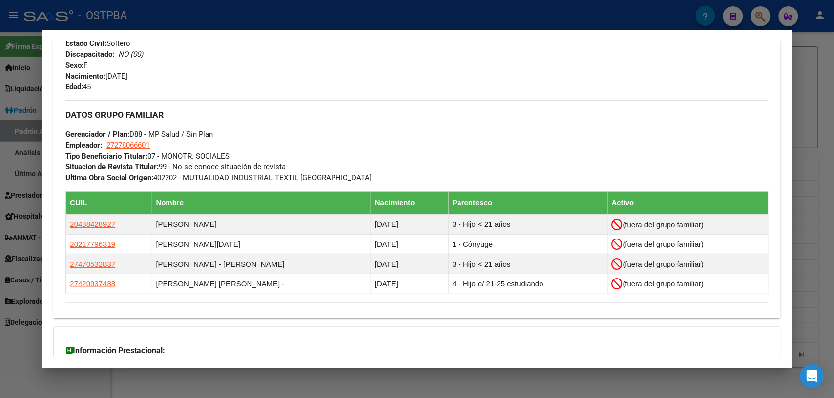
scroll to position [530, 0]
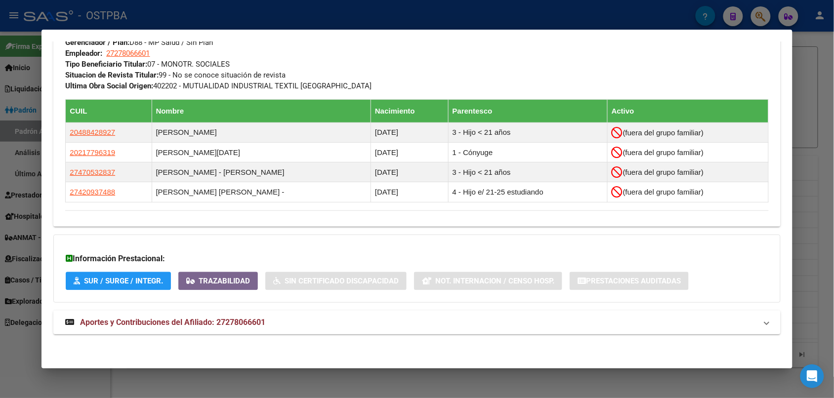
click at [331, 322] on mat-panel-title "Aportes y Contribuciones del Afiliado: 27278066601" at bounding box center [410, 323] width 691 height 12
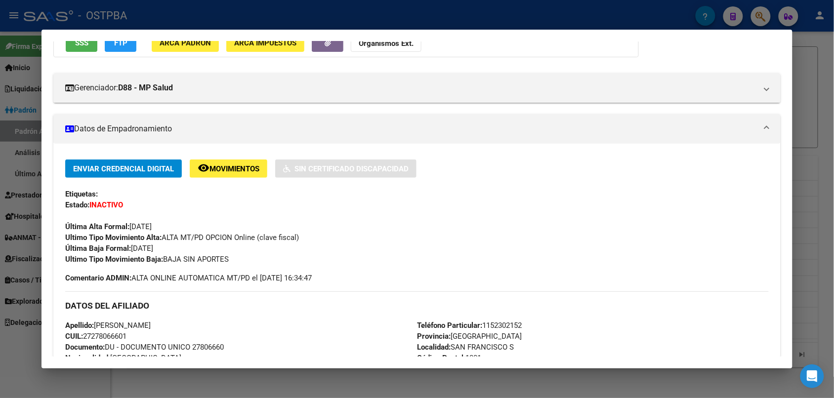
scroll to position [0, 0]
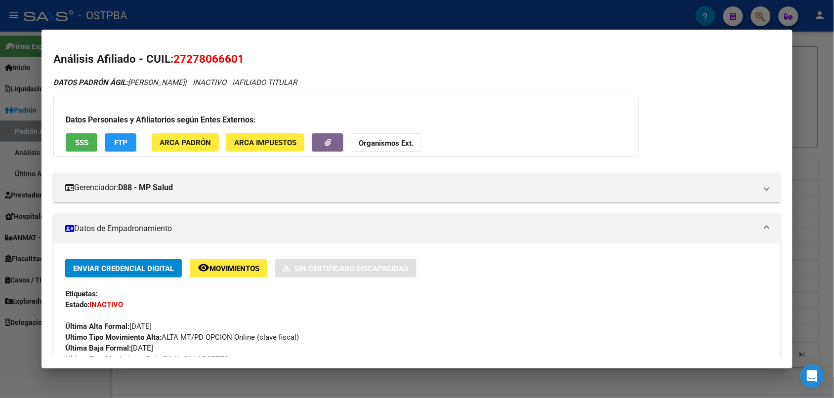
click at [314, 13] on div at bounding box center [417, 199] width 834 height 398
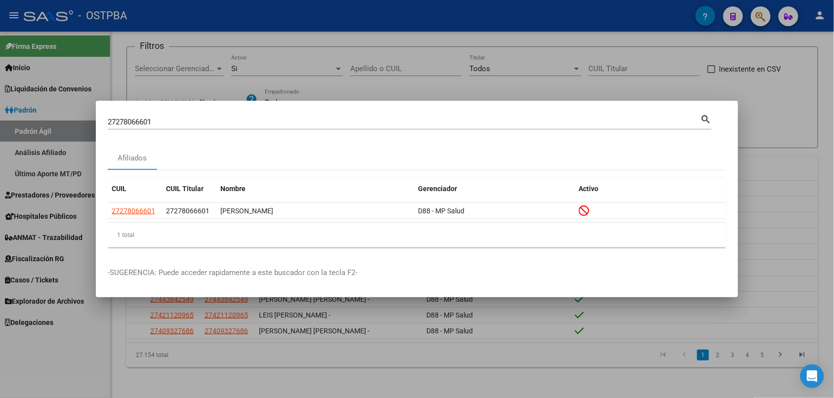
click at [157, 122] on input "27278066601" at bounding box center [404, 122] width 593 height 9
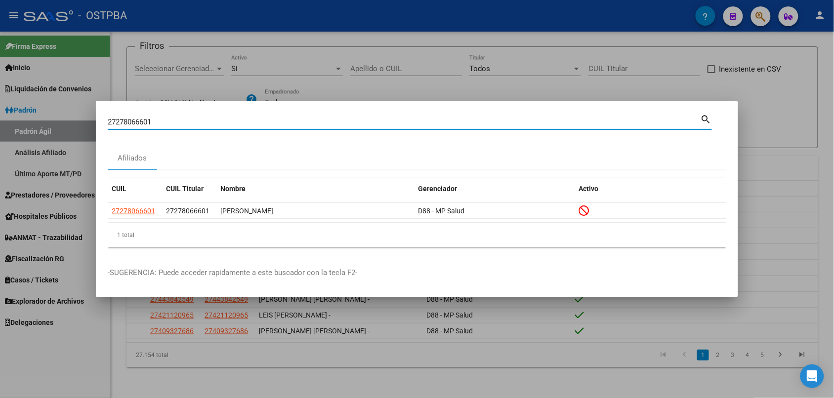
click at [157, 122] on input "27278066601" at bounding box center [404, 122] width 593 height 9
paste input "80846185"
paste input "311287"
paste input "8801148"
paste input "90649280"
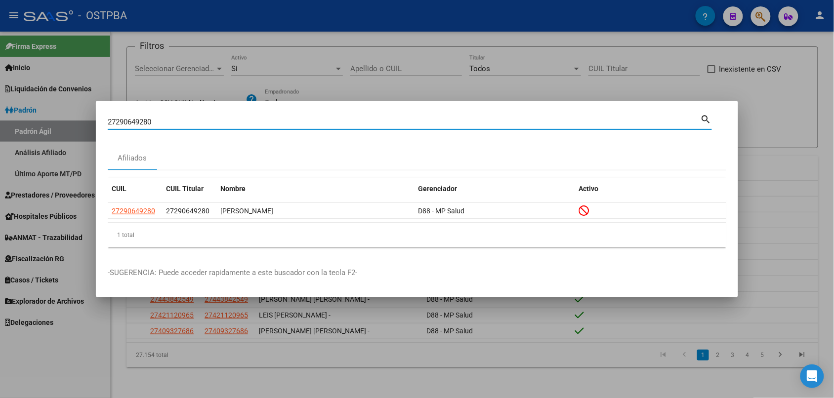
paste input "1854392"
paste input "6466625"
paste input "78178"
type input "27296478178"
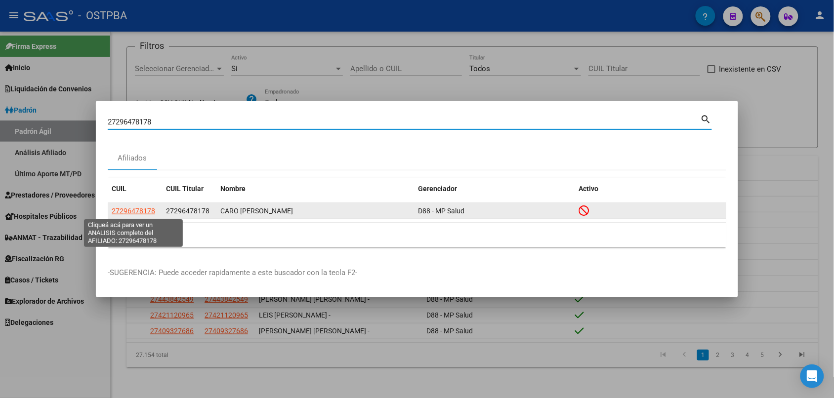
click at [151, 210] on span "27296478178" at bounding box center [133, 211] width 43 height 8
type textarea "27296478178"
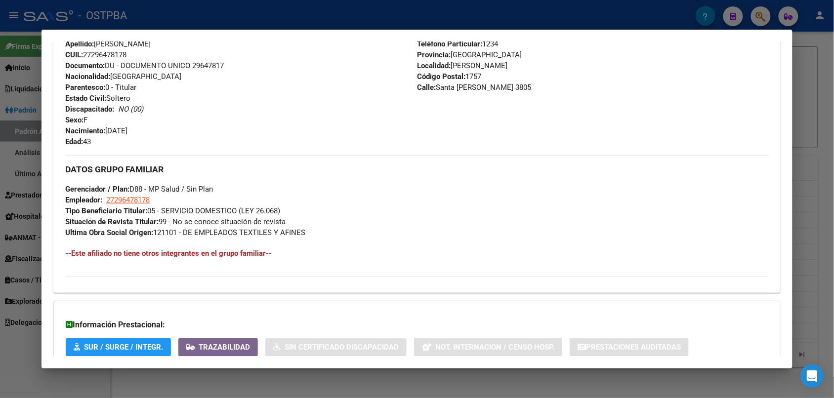
scroll to position [447, 0]
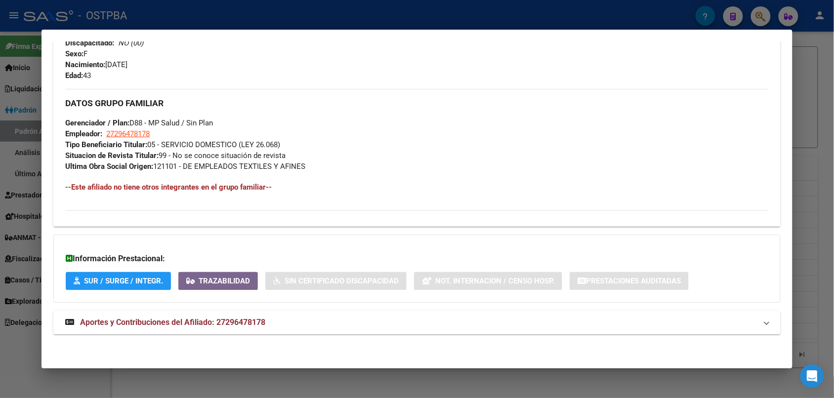
click at [210, 318] on span "Aportes y Contribuciones del Afiliado: 27296478178" at bounding box center [172, 322] width 185 height 9
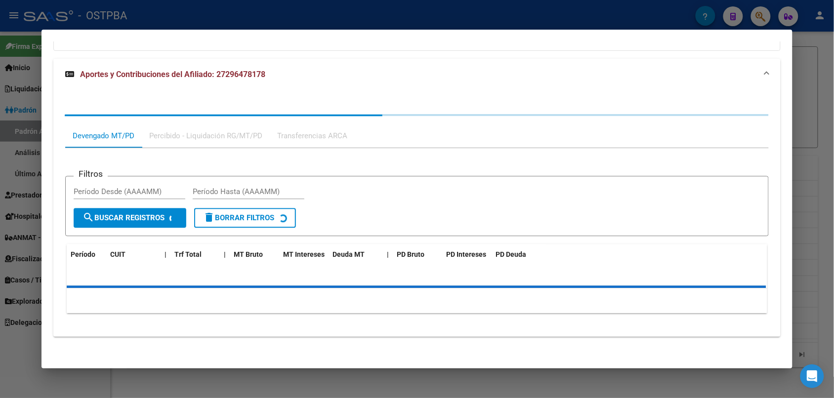
scroll to position [702, 0]
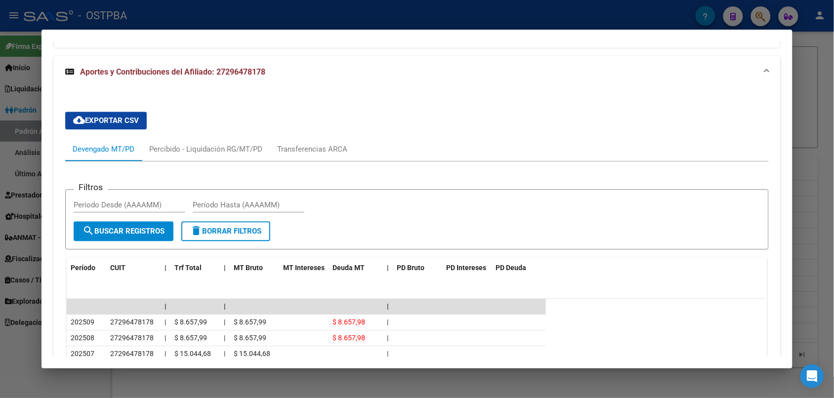
click at [250, 18] on div at bounding box center [417, 199] width 834 height 398
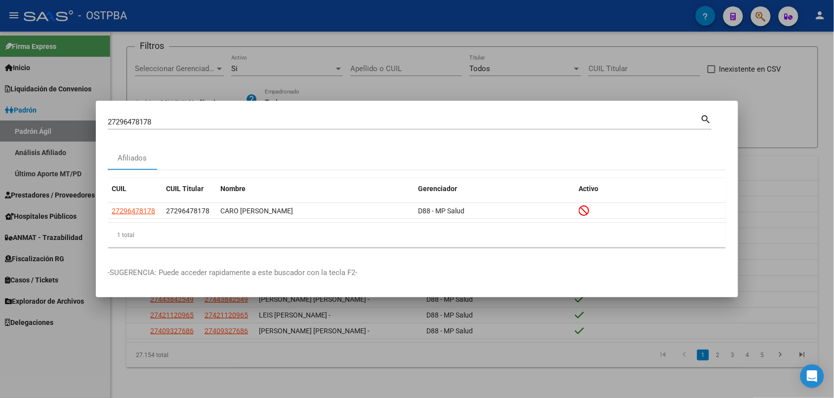
click at [229, 124] on input "27296478178" at bounding box center [404, 122] width 593 height 9
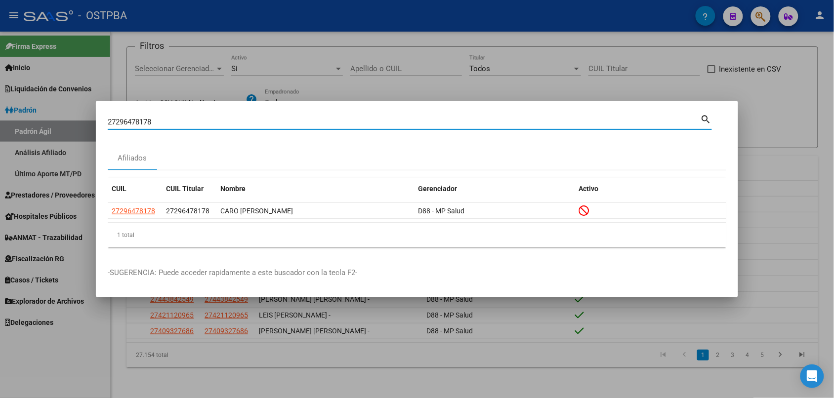
click at [229, 124] on input "27296478178" at bounding box center [404, 122] width 593 height 9
paste input "7819335"
type input "27297819335"
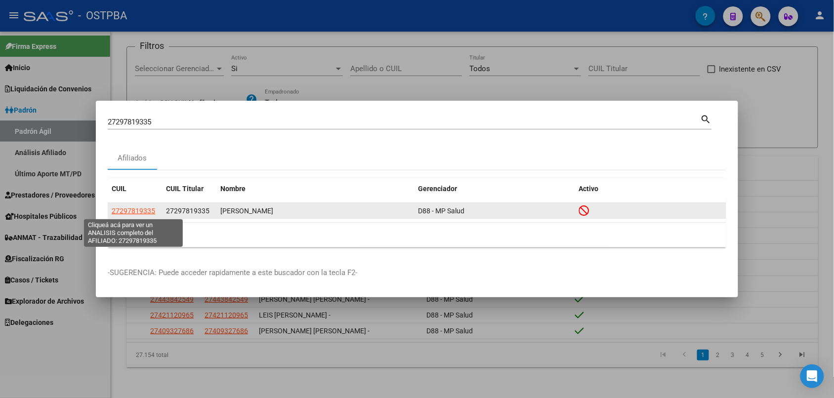
click at [142, 214] on span "27297819335" at bounding box center [133, 211] width 43 height 8
type textarea "27297819335"
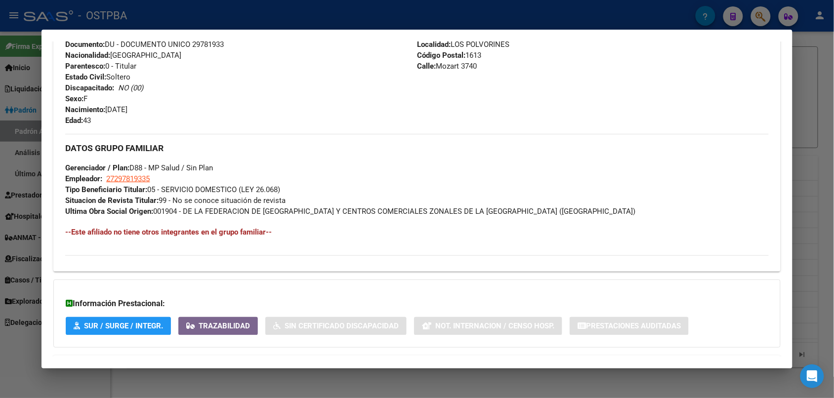
scroll to position [447, 0]
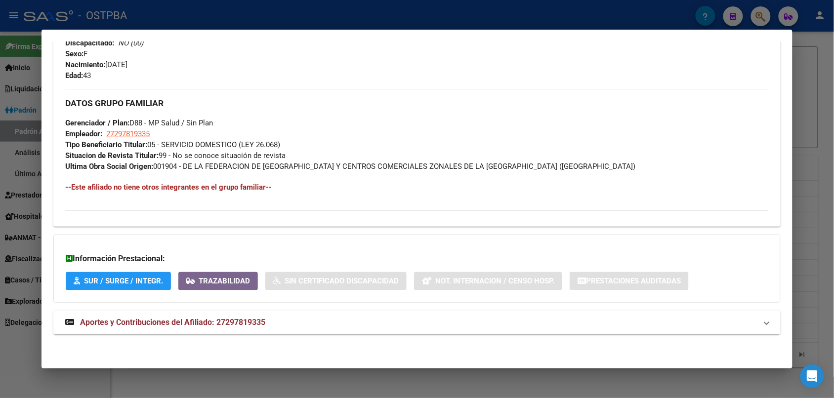
click at [228, 324] on span "Aportes y Contribuciones del Afiliado: 27297819335" at bounding box center [172, 322] width 185 height 9
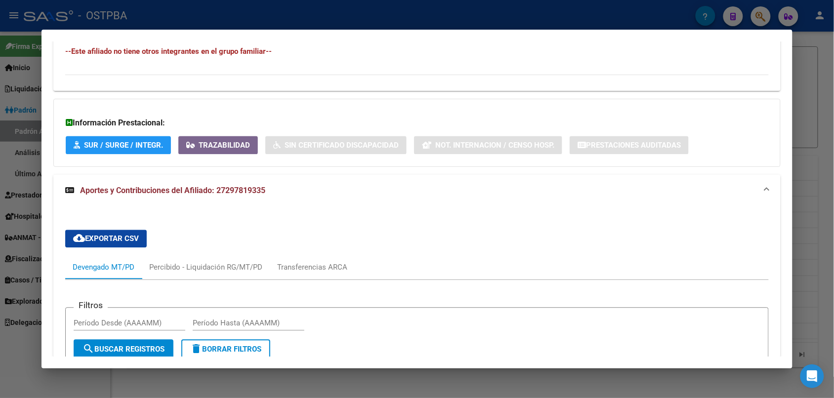
scroll to position [213, 0]
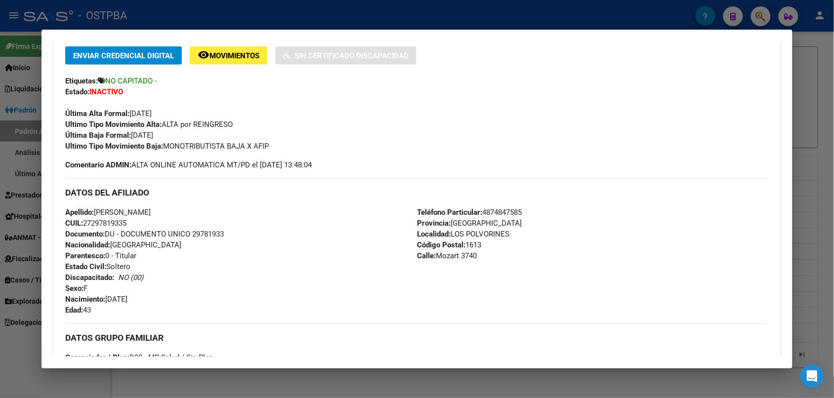
click at [268, 10] on div at bounding box center [417, 199] width 834 height 398
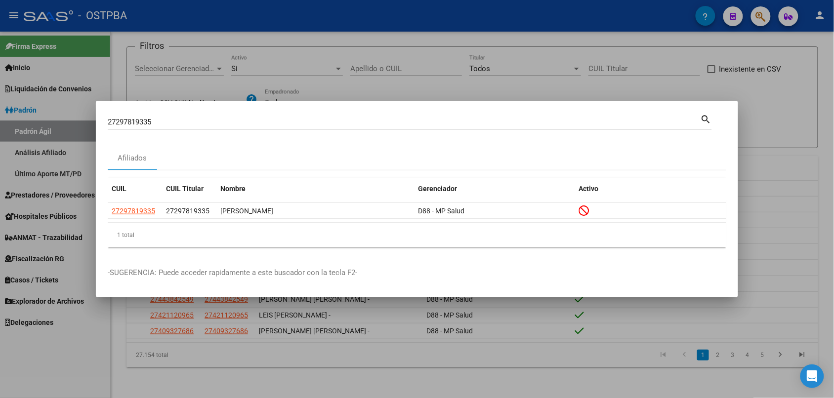
click at [183, 127] on div "27297819335 Buscar (apellido, dni, cuil, nro traspaso, cuit, obra social)" at bounding box center [404, 122] width 593 height 15
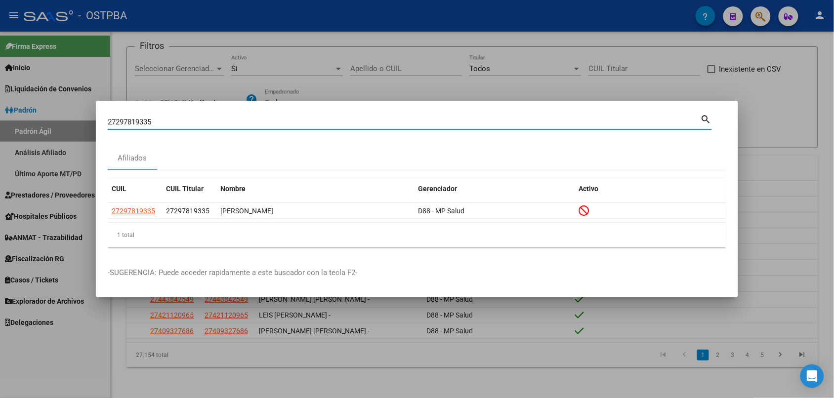
click at [186, 122] on input "27297819335" at bounding box center [404, 122] width 593 height 9
paste input "8222316"
paste input "302511581"
paste input "644603"
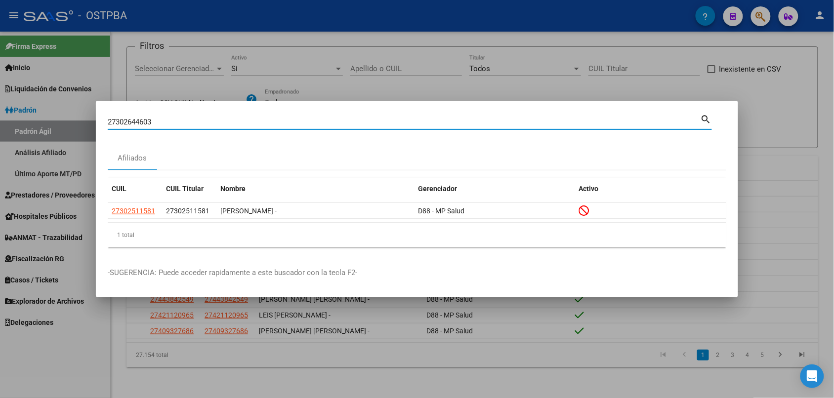
type input "27302644603"
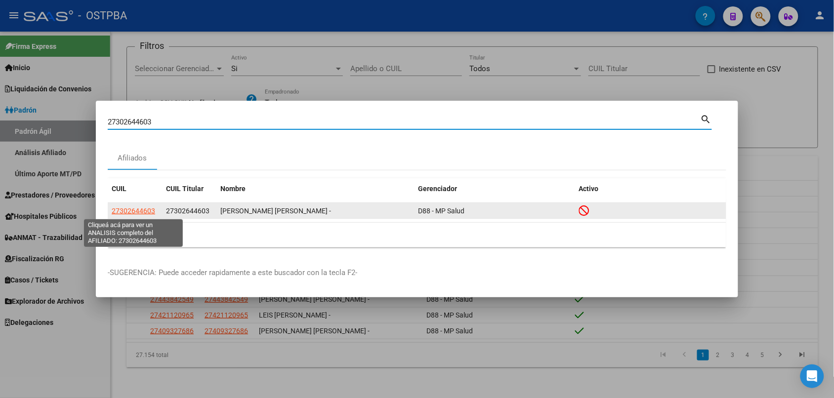
click at [140, 213] on span "27302644603" at bounding box center [133, 211] width 43 height 8
type textarea "27302644603"
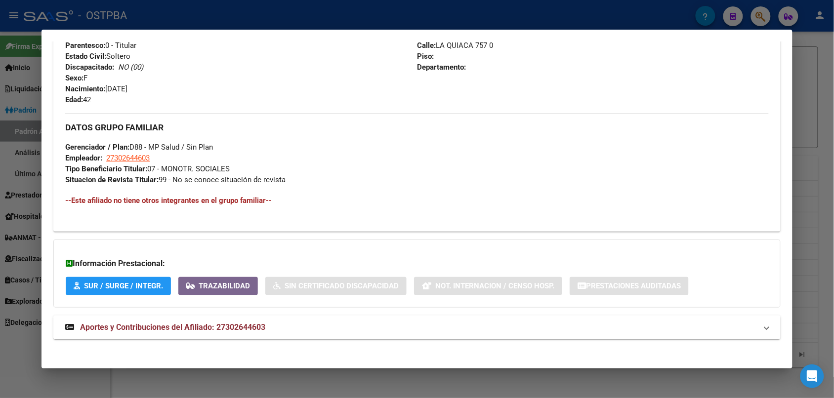
scroll to position [428, 0]
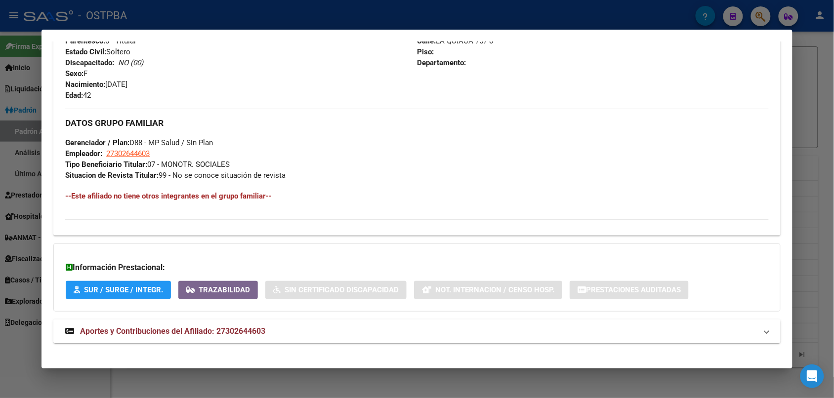
click at [211, 323] on mat-expansion-panel-header "Aportes y Contribuciones del Afiliado: 27302644603" at bounding box center [416, 332] width 727 height 24
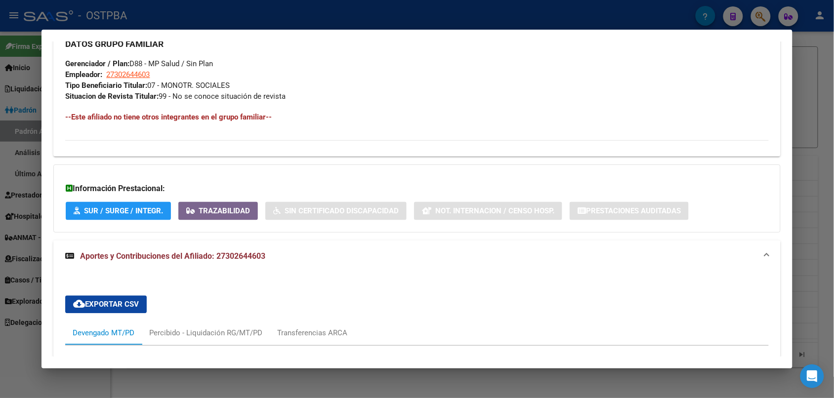
scroll to position [494, 0]
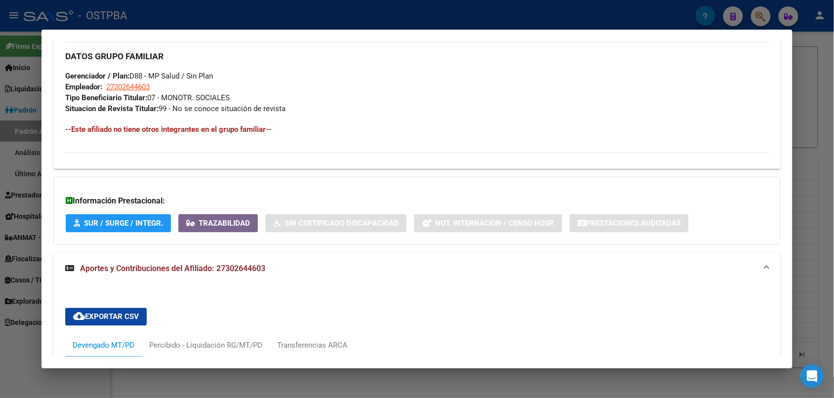
click at [257, 20] on div at bounding box center [417, 199] width 834 height 398
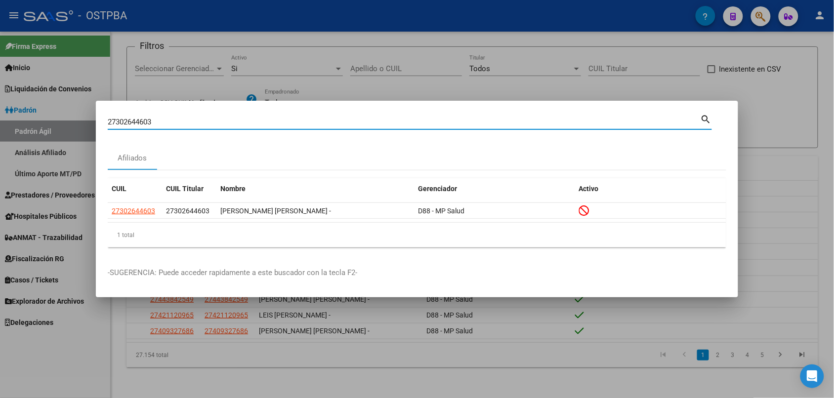
click at [164, 121] on input "27302644603" at bounding box center [404, 122] width 593 height 9
paste input "3667356"
paste input "17172163"
type input "27317172163"
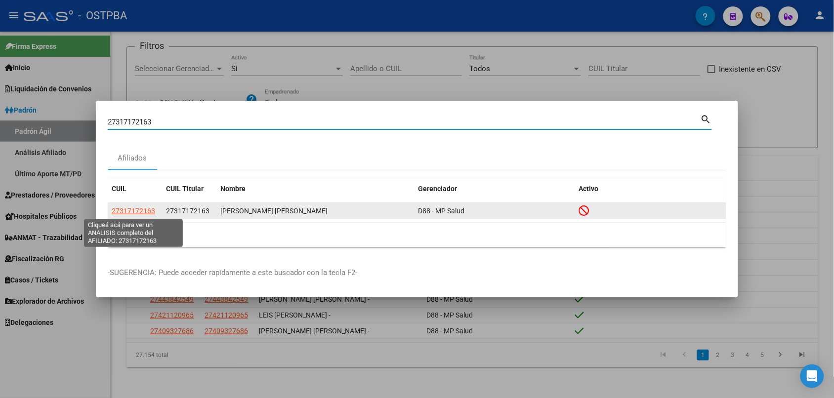
click at [141, 213] on span "27317172163" at bounding box center [133, 211] width 43 height 8
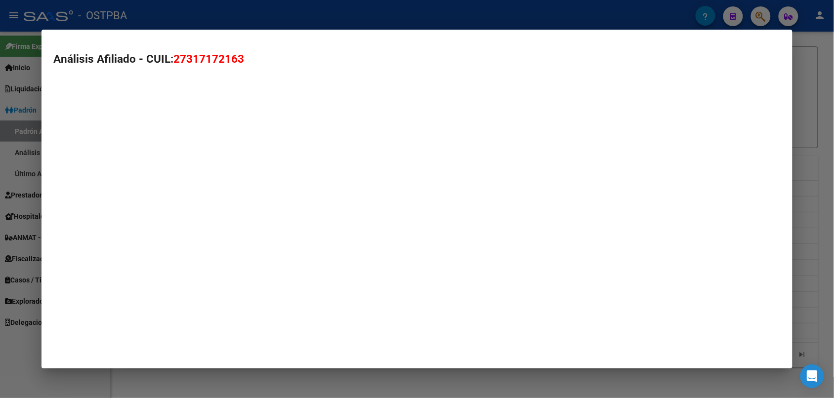
type textarea "27317172163"
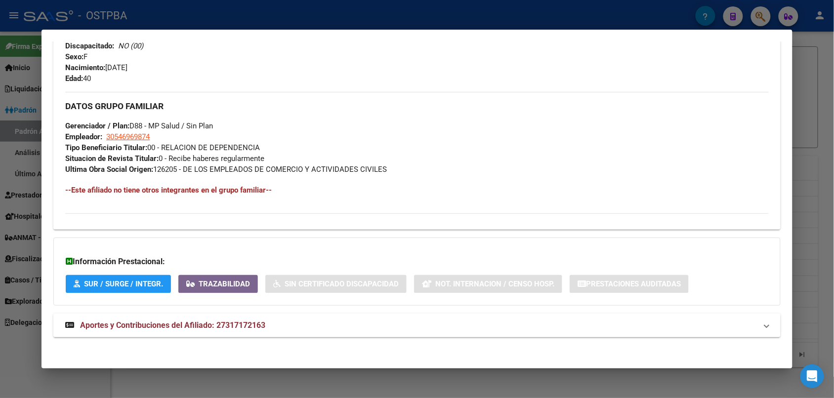
scroll to position [447, 0]
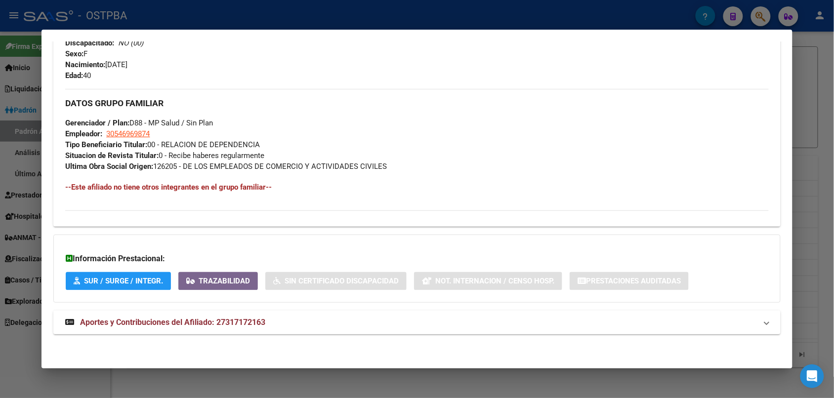
click at [205, 318] on span "Aportes y Contribuciones del Afiliado: 27317172163" at bounding box center [172, 322] width 185 height 9
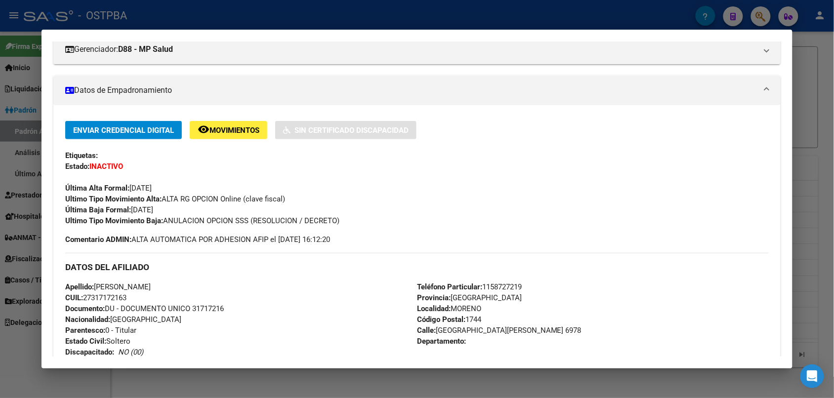
scroll to position [116, 0]
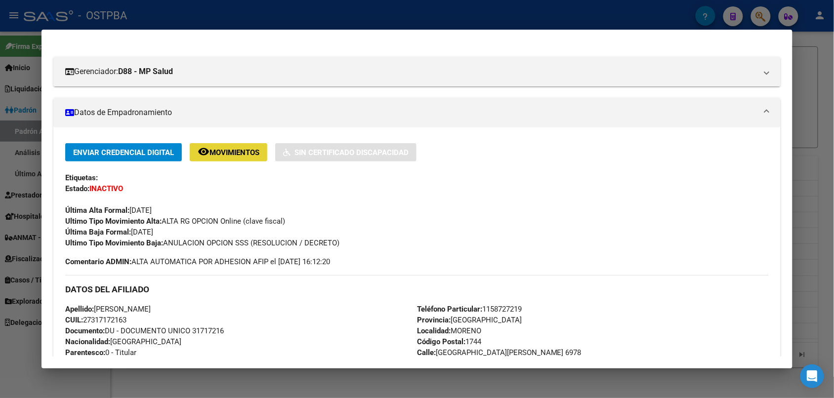
click at [211, 155] on span "Movimientos" at bounding box center [234, 152] width 50 height 9
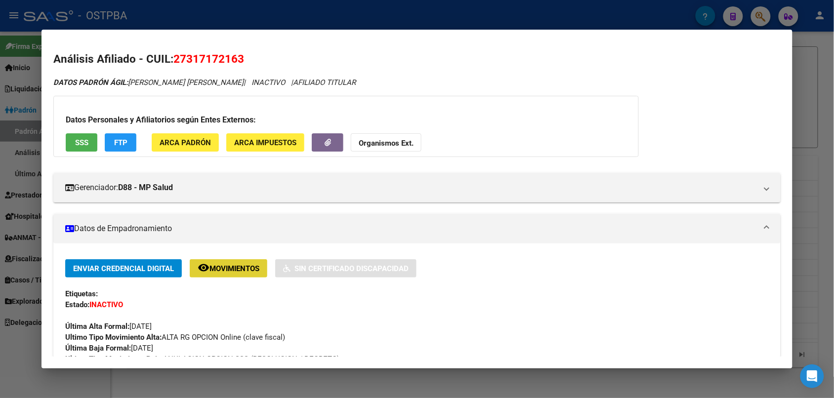
click at [86, 142] on button "SSS" at bounding box center [82, 142] width 32 height 18
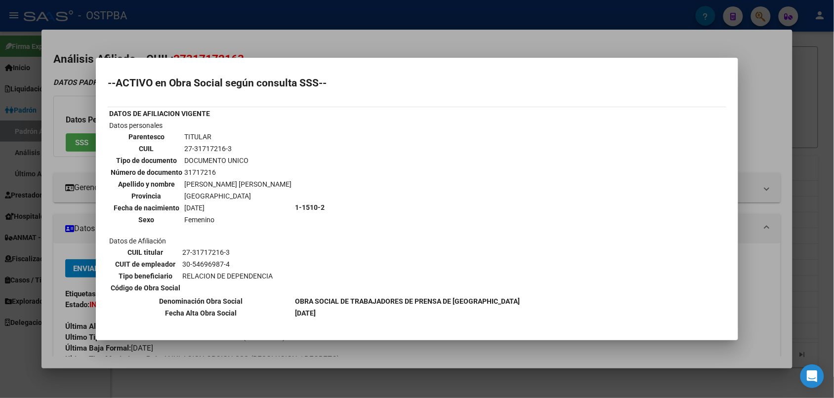
click at [415, 45] on div at bounding box center [417, 199] width 834 height 398
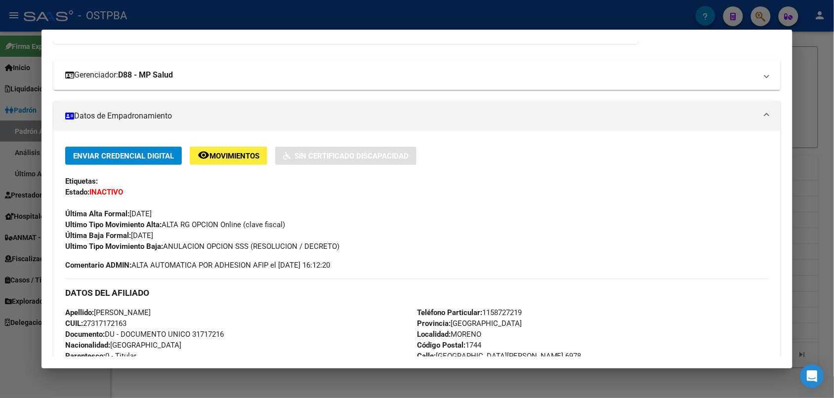
scroll to position [62, 0]
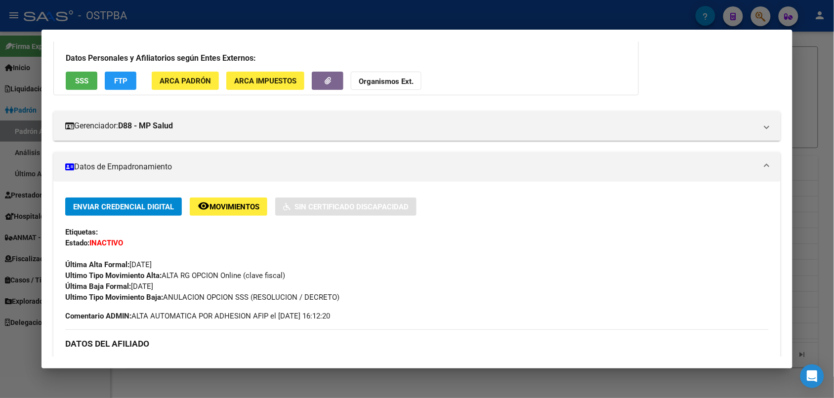
click at [280, 19] on div at bounding box center [417, 199] width 834 height 398
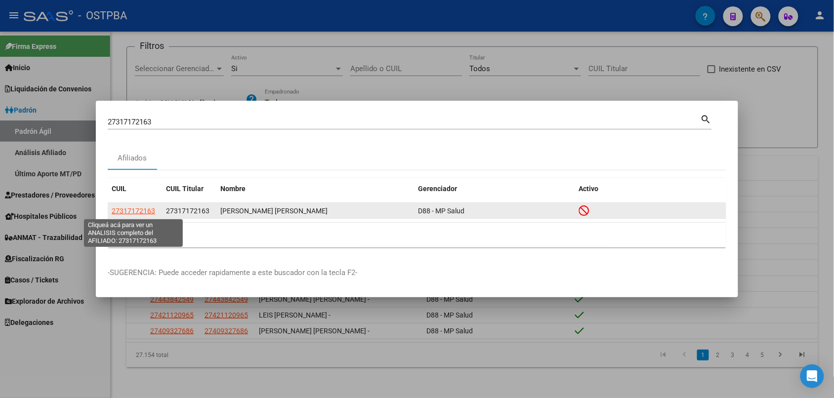
click at [148, 211] on span "27317172163" at bounding box center [133, 211] width 43 height 8
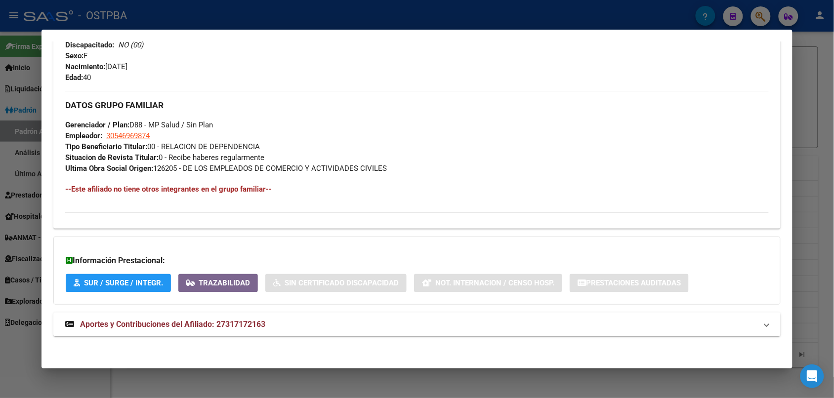
scroll to position [447, 0]
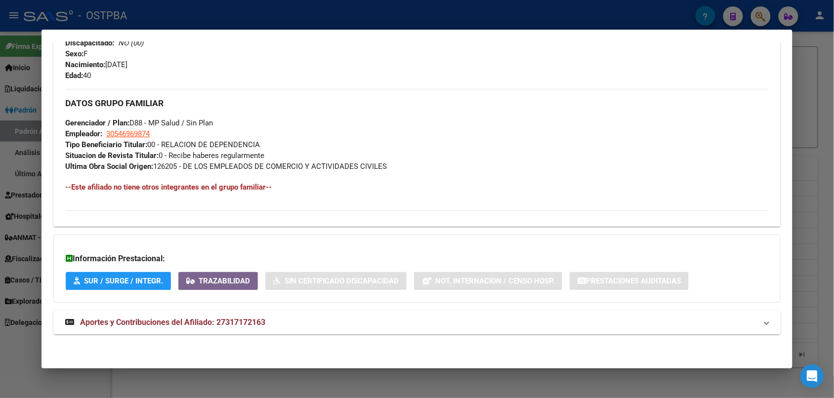
click at [224, 321] on span "Aportes y Contribuciones del Afiliado: 27317172163" at bounding box center [172, 322] width 185 height 9
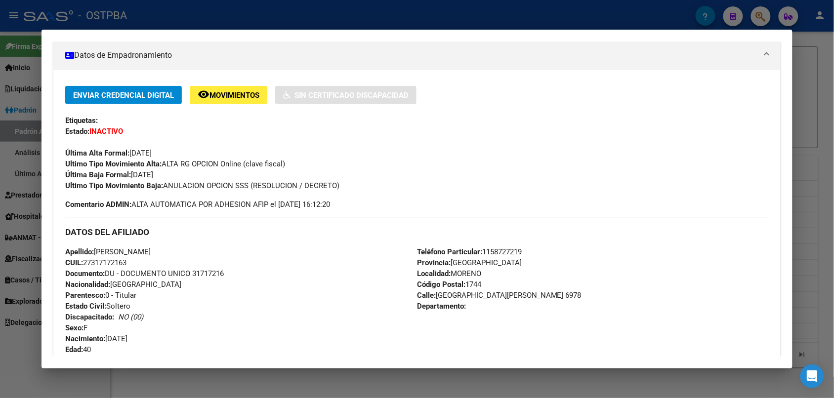
scroll to position [247, 0]
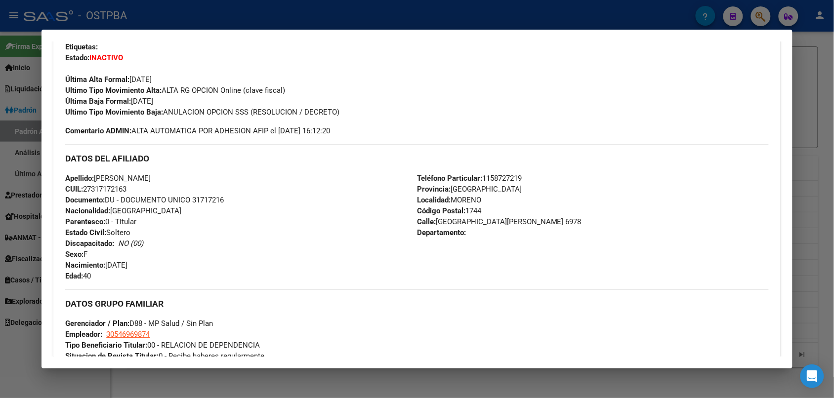
click at [806, 87] on div at bounding box center [417, 199] width 834 height 398
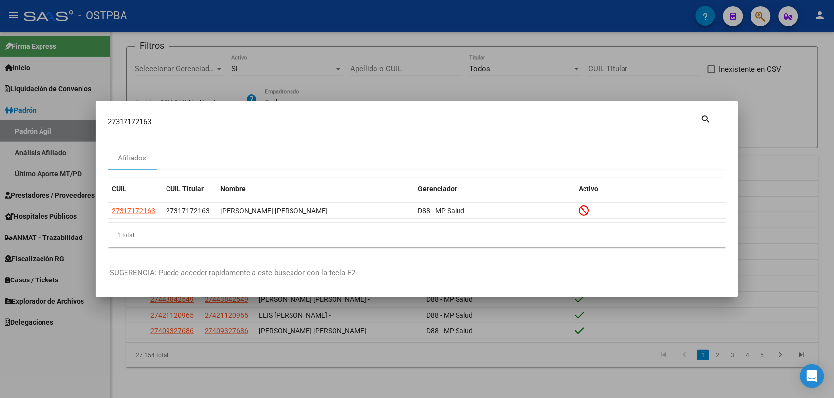
click at [806, 87] on div at bounding box center [417, 199] width 834 height 398
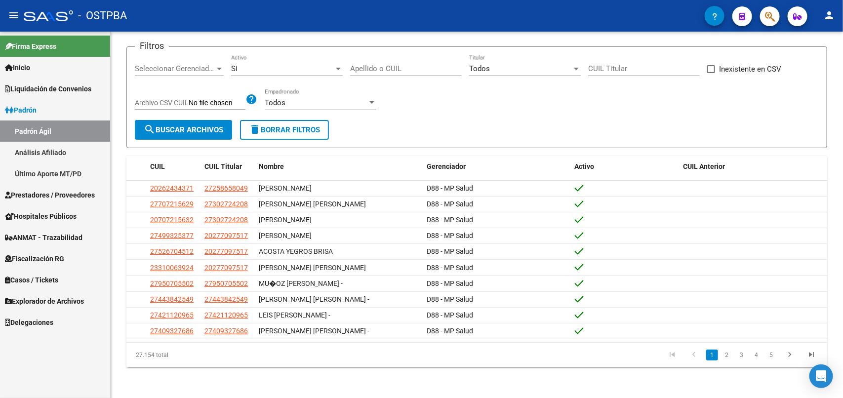
click at [772, 13] on span "button" at bounding box center [770, 16] width 10 height 20
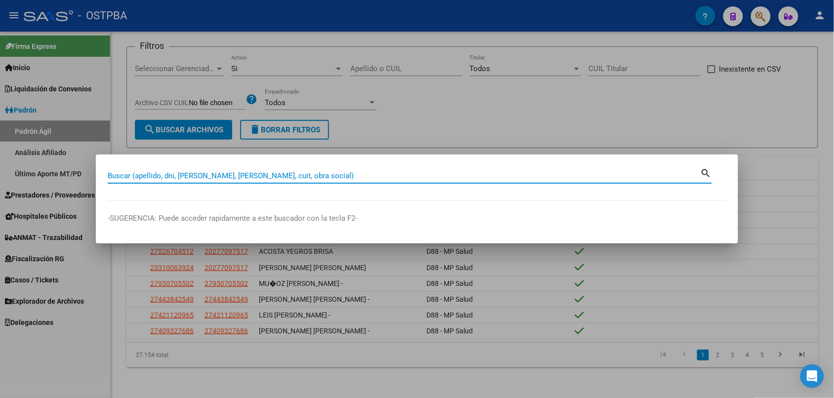
paste input "27324406927"
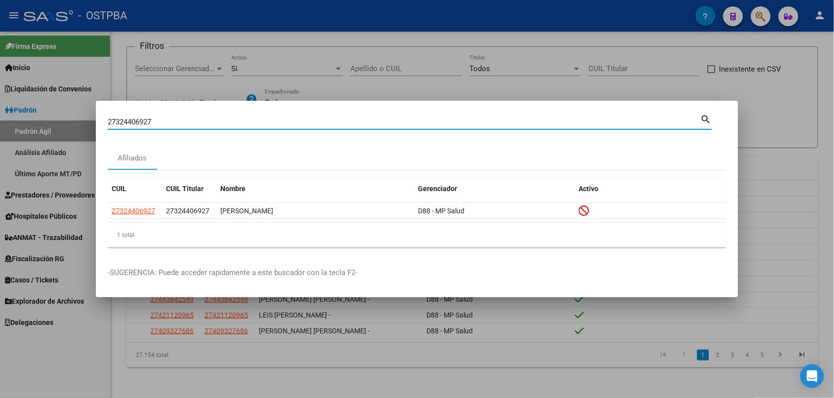
paste input "7644713"
type input "v"
paste input "27327713073"
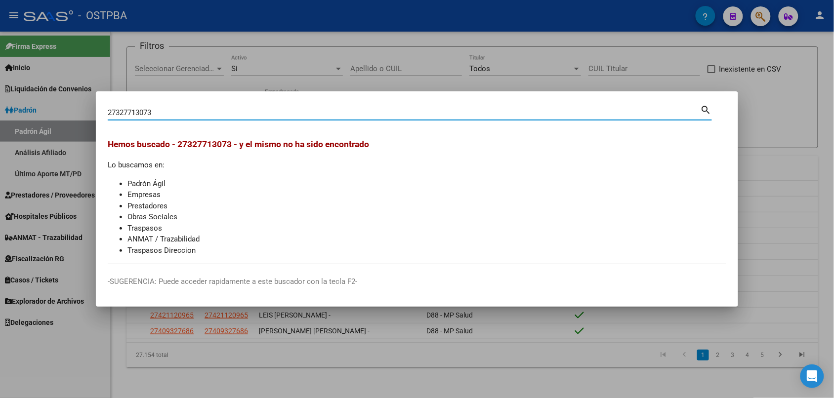
paste input "30361471"
type input "27330361471"
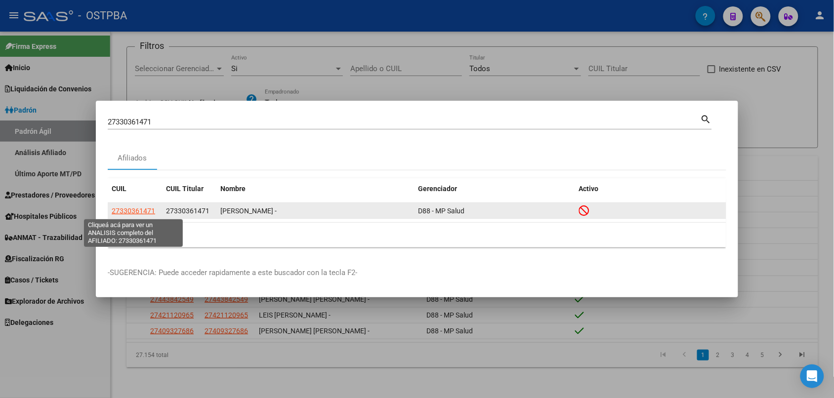
click at [144, 210] on span "27330361471" at bounding box center [133, 211] width 43 height 8
type textarea "27330361471"
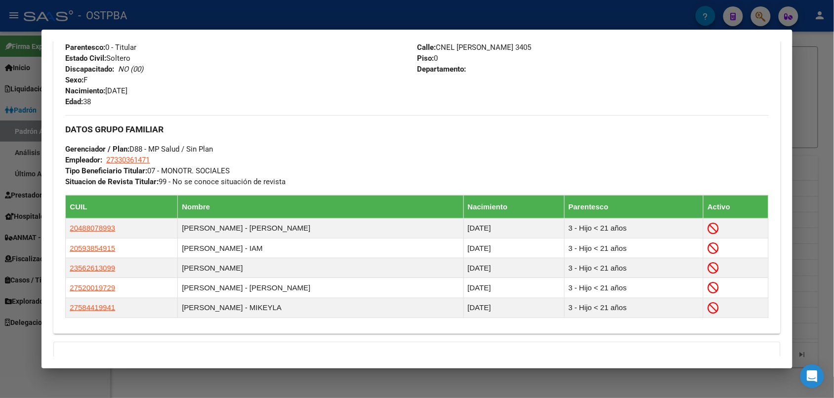
scroll to position [531, 0]
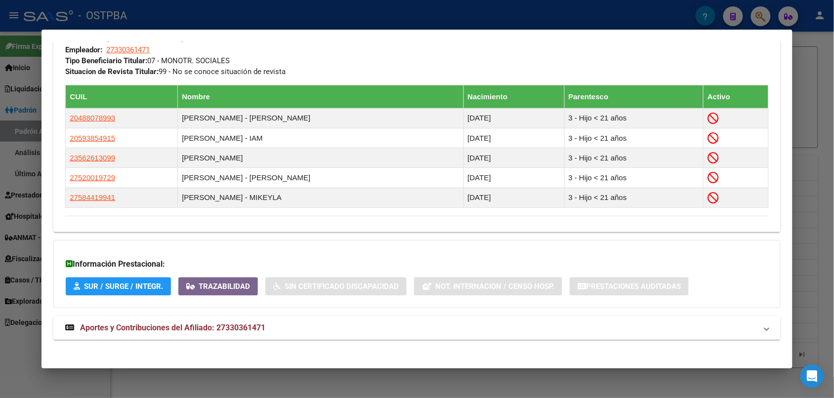
click at [211, 332] on span "Aportes y Contribuciones del Afiliado: 27330361471" at bounding box center [172, 327] width 185 height 9
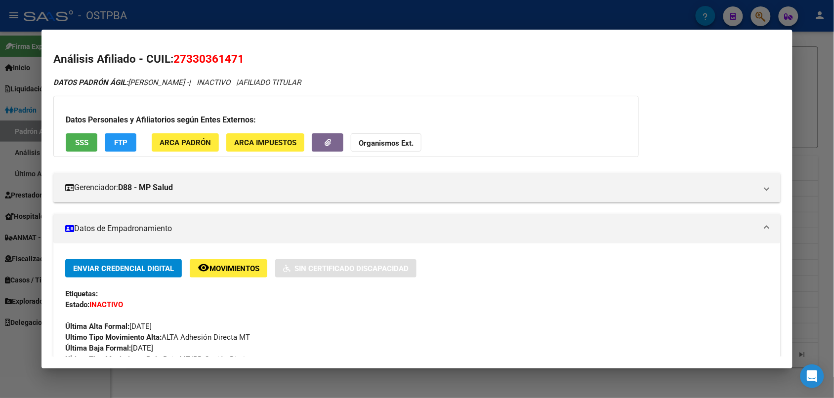
scroll to position [62, 0]
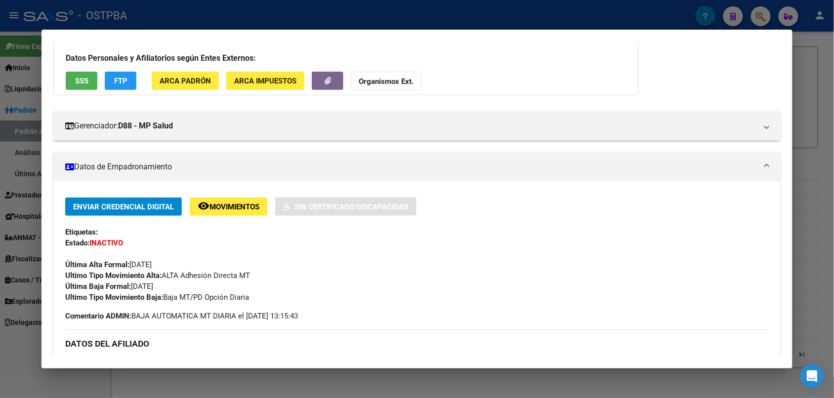
click at [340, 15] on div at bounding box center [417, 199] width 834 height 398
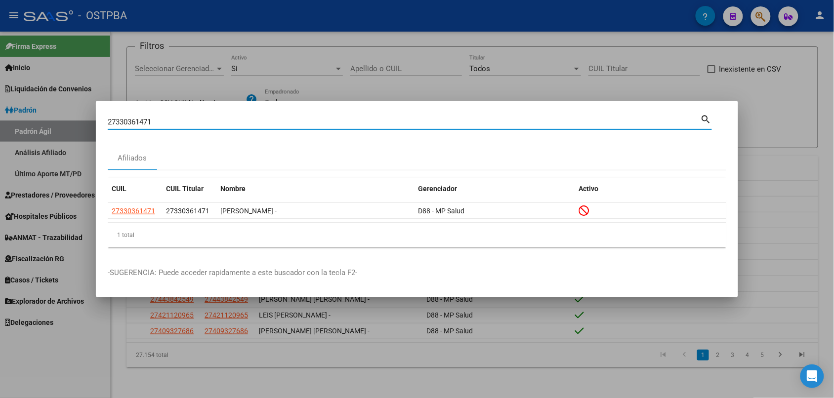
click at [143, 123] on input "27330361471" at bounding box center [404, 122] width 593 height 9
paste input "41026445"
paste input "3399893"
paste input "57557696"
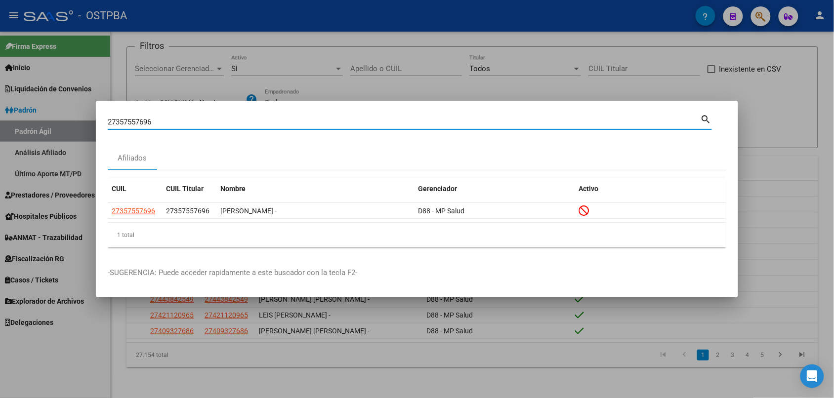
paste input "79975"
type input "27357579975"
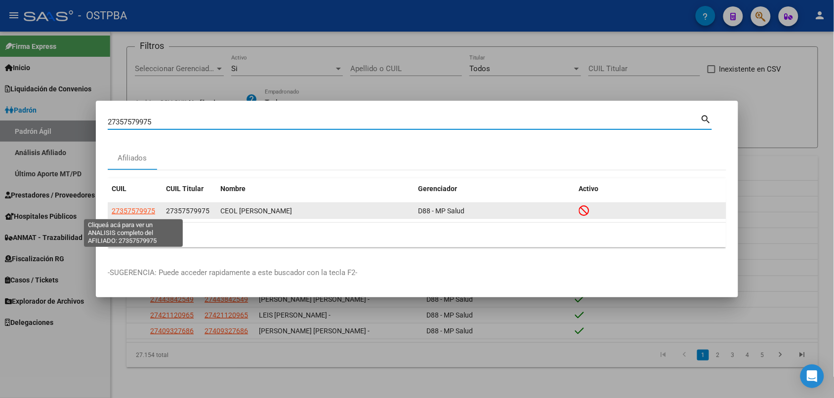
click at [128, 212] on span "27357579975" at bounding box center [133, 211] width 43 height 8
type textarea "27357579975"
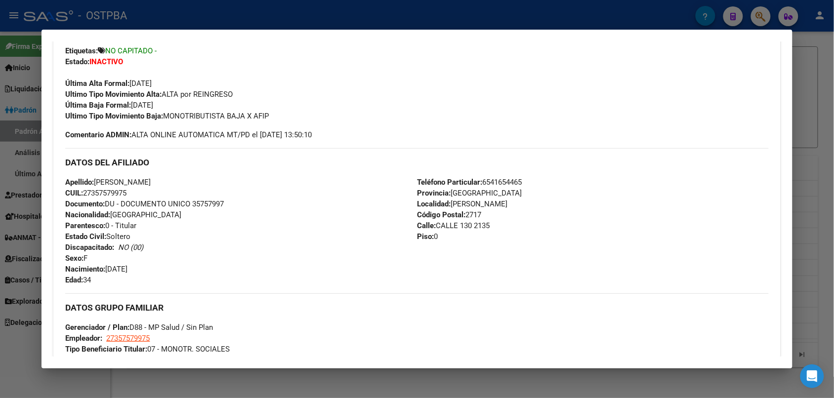
scroll to position [447, 0]
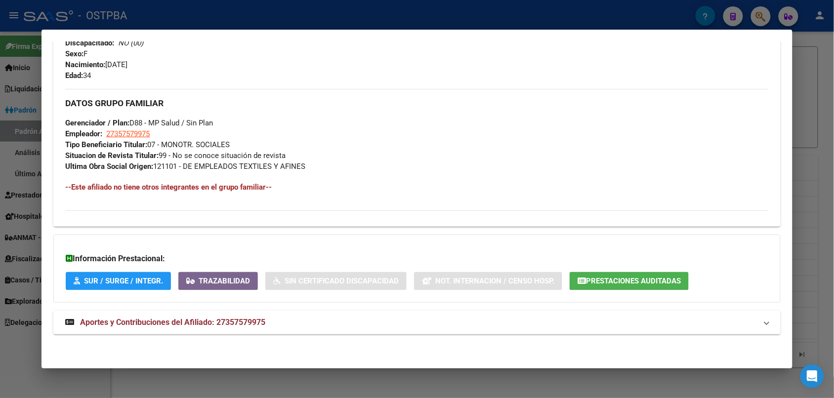
click at [186, 323] on span "Aportes y Contribuciones del Afiliado: 27357579975" at bounding box center [172, 322] width 185 height 9
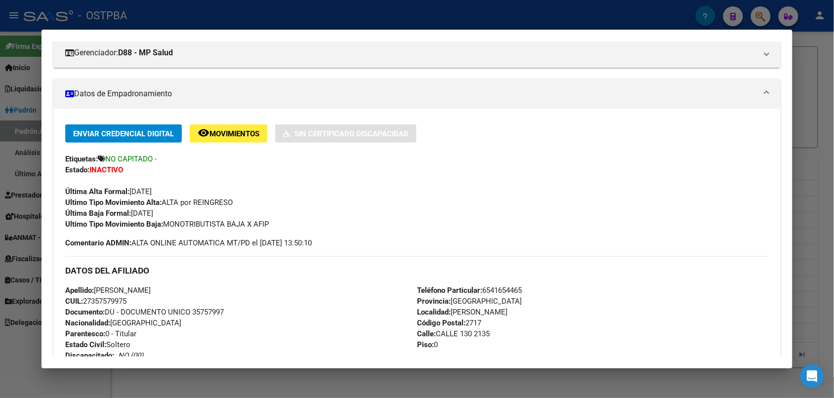
scroll to position [73, 0]
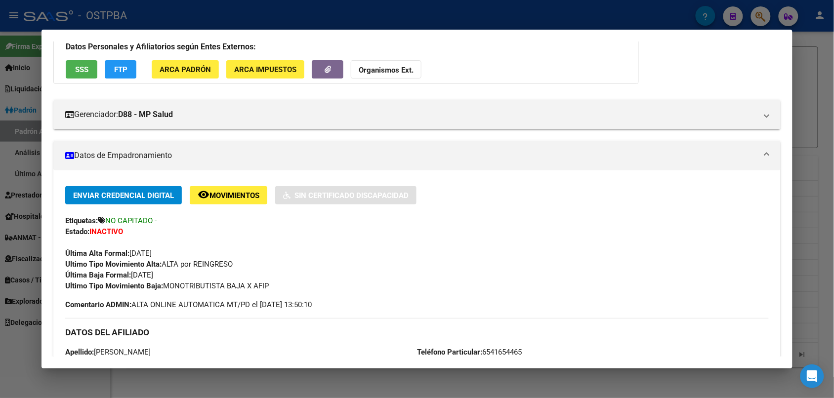
click at [260, 21] on div at bounding box center [417, 199] width 834 height 398
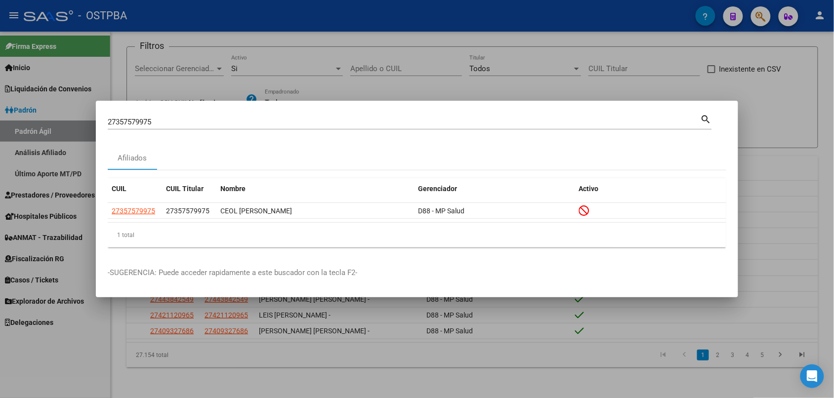
click at [191, 119] on input "27357579975" at bounding box center [404, 122] width 593 height 9
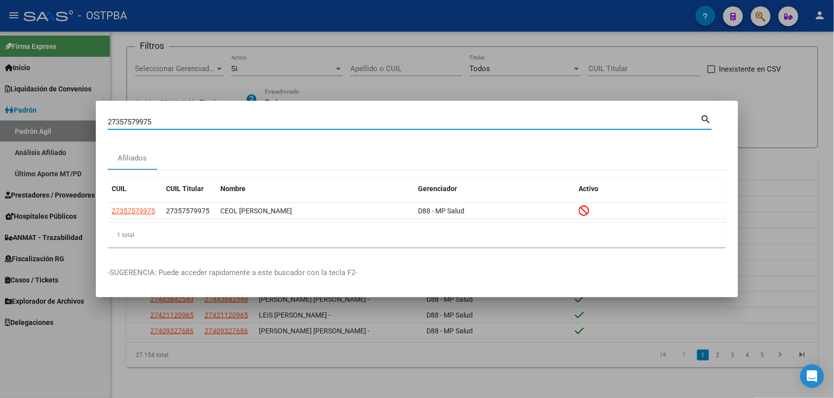
paste input "862216"
paste input "64776247"
paste input "6696100"
paste input "9017859"
paste input "26335"
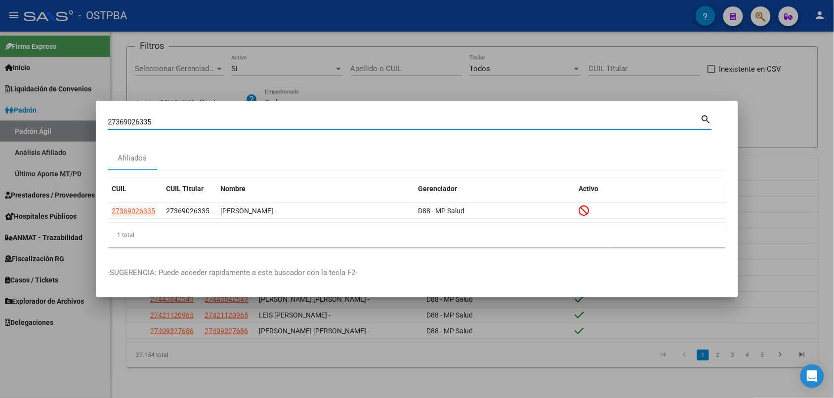
paste
type input "v"
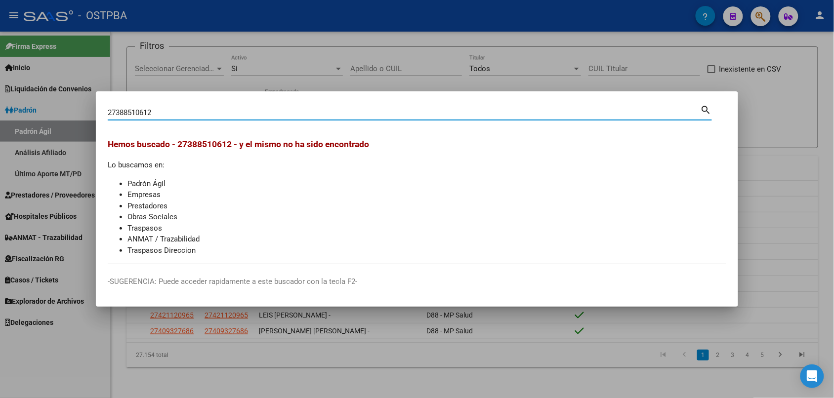
click at [183, 113] on input "27388510612" at bounding box center [404, 112] width 593 height 9
click at [201, 109] on input "27388622844" at bounding box center [404, 112] width 593 height 9
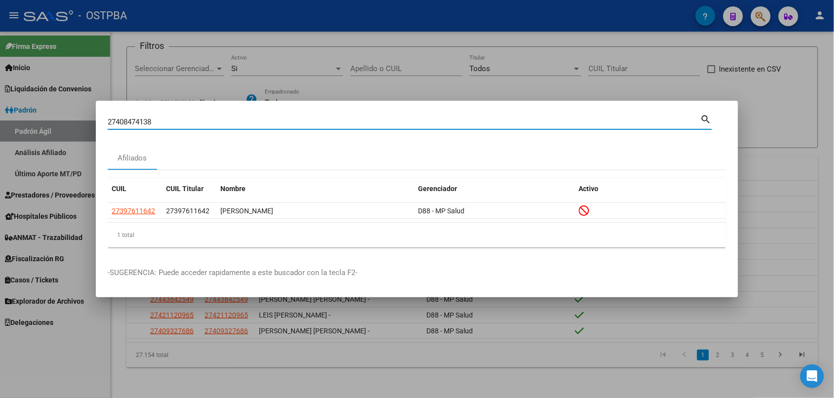
type input "27408474138"
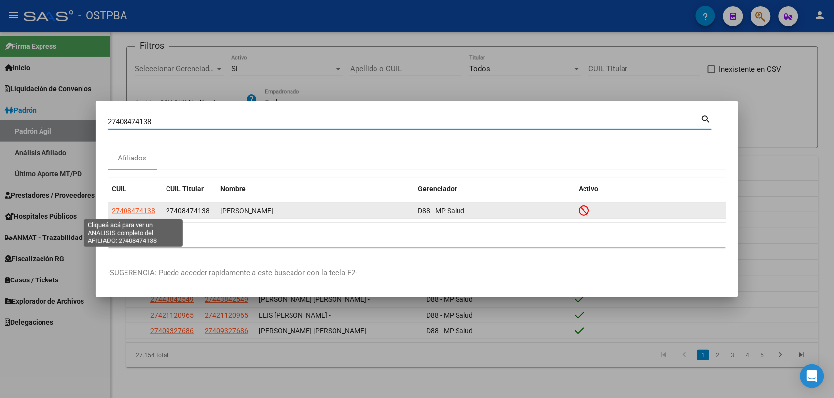
click at [144, 212] on span "27408474138" at bounding box center [133, 211] width 43 height 8
type textarea "27408474138"
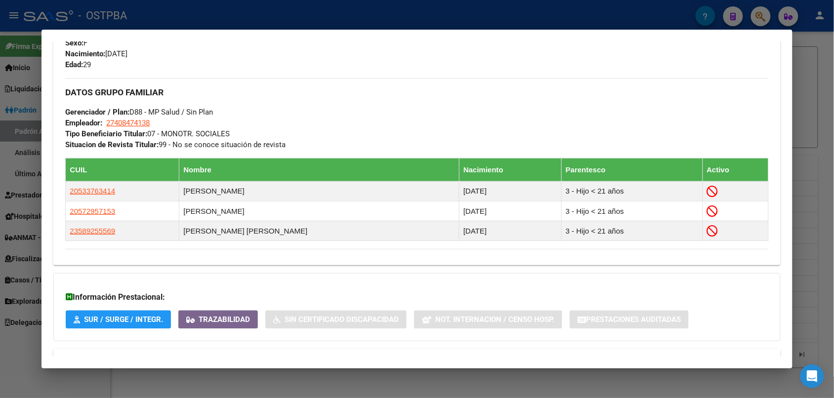
scroll to position [499, 0]
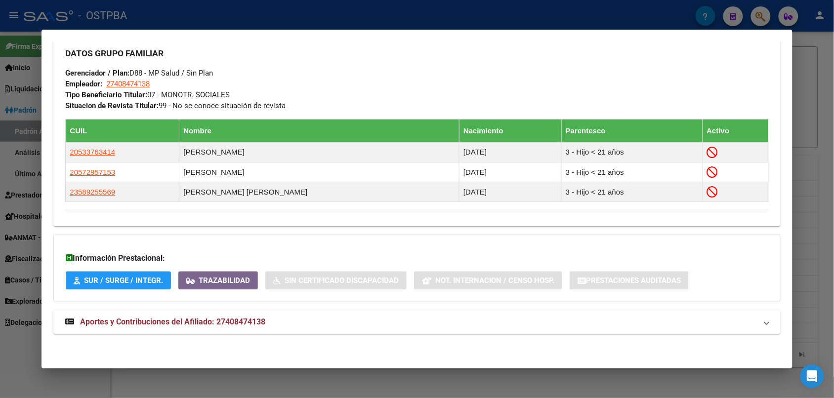
click at [277, 327] on mat-panel-title "Aportes y Contribuciones del Afiliado: 27408474138" at bounding box center [410, 322] width 691 height 12
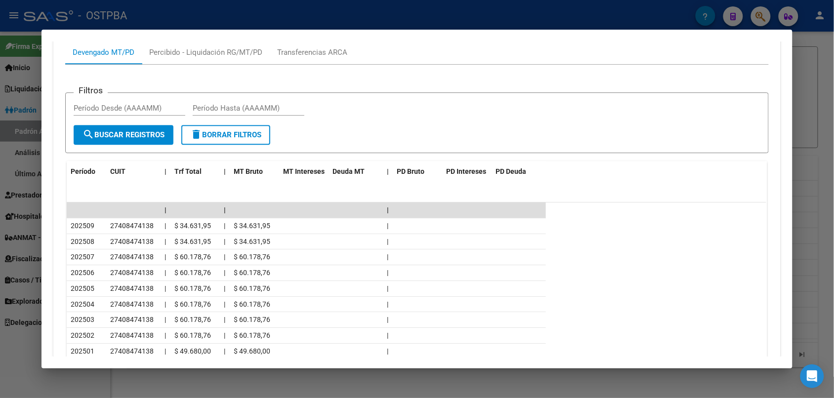
scroll to position [869, 0]
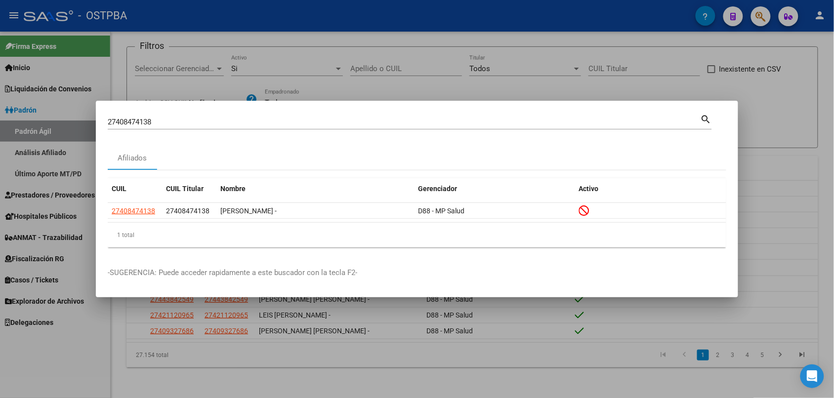
click at [183, 120] on input "27408474138" at bounding box center [404, 122] width 593 height 9
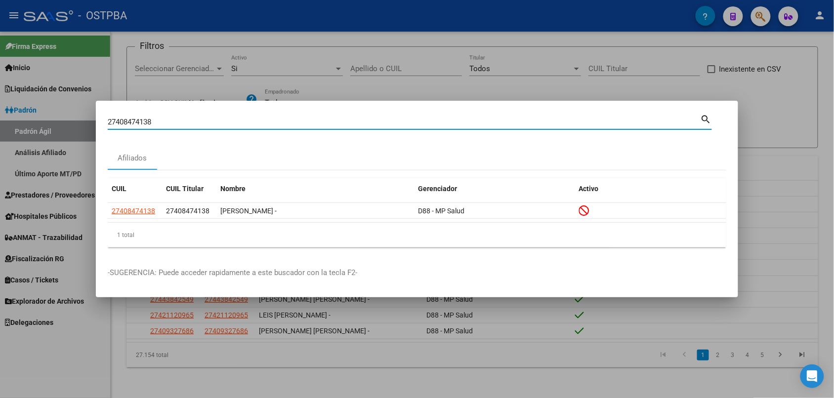
click at [183, 120] on input "27408474138" at bounding box center [404, 122] width 593 height 9
type input "27422329647"
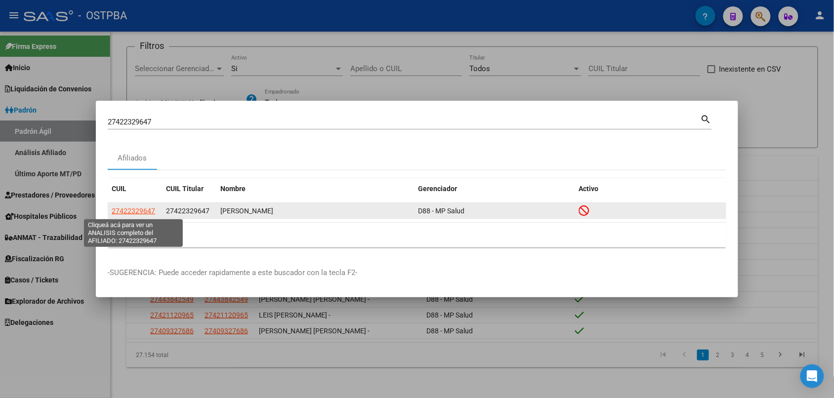
click at [132, 213] on span "27422329647" at bounding box center [133, 211] width 43 height 8
type textarea "27422329647"
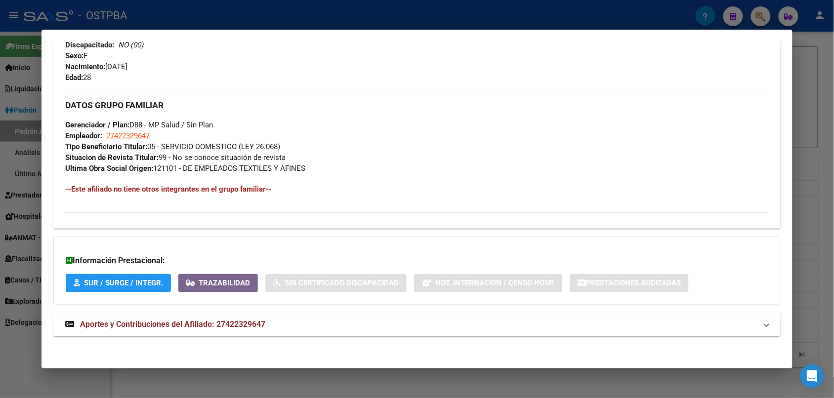
scroll to position [447, 0]
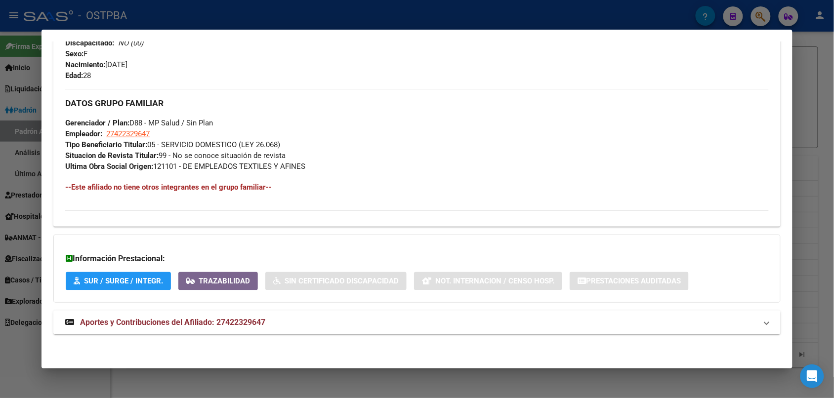
click at [272, 317] on mat-panel-title "Aportes y Contribuciones del Afiliado: 27422329647" at bounding box center [410, 323] width 691 height 12
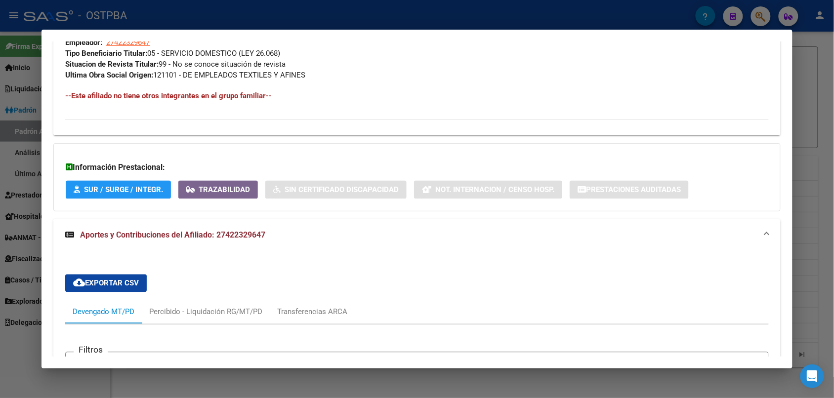
scroll to position [702, 0]
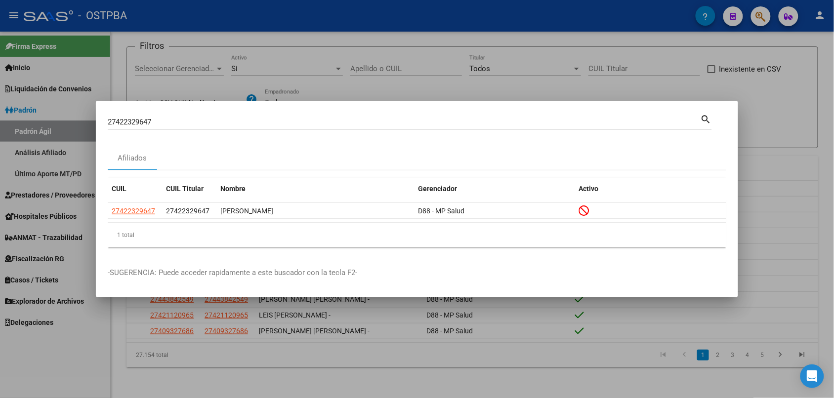
click at [164, 121] on input "27422329647" at bounding box center [404, 122] width 593 height 9
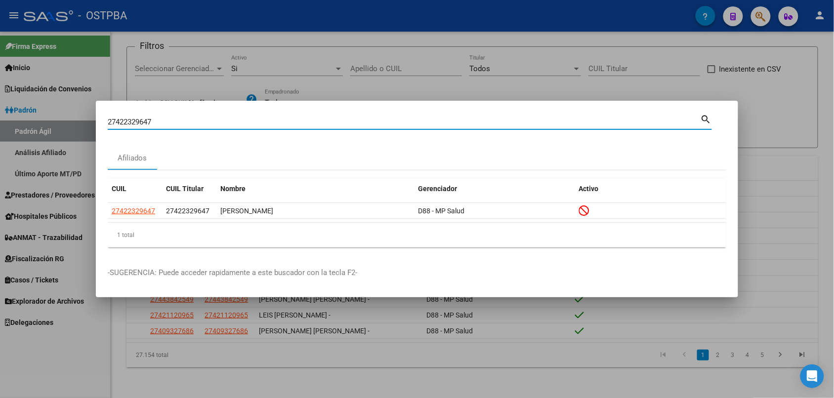
click at [164, 121] on input "27422329647" at bounding box center [404, 122] width 593 height 9
type input "27441316416"
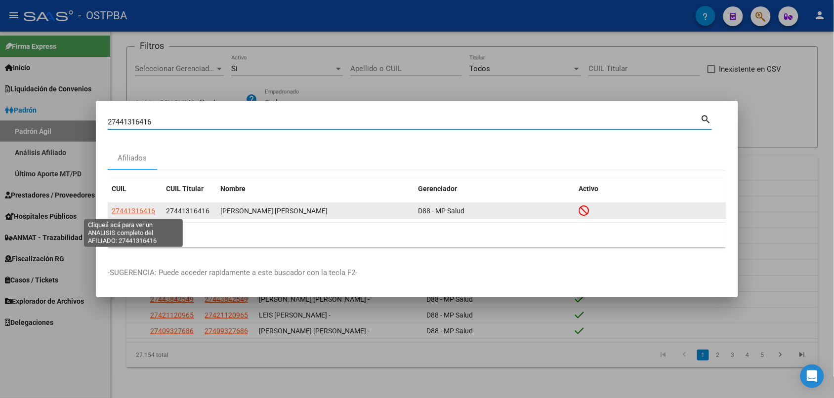
click at [125, 214] on span "27441316416" at bounding box center [133, 211] width 43 height 8
type textarea "27441316416"
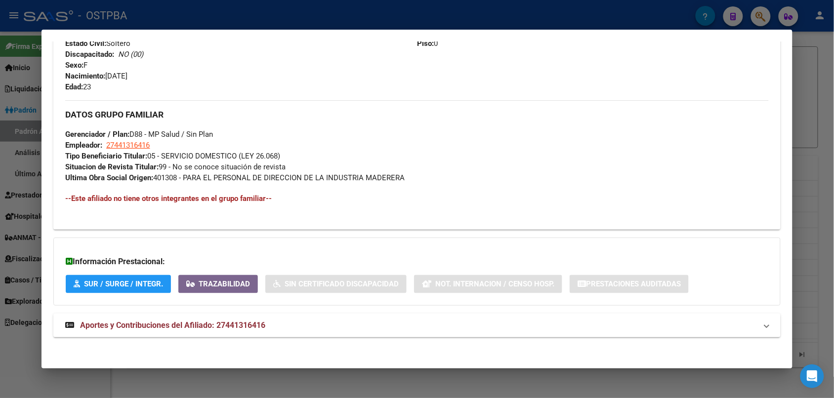
scroll to position [439, 0]
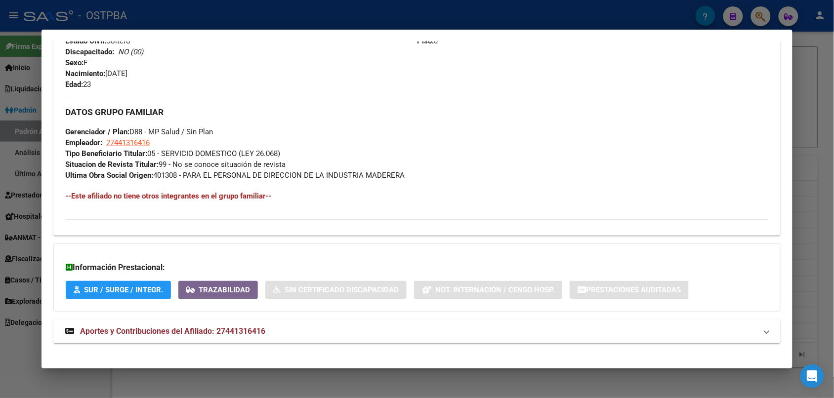
drag, startPoint x: 299, startPoint y: 336, endPoint x: 300, endPoint y: 289, distance: 46.5
click at [299, 336] on mat-panel-title "Aportes y Contribuciones del Afiliado: 27441316416" at bounding box center [410, 331] width 691 height 12
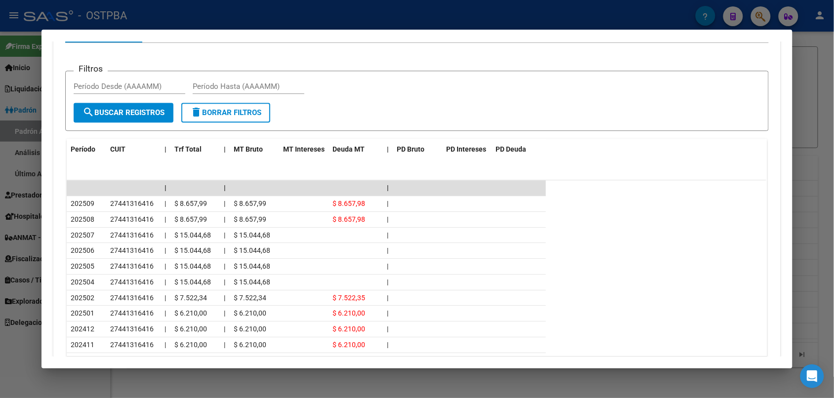
scroll to position [825, 0]
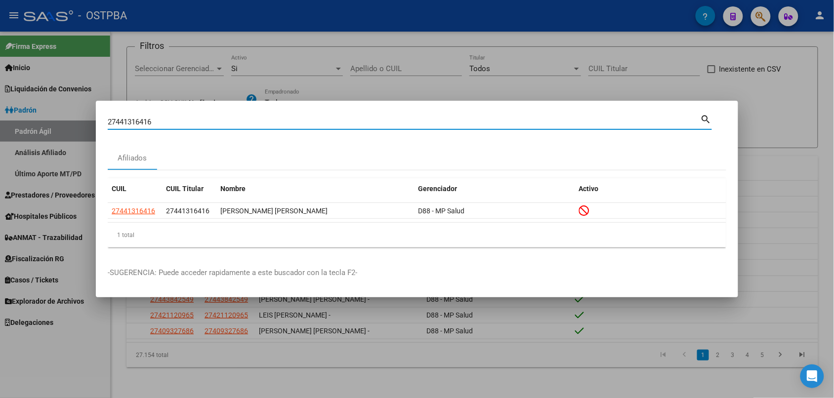
click at [166, 123] on input "27441316416" at bounding box center [404, 122] width 593 height 9
type input "27939812445"
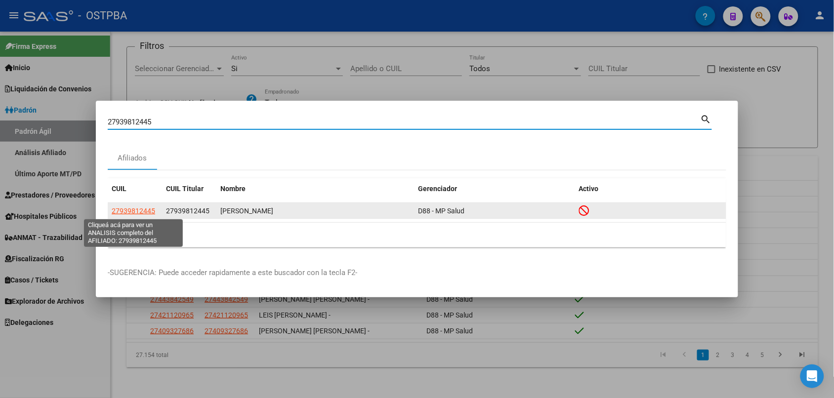
click at [136, 213] on span "27939812445" at bounding box center [133, 211] width 43 height 8
type textarea "27939812445"
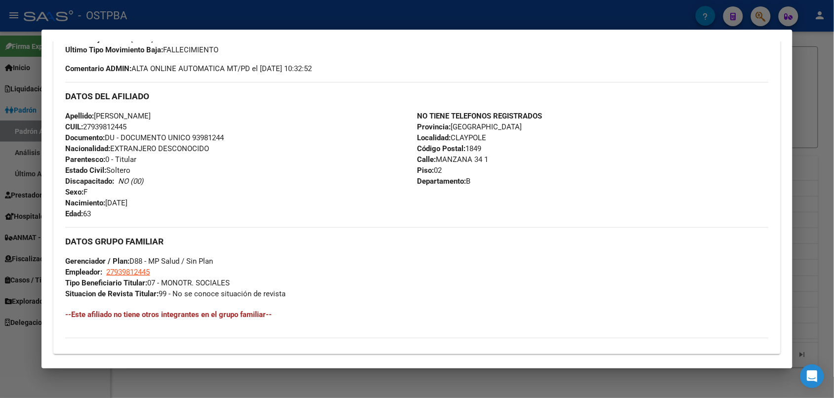
scroll to position [436, 0]
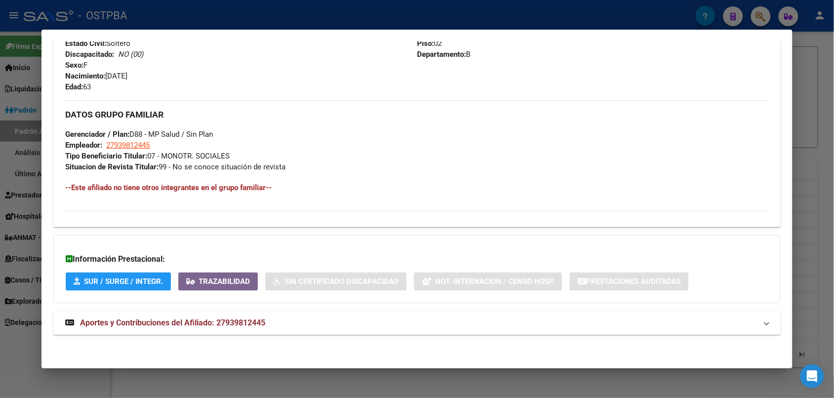
click at [290, 326] on mat-panel-title "Aportes y Contribuciones del Afiliado: 27939812445" at bounding box center [410, 323] width 691 height 12
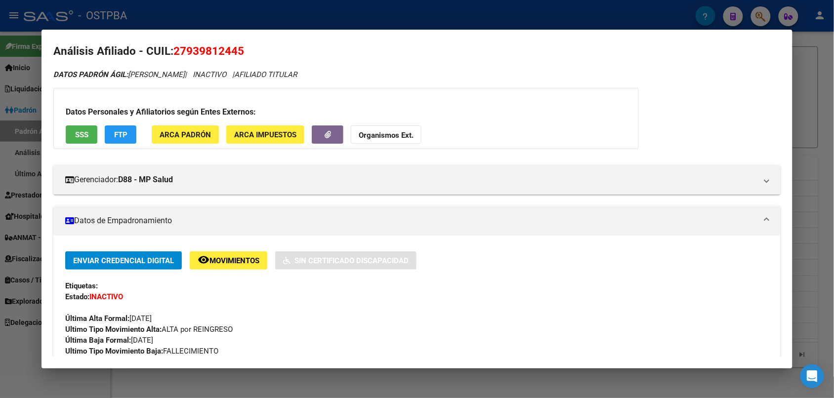
scroll to position [0, 0]
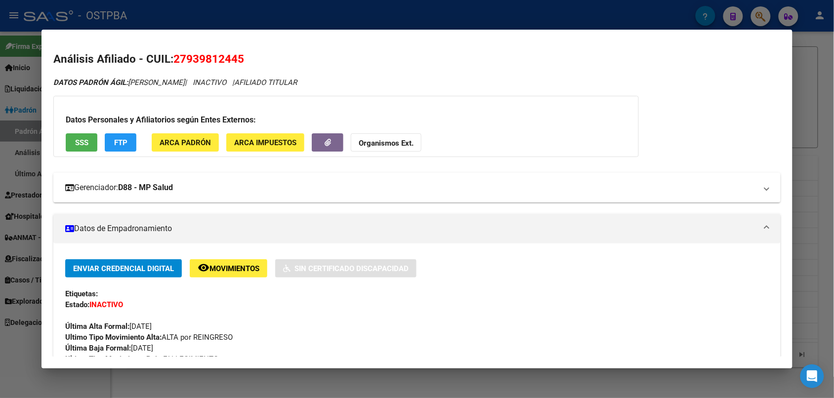
click at [136, 196] on mat-expansion-panel-header "Gerenciador: D88 - MP Salud" at bounding box center [416, 188] width 727 height 30
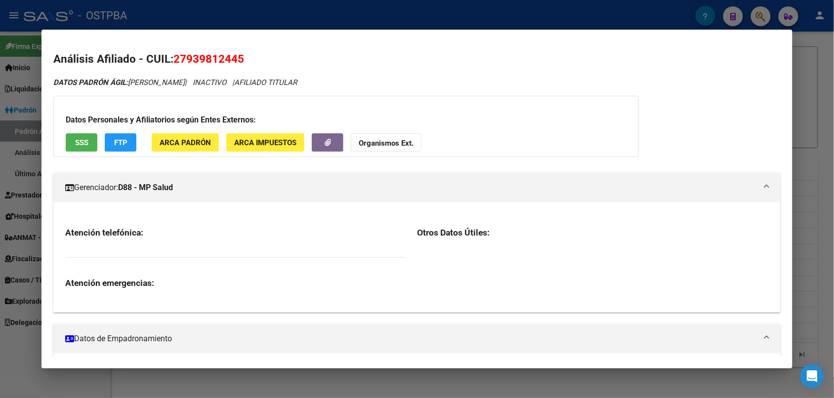
click at [87, 141] on button "SSS" at bounding box center [82, 142] width 32 height 18
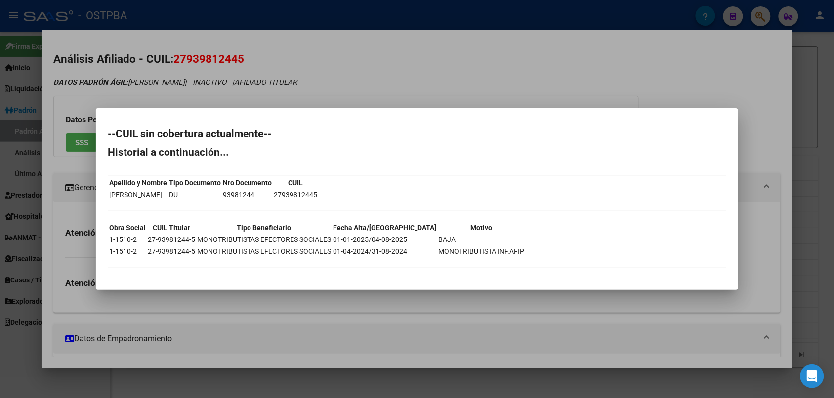
click at [473, 53] on div at bounding box center [417, 199] width 834 height 398
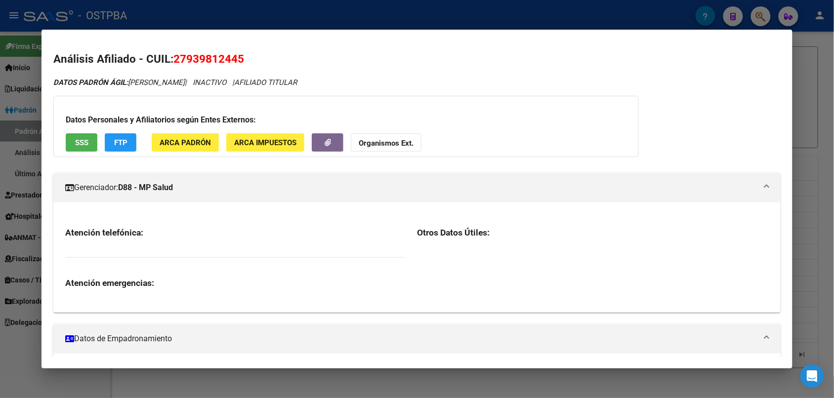
click at [556, 5] on div at bounding box center [417, 199] width 834 height 398
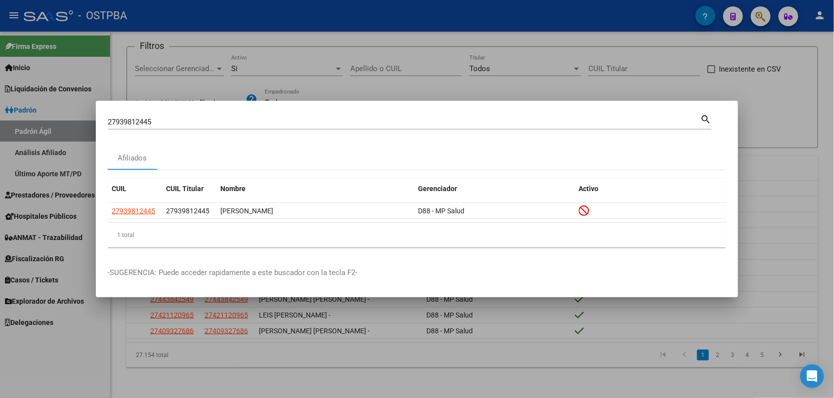
click at [184, 117] on div "27939812445 Buscar (apellido, dni, cuil, nro traspaso, cuit, obra social)" at bounding box center [404, 122] width 593 height 15
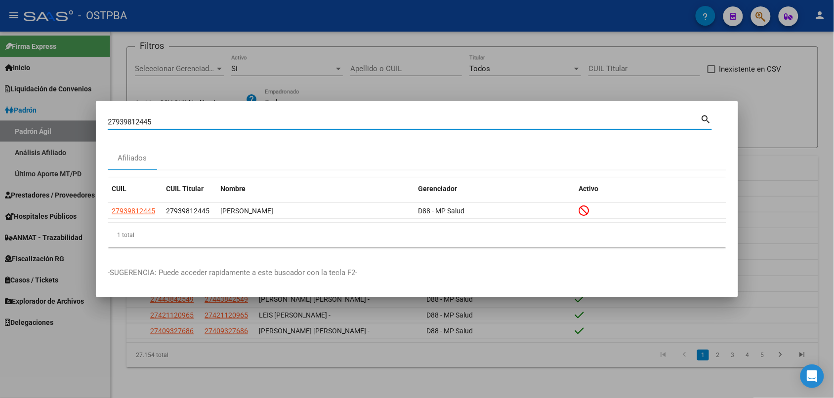
click at [184, 118] on input "27939812445" at bounding box center [404, 122] width 593 height 9
type input "27942726886"
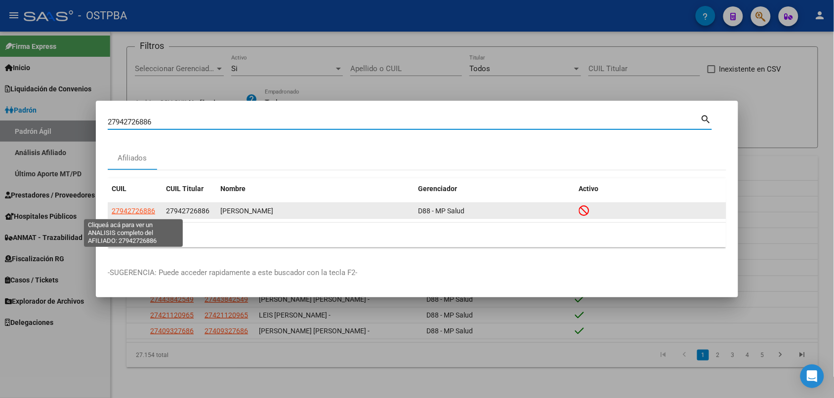
click at [120, 212] on span "27942726886" at bounding box center [133, 211] width 43 height 8
type textarea "27942726886"
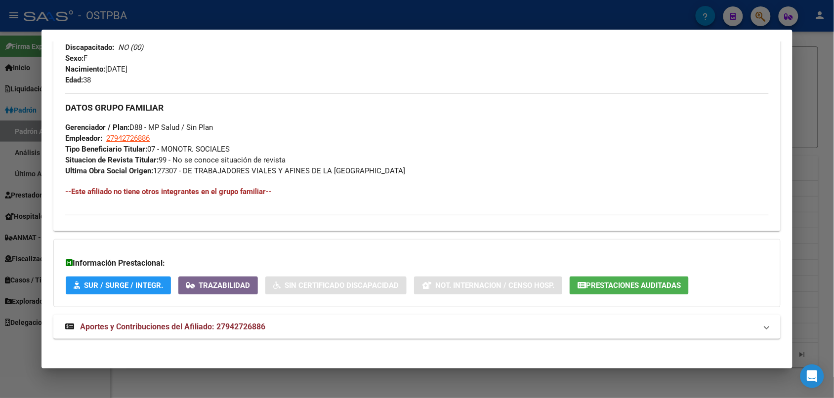
scroll to position [447, 0]
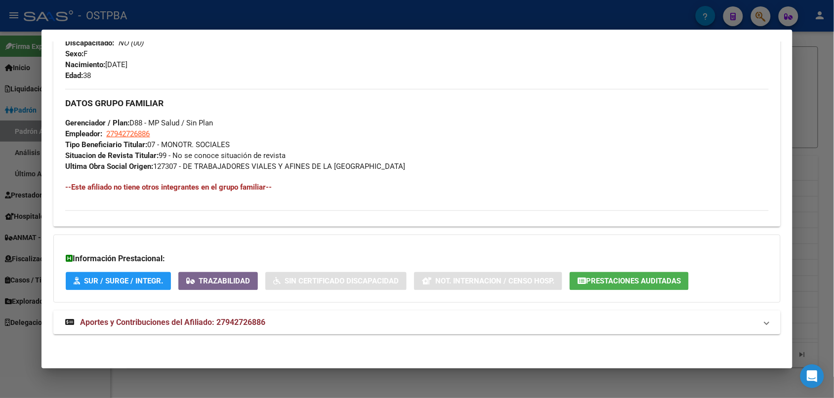
click at [319, 311] on mat-expansion-panel-header "Aportes y Contribuciones del Afiliado: 27942726886" at bounding box center [416, 323] width 727 height 24
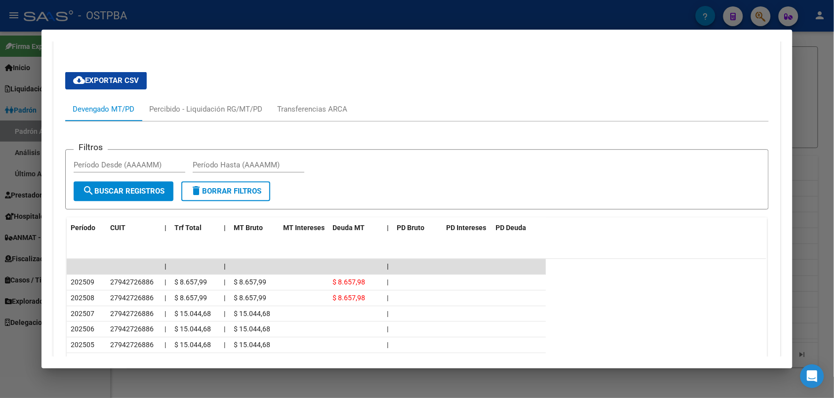
scroll to position [764, 0]
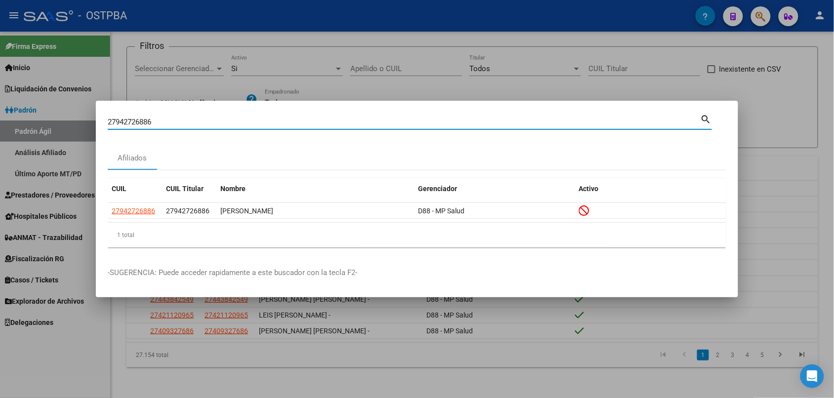
click at [170, 119] on input "27942726886" at bounding box center [404, 122] width 593 height 9
type input "27946695071"
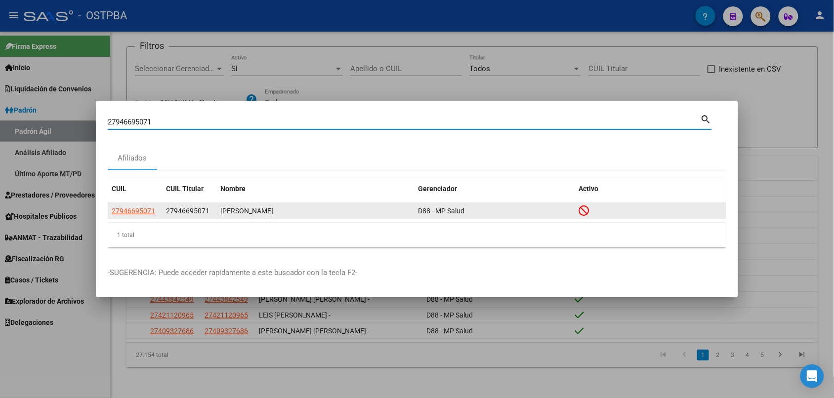
click at [142, 215] on app-link-go-to "27946695071" at bounding box center [133, 210] width 43 height 11
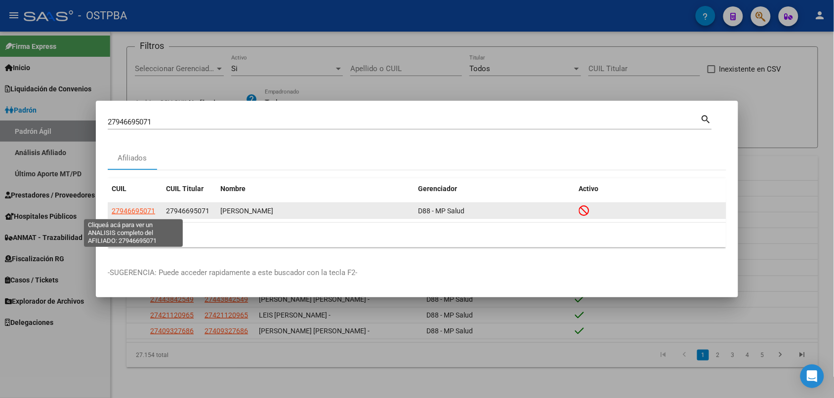
click at [140, 211] on span "27946695071" at bounding box center [133, 211] width 43 height 8
type textarea "27946695071"
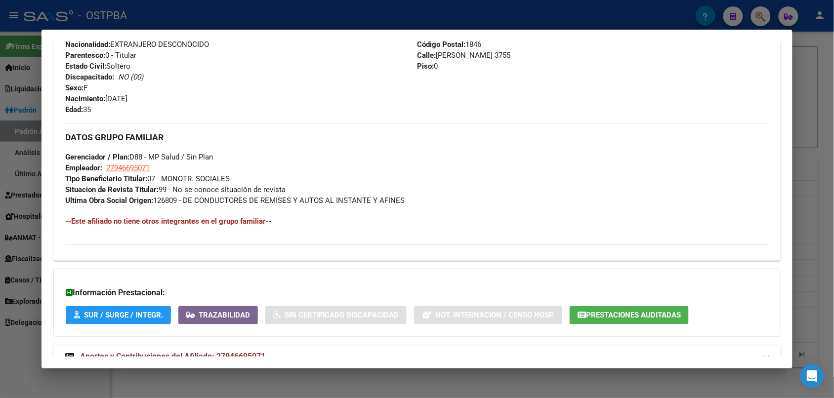
scroll to position [447, 0]
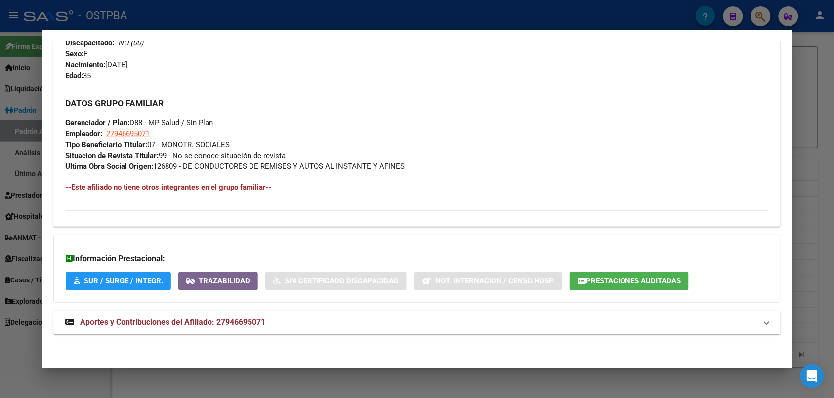
click at [200, 331] on mat-expansion-panel-header "Aportes y Contribuciones del Afiliado: 27946695071" at bounding box center [416, 323] width 727 height 24
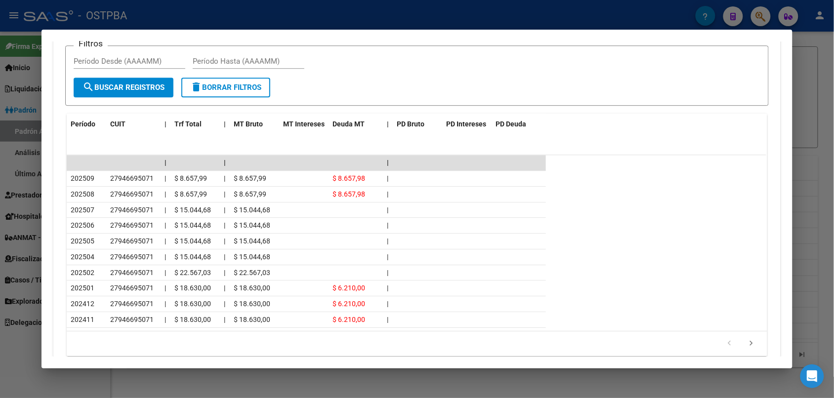
scroll to position [892, 0]
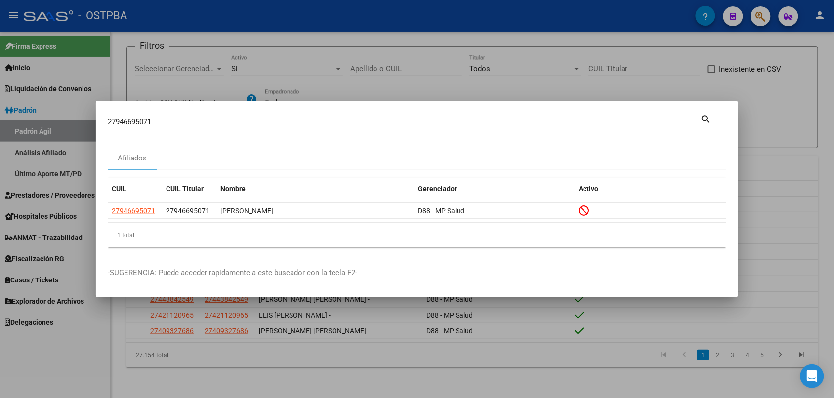
click at [152, 119] on input "27946695071" at bounding box center [404, 122] width 593 height 9
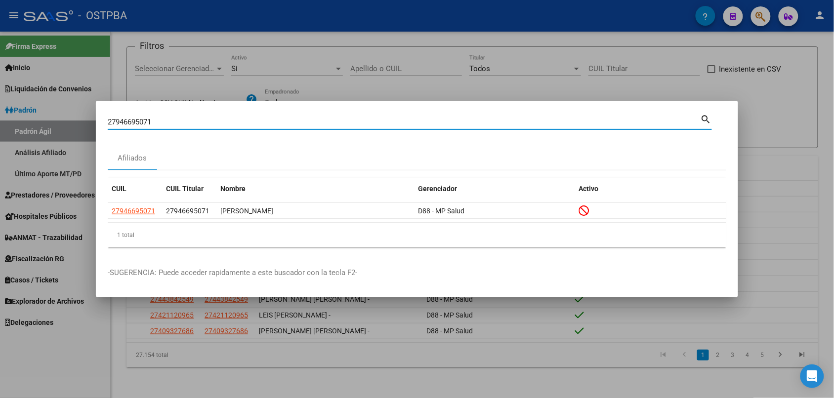
click at [152, 119] on input "27946695071" at bounding box center [404, 122] width 593 height 9
type input "27961822438"
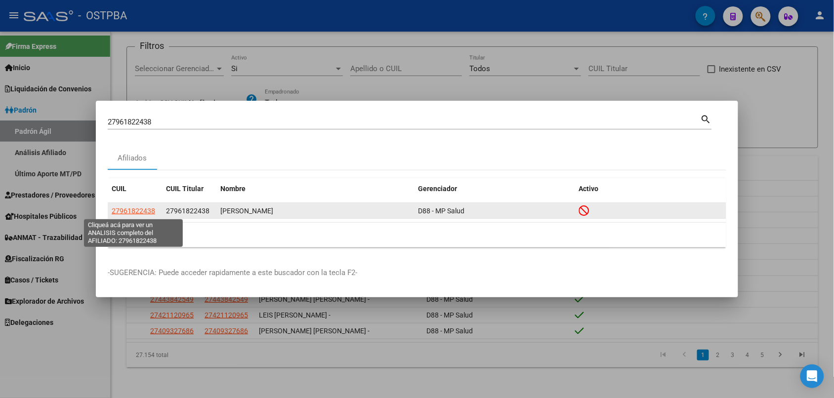
click at [145, 214] on span "27961822438" at bounding box center [133, 211] width 43 height 8
type textarea "27961822438"
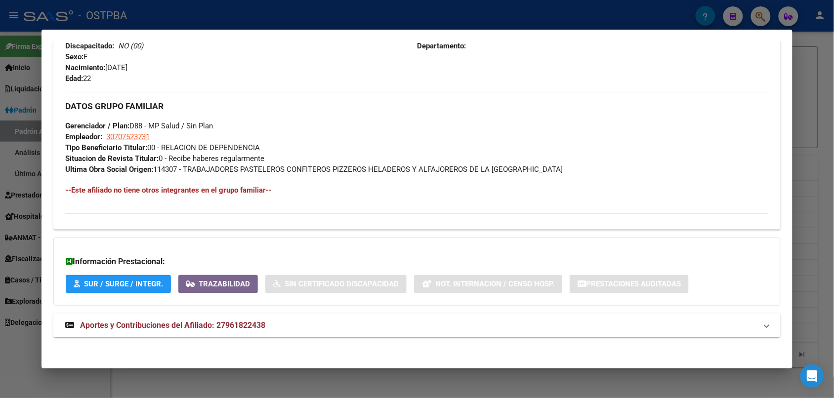
scroll to position [447, 0]
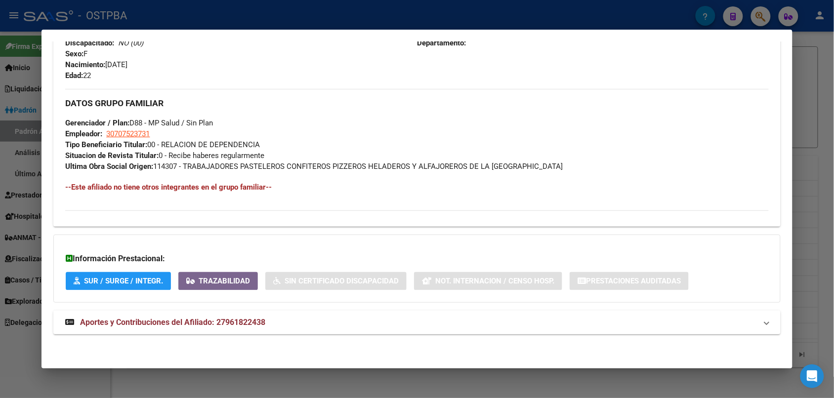
click at [258, 312] on mat-expansion-panel-header "Aportes y Contribuciones del Afiliado: 27961822438" at bounding box center [416, 323] width 727 height 24
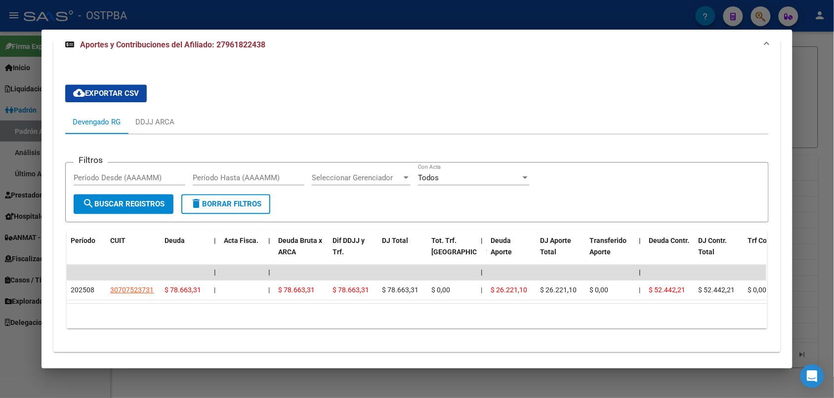
scroll to position [752, 0]
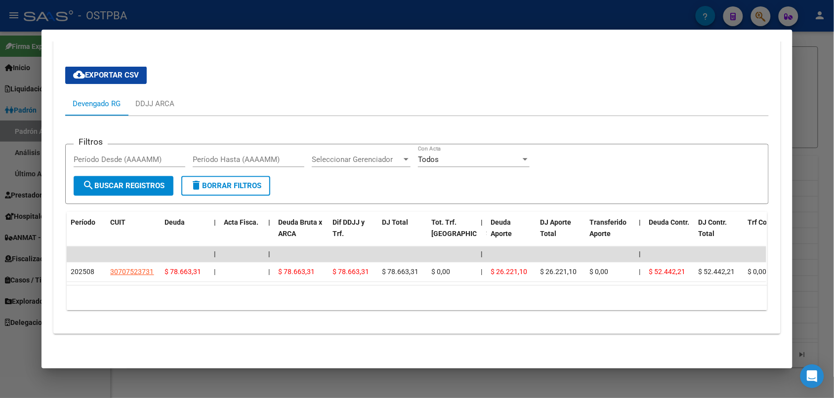
click at [267, 17] on div at bounding box center [417, 199] width 834 height 398
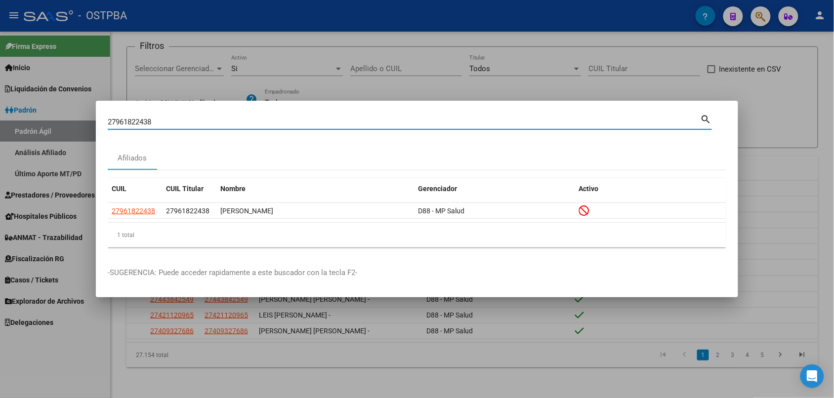
click at [195, 118] on input "27961822438" at bounding box center [404, 122] width 593 height 9
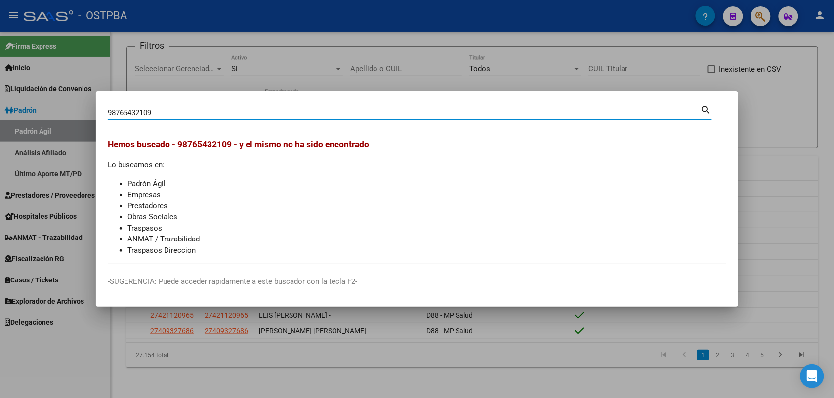
click at [206, 111] on input "98765432109" at bounding box center [404, 112] width 593 height 9
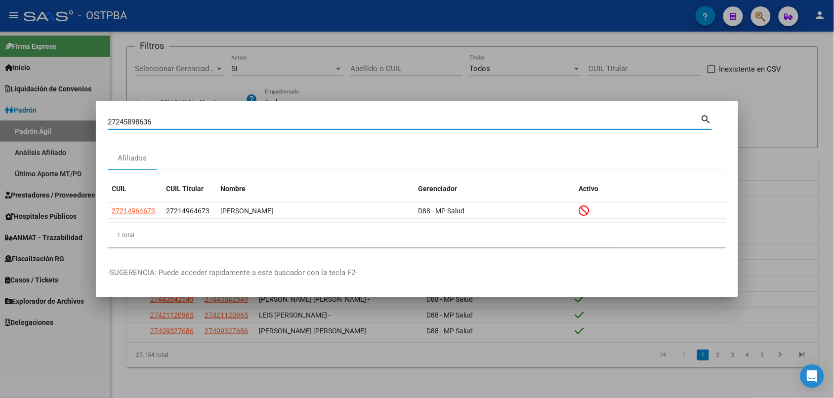
type input "27245898636"
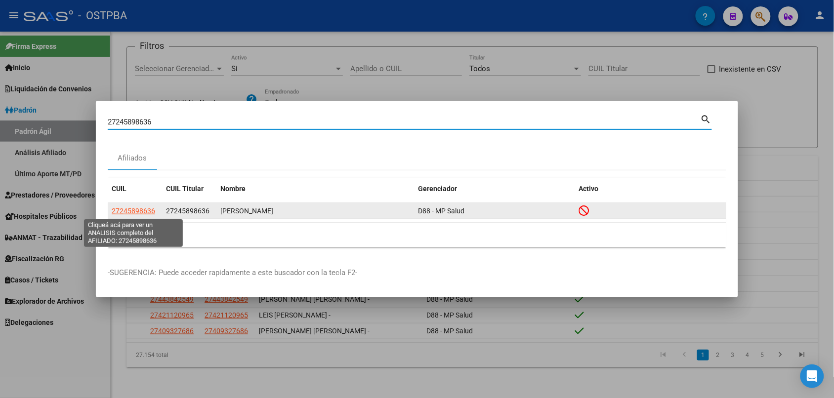
click at [136, 209] on span "27245898636" at bounding box center [133, 211] width 43 height 8
type textarea "27245898636"
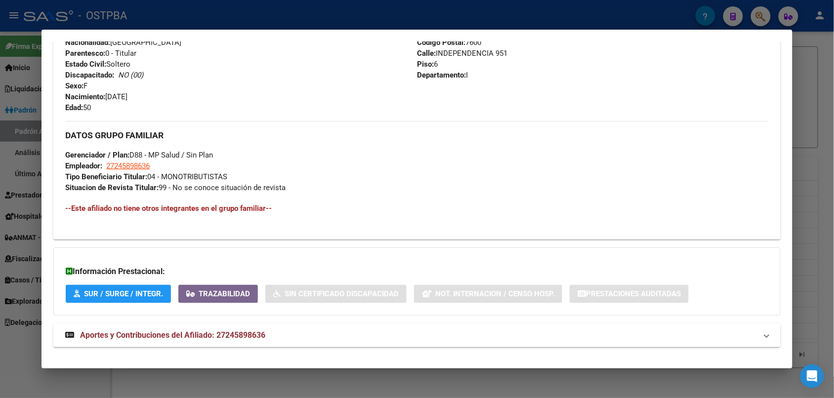
scroll to position [428, 0]
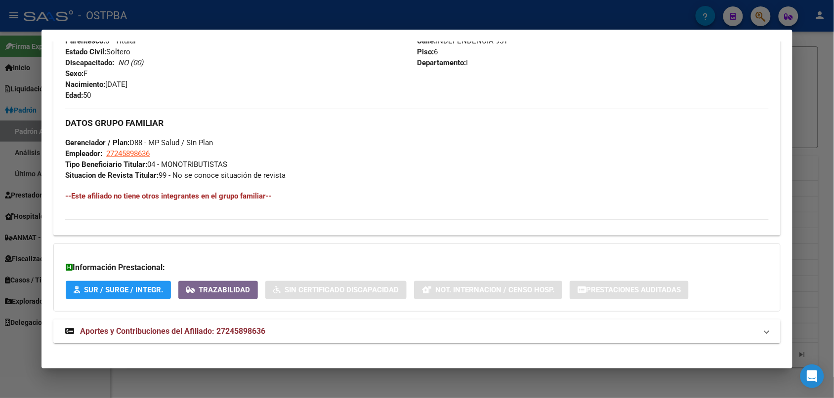
click at [227, 329] on span "Aportes y Contribuciones del Afiliado: 27245898636" at bounding box center [172, 330] width 185 height 9
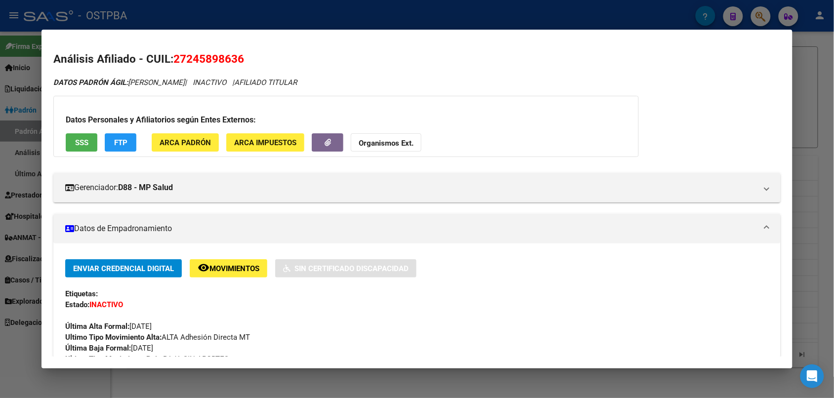
scroll to position [123, 0]
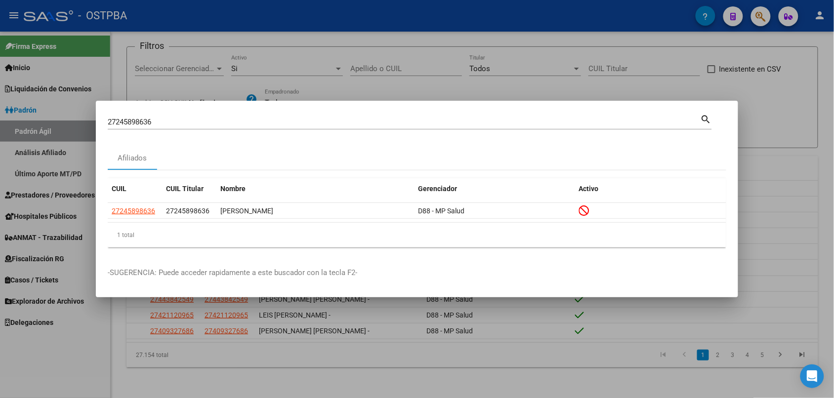
click at [174, 116] on div "27245898636 Buscar (apellido, dni, cuil, nro traspaso, cuit, obra social)" at bounding box center [404, 122] width 593 height 15
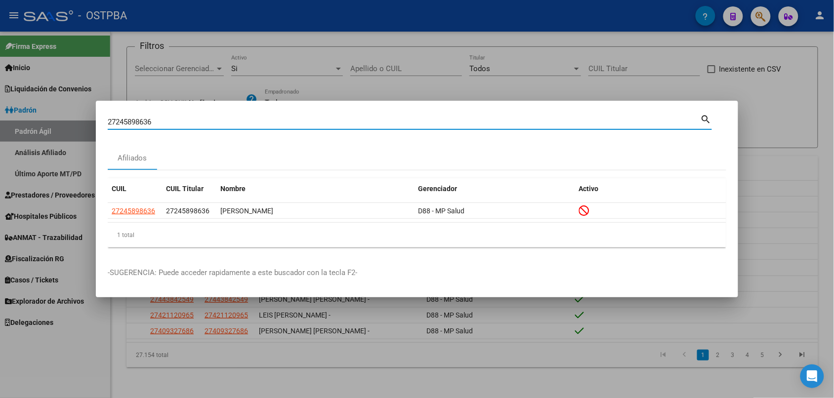
click at [166, 125] on input "27245898636" at bounding box center [404, 122] width 593 height 9
type input "20433973322"
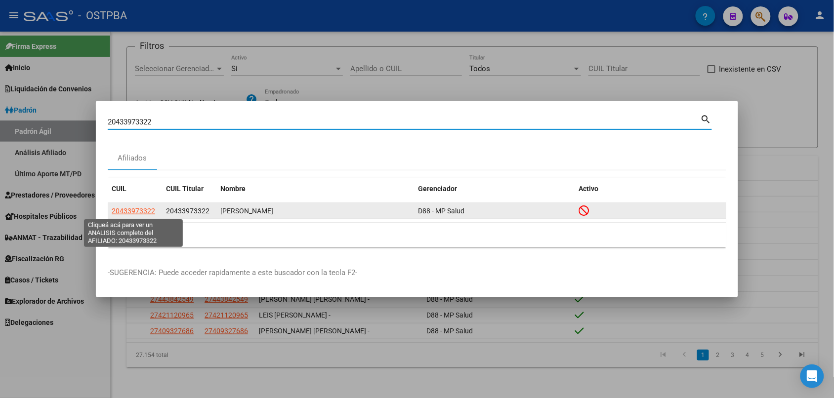
click at [131, 214] on span "20433973322" at bounding box center [133, 211] width 43 height 8
type textarea "20433973322"
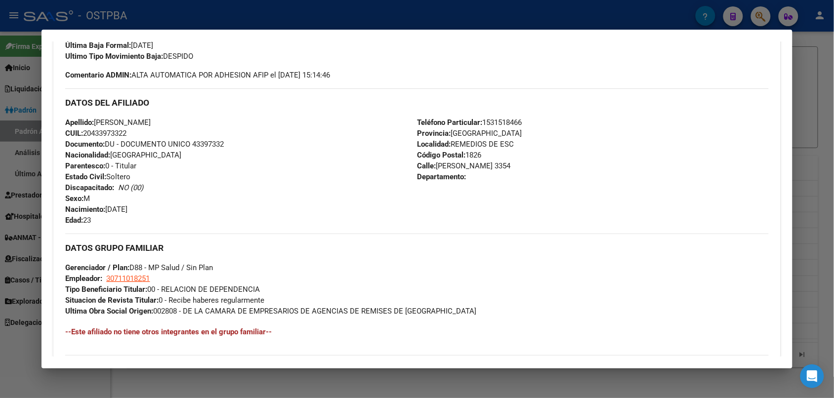
scroll to position [447, 0]
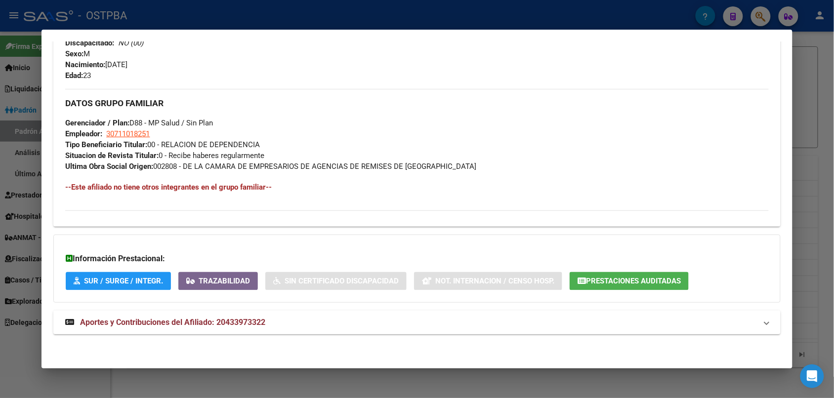
click at [195, 317] on strong "Aportes y Contribuciones del Afiliado: 20433973322" at bounding box center [165, 323] width 200 height 12
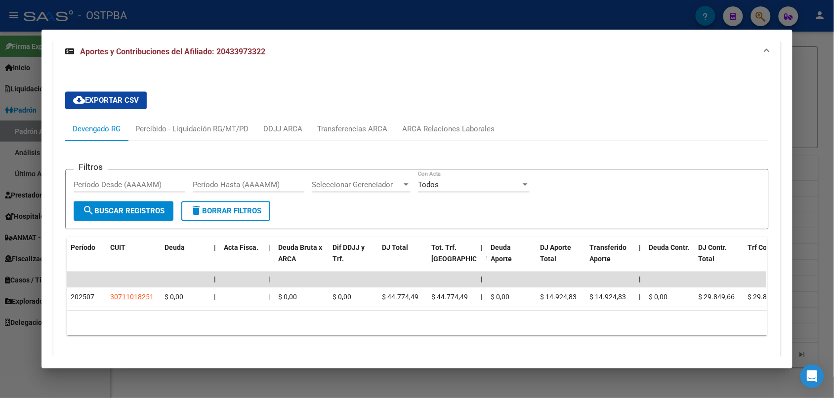
scroll to position [752, 0]
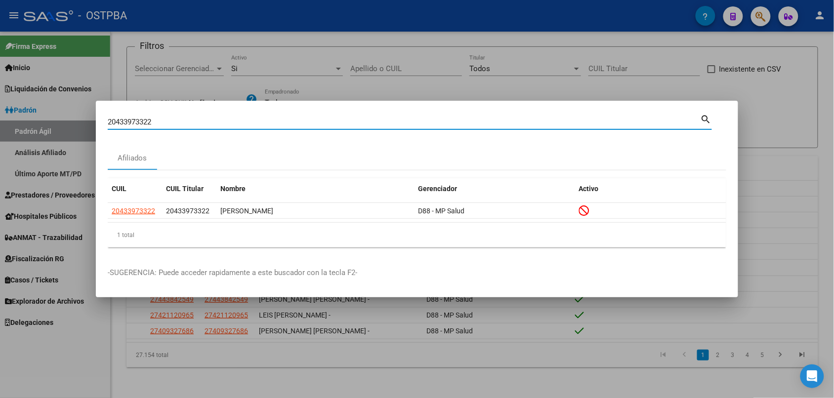
click at [149, 126] on input "20433973322" at bounding box center [404, 122] width 593 height 9
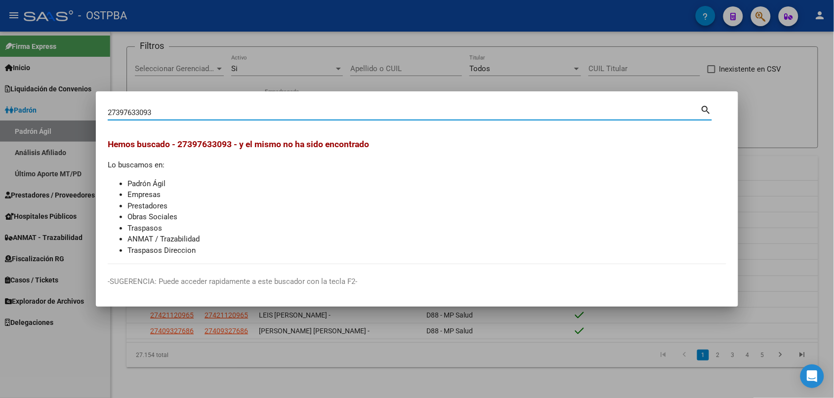
click at [164, 109] on input "27397633093" at bounding box center [404, 112] width 593 height 9
type input "27219394344"
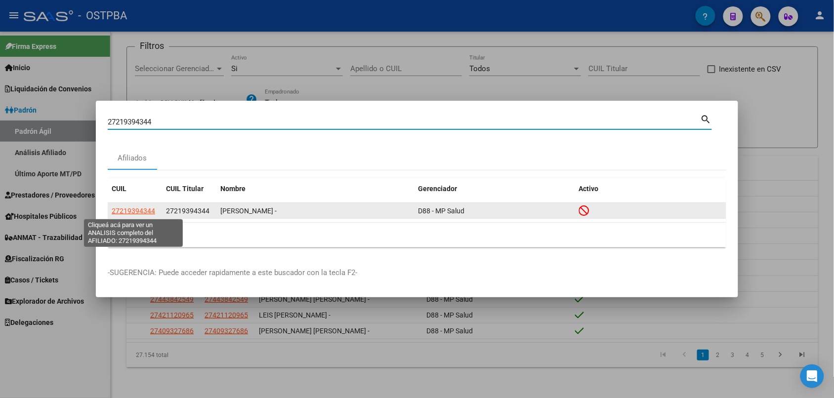
click at [134, 208] on span "27219394344" at bounding box center [133, 211] width 43 height 8
type textarea "27219394344"
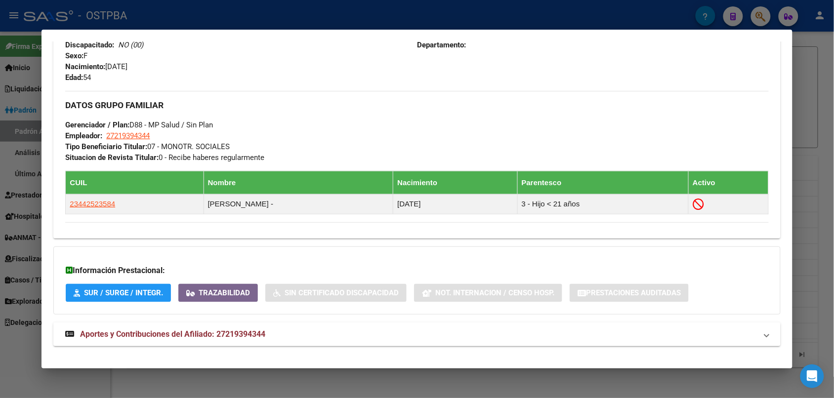
scroll to position [458, 0]
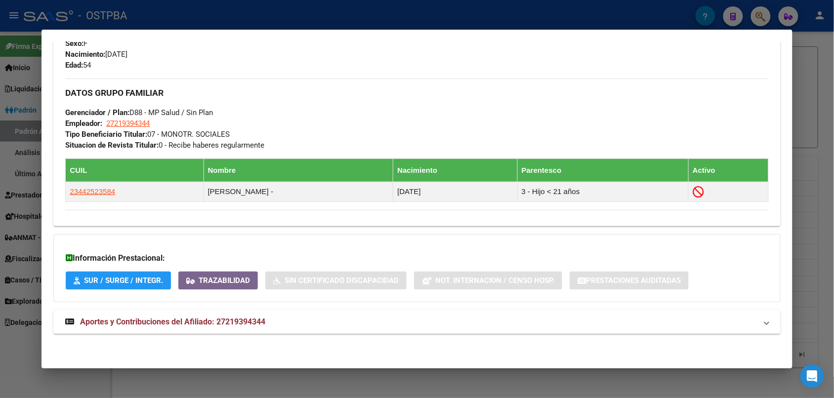
click at [253, 325] on span "Aportes y Contribuciones del Afiliado: 27219394344" at bounding box center [172, 321] width 185 height 9
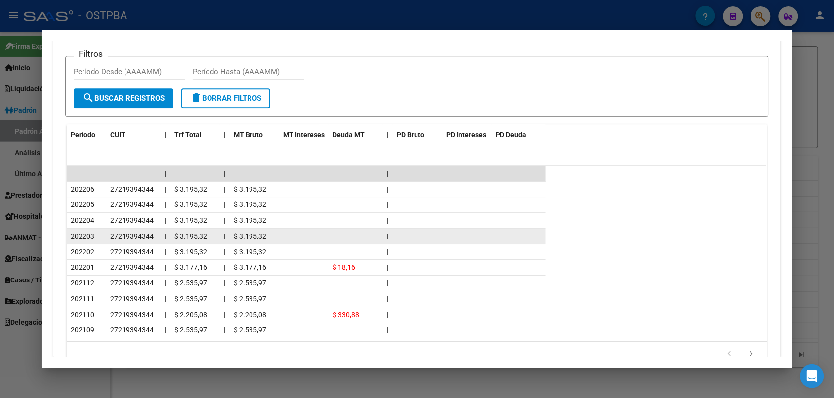
scroll to position [713, 0]
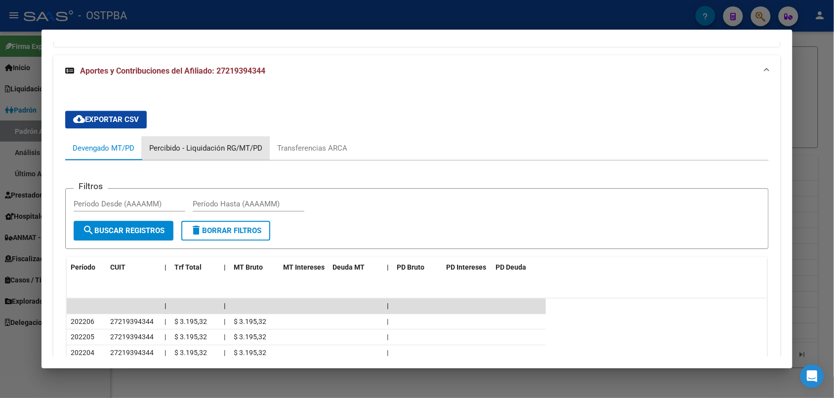
click at [177, 147] on div "Percibido - Liquidación RG/MT/PD" at bounding box center [205, 148] width 113 height 11
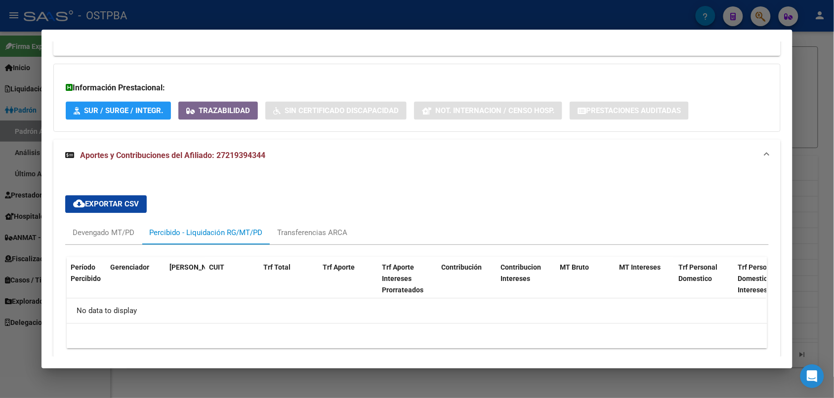
scroll to position [667, 0]
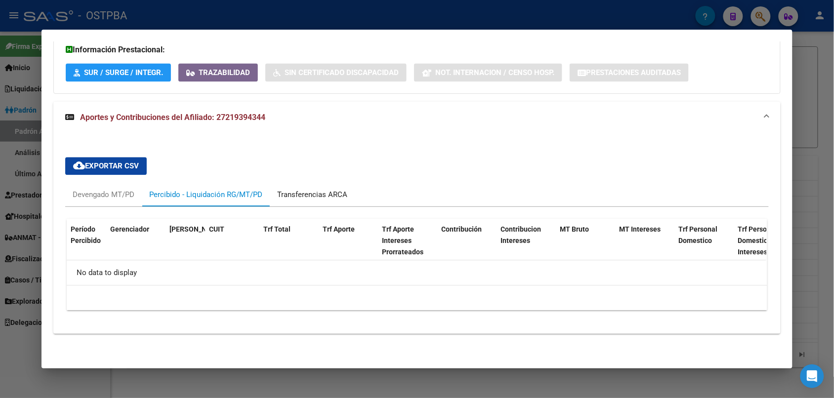
click at [292, 183] on div "Transferencias ARCA" at bounding box center [312, 195] width 85 height 24
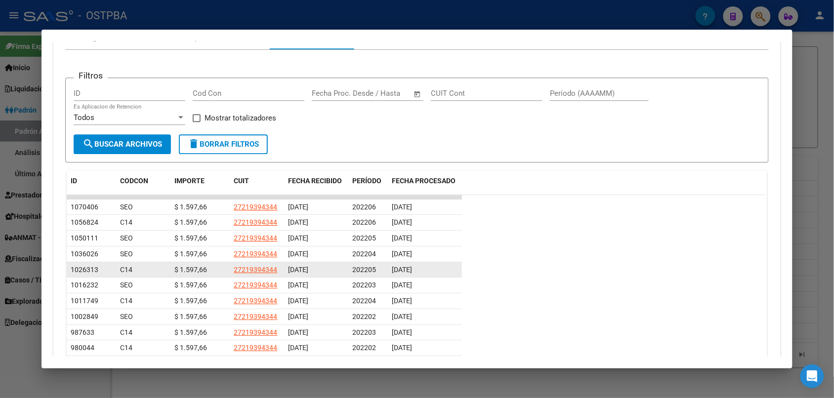
scroll to position [714, 0]
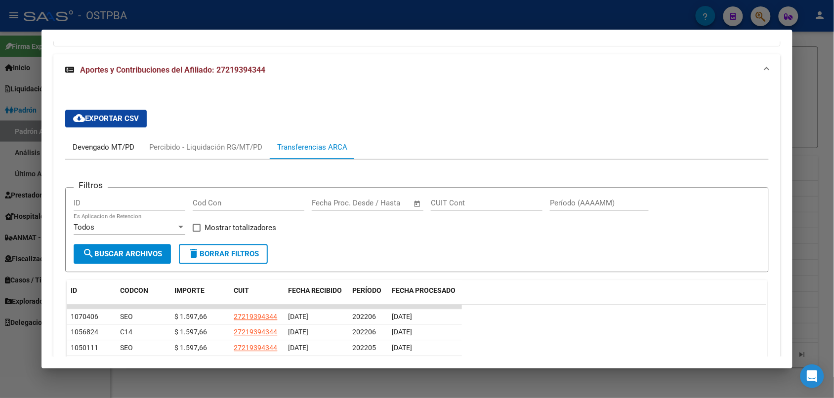
click at [115, 145] on div "Devengado MT/PD" at bounding box center [104, 147] width 62 height 11
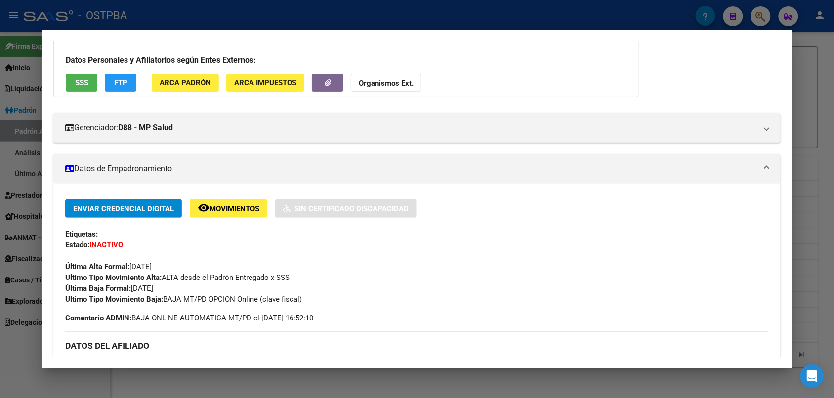
scroll to position [62, 0]
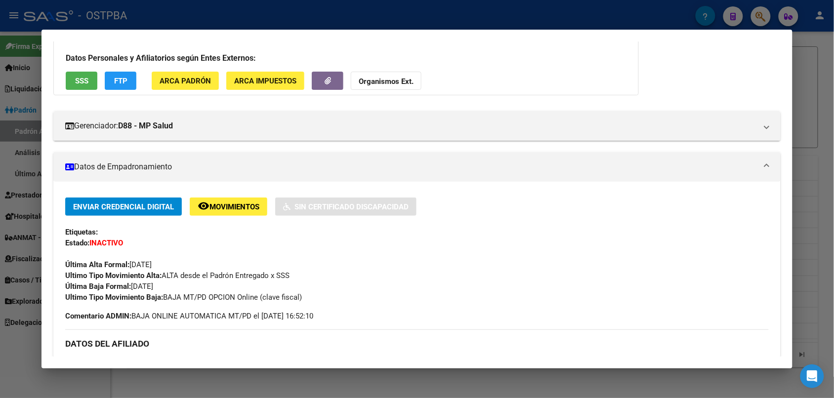
click at [813, 267] on div at bounding box center [417, 199] width 834 height 398
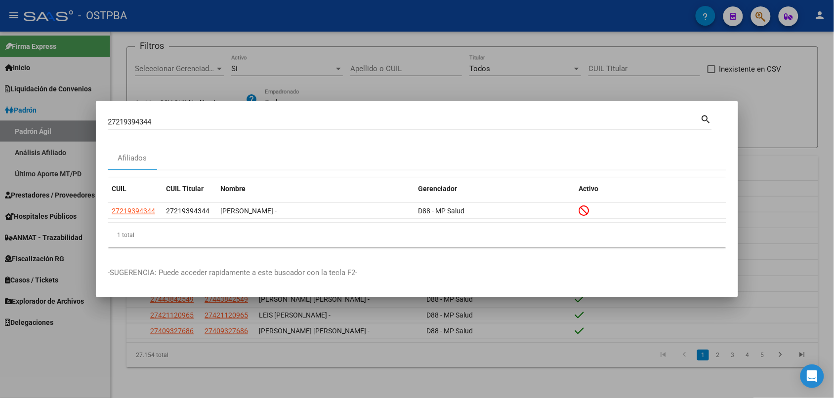
click at [799, 268] on div at bounding box center [417, 199] width 834 height 398
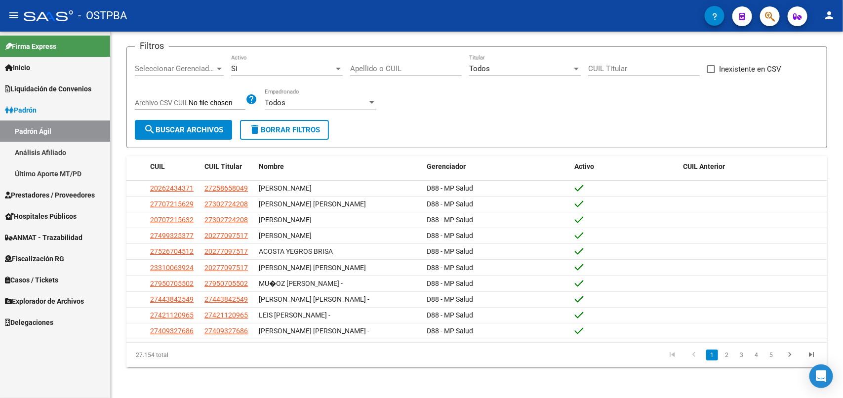
click at [767, 20] on icon "button" at bounding box center [770, 16] width 10 height 11
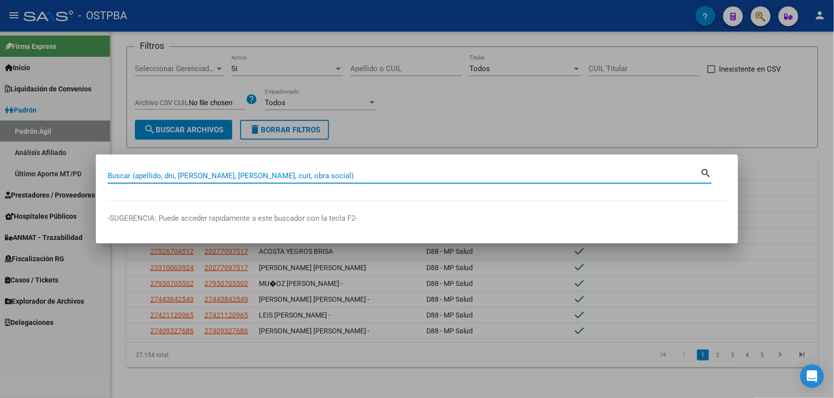
click at [285, 180] on input "Buscar (apellido, dni, [PERSON_NAME], [PERSON_NAME], cuit, obra social)" at bounding box center [404, 175] width 593 height 9
type input "27513989461"
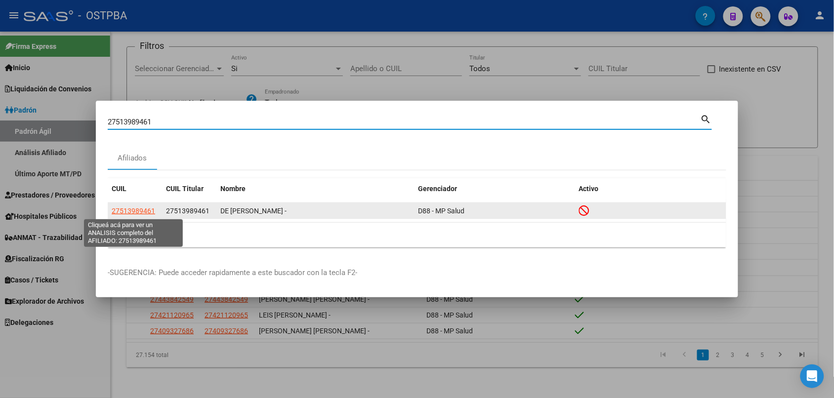
click at [142, 212] on span "27513989461" at bounding box center [133, 211] width 43 height 8
type textarea "27513989461"
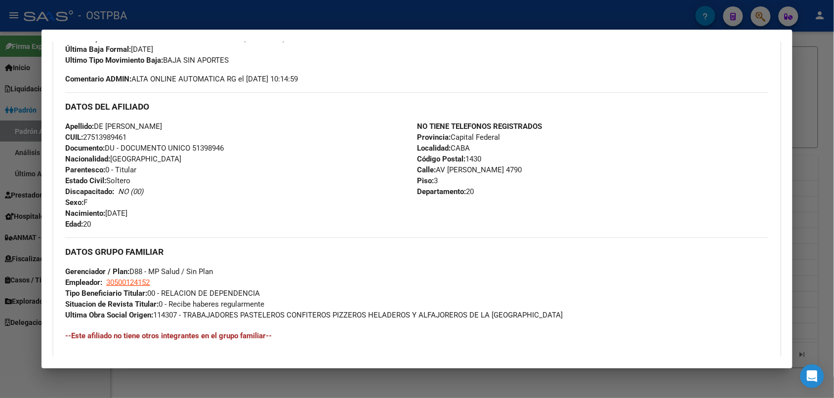
scroll to position [447, 0]
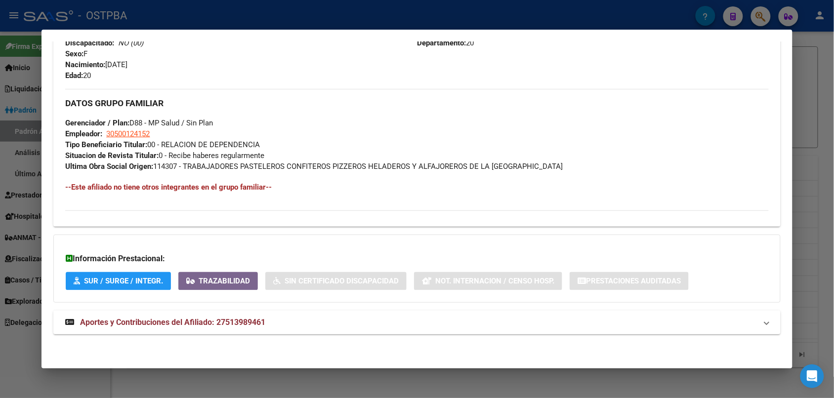
click at [247, 324] on span "Aportes y Contribuciones del Afiliado: 27513989461" at bounding box center [172, 322] width 185 height 9
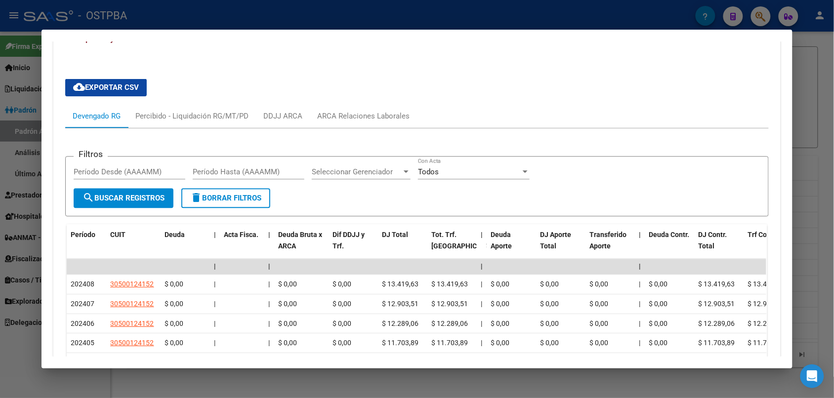
scroll to position [757, 0]
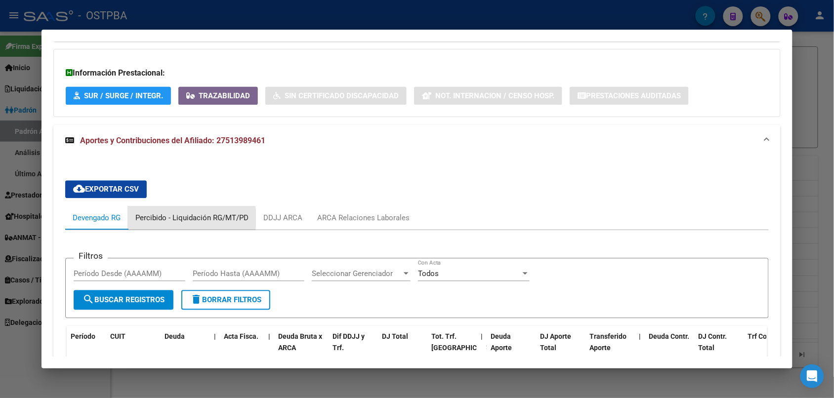
click at [167, 218] on div "Percibido - Liquidación RG/MT/PD" at bounding box center [191, 217] width 113 height 11
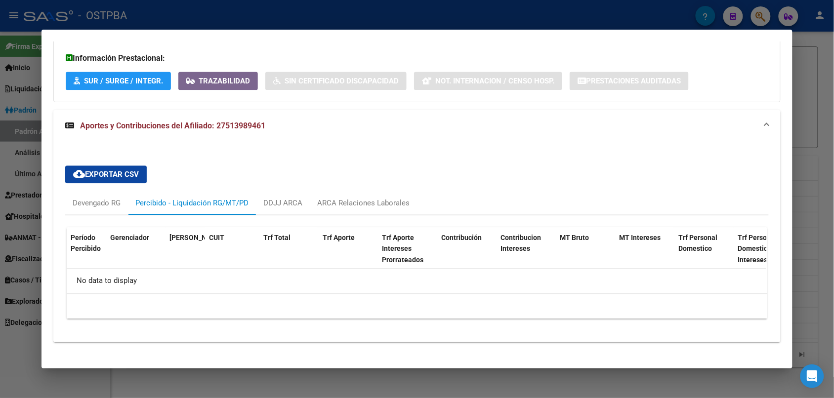
scroll to position [655, 0]
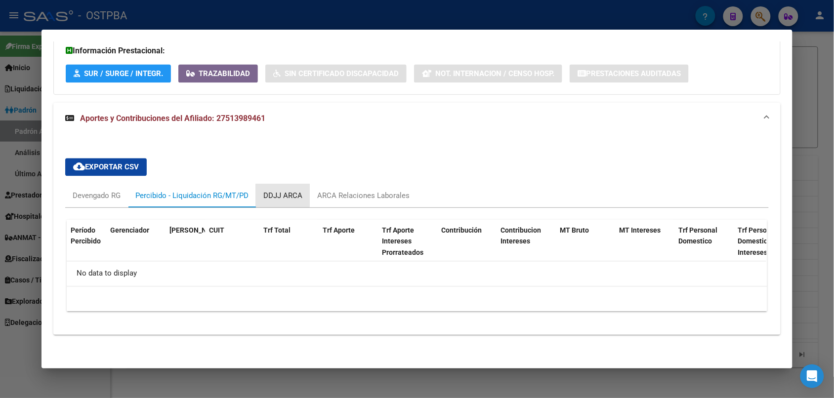
click at [267, 194] on div "DDJJ ARCA" at bounding box center [282, 195] width 39 height 11
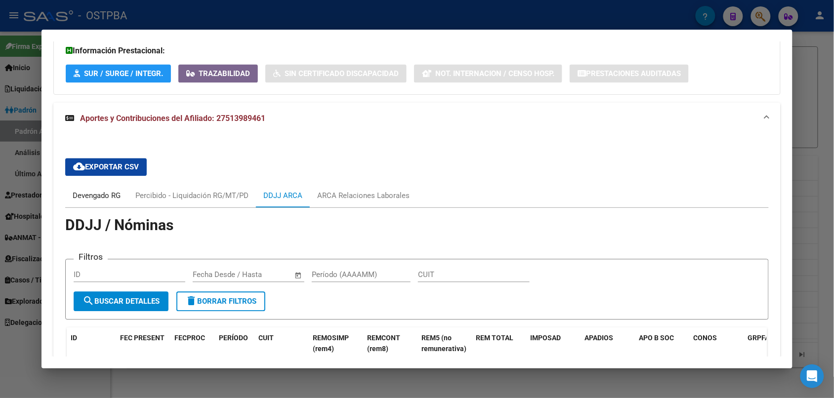
click at [97, 190] on div "Devengado RG" at bounding box center [97, 195] width 48 height 11
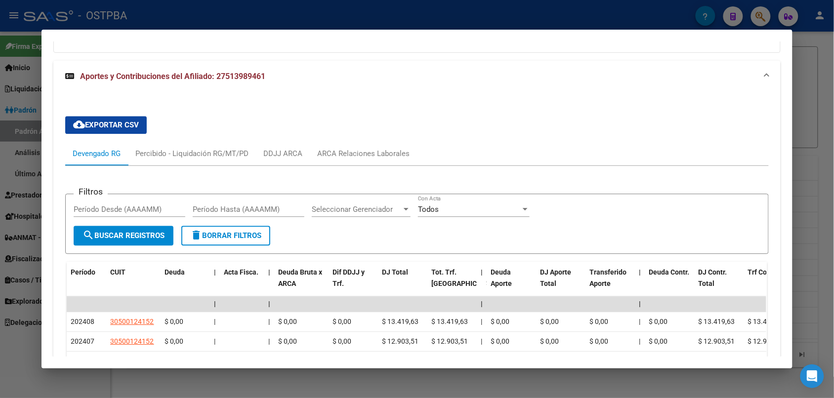
scroll to position [717, 0]
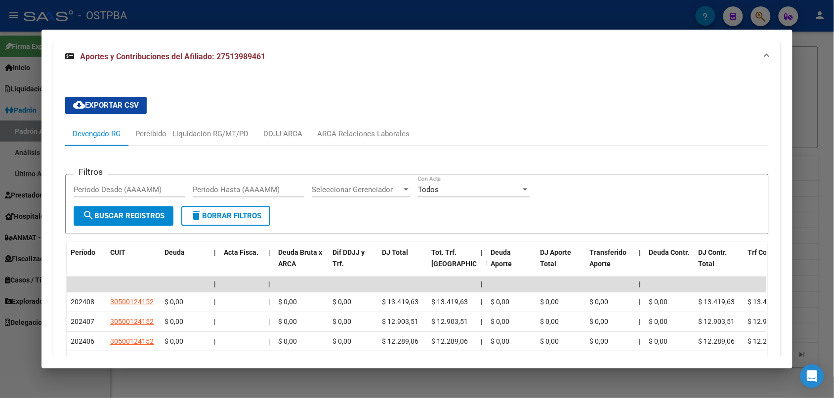
click at [565, 13] on div at bounding box center [417, 199] width 834 height 398
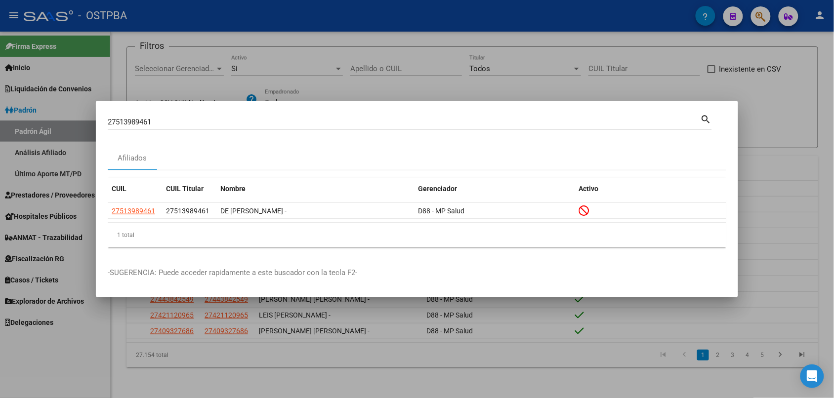
click at [427, 81] on div at bounding box center [417, 199] width 834 height 398
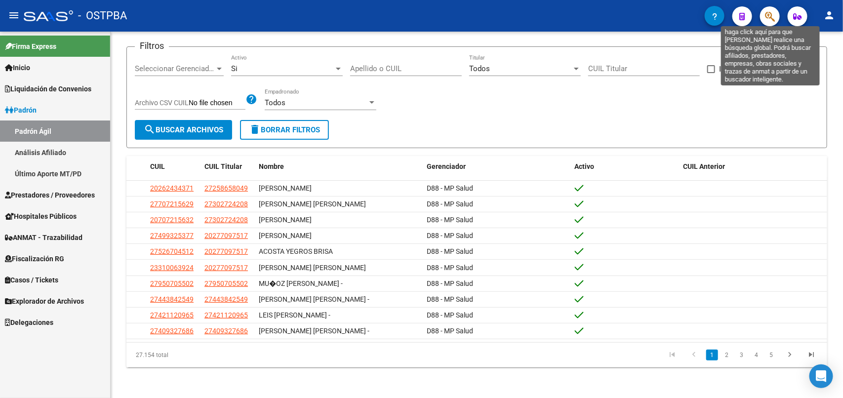
click at [773, 15] on icon "button" at bounding box center [770, 16] width 10 height 11
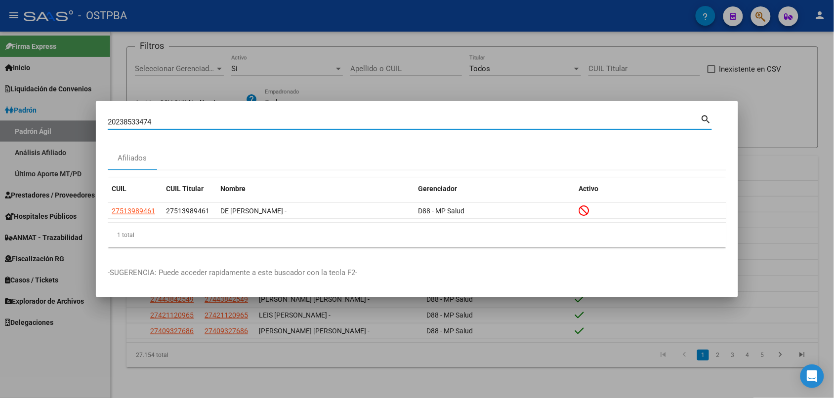
type input "20238533474"
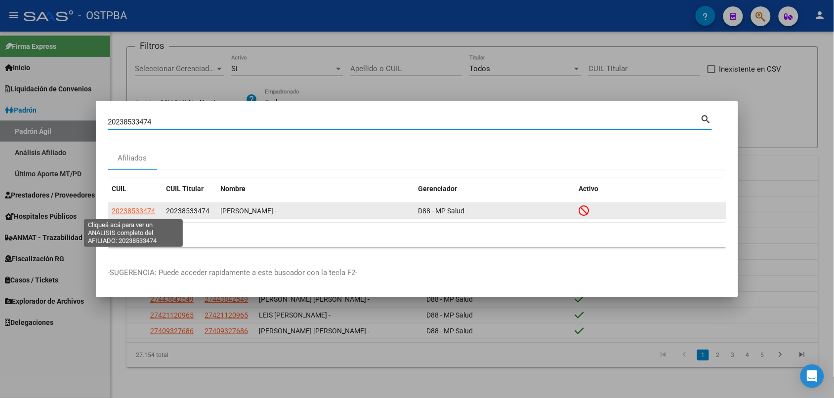
click at [133, 211] on span "20238533474" at bounding box center [133, 211] width 43 height 8
type textarea "20238533474"
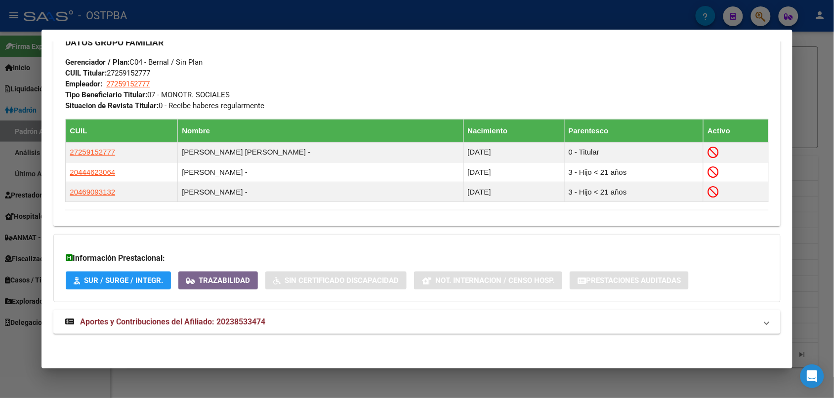
scroll to position [499, 0]
click at [214, 319] on span "Aportes y Contribuciones del Afiliado: 20238533474" at bounding box center [172, 321] width 185 height 9
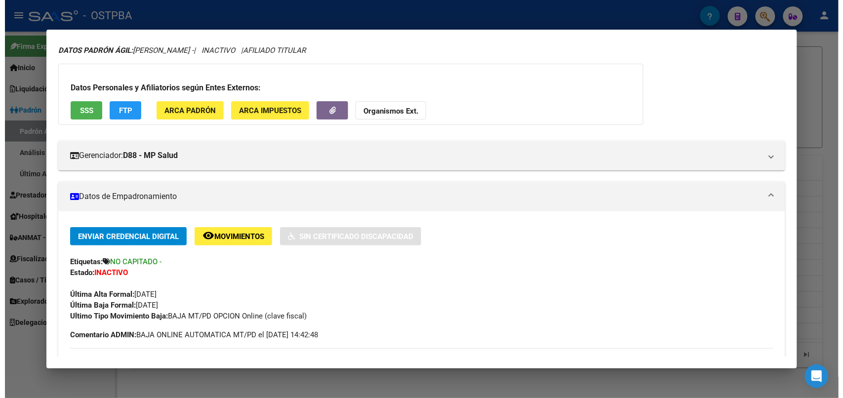
scroll to position [0, 0]
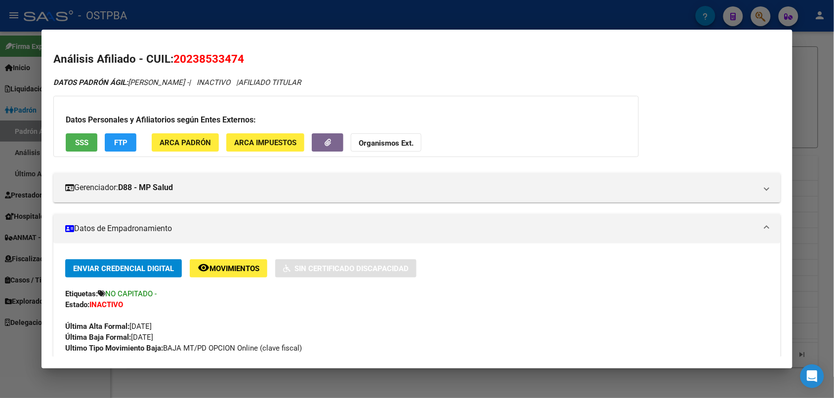
click at [361, 17] on div at bounding box center [417, 199] width 834 height 398
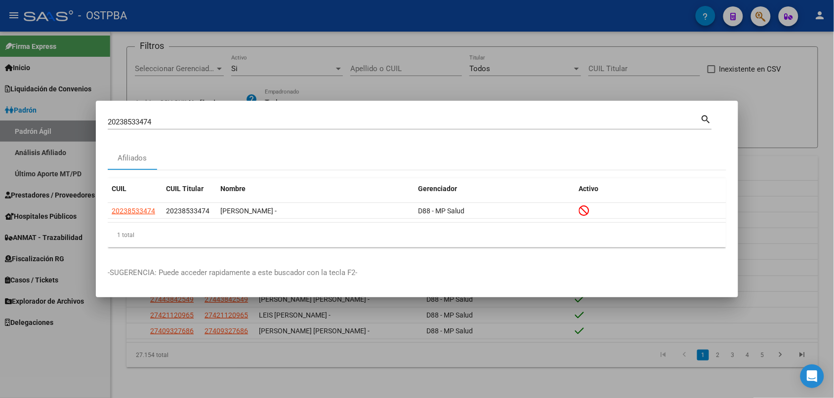
click at [361, 17] on div at bounding box center [417, 199] width 834 height 398
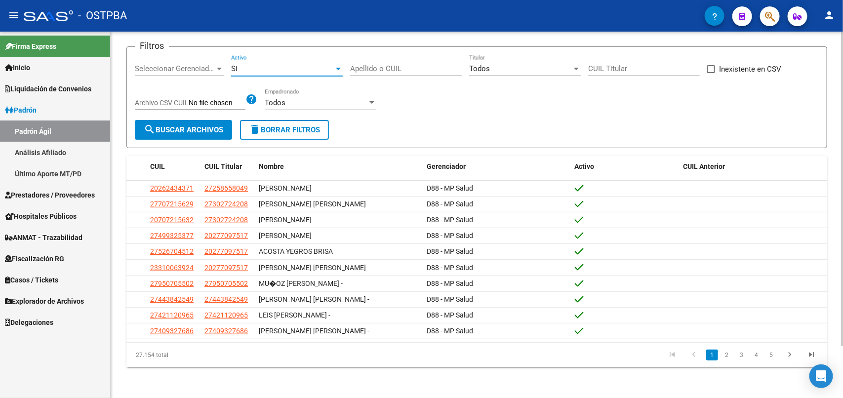
click at [250, 64] on div "Si" at bounding box center [282, 68] width 103 height 9
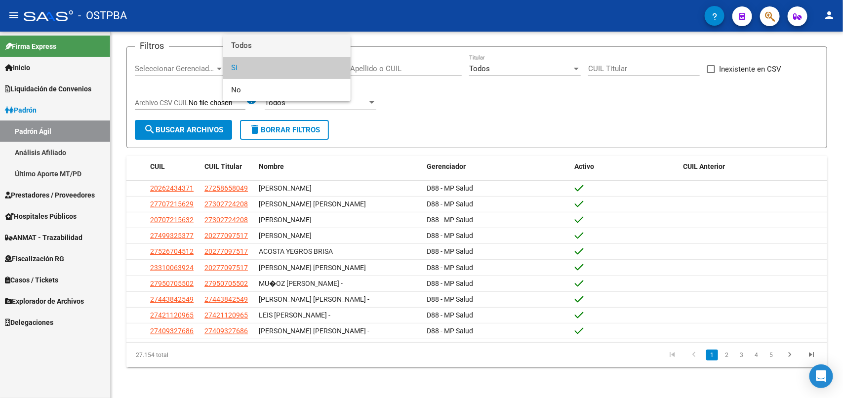
click at [260, 43] on span "Todos" at bounding box center [287, 46] width 112 height 22
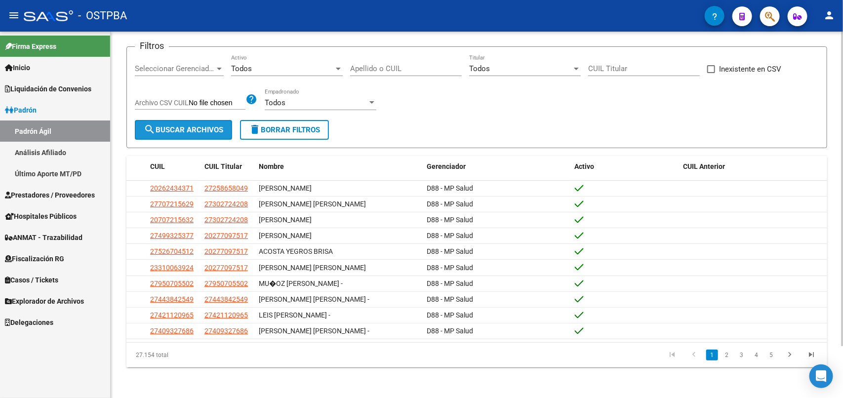
click at [210, 126] on span "search Buscar Archivos" at bounding box center [184, 129] width 80 height 9
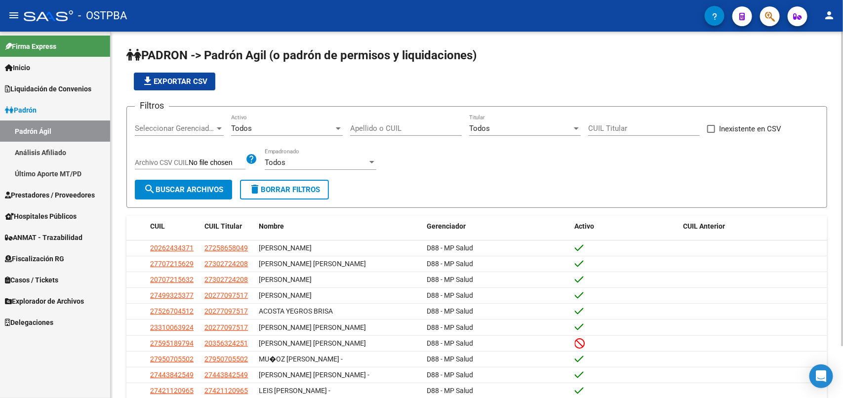
click at [187, 80] on span "file_download Exportar CSV" at bounding box center [175, 81] width 66 height 9
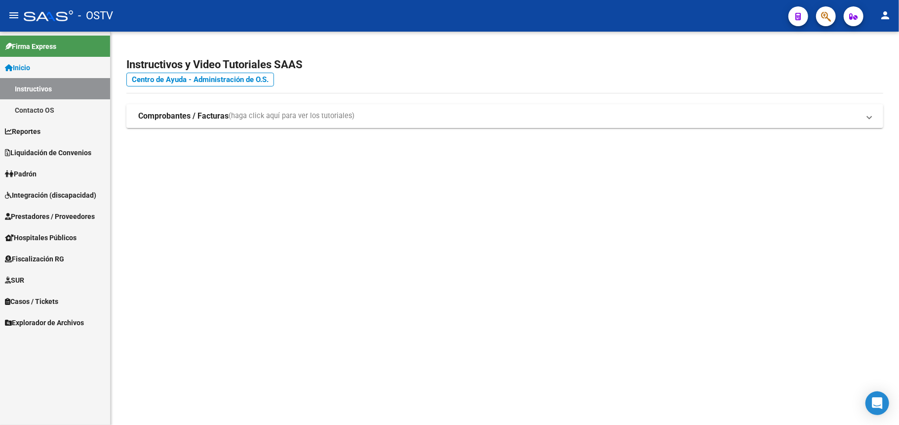
click at [34, 176] on span "Padrón" at bounding box center [21, 173] width 32 height 11
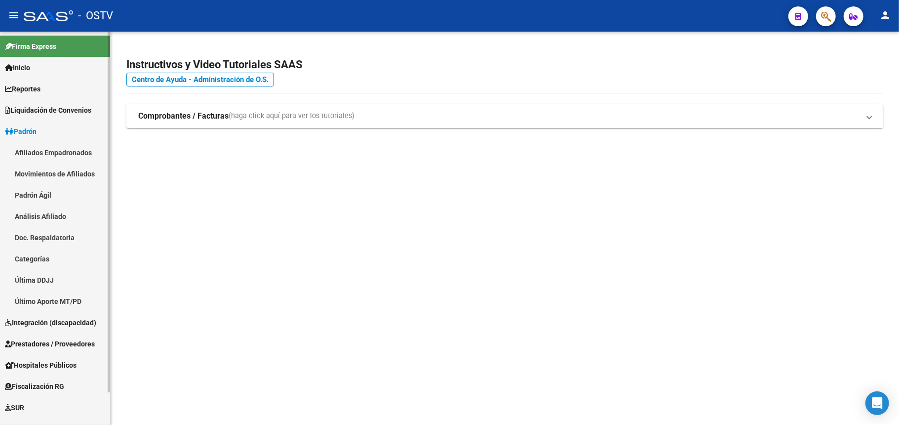
click at [40, 193] on link "Padrón Ágil" at bounding box center [55, 194] width 110 height 21
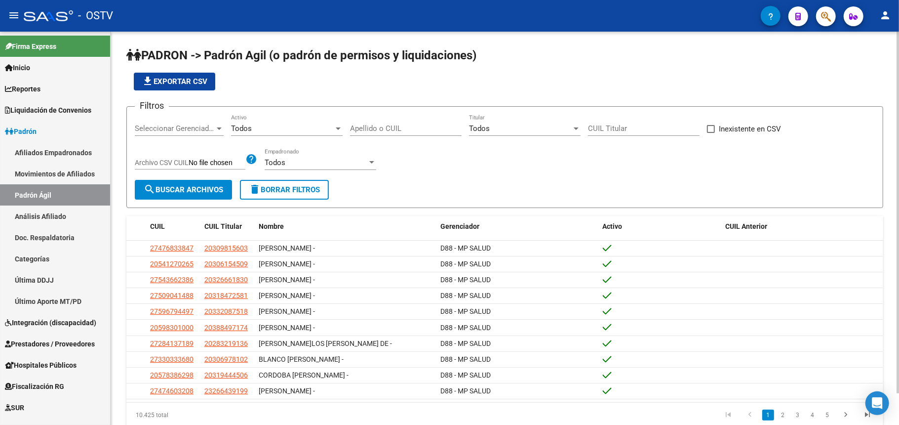
click at [191, 77] on span "file_download Exportar CSV" at bounding box center [175, 81] width 66 height 9
click at [251, 125] on span "Todos" at bounding box center [241, 128] width 21 height 9
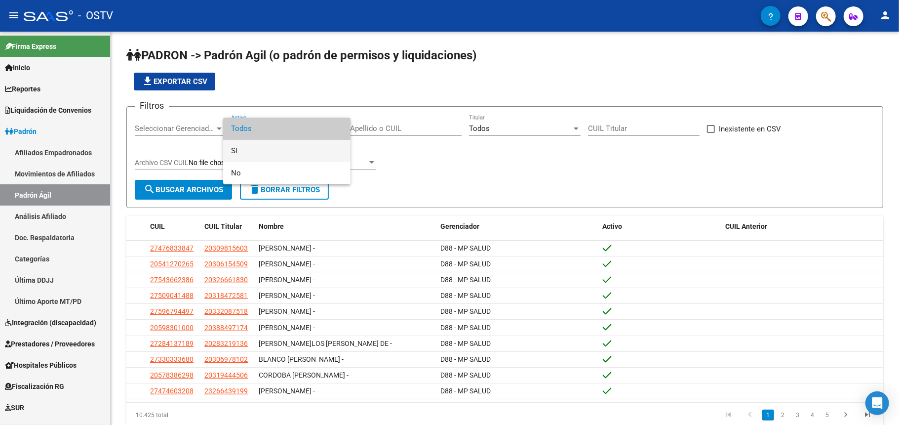
click at [251, 149] on span "Si" at bounding box center [287, 151] width 112 height 22
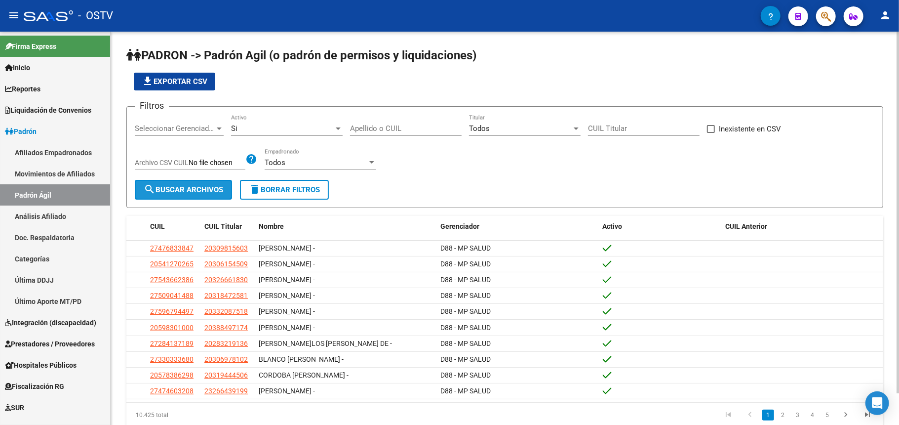
click at [190, 188] on span "search Buscar Archivos" at bounding box center [184, 189] width 80 height 9
click at [278, 129] on div "Si" at bounding box center [282, 128] width 103 height 9
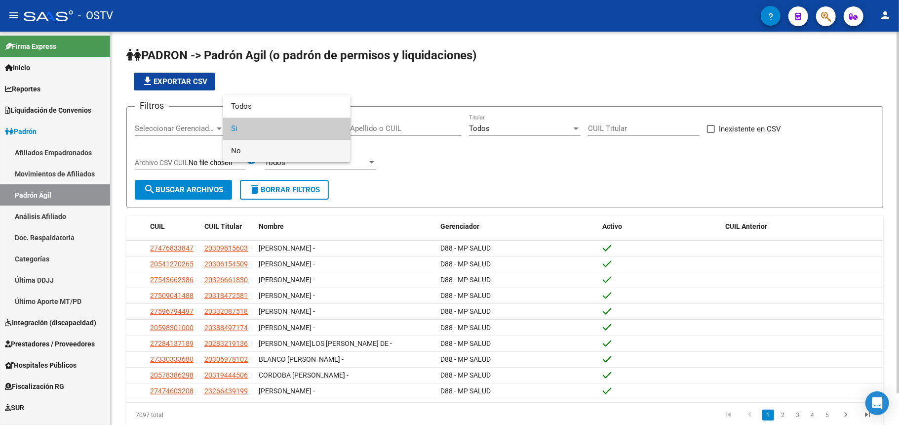
click at [263, 156] on span "No" at bounding box center [287, 151] width 112 height 22
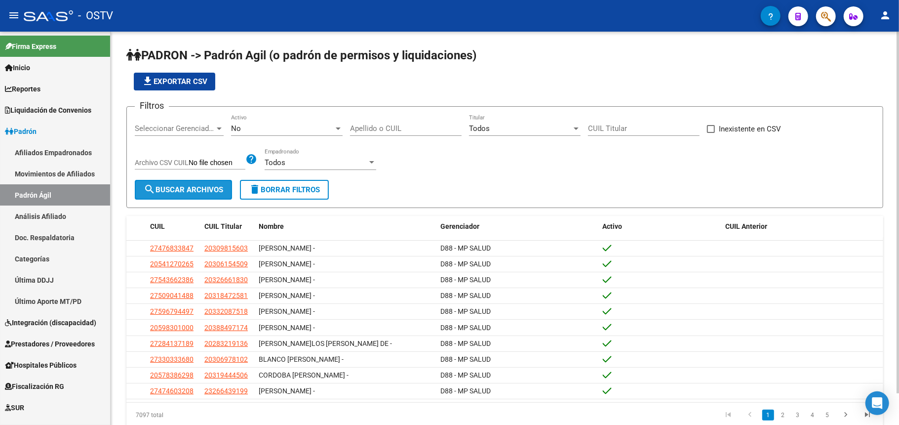
click at [195, 183] on button "search Buscar Archivos" at bounding box center [183, 190] width 97 height 20
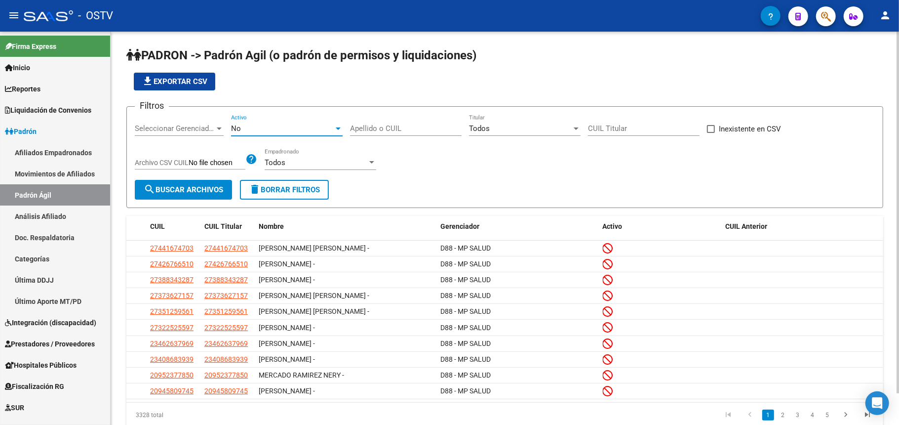
click at [253, 125] on div "No" at bounding box center [282, 128] width 103 height 9
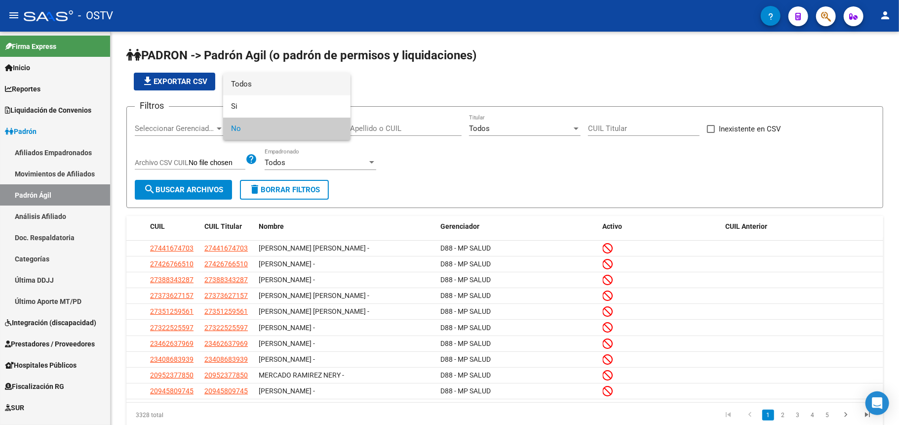
click at [266, 87] on span "Todos" at bounding box center [287, 84] width 112 height 22
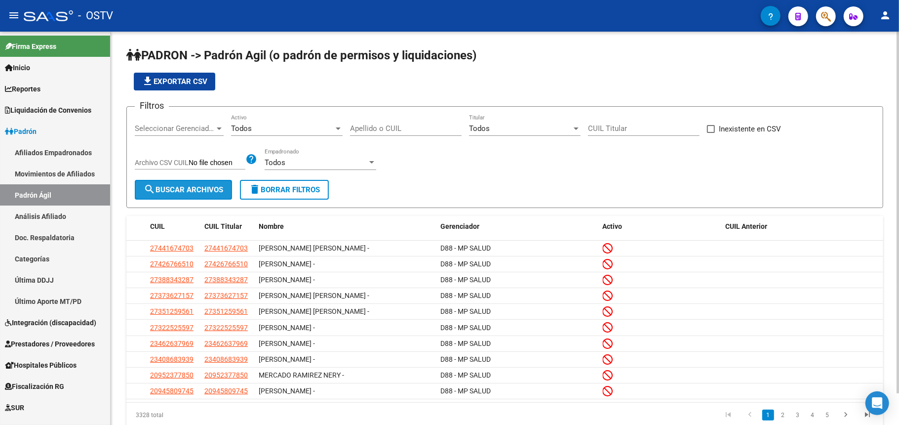
click at [204, 191] on span "search Buscar Archivos" at bounding box center [184, 189] width 80 height 9
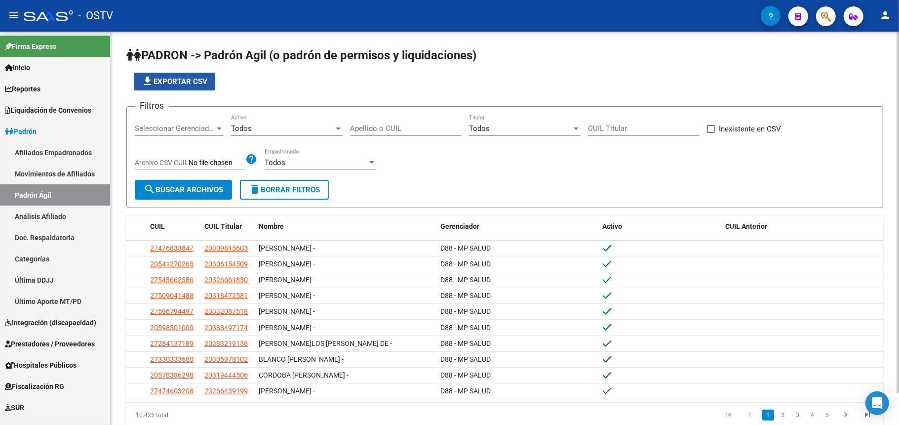
click at [193, 79] on span "file_download Exportar CSV" at bounding box center [175, 81] width 66 height 9
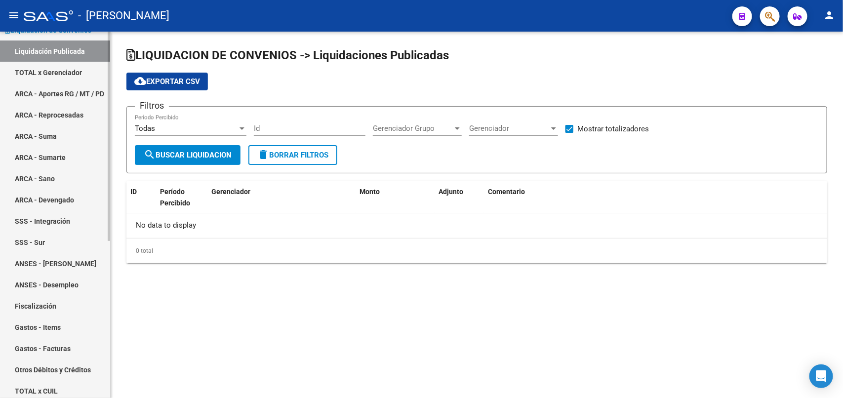
scroll to position [185, 0]
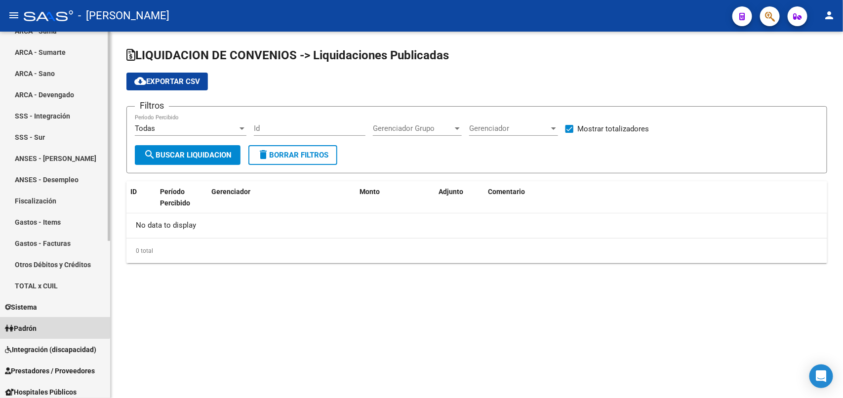
click at [42, 324] on link "Padrón" at bounding box center [55, 328] width 110 height 21
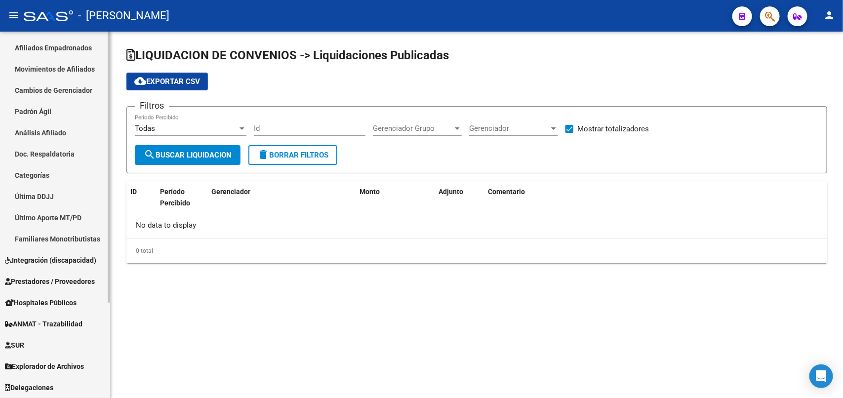
scroll to position [125, 0]
click at [51, 110] on link "Padrón Ágil" at bounding box center [55, 112] width 110 height 21
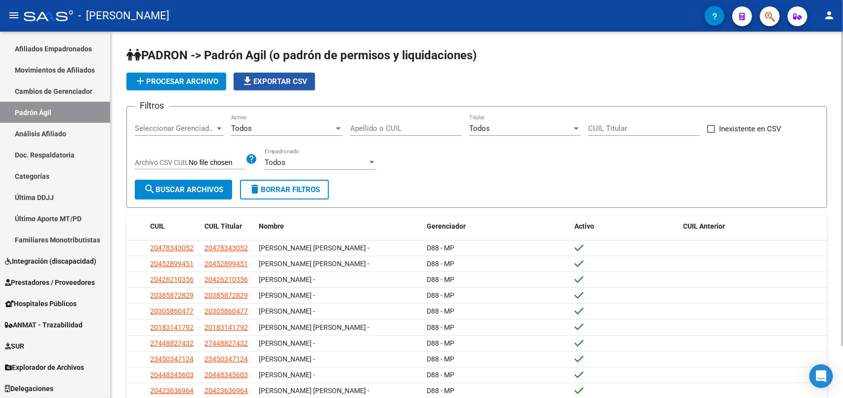
click at [276, 82] on span "file_download Exportar CSV" at bounding box center [275, 81] width 66 height 9
